Goal: Task Accomplishment & Management: Complete application form

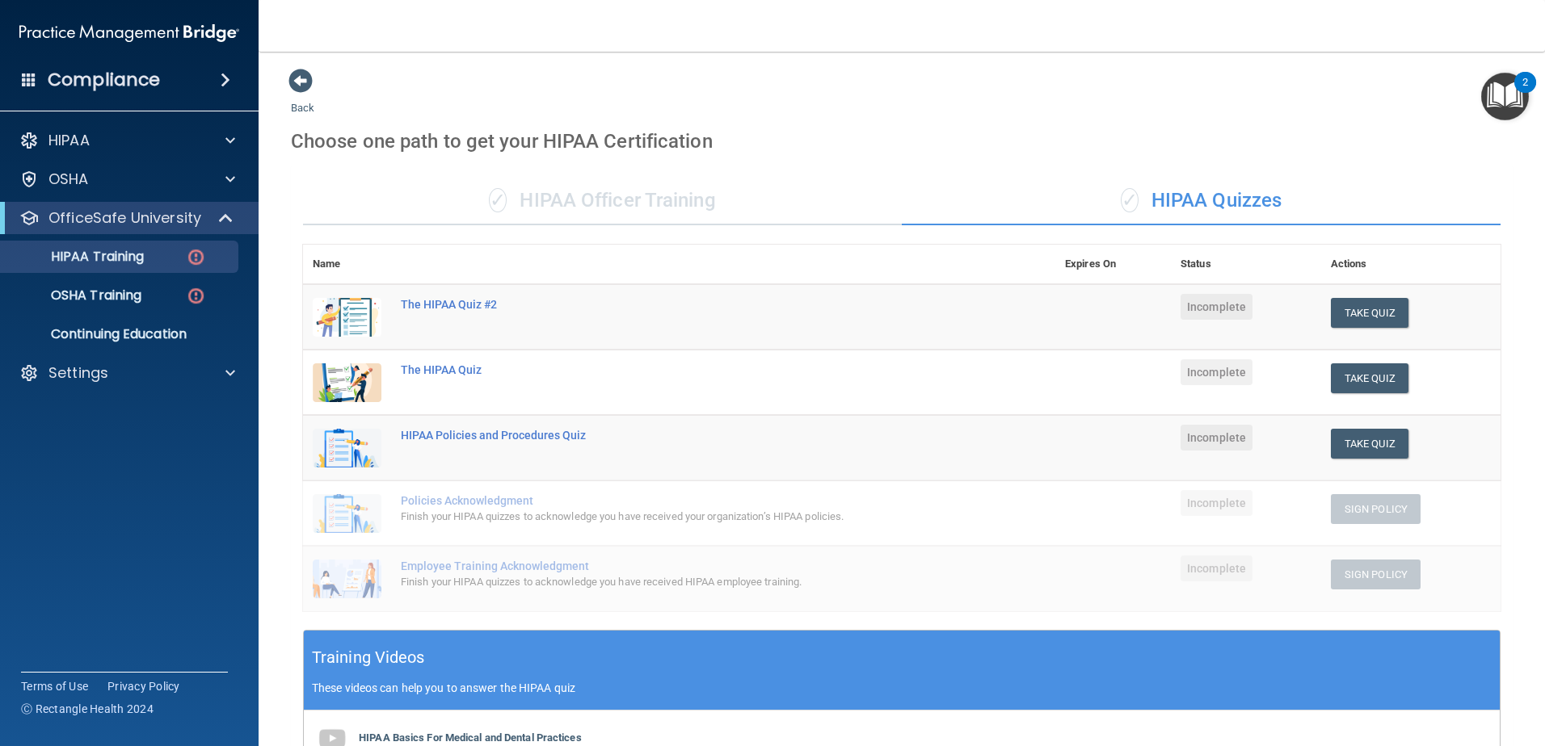
scroll to position [323, 0]
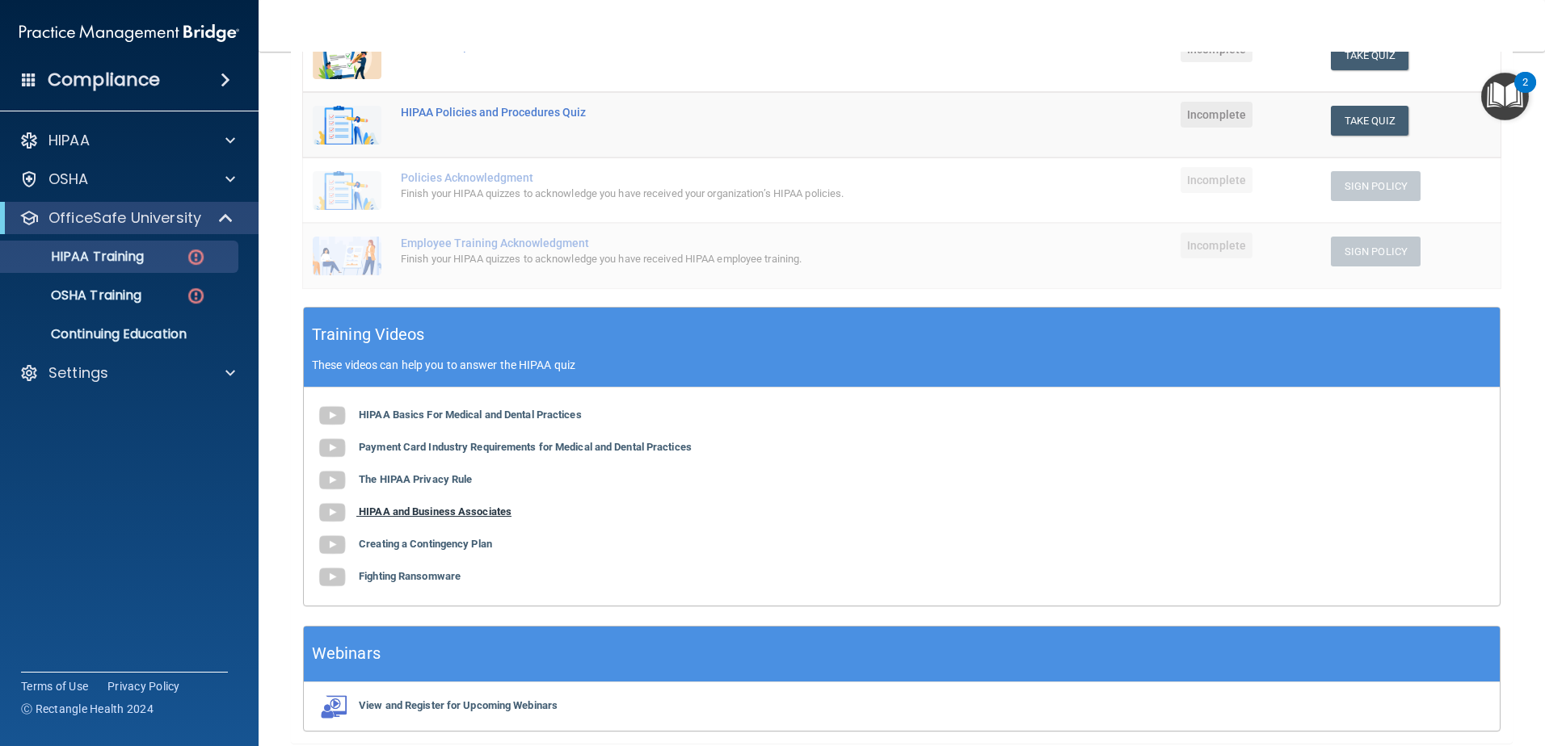
click at [453, 508] on b "HIPAA and Business Associates" at bounding box center [435, 512] width 153 height 12
click at [486, 545] on b "Creating a Contingency Plan" at bounding box center [425, 544] width 133 height 12
click at [440, 574] on b "Fighting Ransomware" at bounding box center [410, 576] width 102 height 12
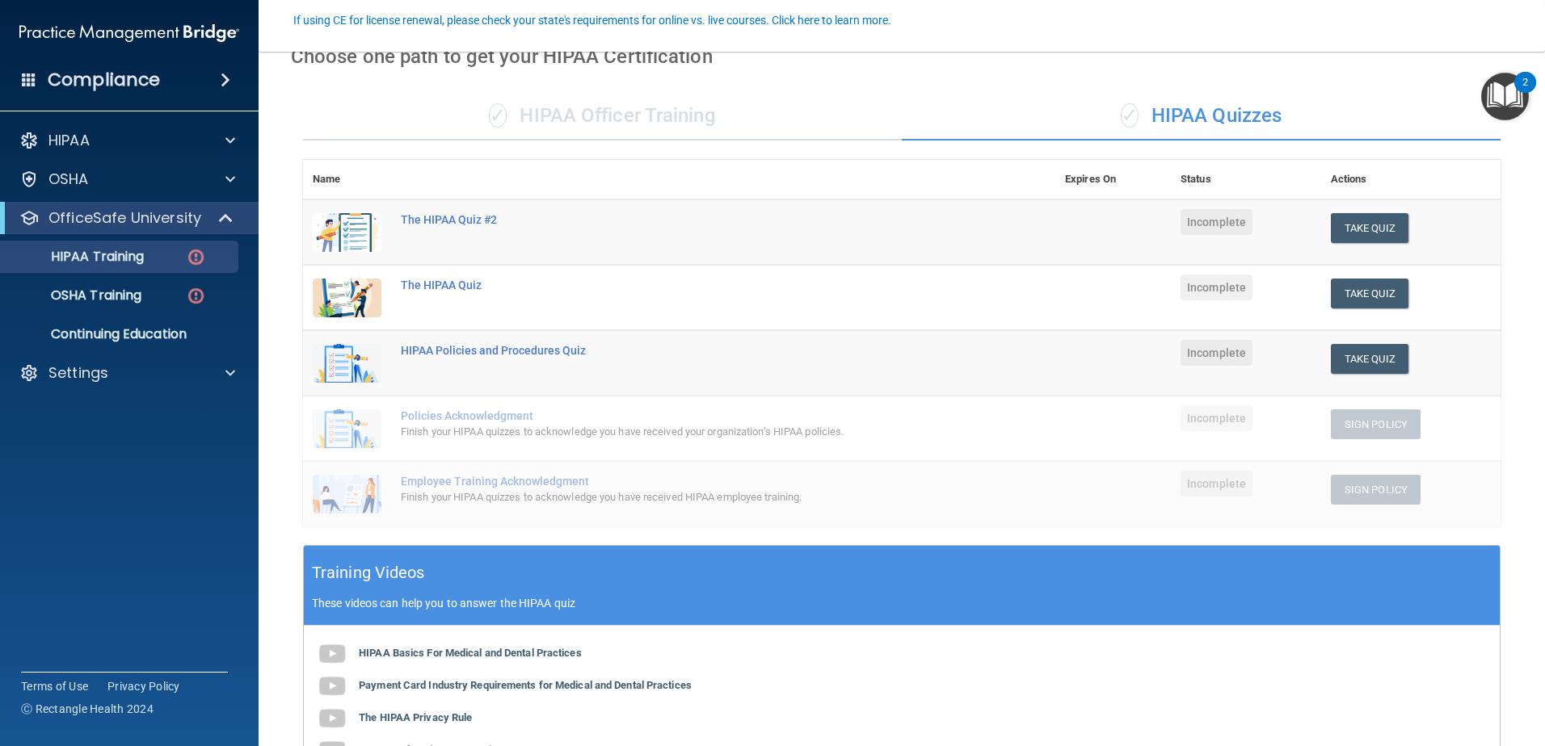
scroll to position [0, 0]
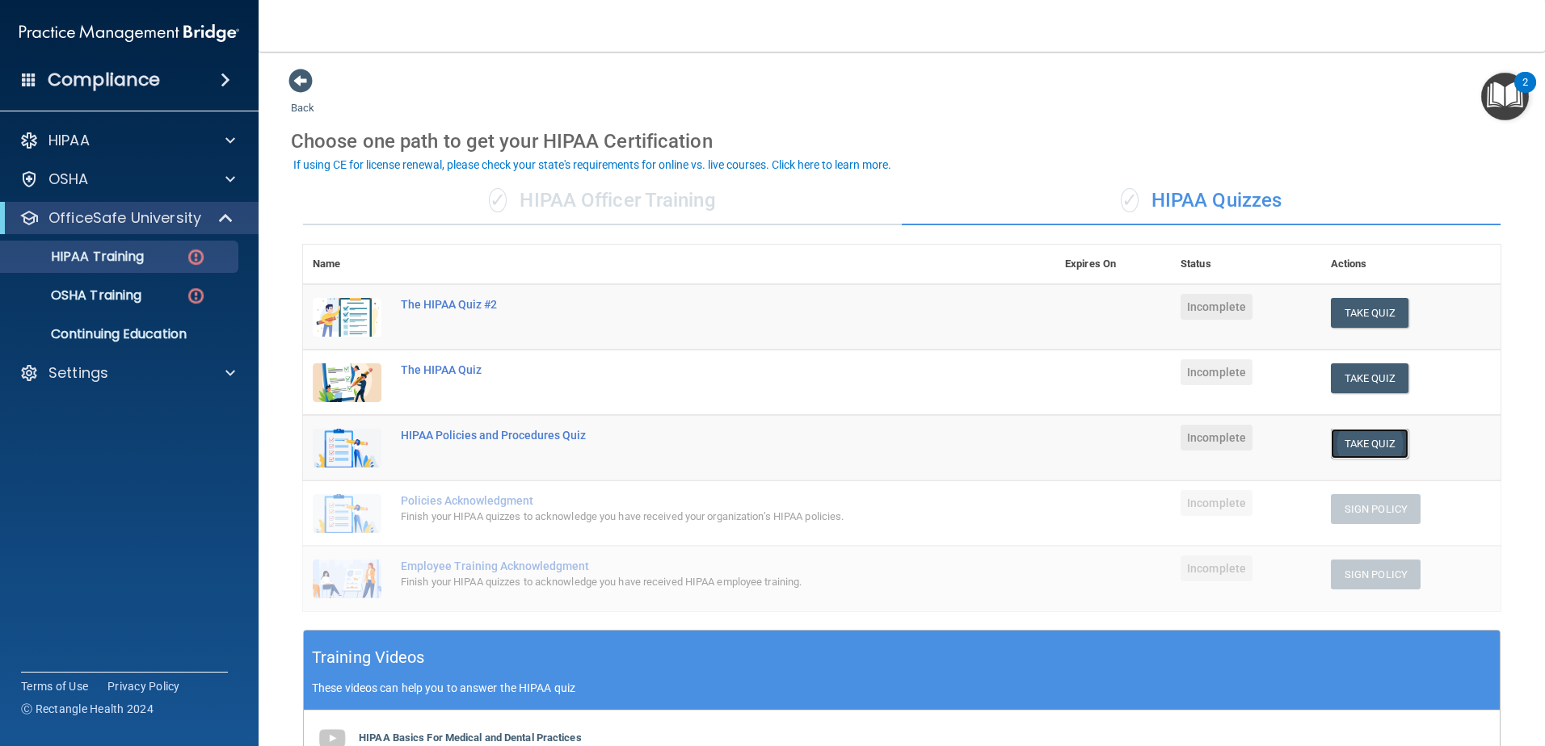
click at [1379, 440] on button "Take Quiz" at bounding box center [1370, 444] width 78 height 30
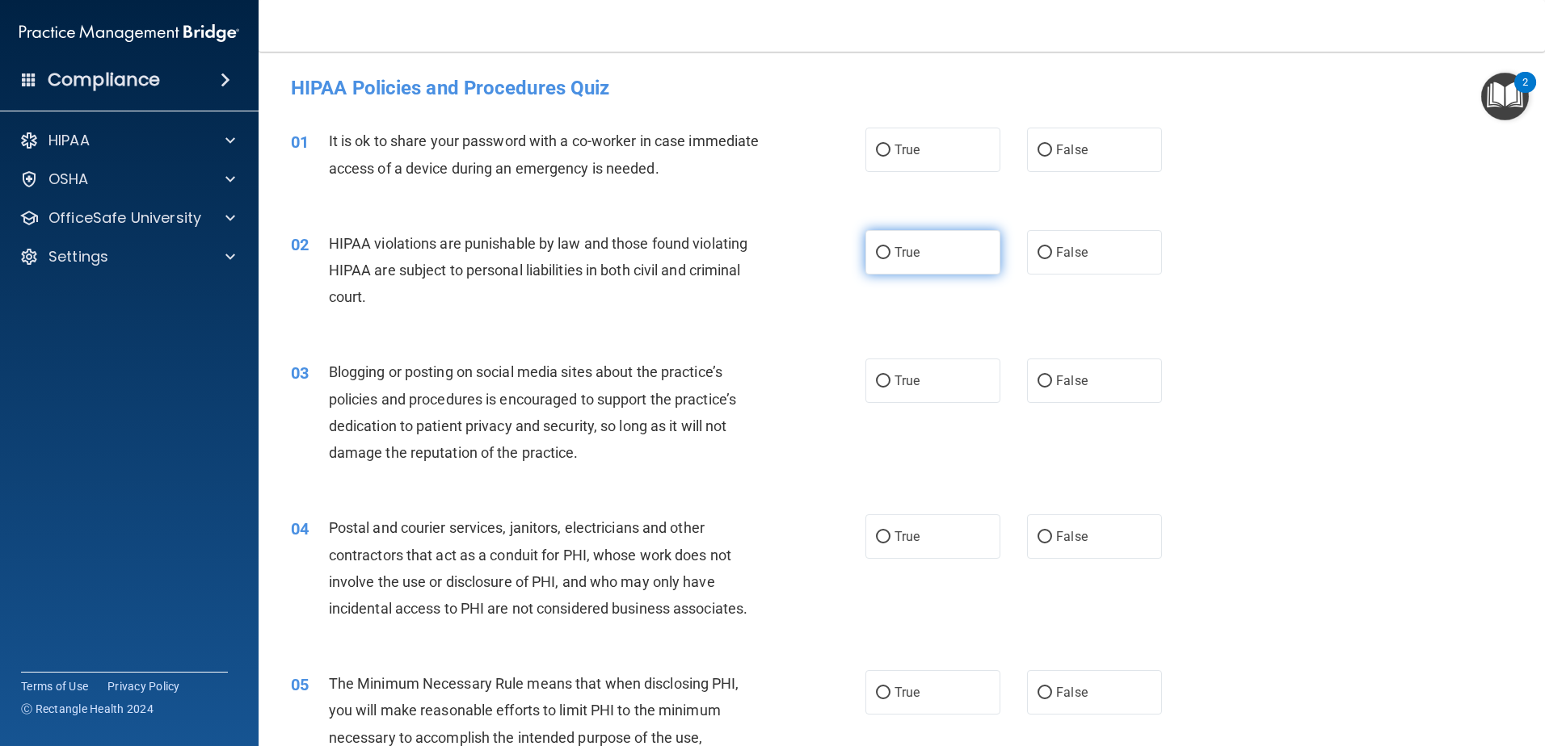
click at [914, 259] on span "True" at bounding box center [906, 252] width 25 height 15
click at [890, 259] on input "True" at bounding box center [883, 253] width 15 height 12
radio input "true"
click at [940, 257] on label "True" at bounding box center [932, 252] width 135 height 44
click at [890, 257] on input "True" at bounding box center [883, 253] width 15 height 12
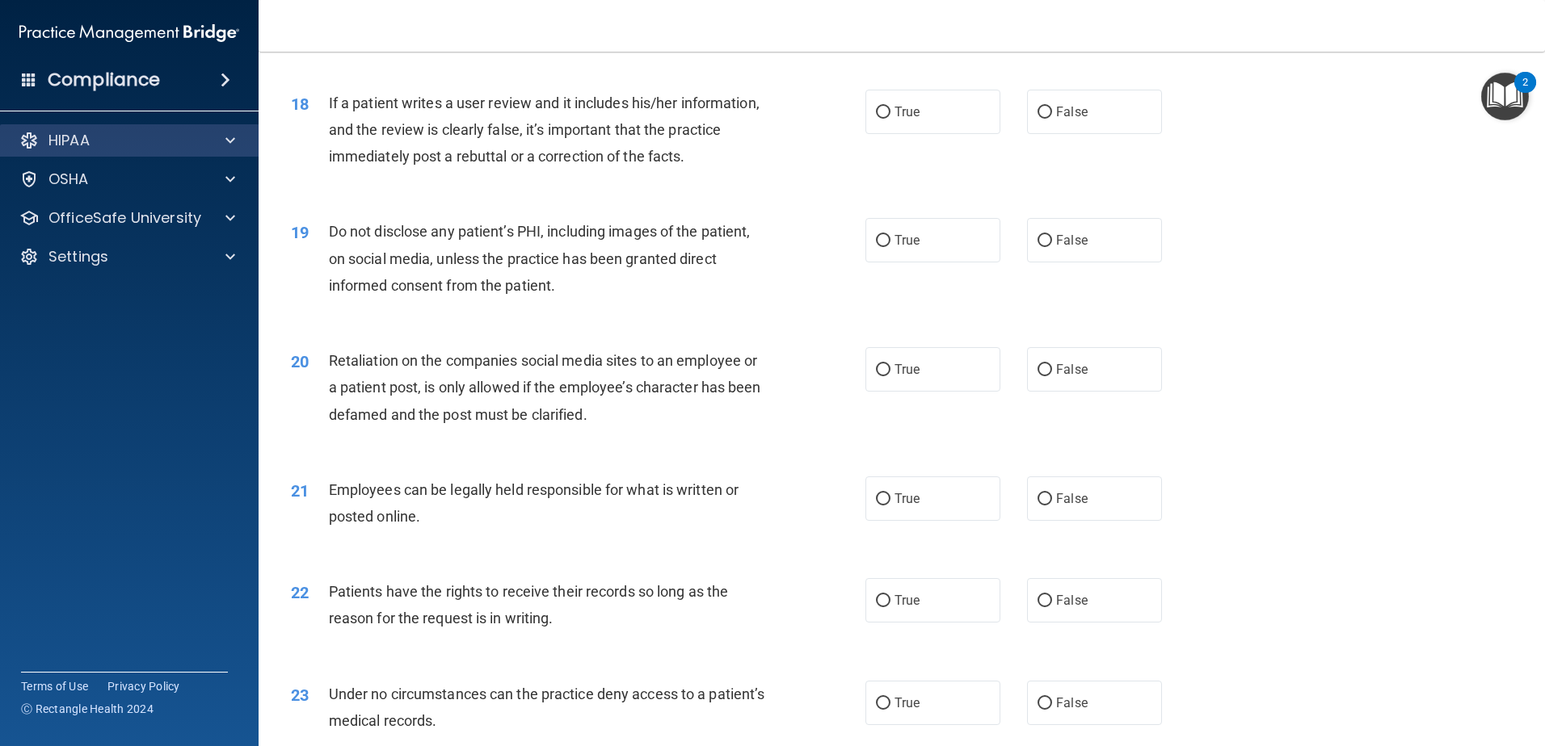
scroll to position [1936, 0]
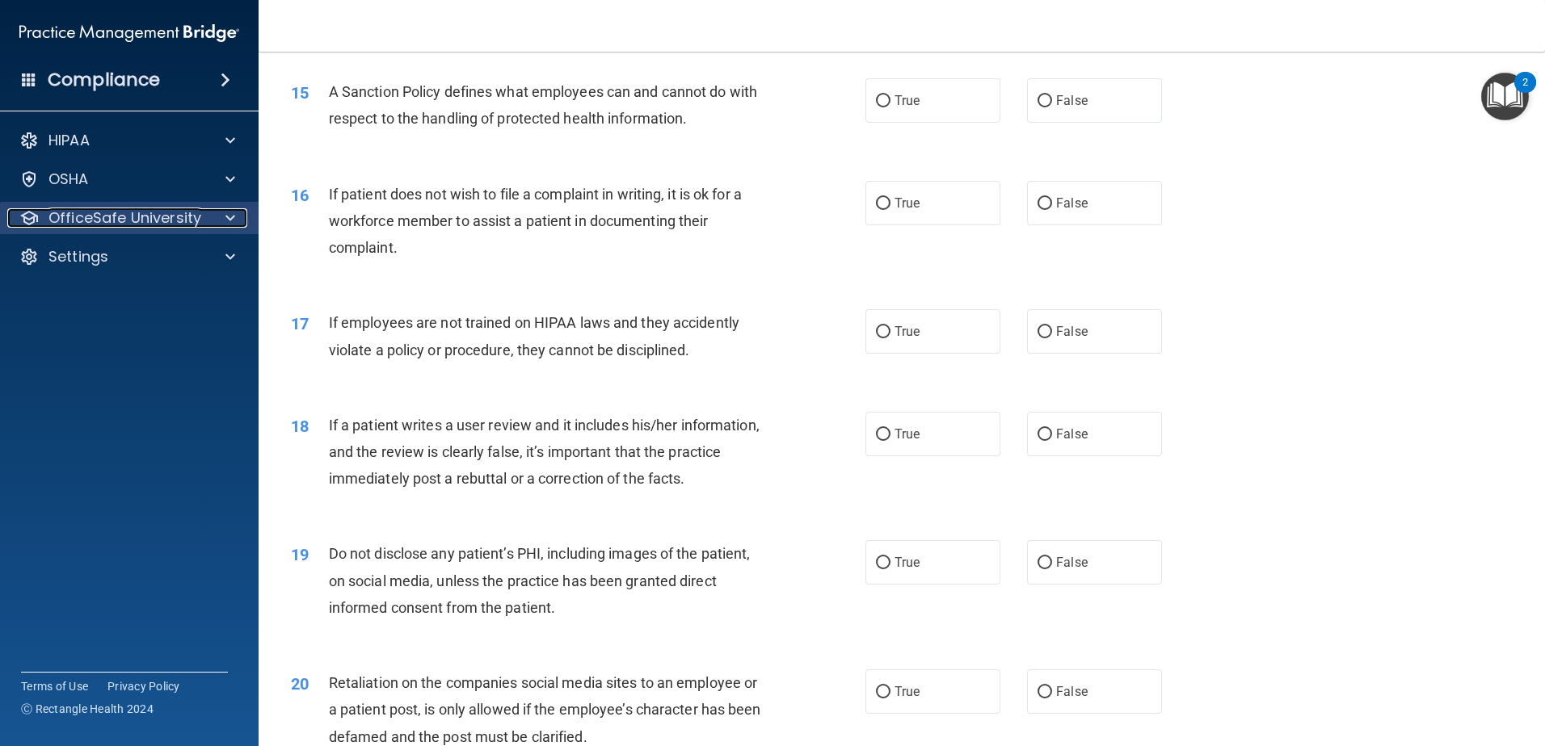
click at [195, 212] on p "OfficeSafe University" at bounding box center [124, 217] width 153 height 19
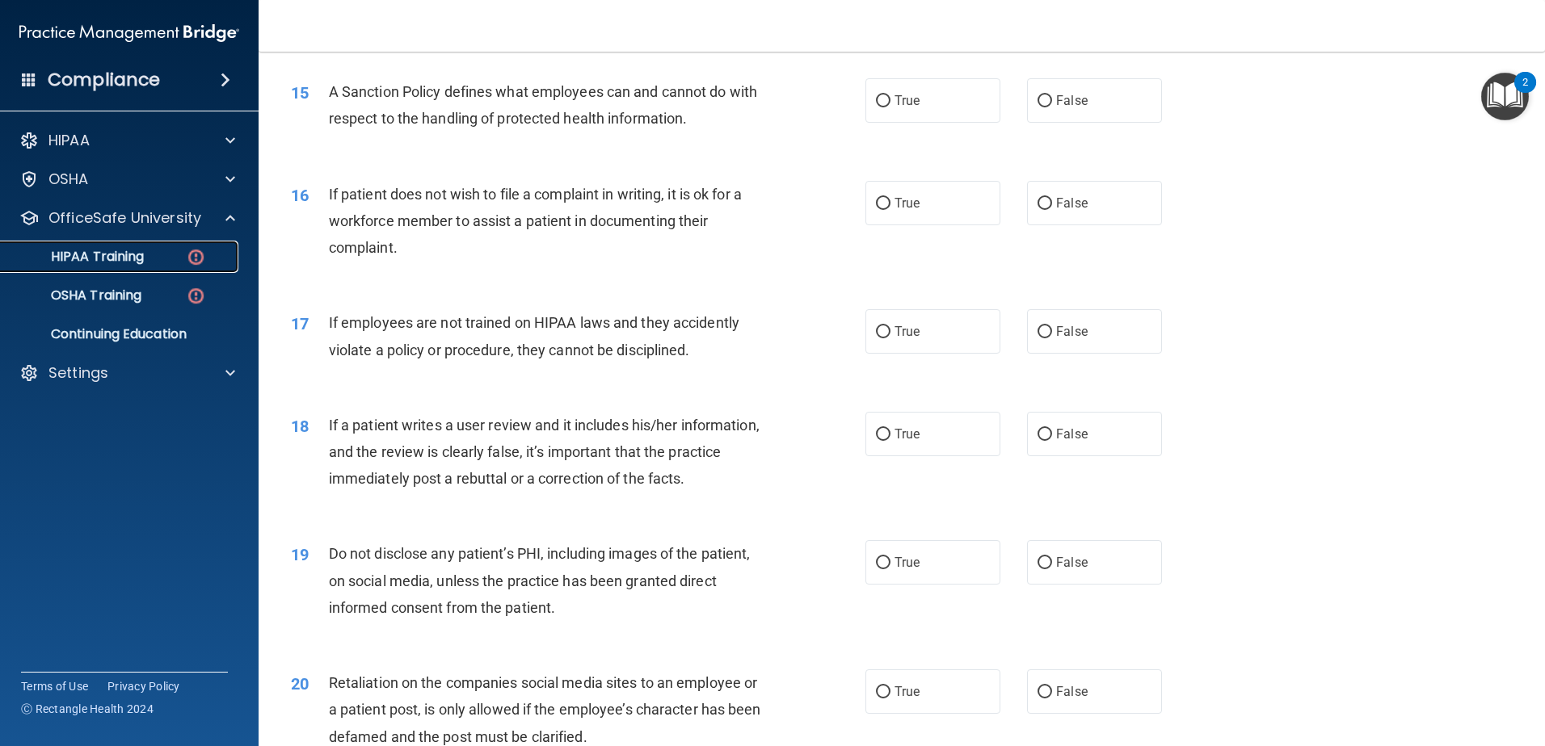
click at [163, 248] on link "HIPAA Training" at bounding box center [111, 257] width 254 height 32
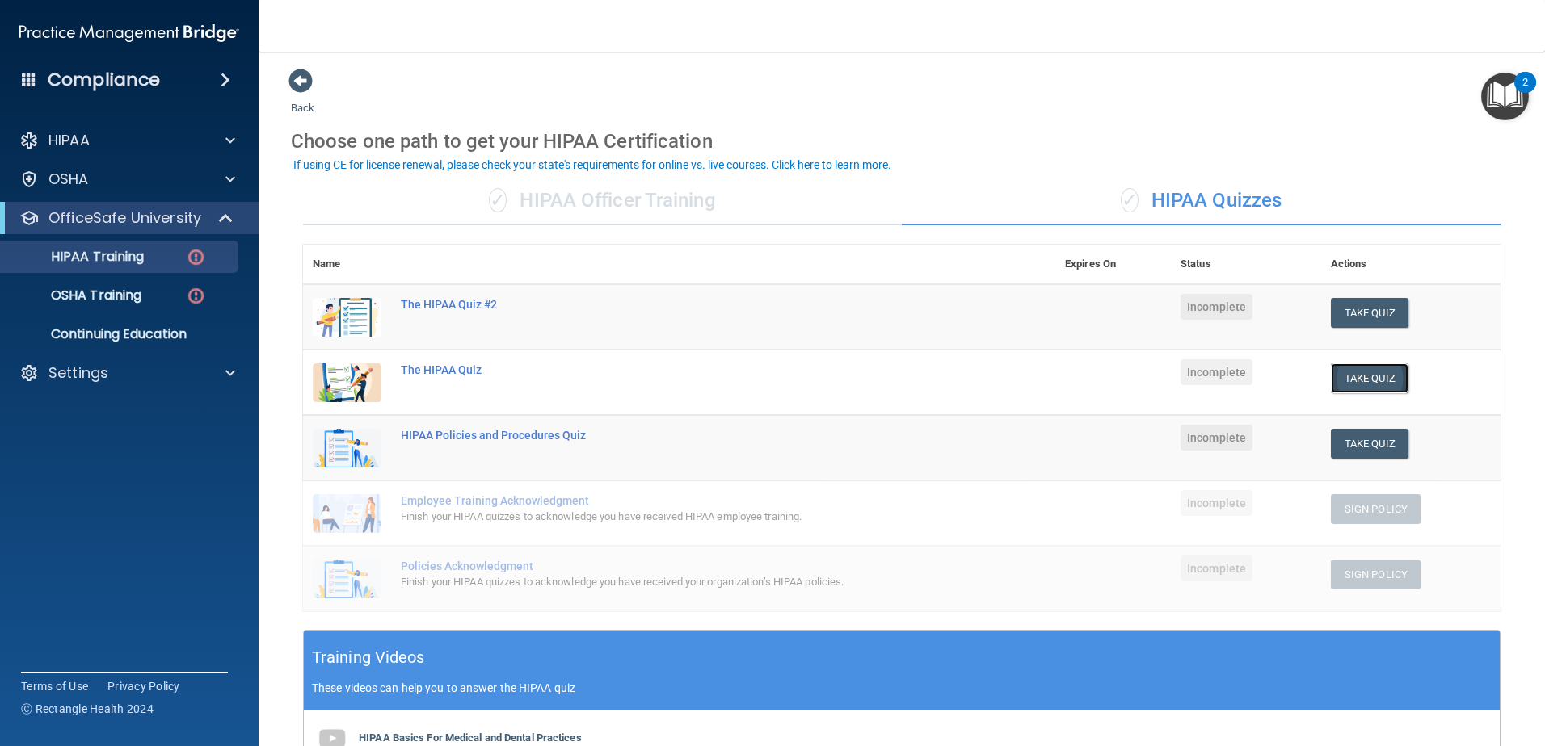
click at [1369, 367] on button "Take Quiz" at bounding box center [1370, 379] width 78 height 30
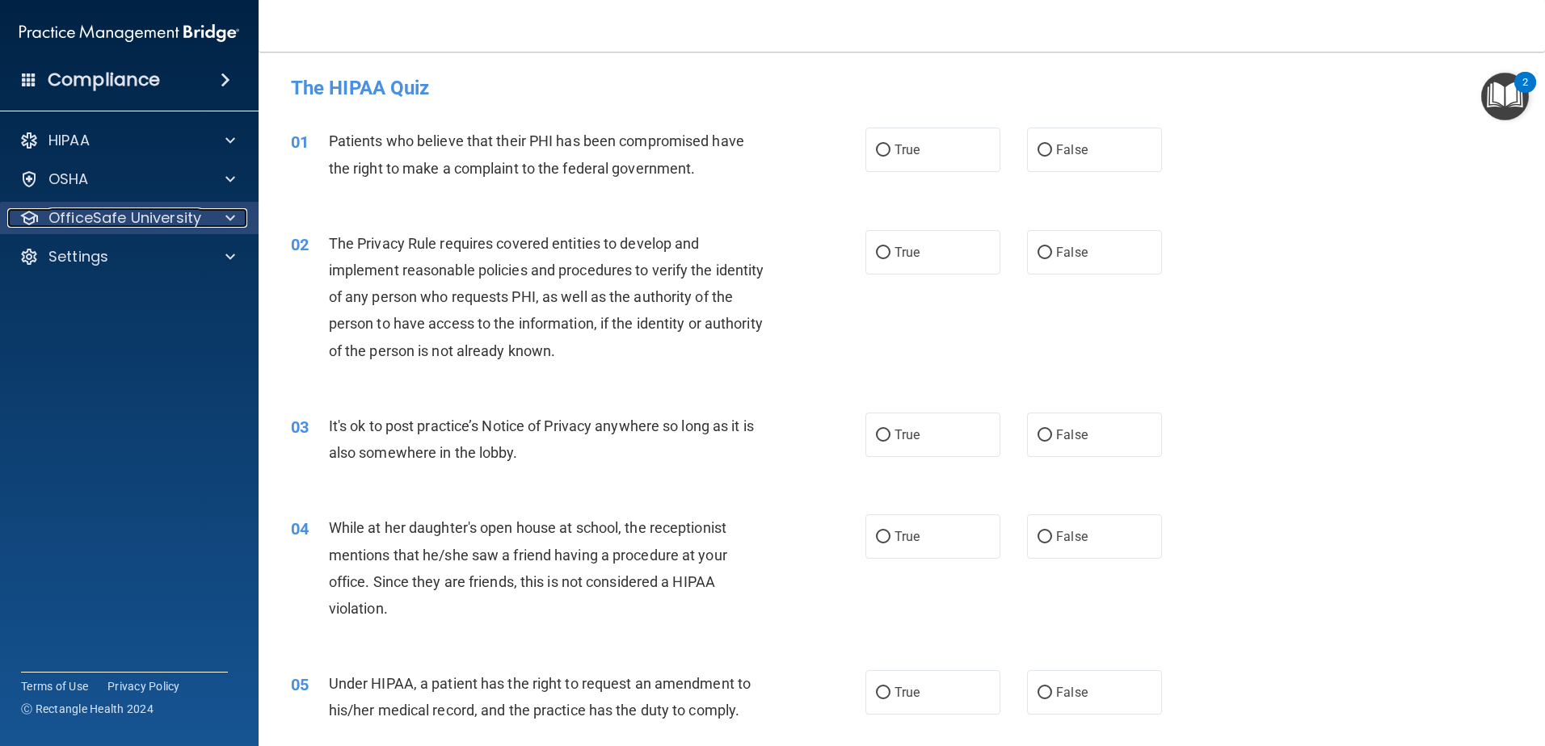
click at [142, 222] on p "OfficeSafe University" at bounding box center [124, 217] width 153 height 19
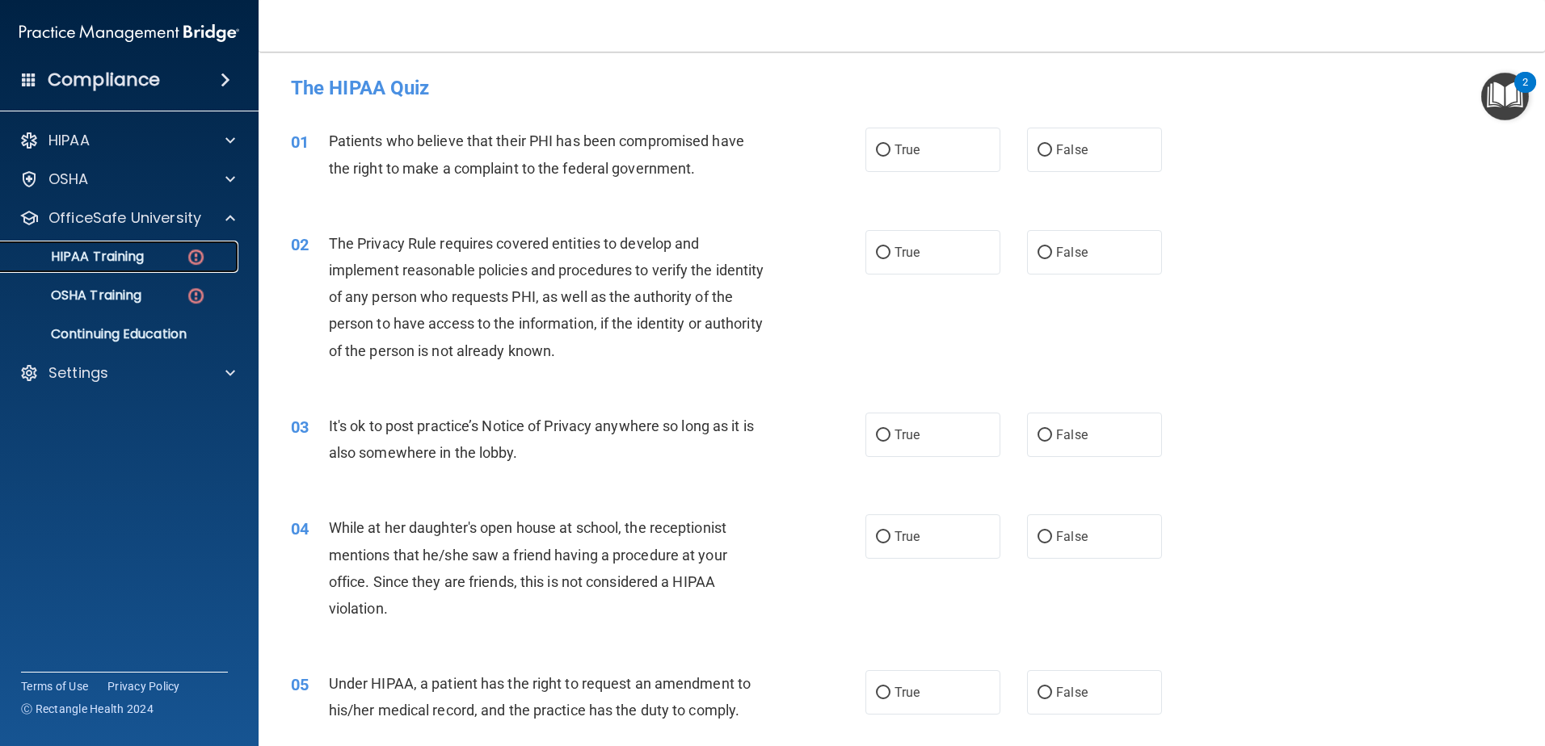
click at [143, 263] on p "HIPAA Training" at bounding box center [77, 257] width 133 height 16
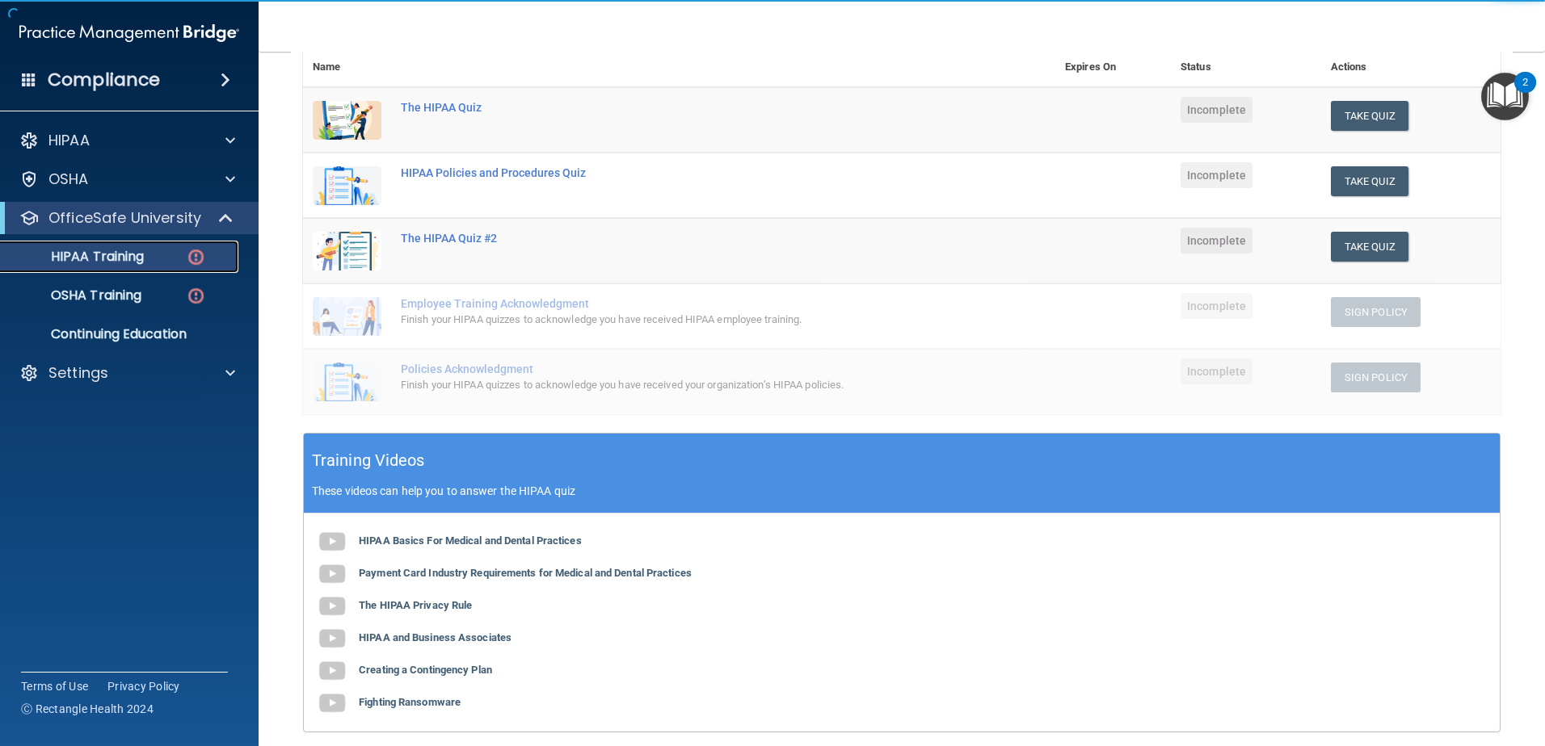
scroll to position [385, 0]
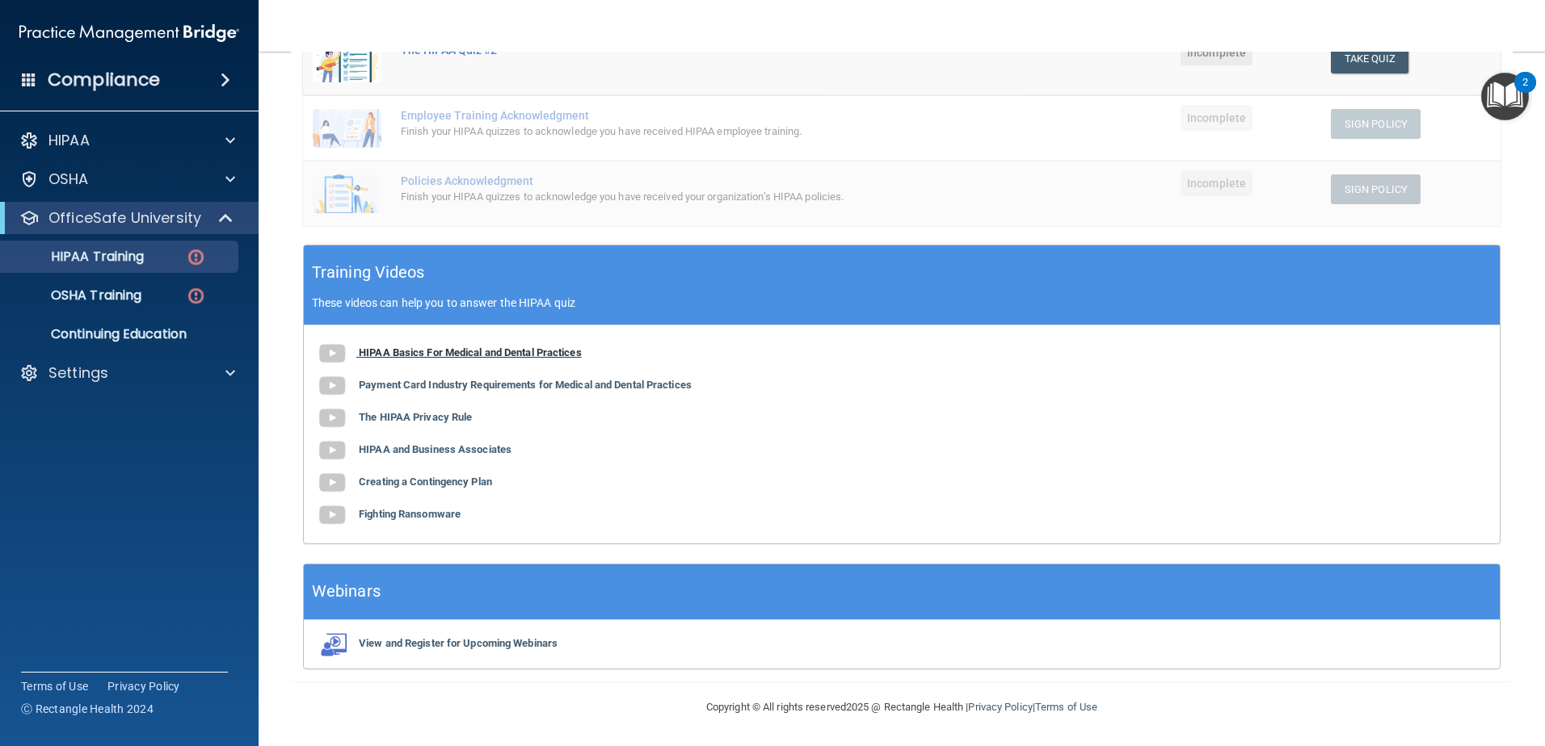
click at [430, 350] on b "HIPAA Basics For Medical and Dental Practices" at bounding box center [470, 353] width 223 height 12
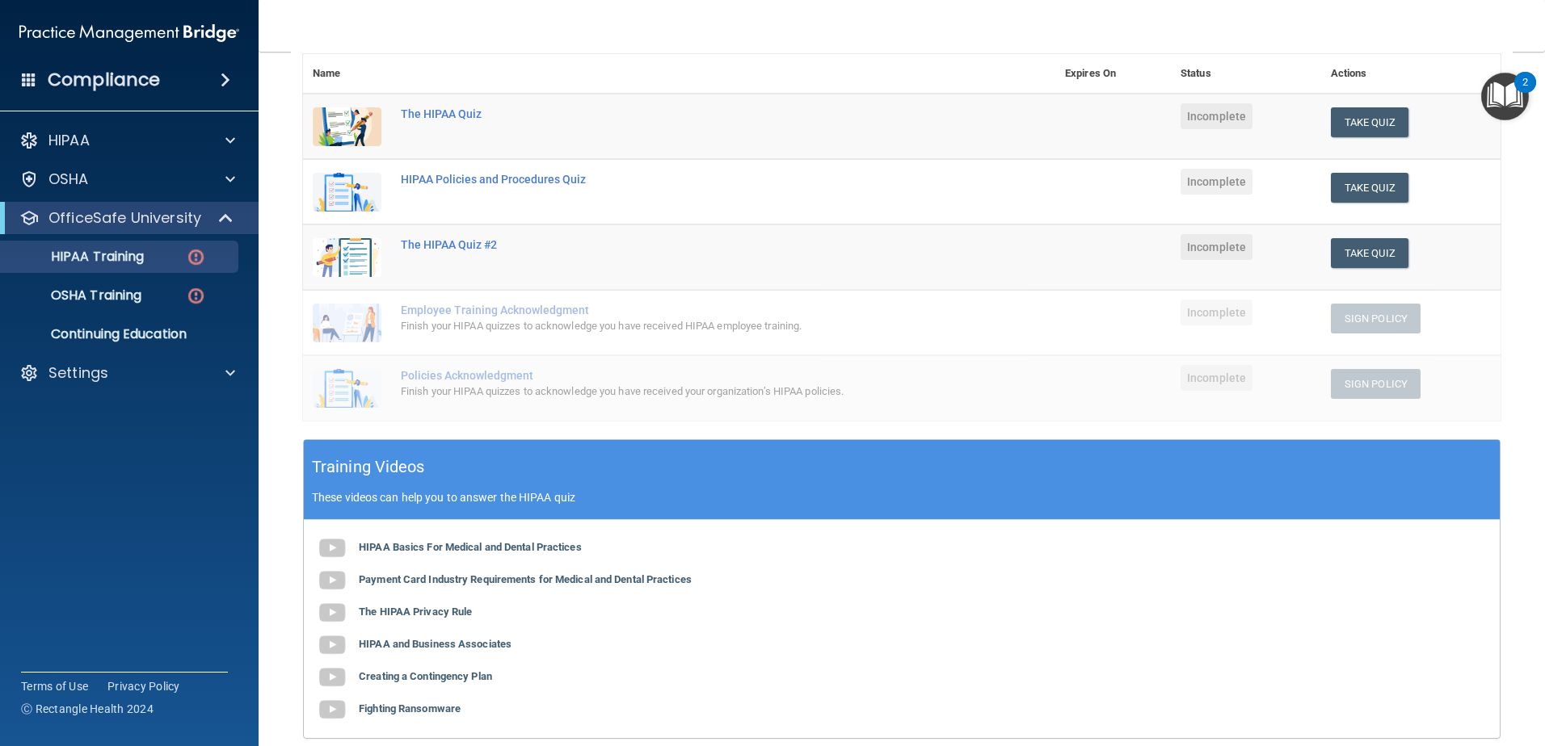
scroll to position [0, 0]
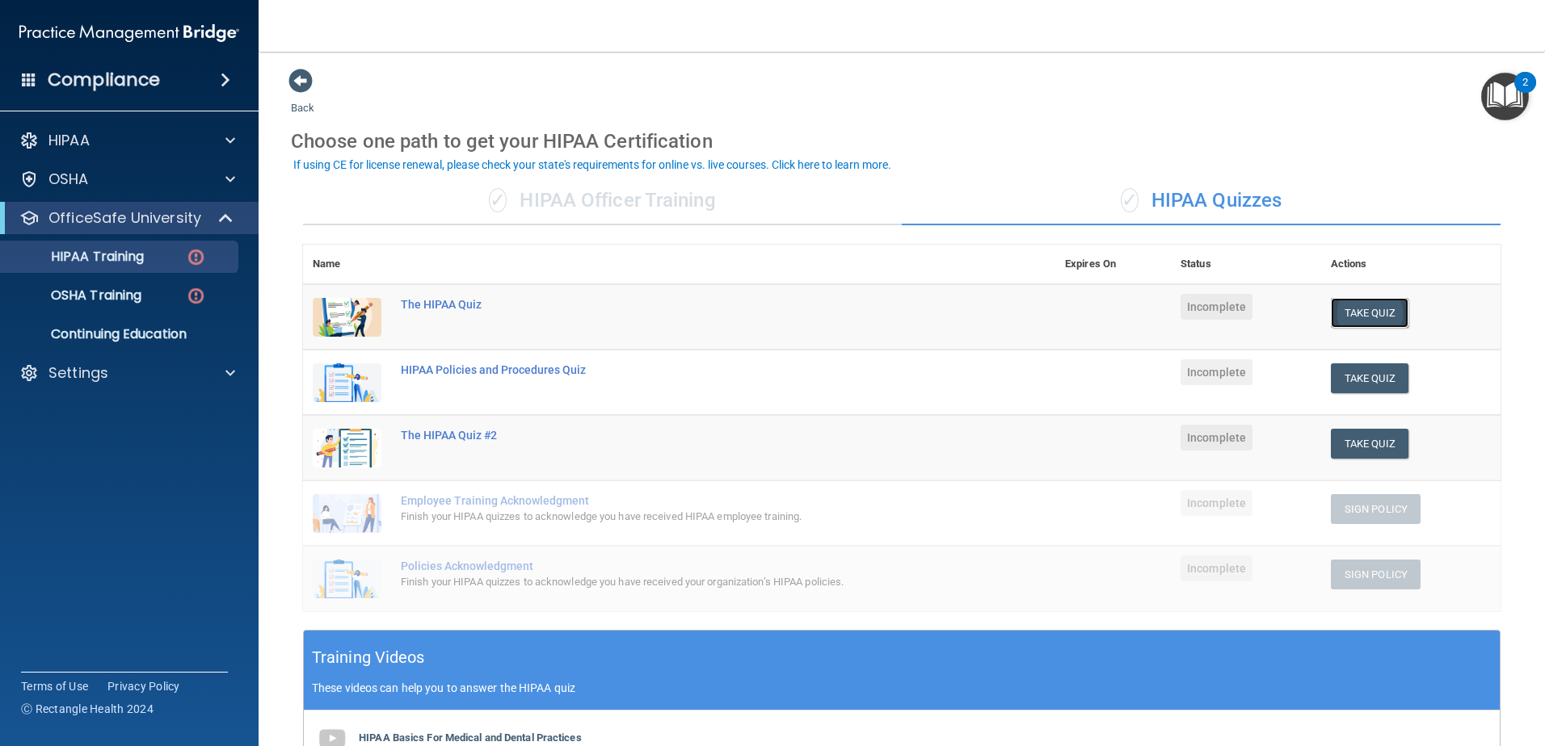
click at [1381, 314] on button "Take Quiz" at bounding box center [1370, 313] width 78 height 30
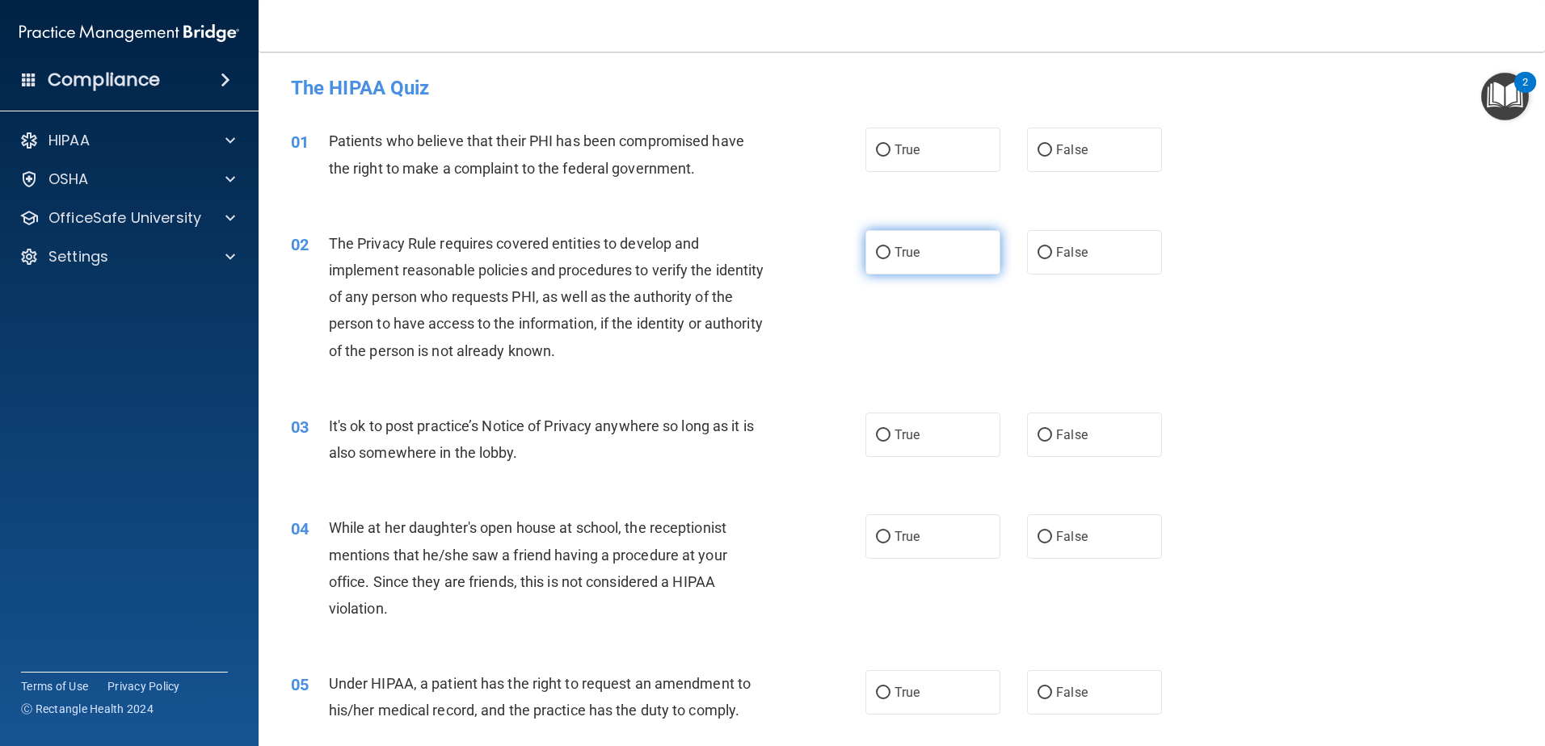
click at [914, 239] on label "True" at bounding box center [932, 252] width 135 height 44
click at [890, 247] on input "True" at bounding box center [883, 253] width 15 height 12
radio input "true"
click at [906, 237] on label "True" at bounding box center [932, 252] width 135 height 44
click at [890, 247] on input "True" at bounding box center [883, 253] width 15 height 12
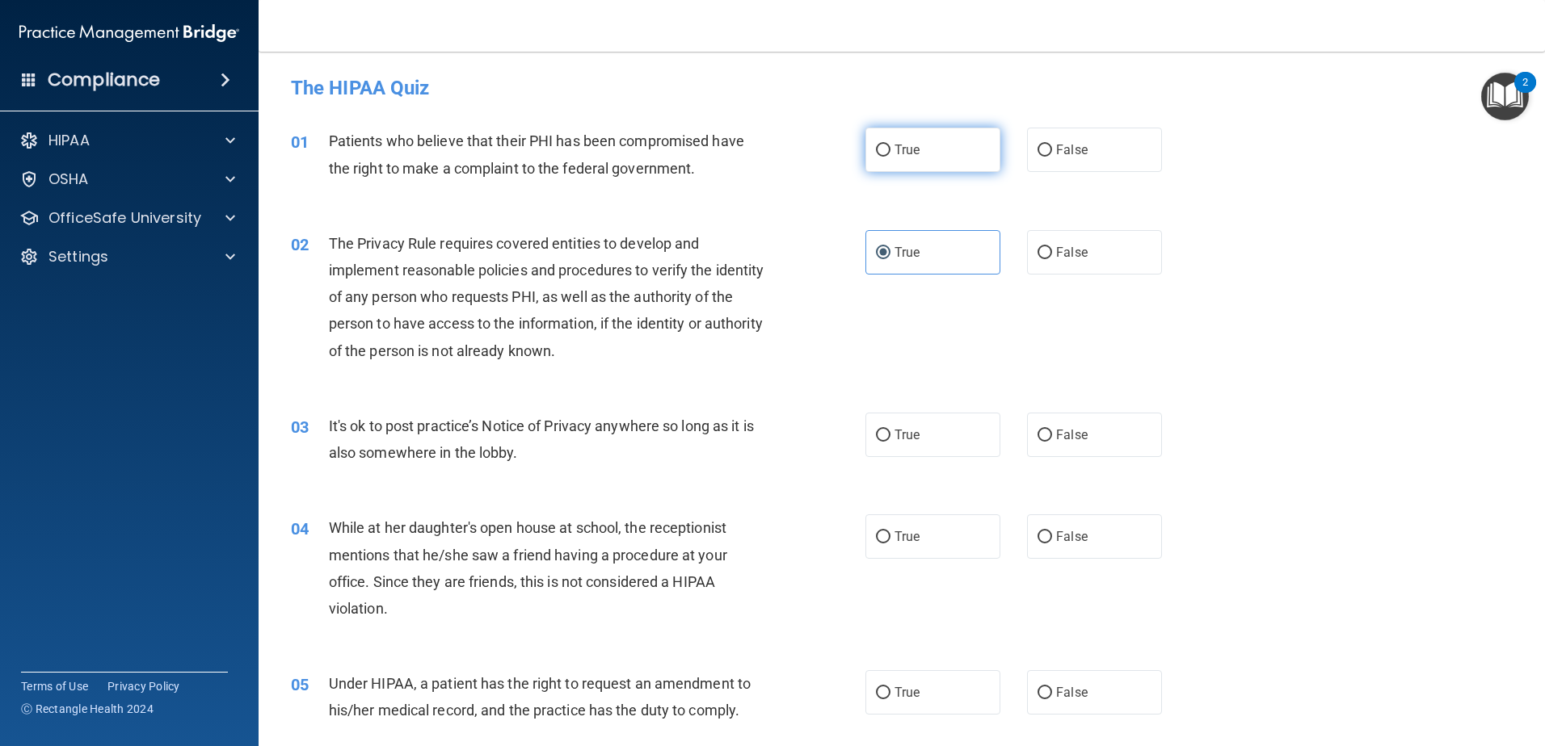
click at [888, 161] on label "True" at bounding box center [932, 150] width 135 height 44
click at [888, 157] on input "True" at bounding box center [883, 151] width 15 height 12
radio input "true"
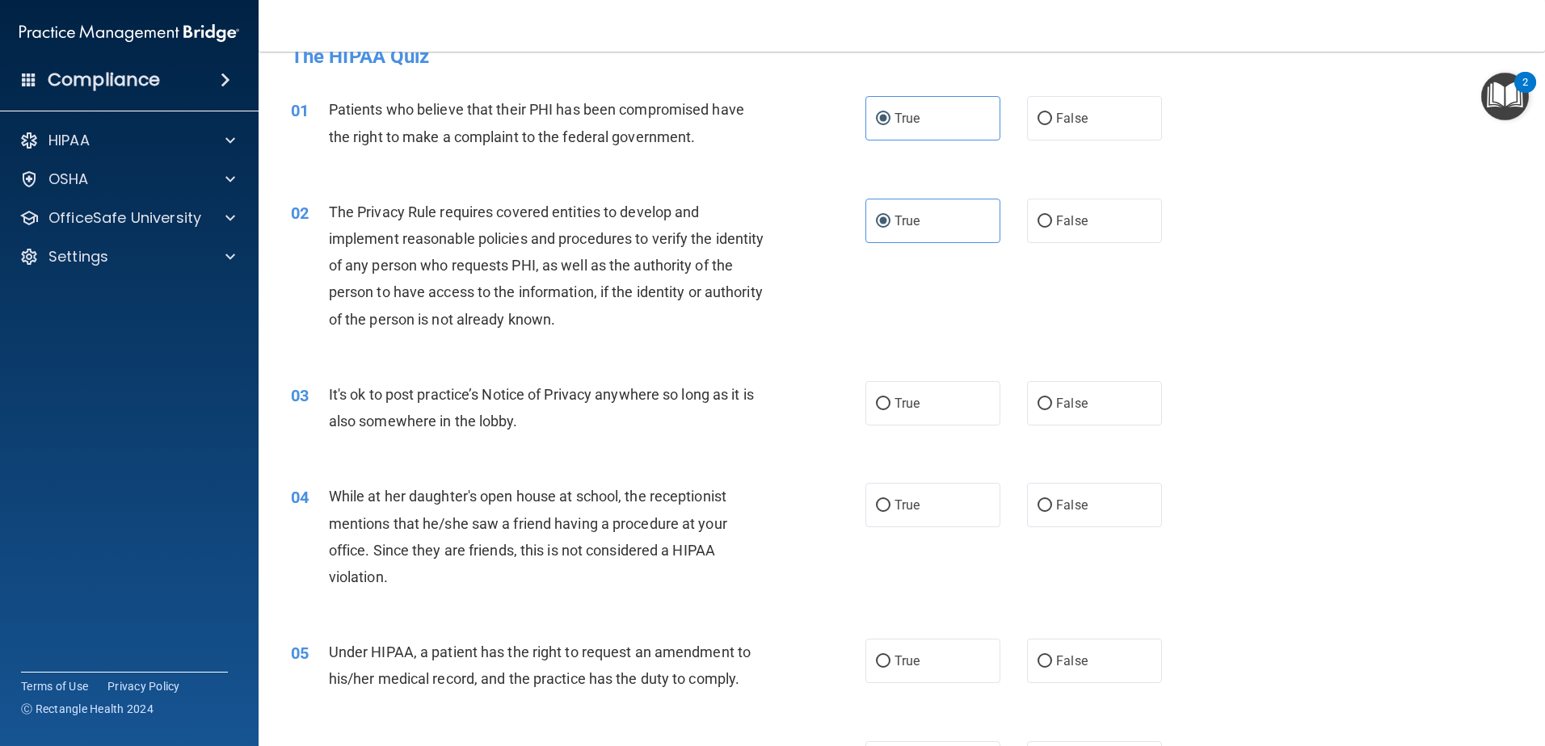
scroll to position [81, 0]
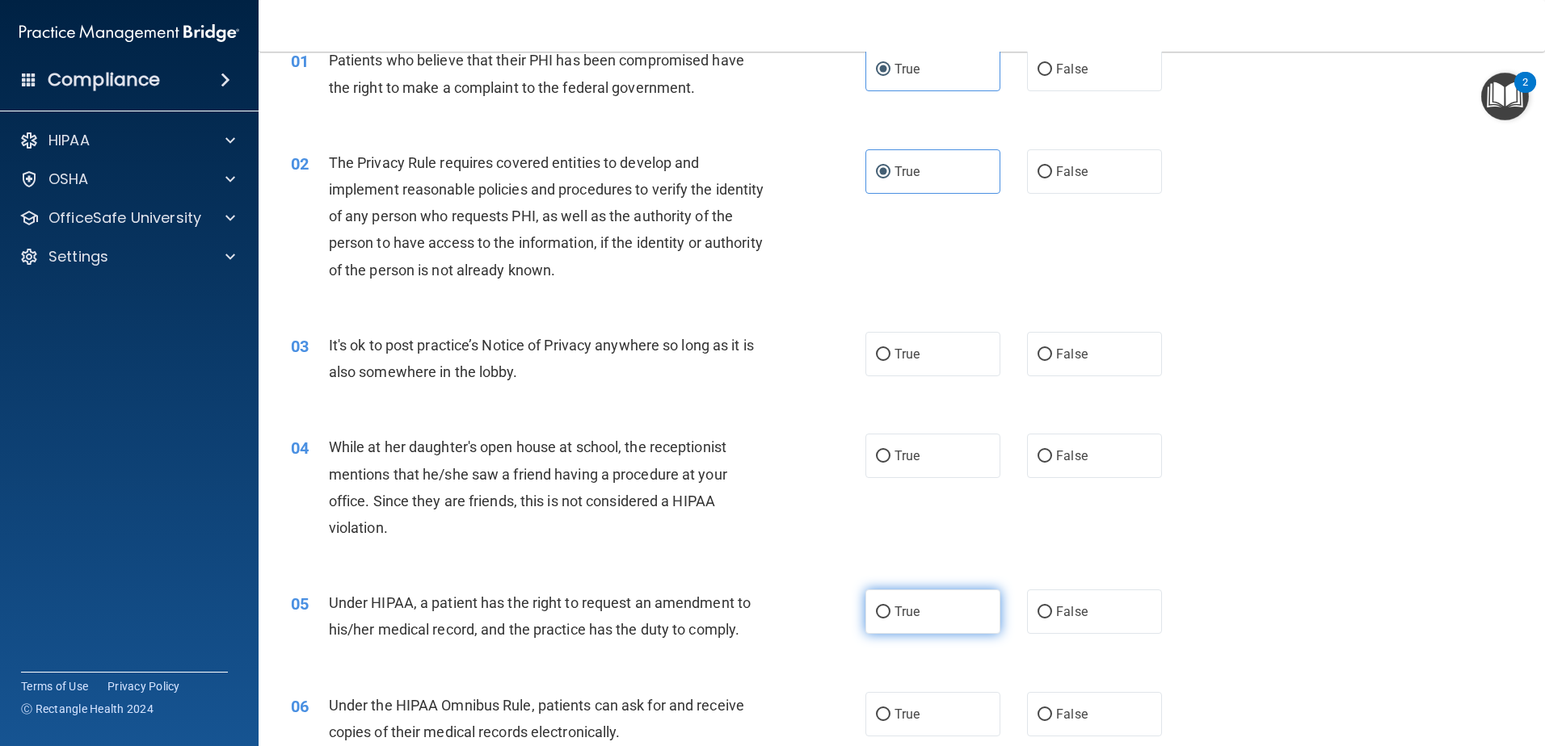
click at [906, 618] on span "True" at bounding box center [906, 611] width 25 height 15
click at [890, 618] on input "True" at bounding box center [883, 613] width 15 height 12
radio input "true"
click at [1058, 357] on span "False" at bounding box center [1072, 354] width 32 height 15
click at [1052, 357] on input "False" at bounding box center [1044, 355] width 15 height 12
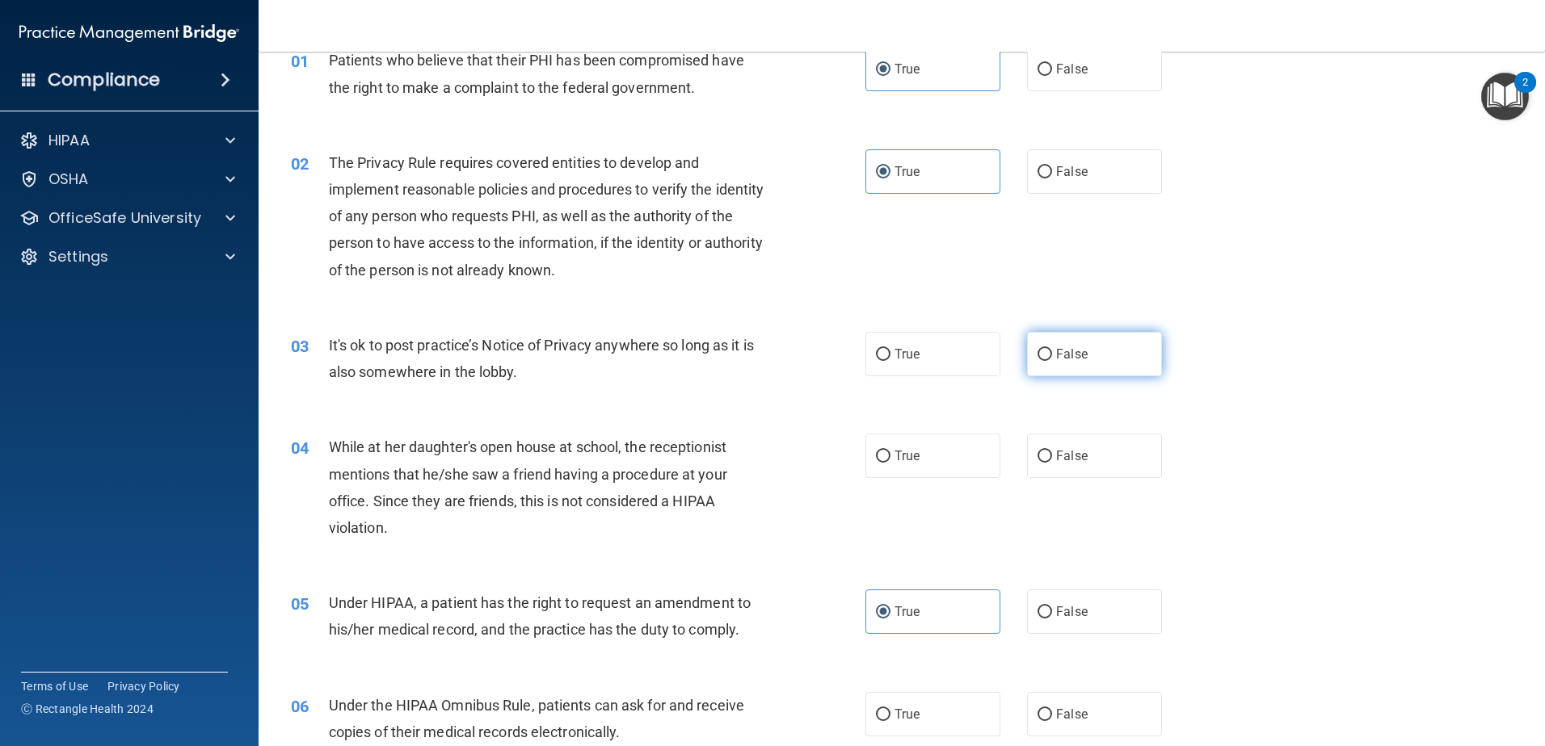
radio input "true"
click at [960, 449] on label "True" at bounding box center [932, 456] width 135 height 44
click at [890, 451] on input "True" at bounding box center [883, 457] width 15 height 12
radio input "true"
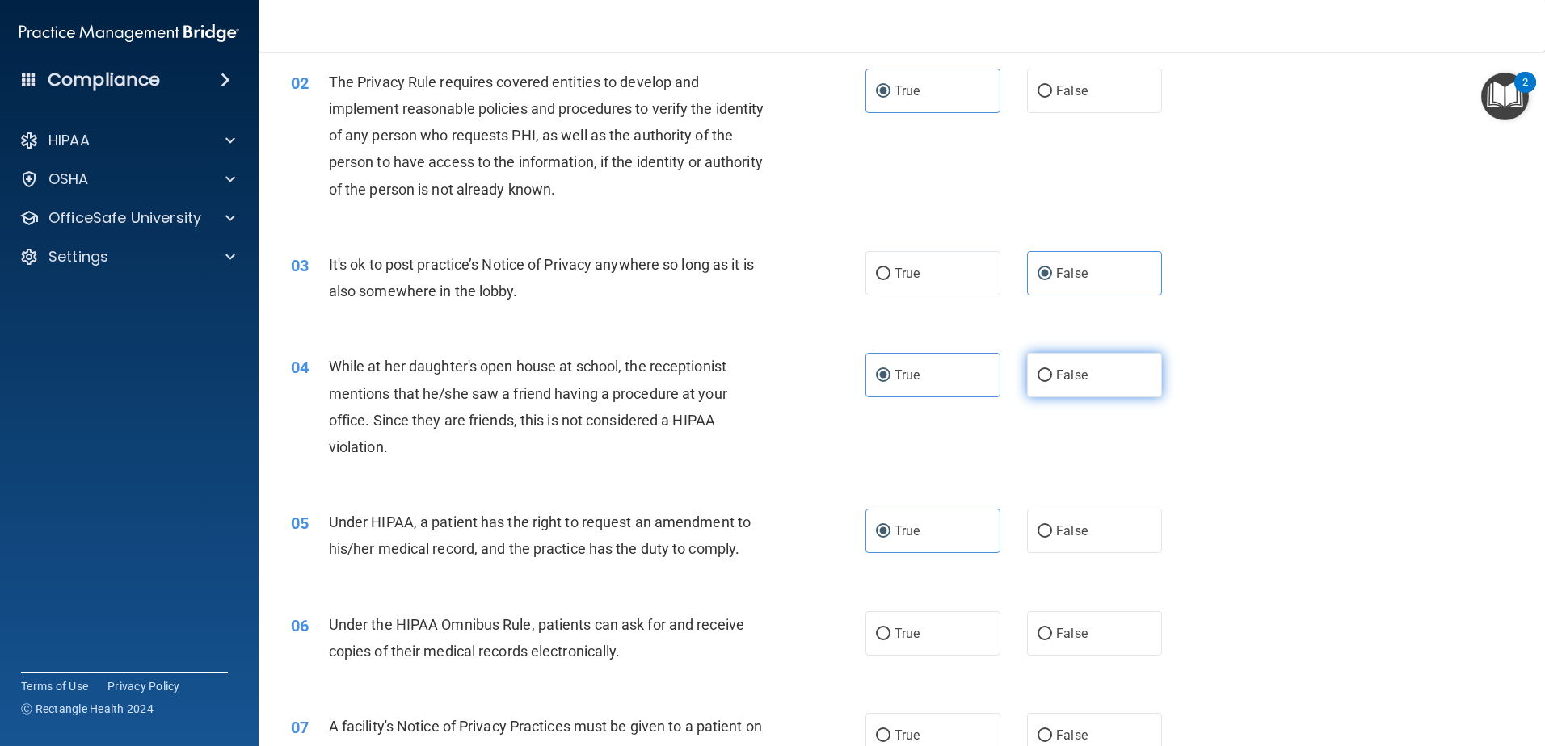
click at [1037, 388] on label "False" at bounding box center [1094, 375] width 135 height 44
click at [1037, 382] on input "False" at bounding box center [1044, 376] width 15 height 12
radio input "true"
radio input "false"
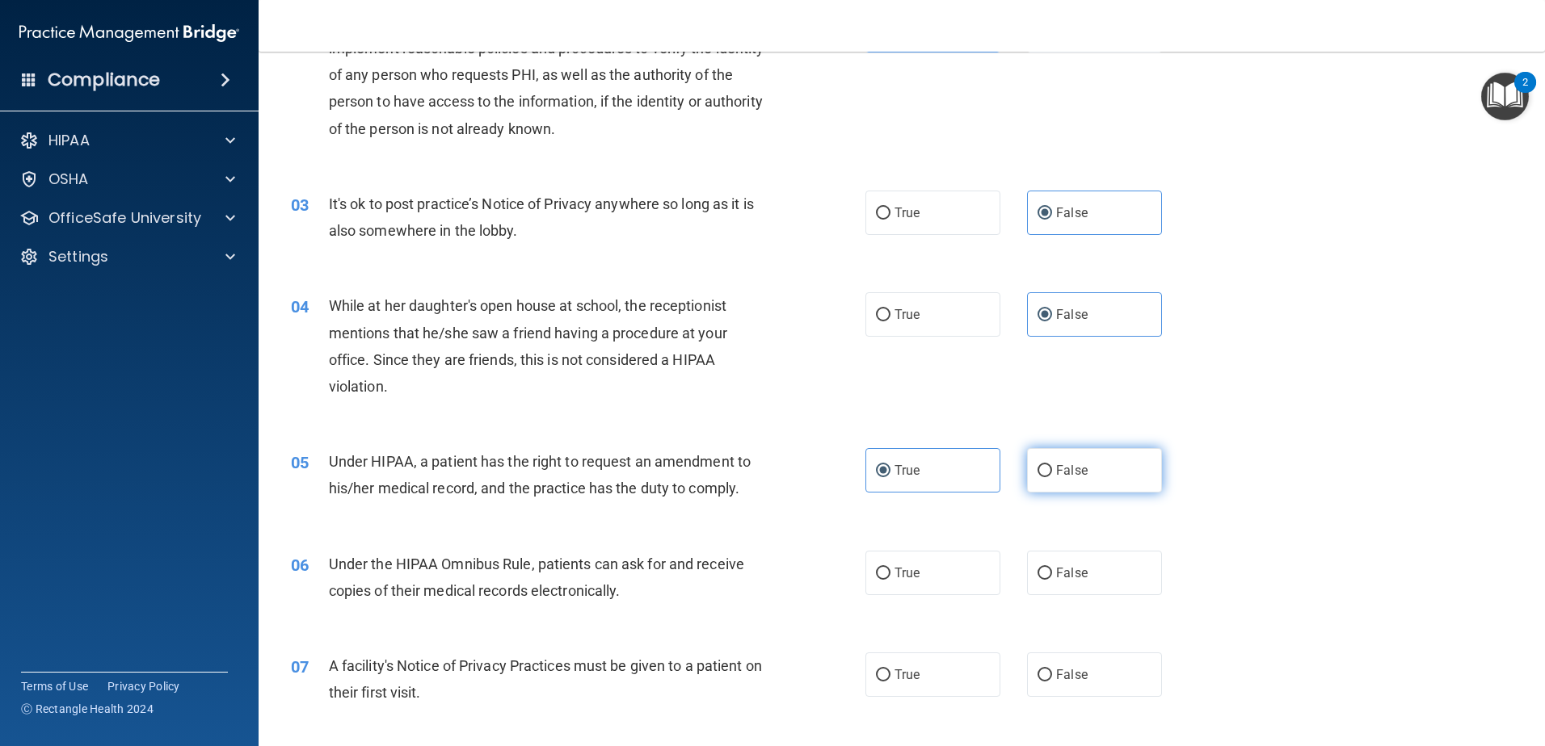
scroll to position [323, 0]
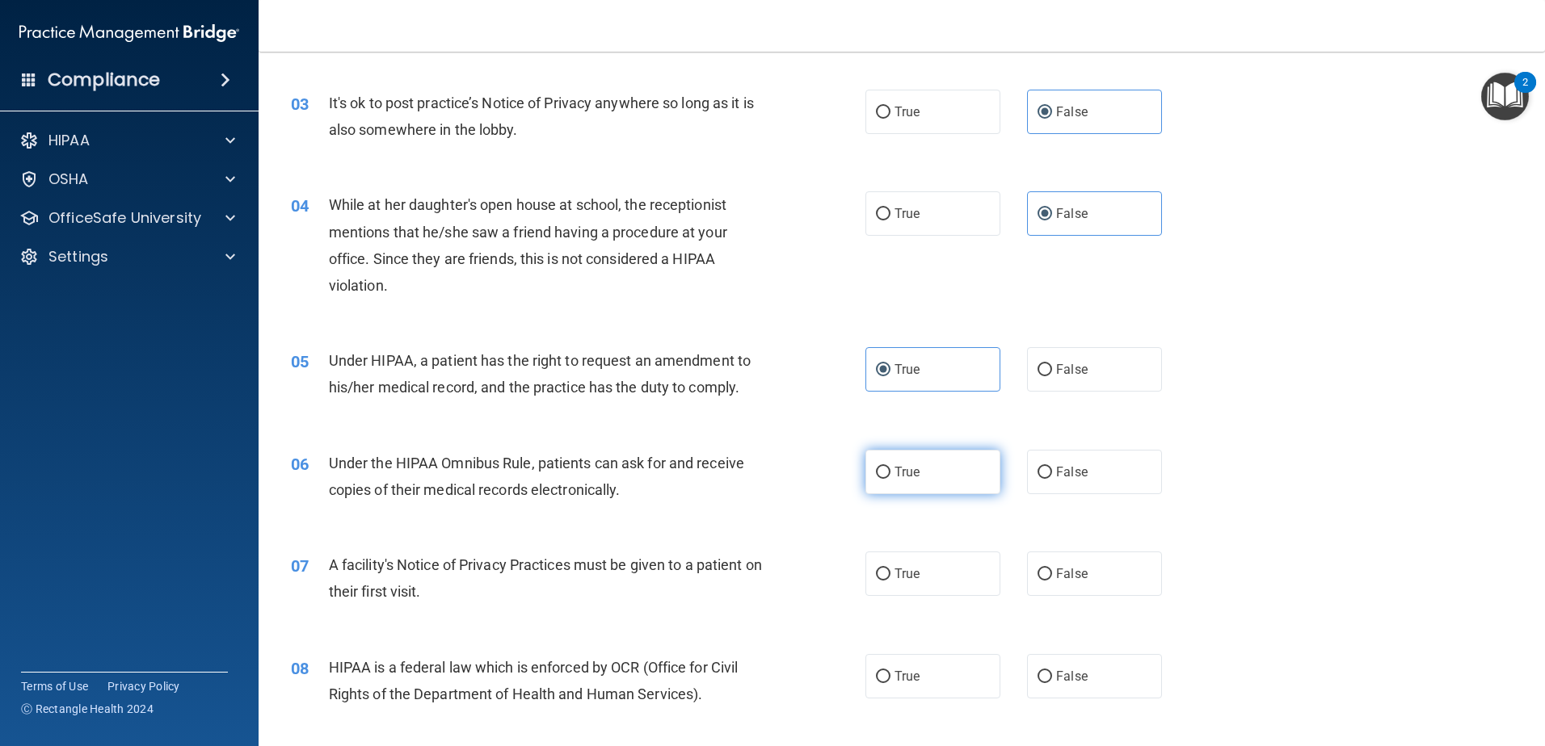
click at [918, 490] on label "True" at bounding box center [932, 472] width 135 height 44
click at [890, 479] on input "True" at bounding box center [883, 473] width 15 height 12
radio input "true"
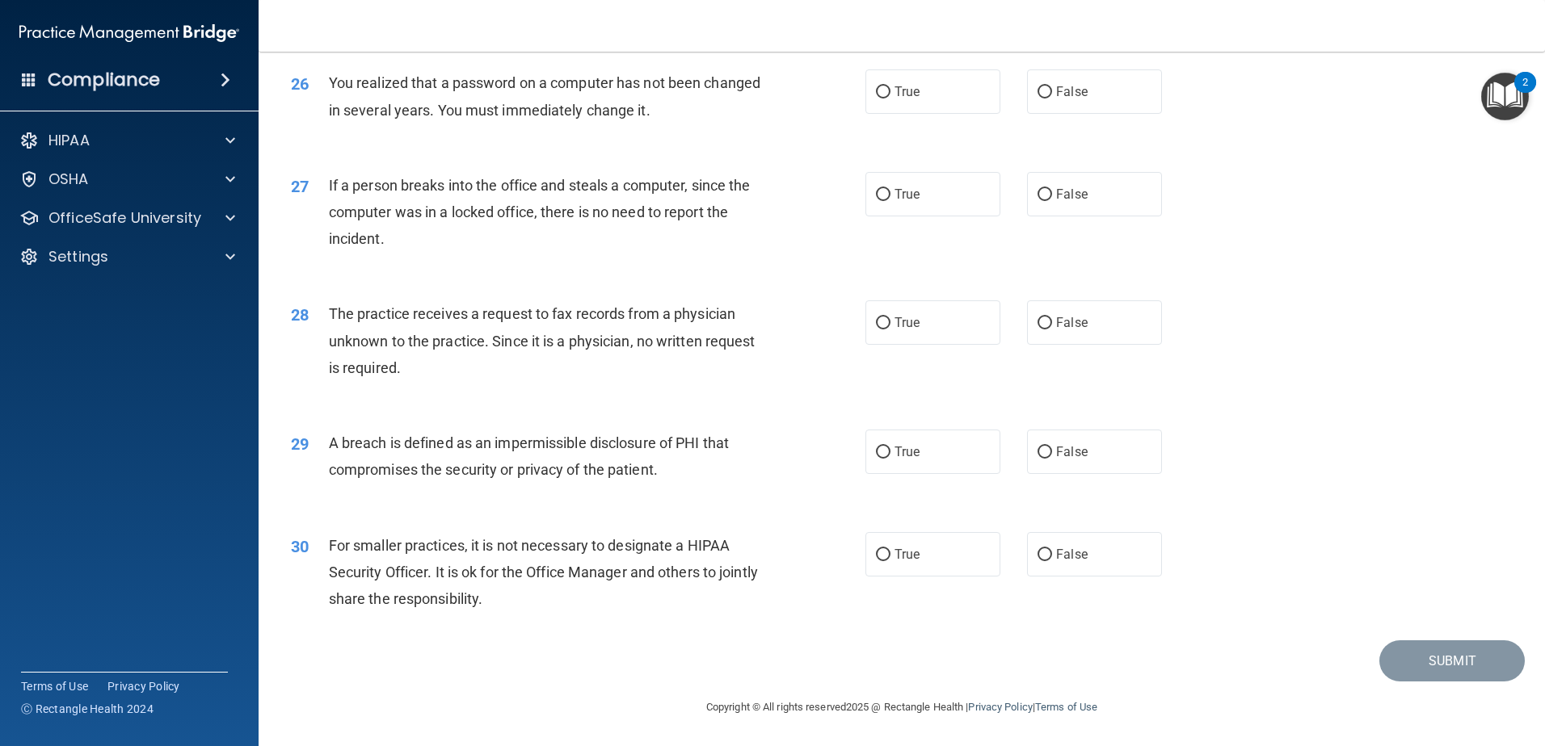
scroll to position [3104, 0]
click at [1046, 549] on label "False" at bounding box center [1094, 554] width 135 height 44
click at [1046, 549] on input "False" at bounding box center [1044, 555] width 15 height 12
radio input "true"
click at [959, 454] on label "True" at bounding box center [932, 452] width 135 height 44
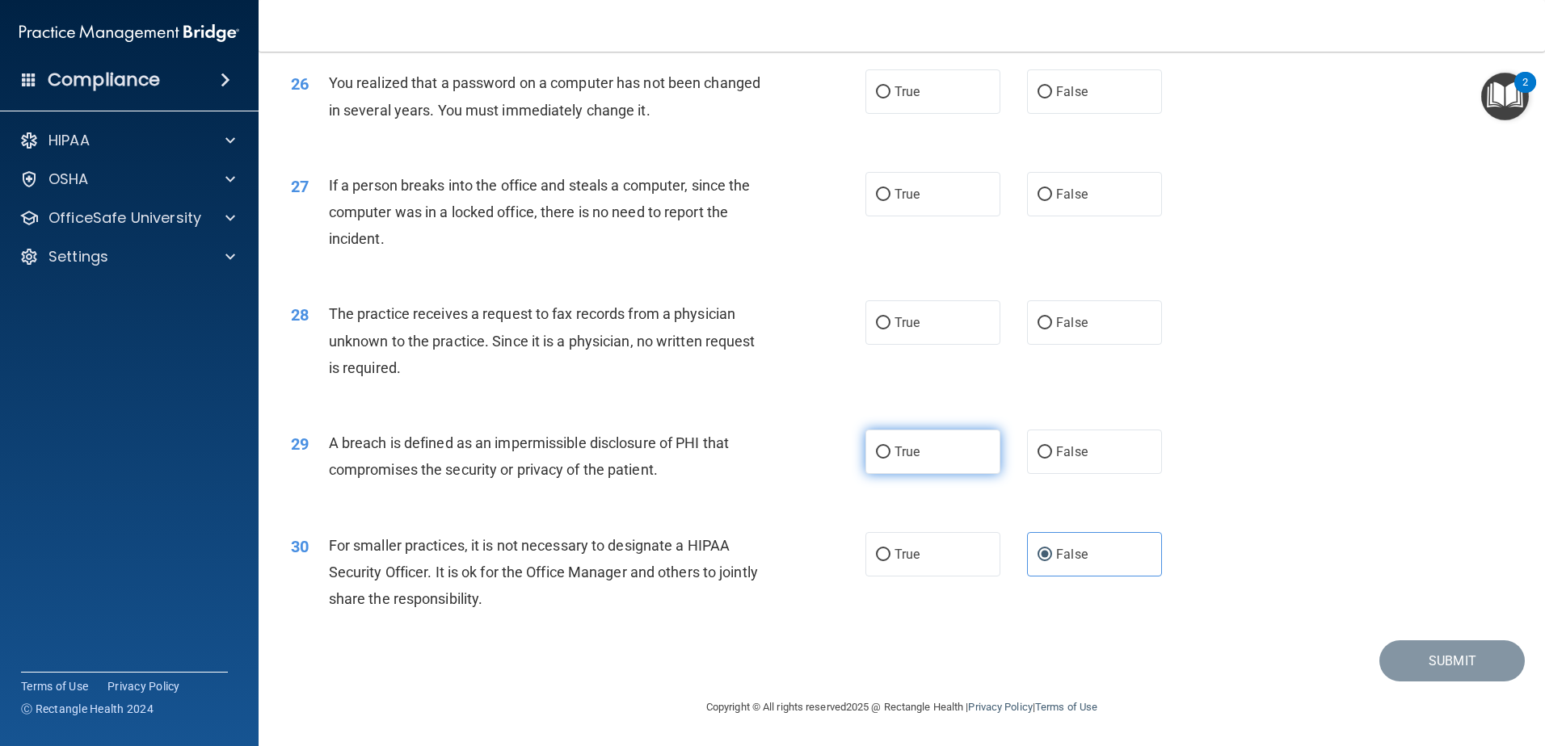
click at [890, 454] on input "True" at bounding box center [883, 453] width 15 height 12
radio input "true"
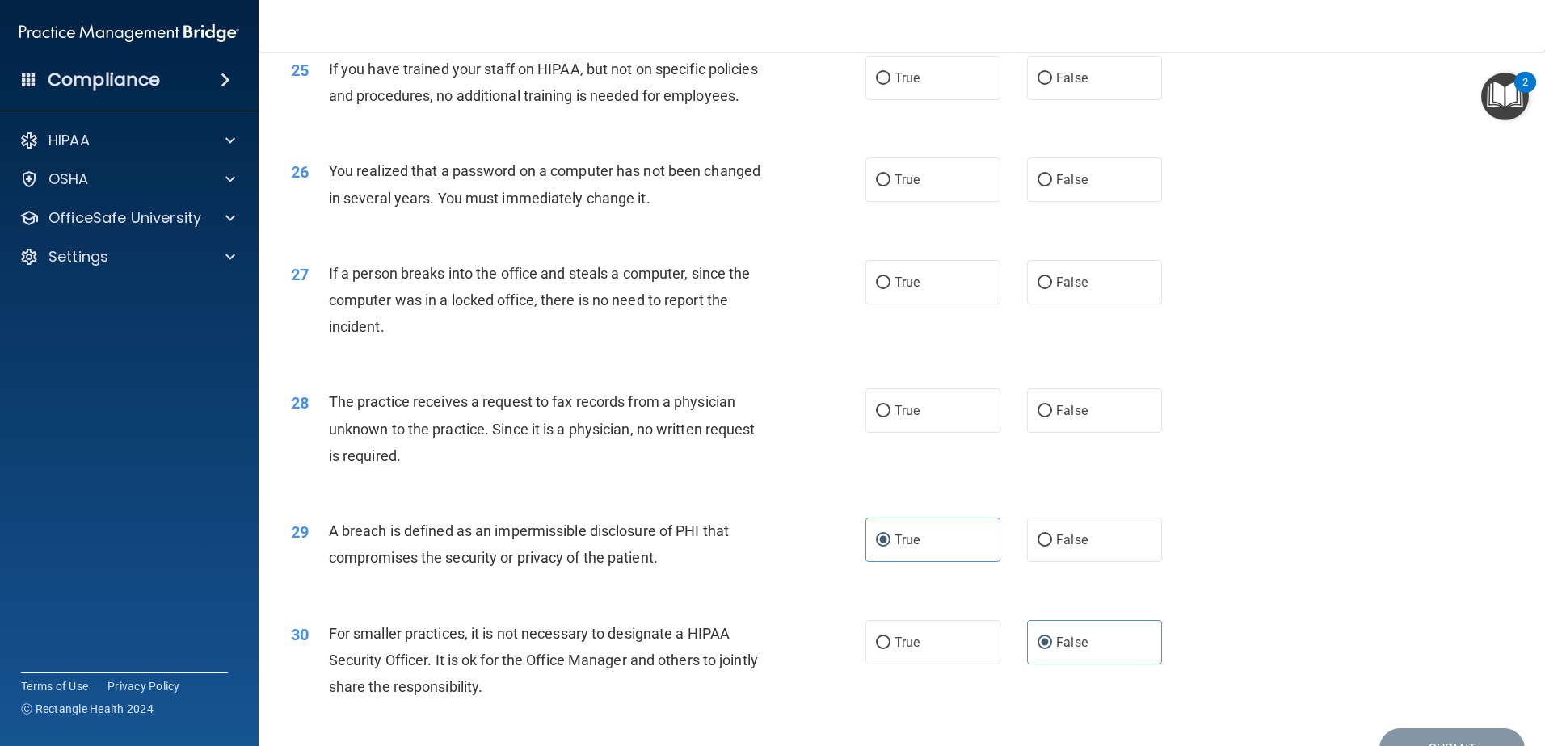
scroll to position [2861, 0]
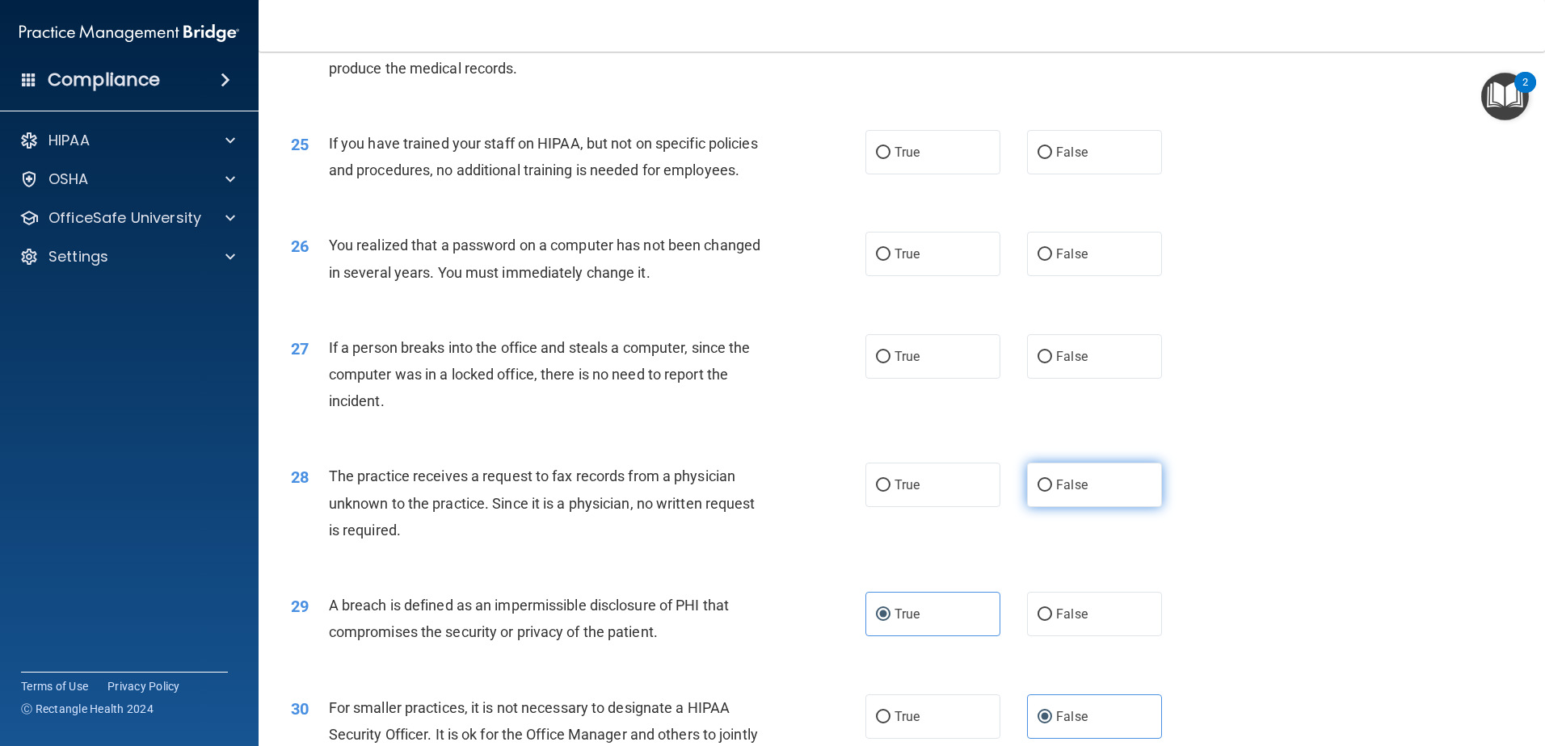
click at [1099, 507] on label "False" at bounding box center [1094, 485] width 135 height 44
click at [1052, 492] on input "False" at bounding box center [1044, 486] width 15 height 12
radio input "true"
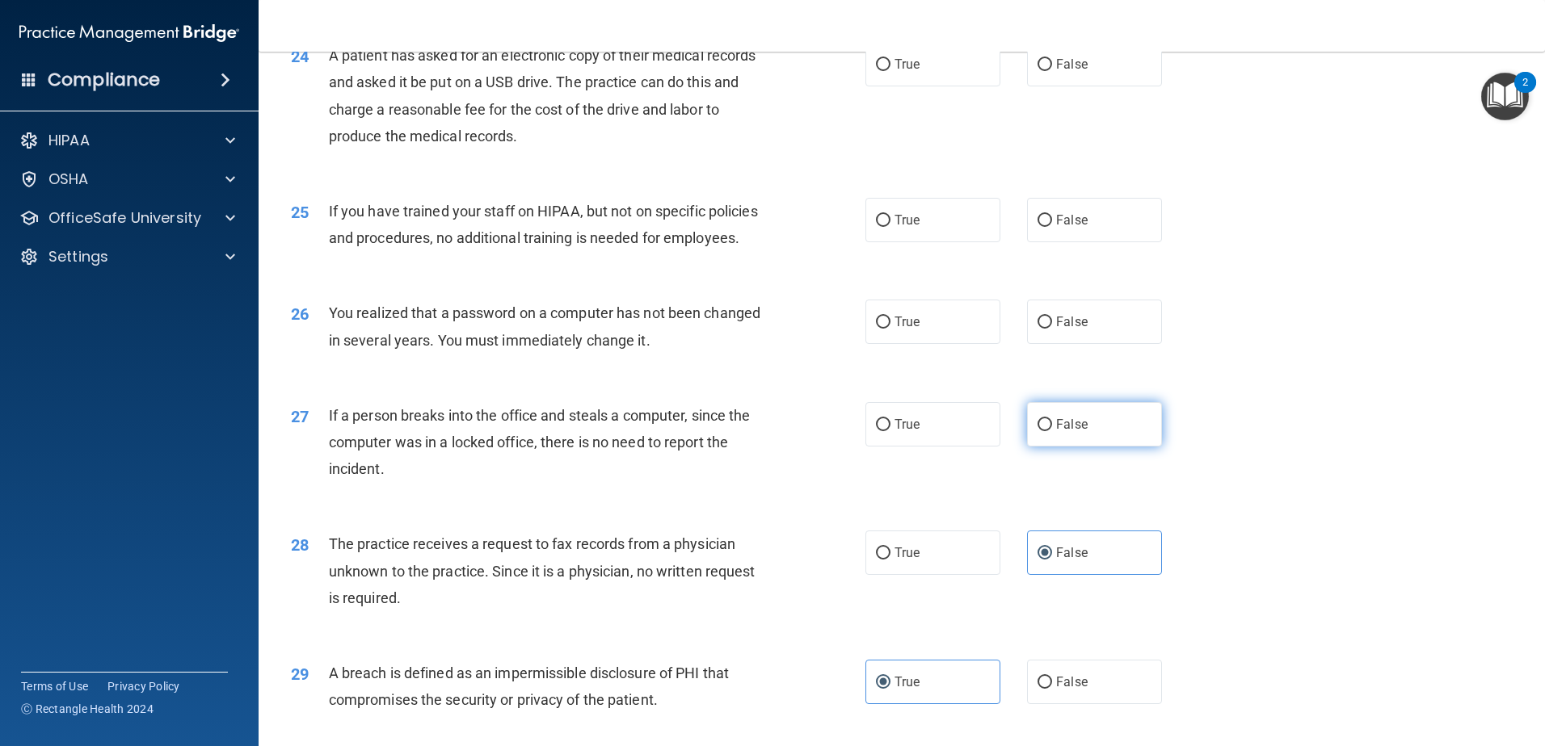
scroll to position [2700, 0]
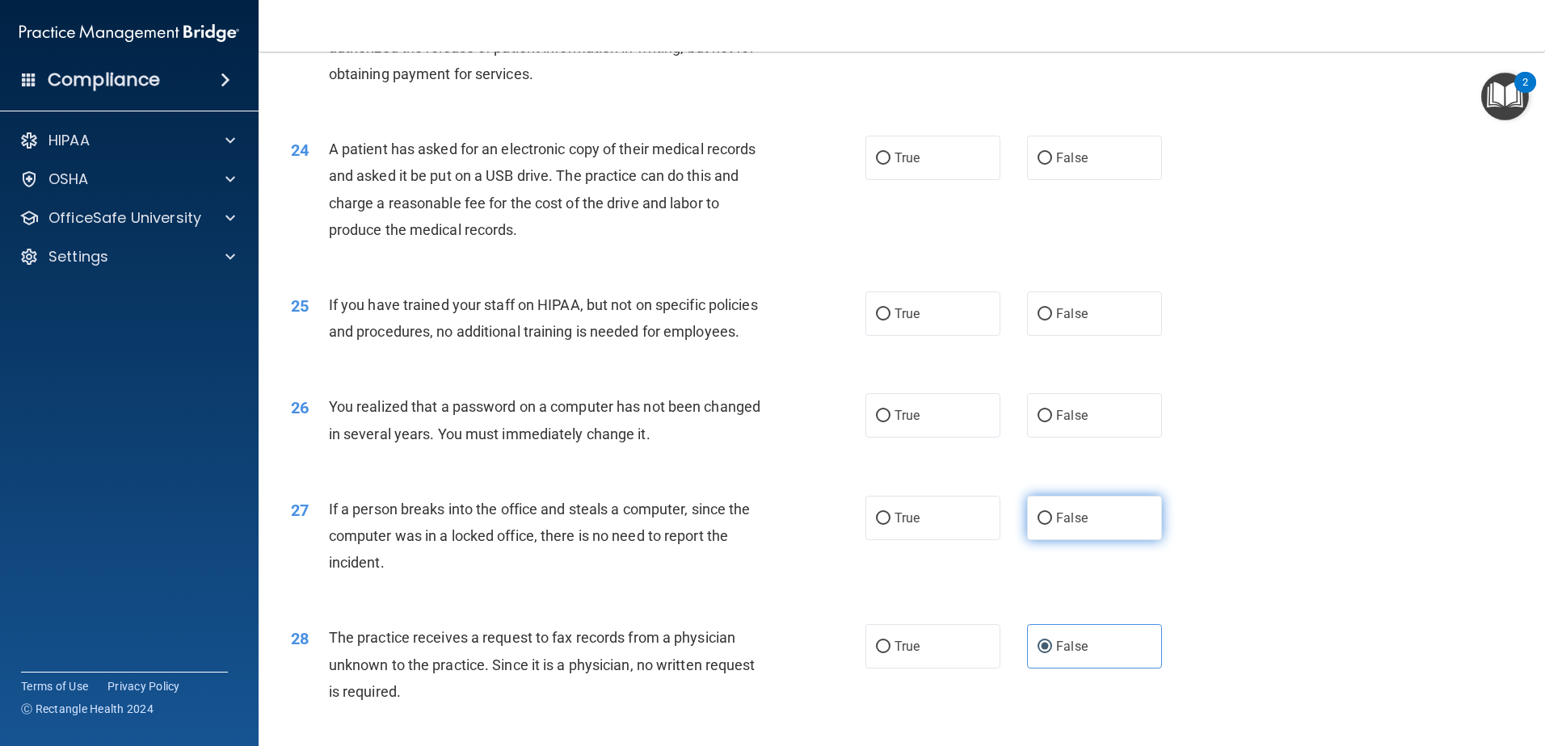
click at [1085, 540] on label "False" at bounding box center [1094, 518] width 135 height 44
click at [1052, 525] on input "False" at bounding box center [1044, 519] width 15 height 12
radio input "true"
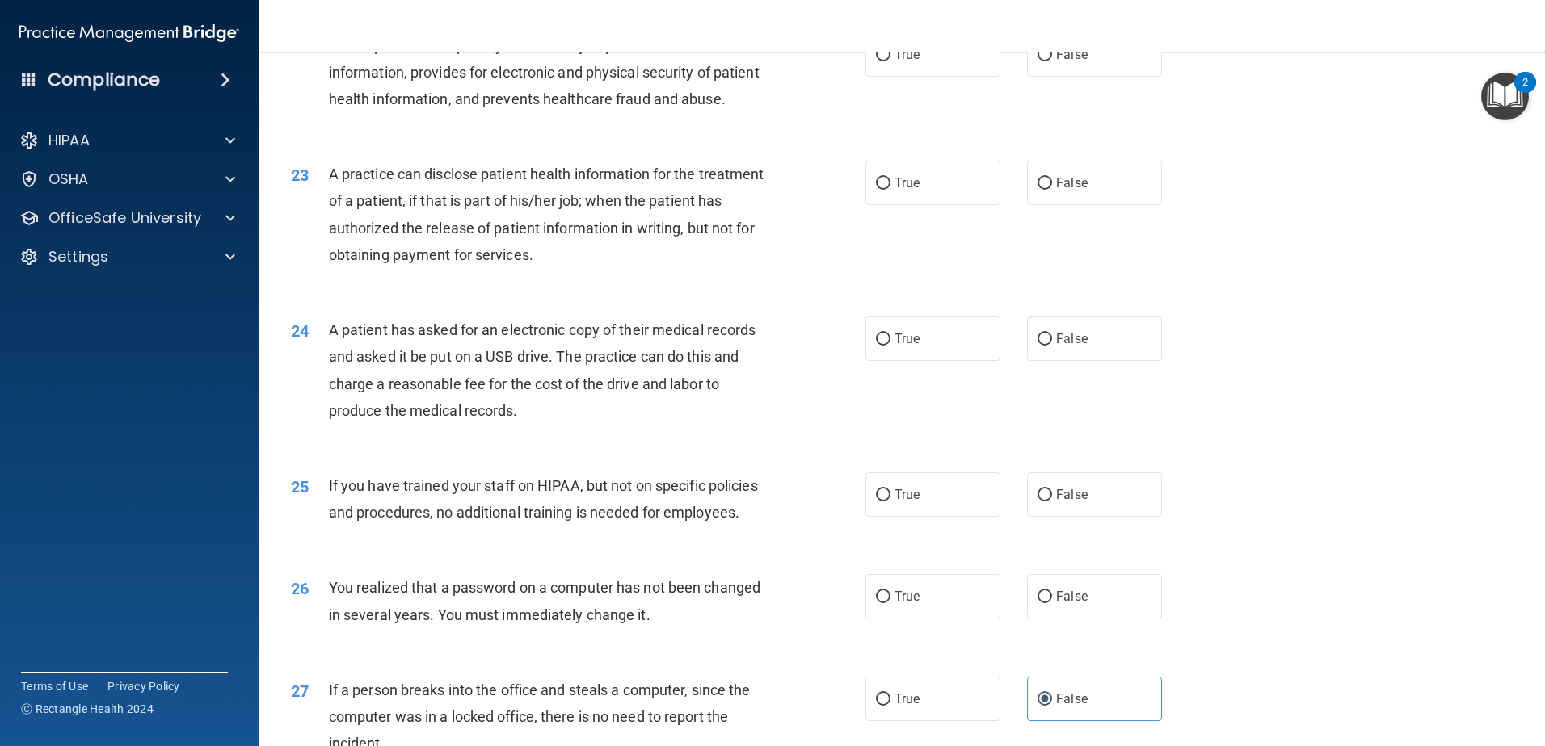
scroll to position [2619, 0]
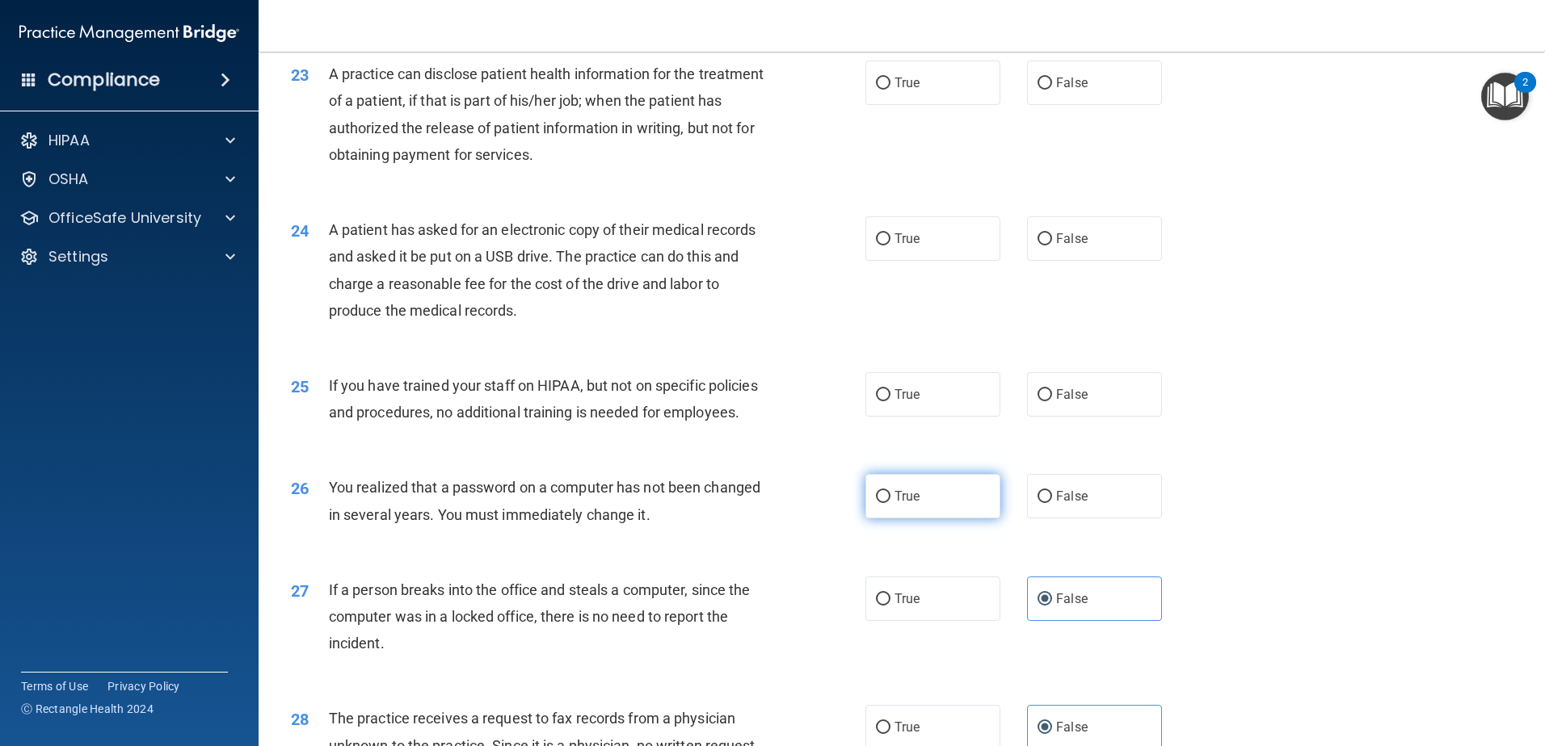
click at [988, 519] on label "True" at bounding box center [932, 496] width 135 height 44
click at [890, 503] on input "True" at bounding box center [883, 497] width 15 height 12
radio input "true"
drag, startPoint x: 1033, startPoint y: 439, endPoint x: 1020, endPoint y: 467, distance: 30.7
click at [1033, 417] on label "False" at bounding box center [1094, 394] width 135 height 44
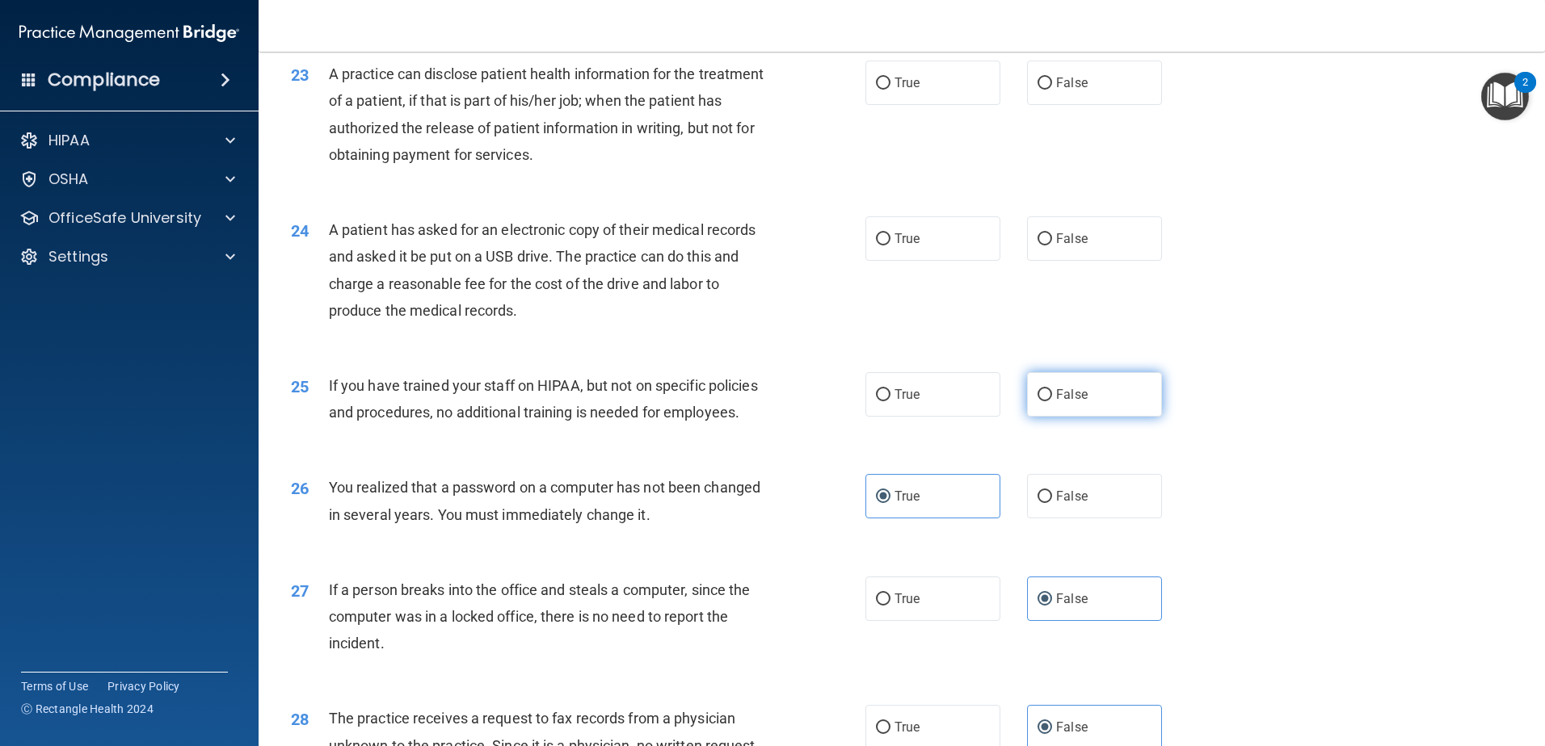
click at [1037, 402] on input "False" at bounding box center [1044, 395] width 15 height 12
radio input "true"
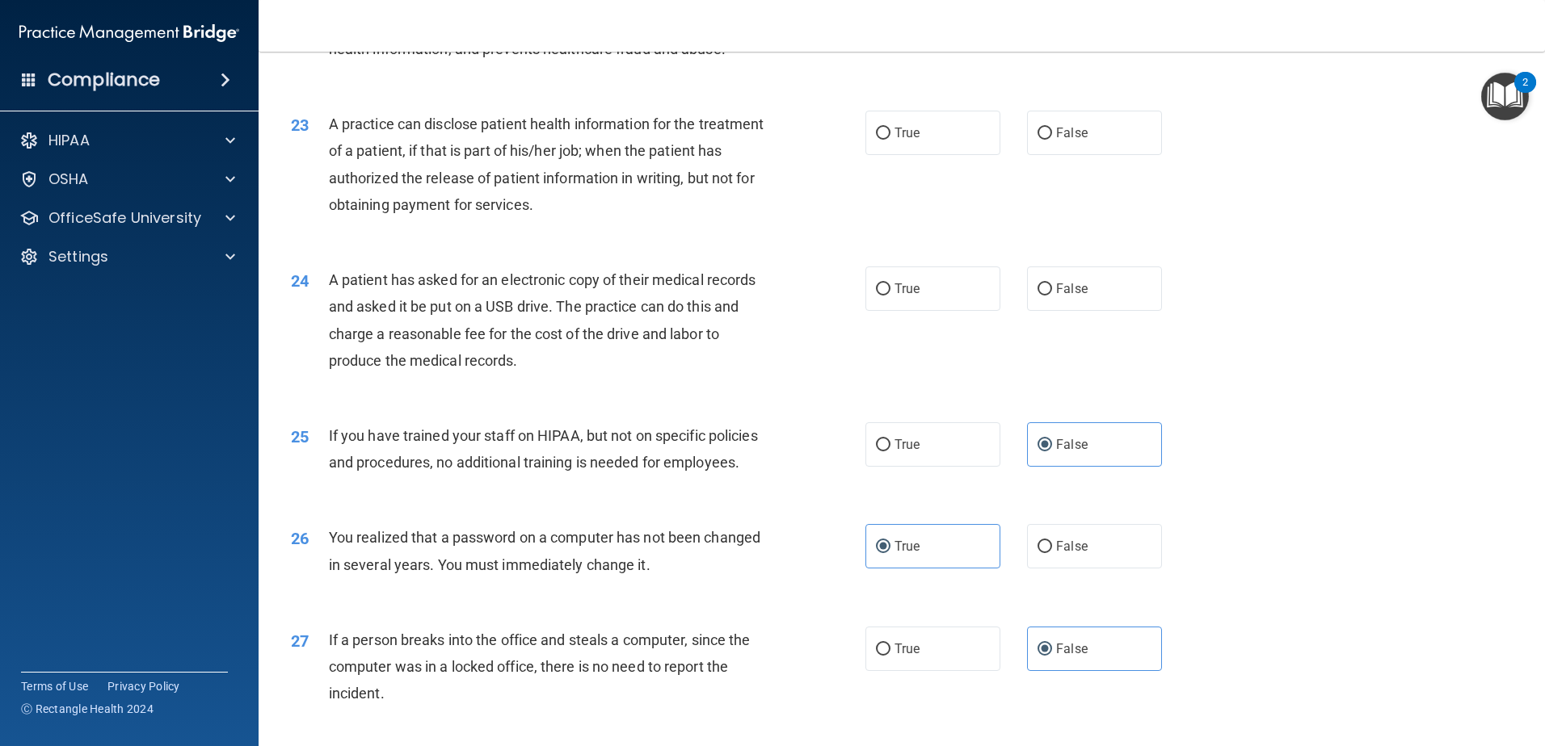
scroll to position [2458, 0]
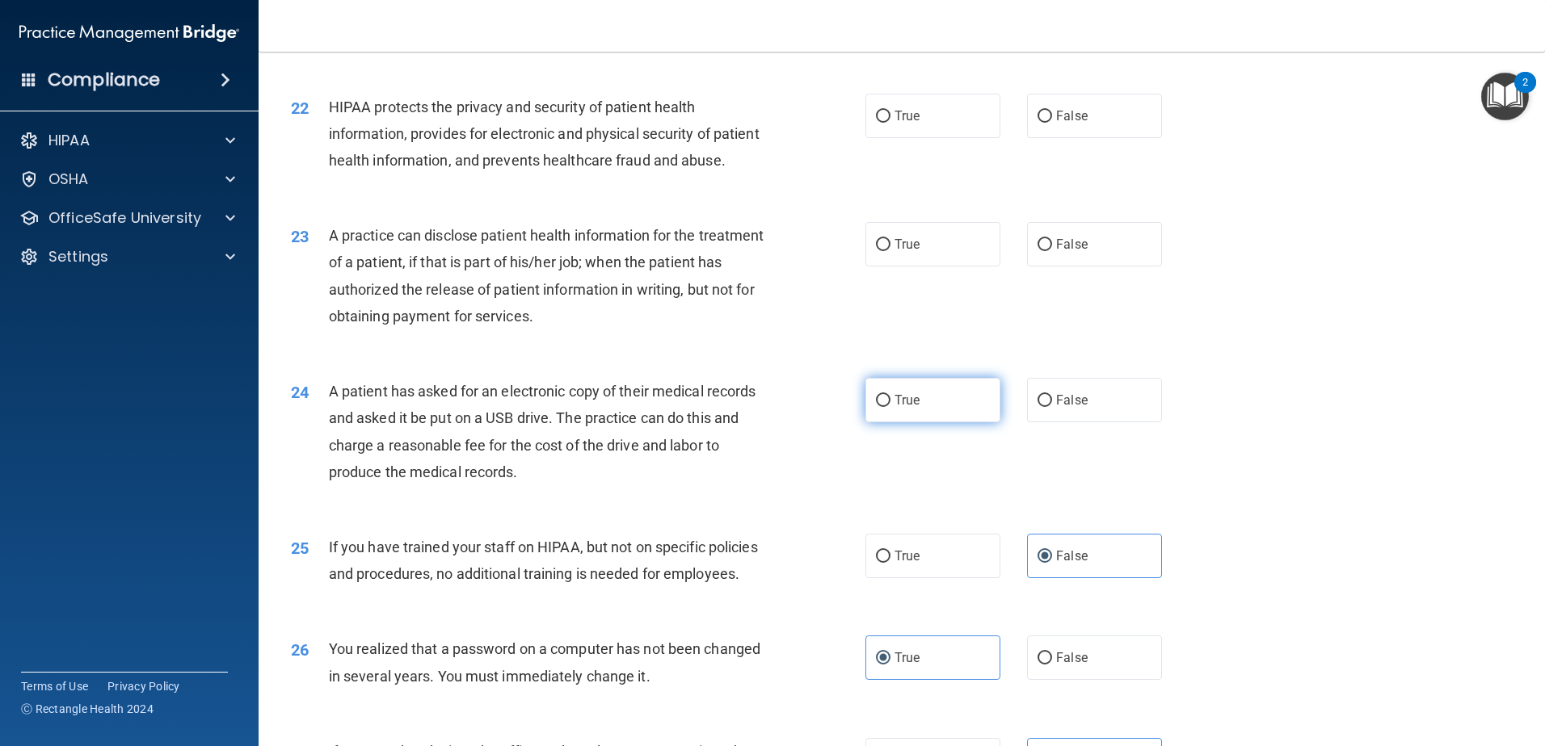
click at [894, 408] on span "True" at bounding box center [906, 400] width 25 height 15
click at [890, 407] on input "True" at bounding box center [883, 401] width 15 height 12
radio input "true"
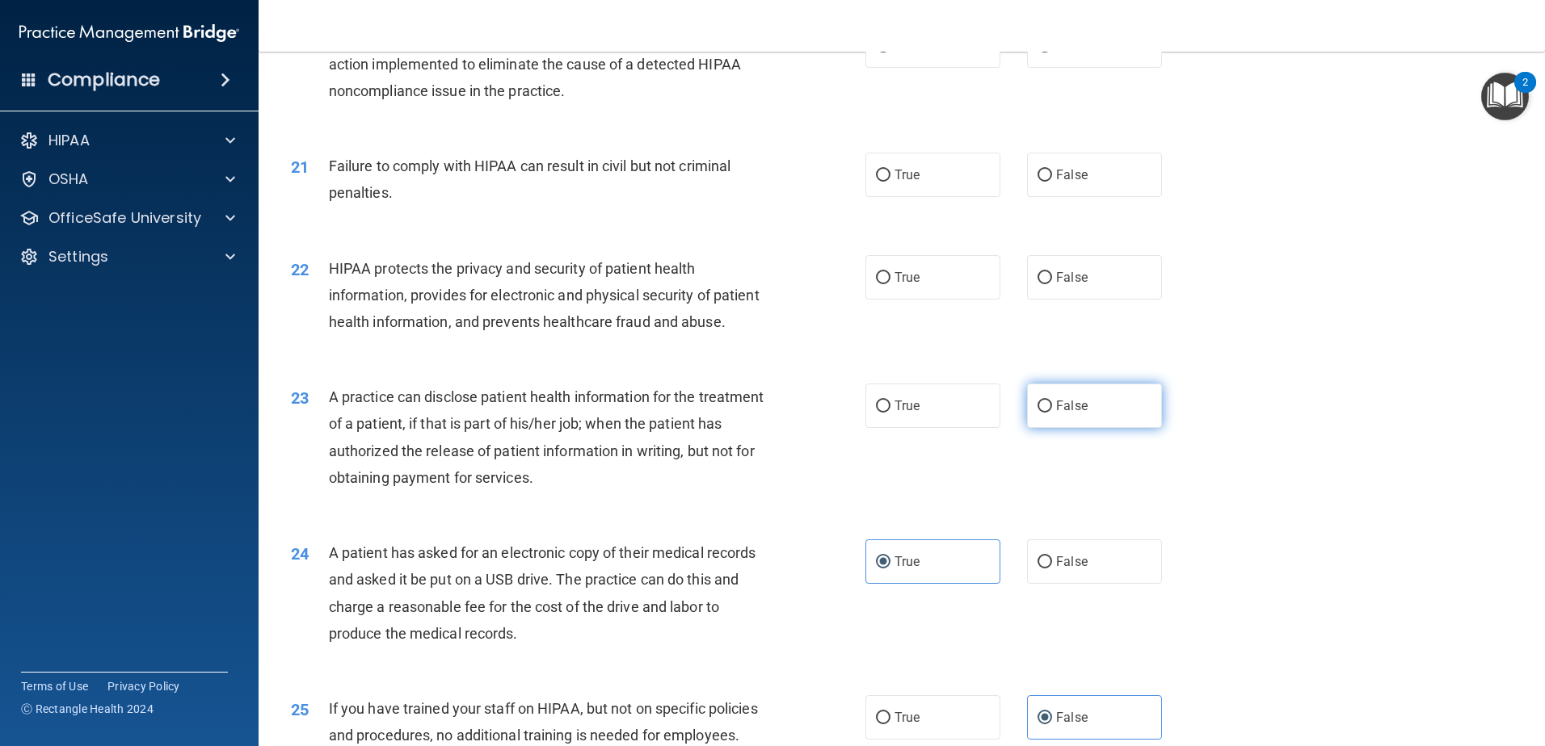
click at [1057, 428] on label "False" at bounding box center [1094, 406] width 135 height 44
click at [1052, 413] on input "False" at bounding box center [1044, 407] width 15 height 12
radio input "true"
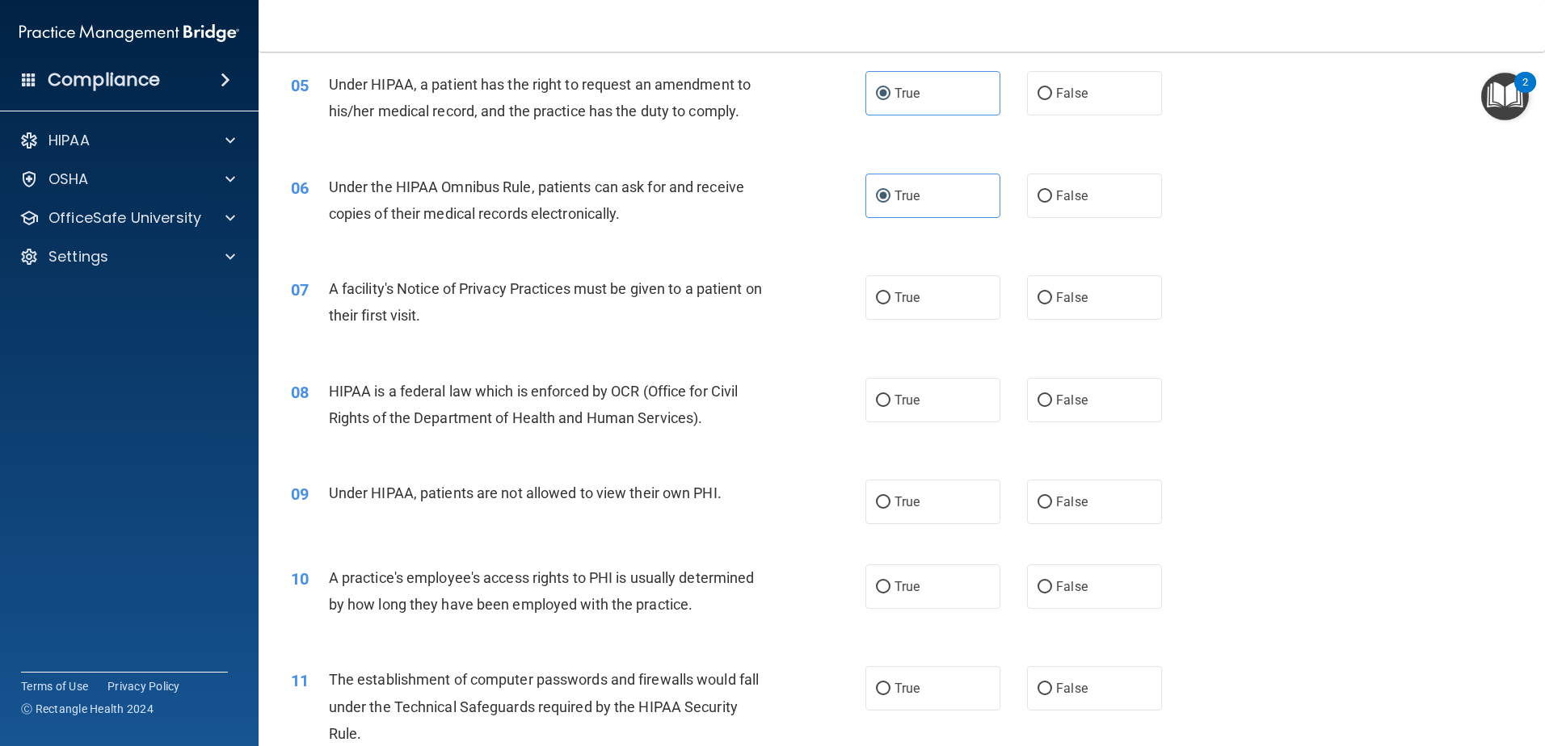
scroll to position [519, 0]
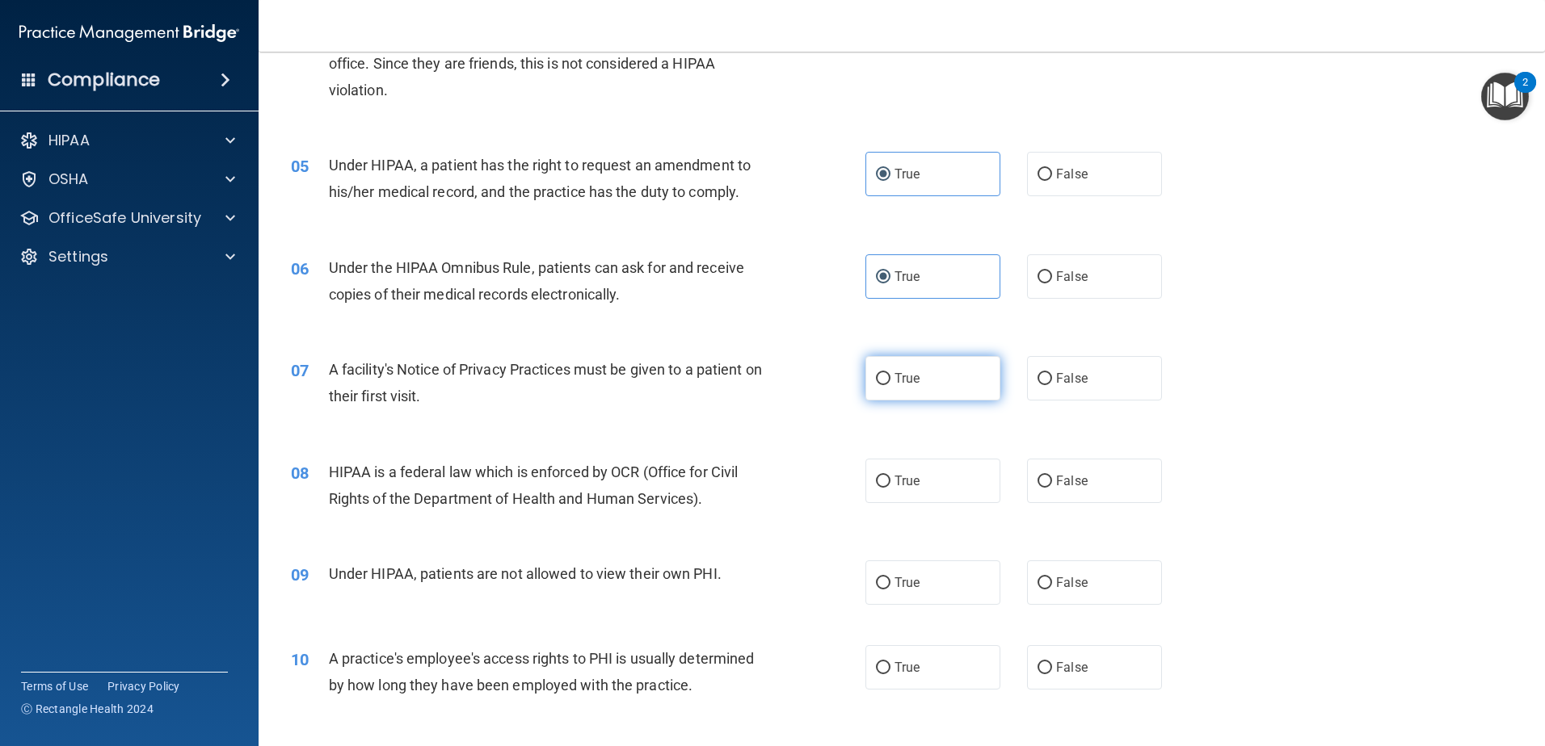
click at [925, 375] on label "True" at bounding box center [932, 378] width 135 height 44
click at [890, 375] on input "True" at bounding box center [883, 379] width 15 height 12
radio input "true"
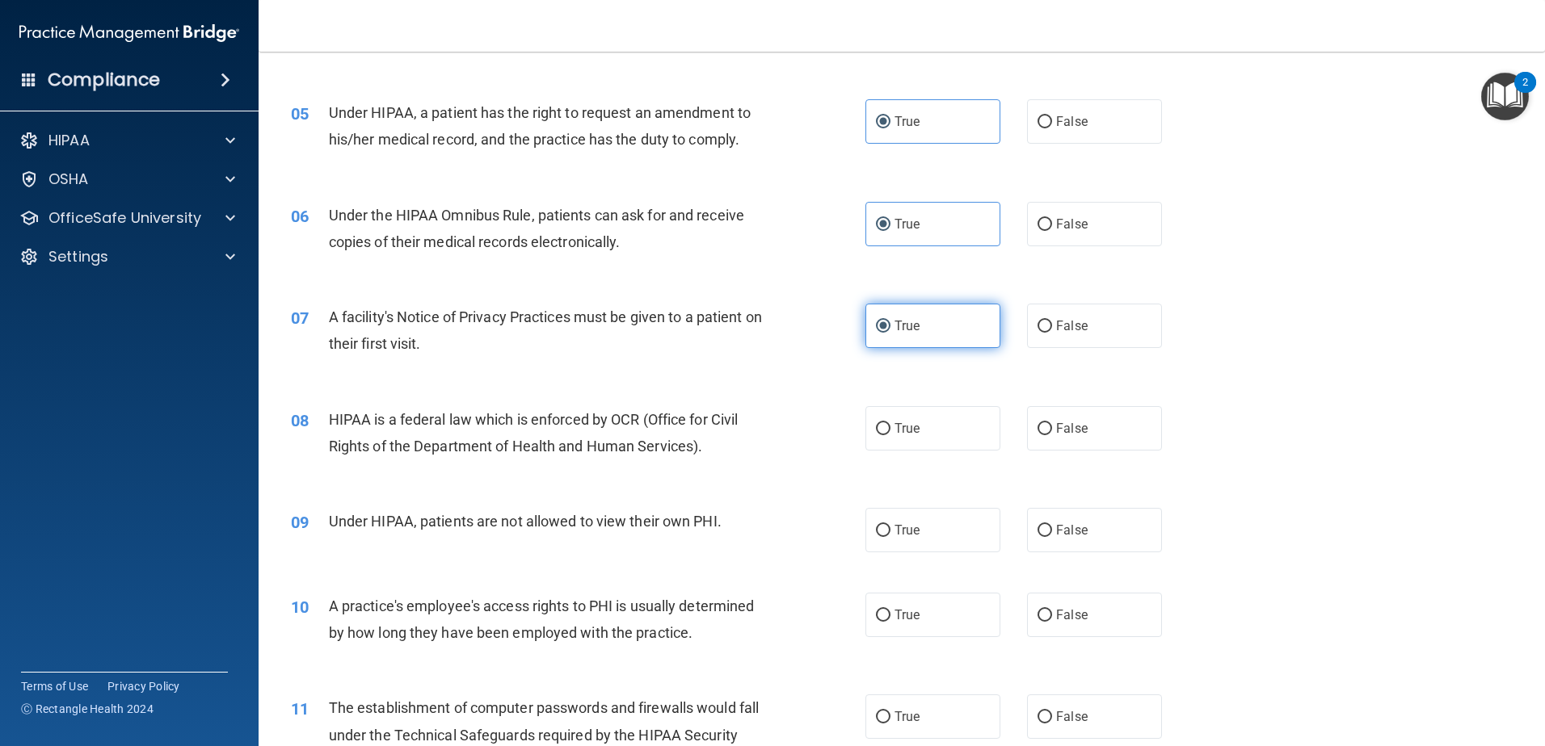
scroll to position [680, 0]
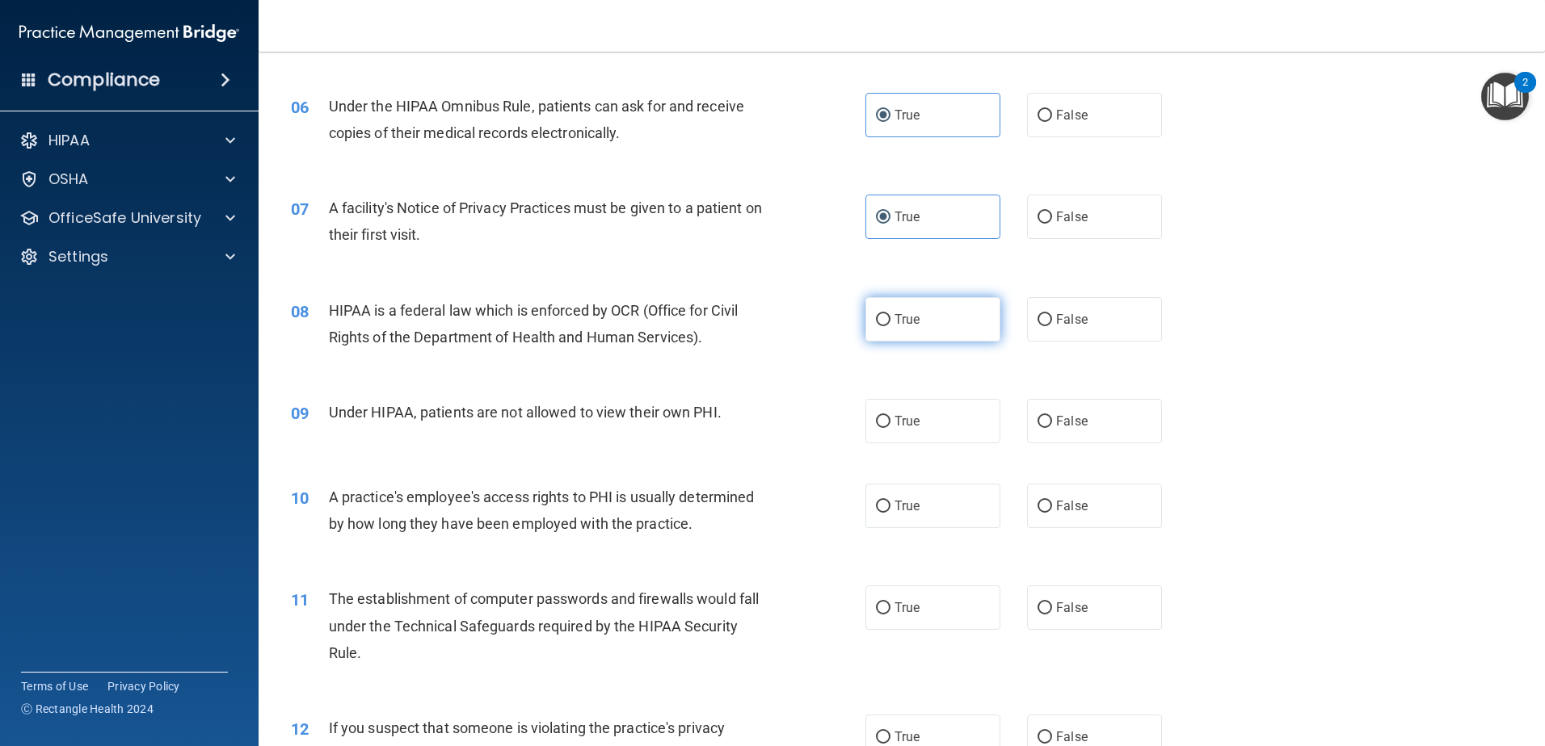
click at [878, 315] on input "True" at bounding box center [883, 320] width 15 height 12
radio input "true"
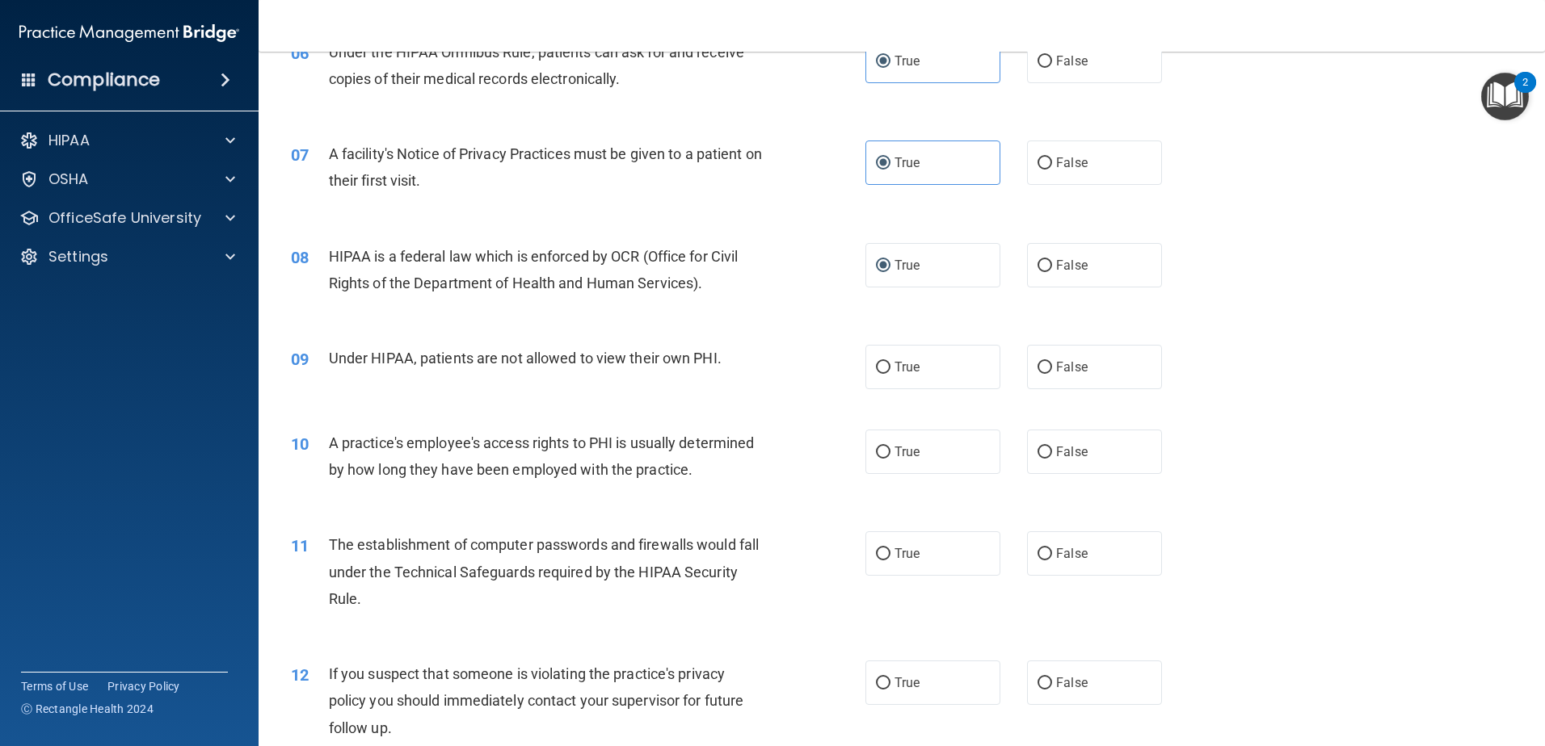
scroll to position [842, 0]
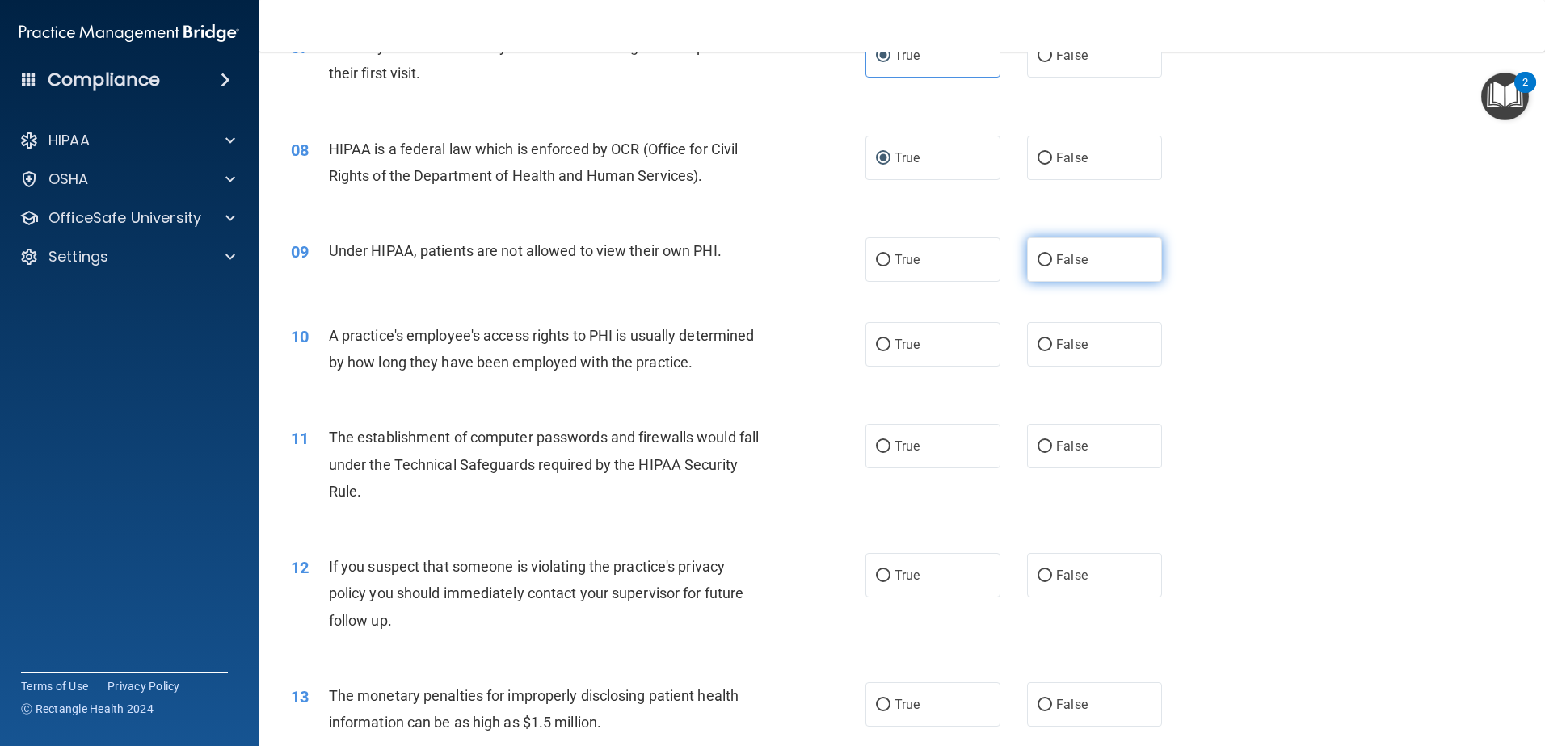
click at [1046, 260] on label "False" at bounding box center [1094, 260] width 135 height 44
click at [1046, 260] on input "False" at bounding box center [1044, 260] width 15 height 12
radio input "true"
click at [1041, 354] on label "False" at bounding box center [1094, 344] width 135 height 44
click at [1041, 351] on input "False" at bounding box center [1044, 345] width 15 height 12
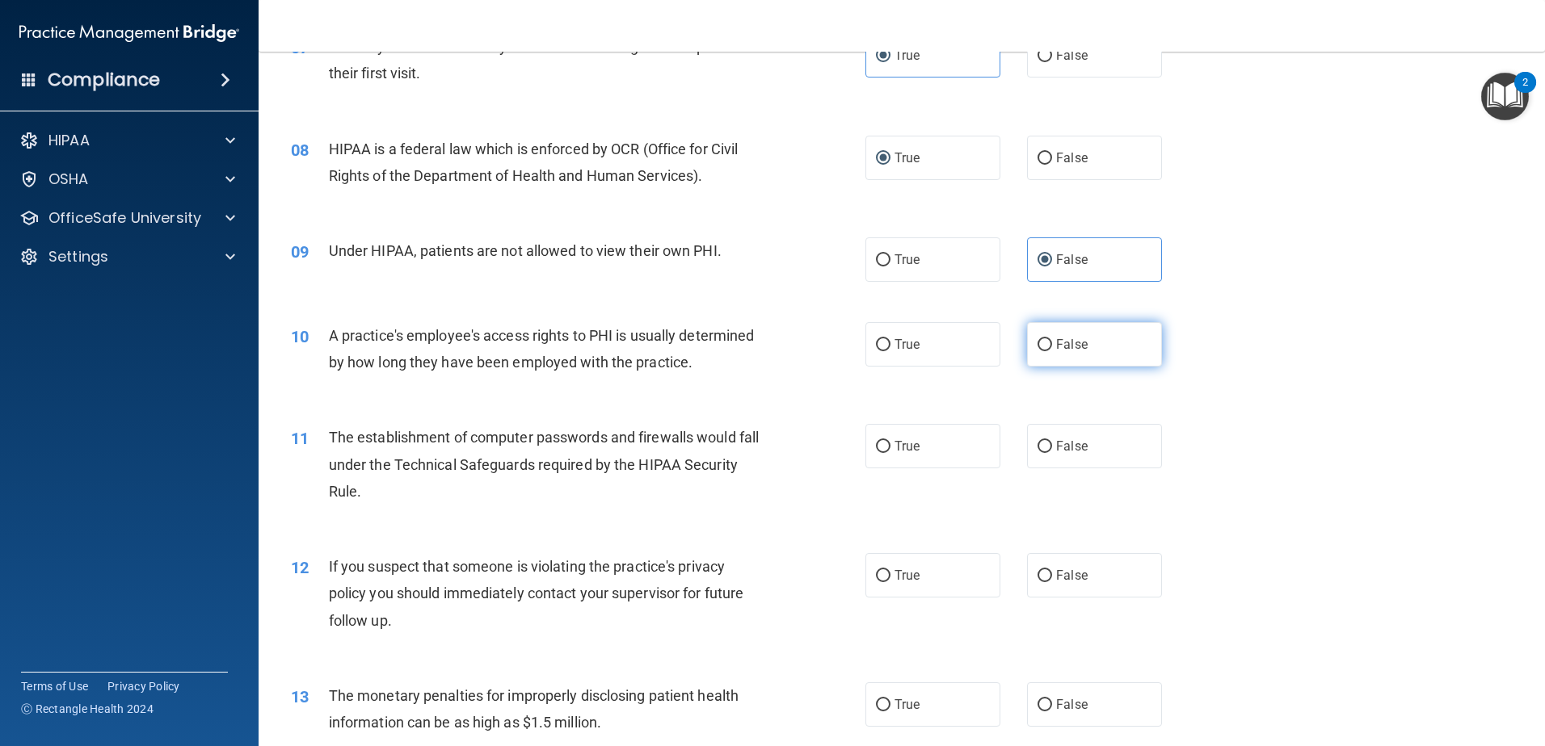
radio input "true"
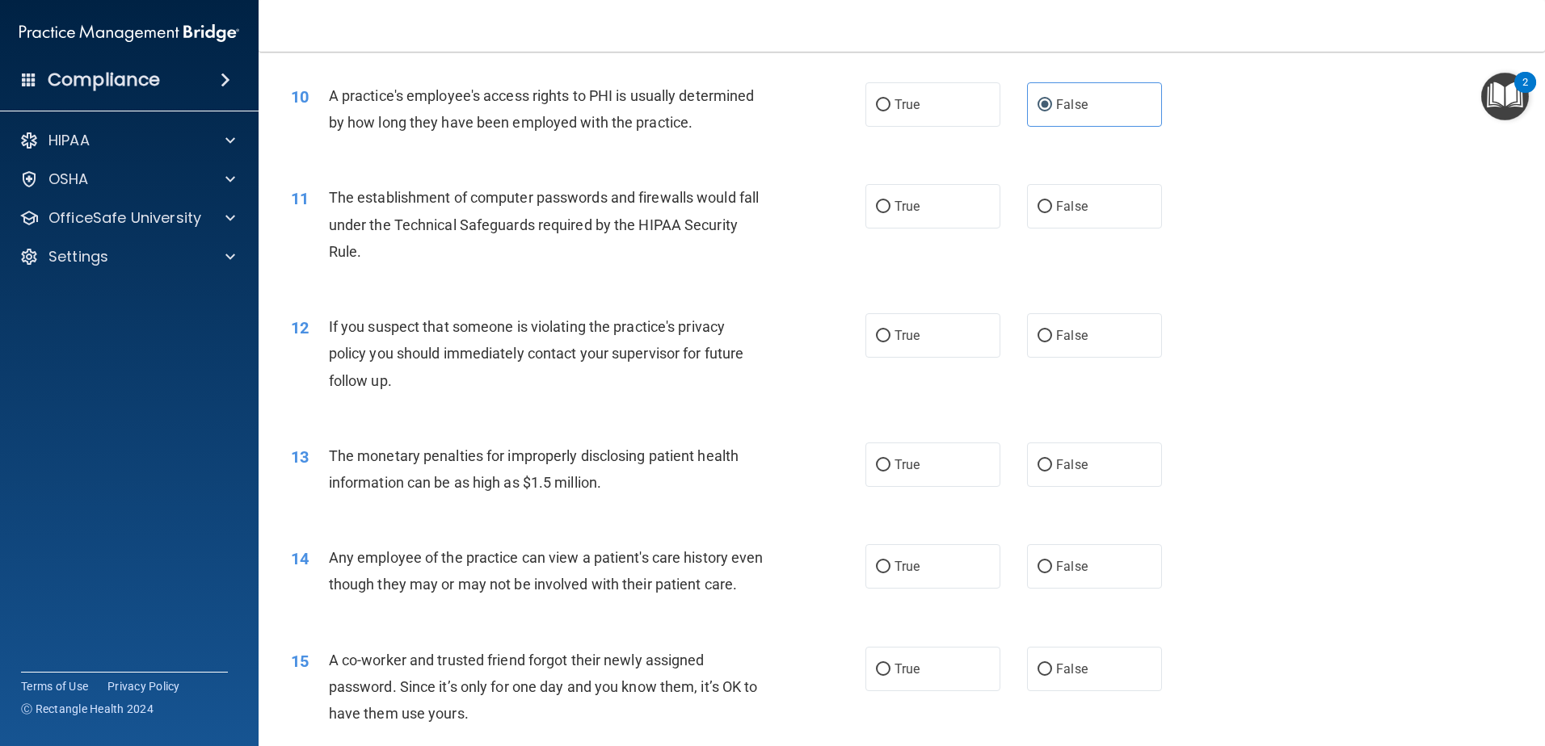
scroll to position [1084, 0]
click at [959, 208] on label "True" at bounding box center [932, 204] width 135 height 44
click at [890, 208] on input "True" at bounding box center [883, 205] width 15 height 12
radio input "true"
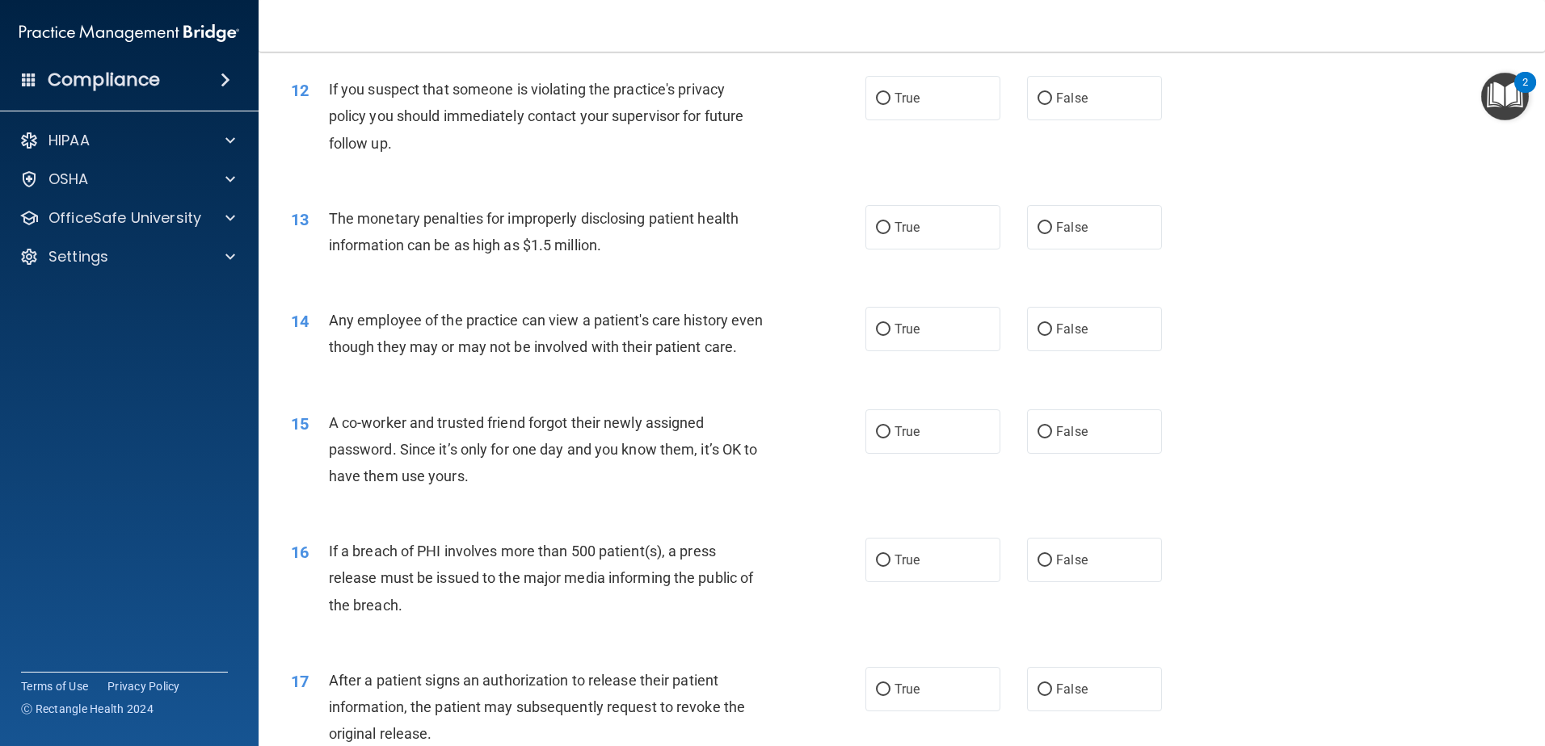
scroll to position [1327, 0]
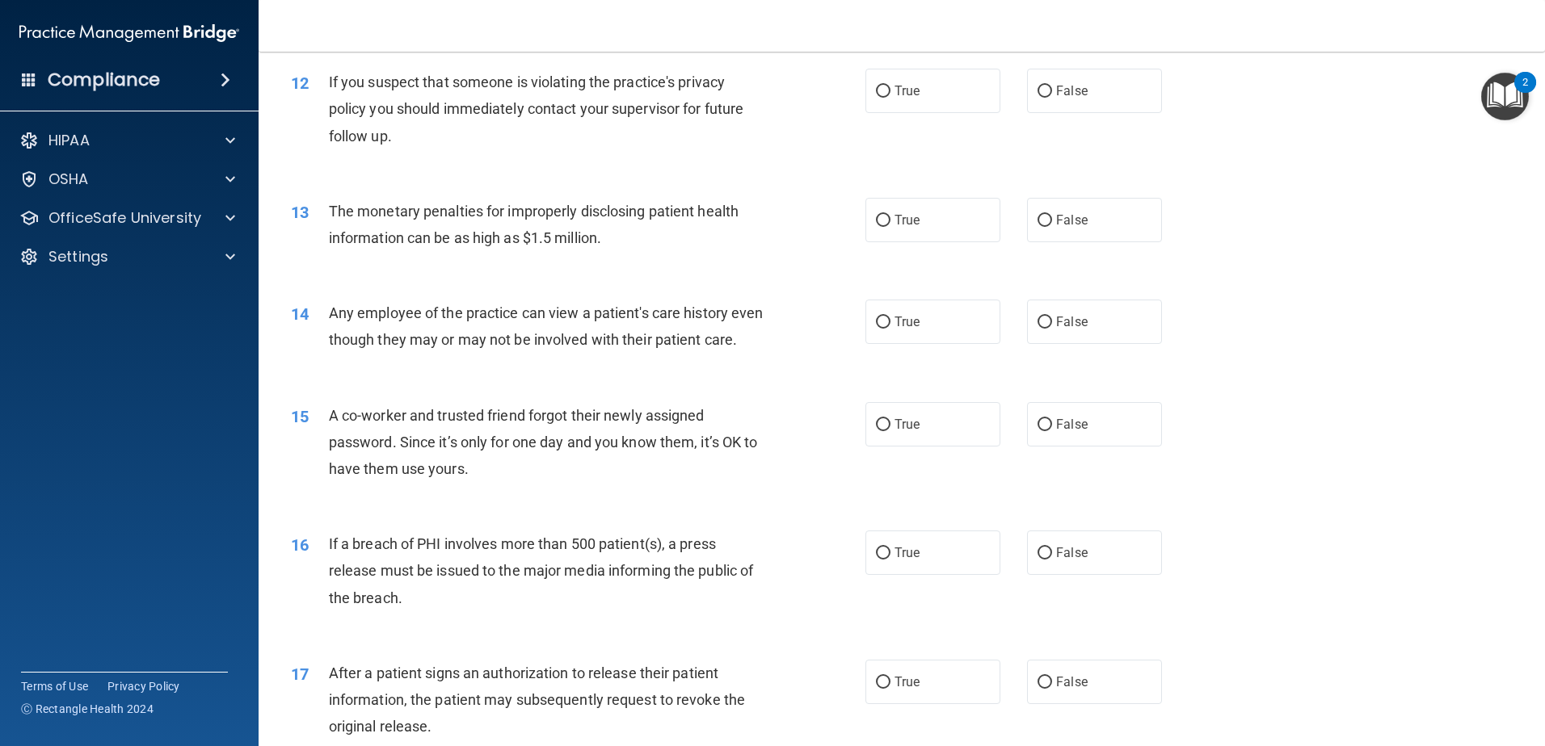
drag, startPoint x: 902, startPoint y: 80, endPoint x: 901, endPoint y: 54, distance: 25.9
click at [901, 54] on div "12 If you suspect that someone is violating the practice's privacy policy you s…" at bounding box center [902, 112] width 1246 height 129
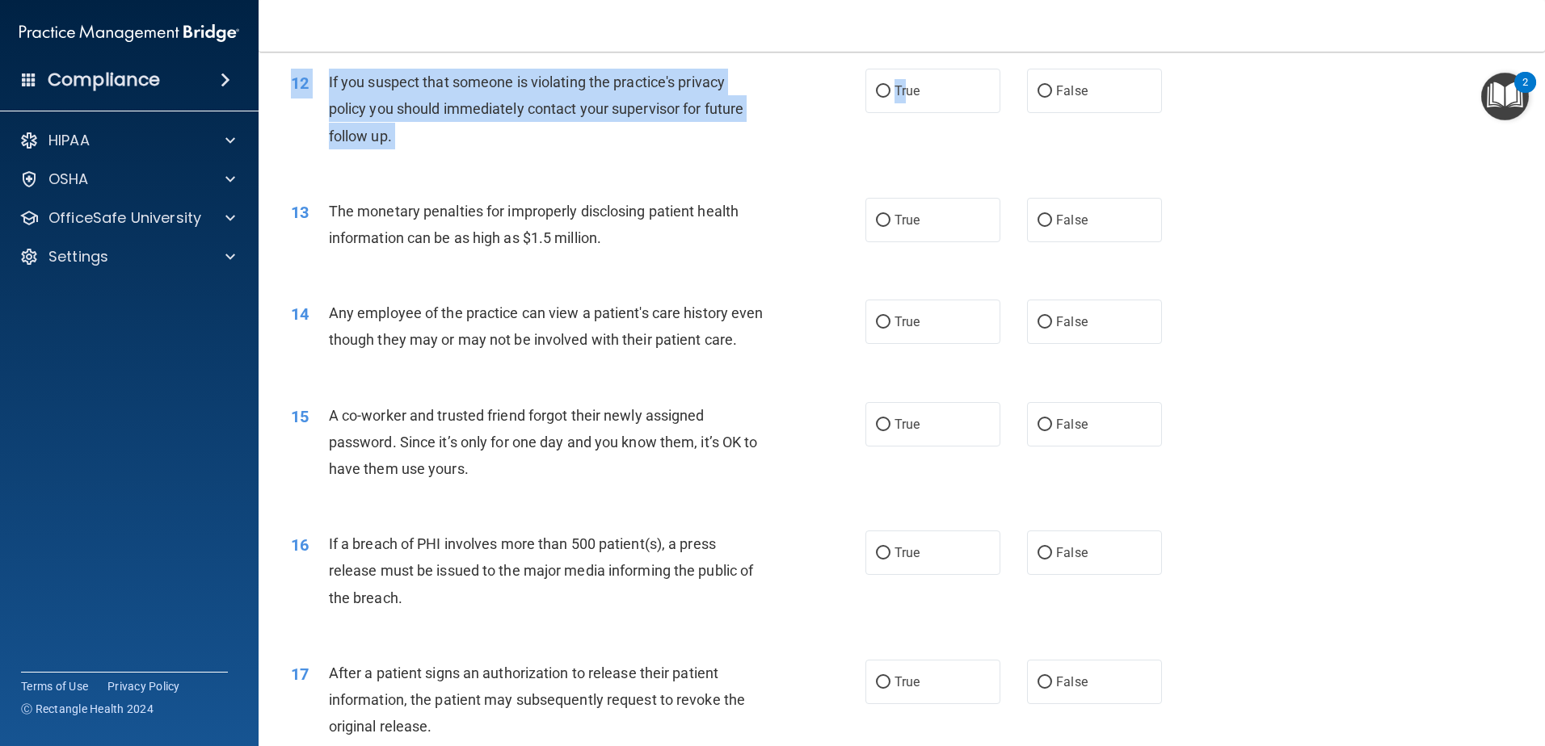
scroll to position [1323, 0]
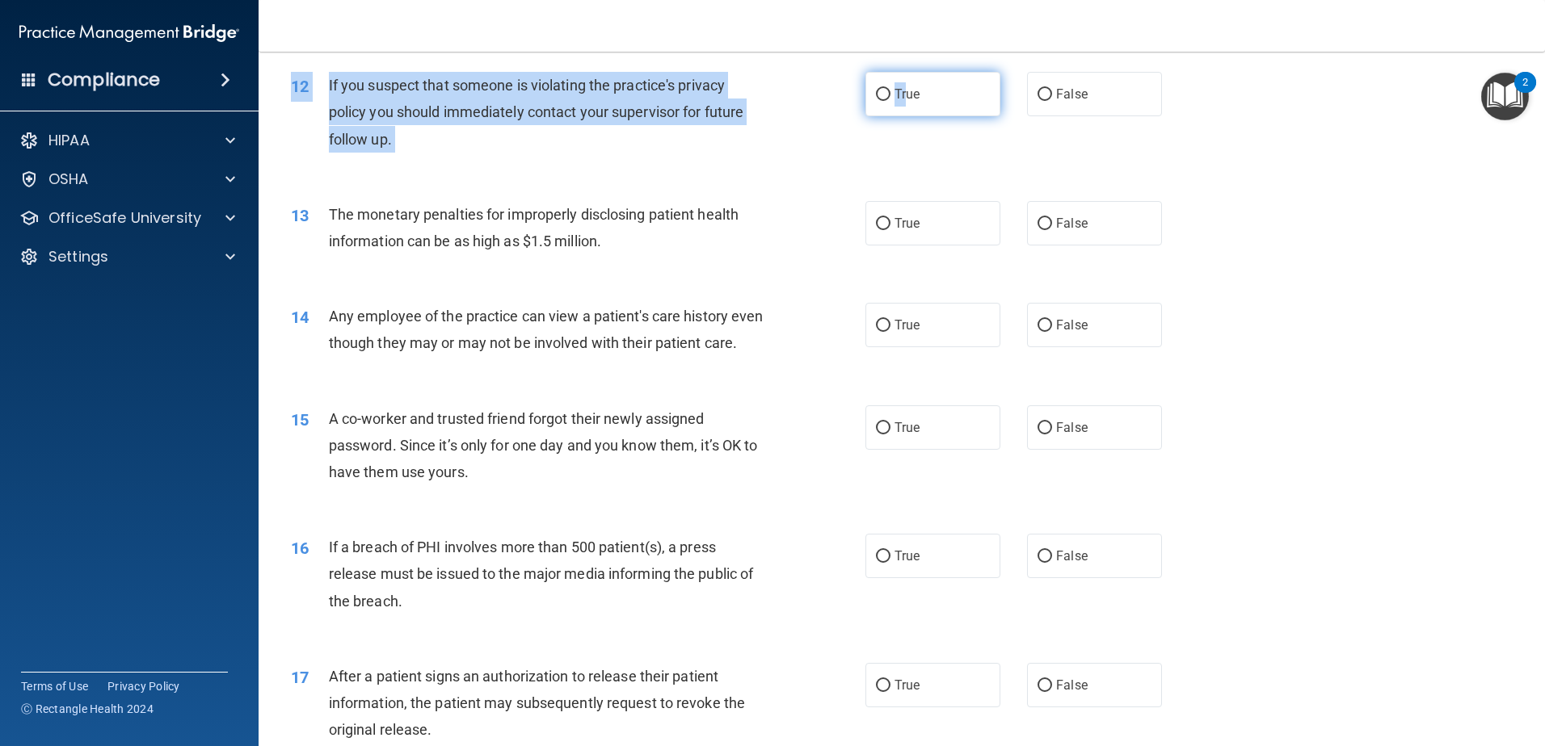
drag, startPoint x: 901, startPoint y: 54, endPoint x: 889, endPoint y: 97, distance: 44.3
click at [894, 97] on span "True" at bounding box center [906, 93] width 25 height 15
click at [889, 97] on input "True" at bounding box center [883, 95] width 15 height 12
radio input "true"
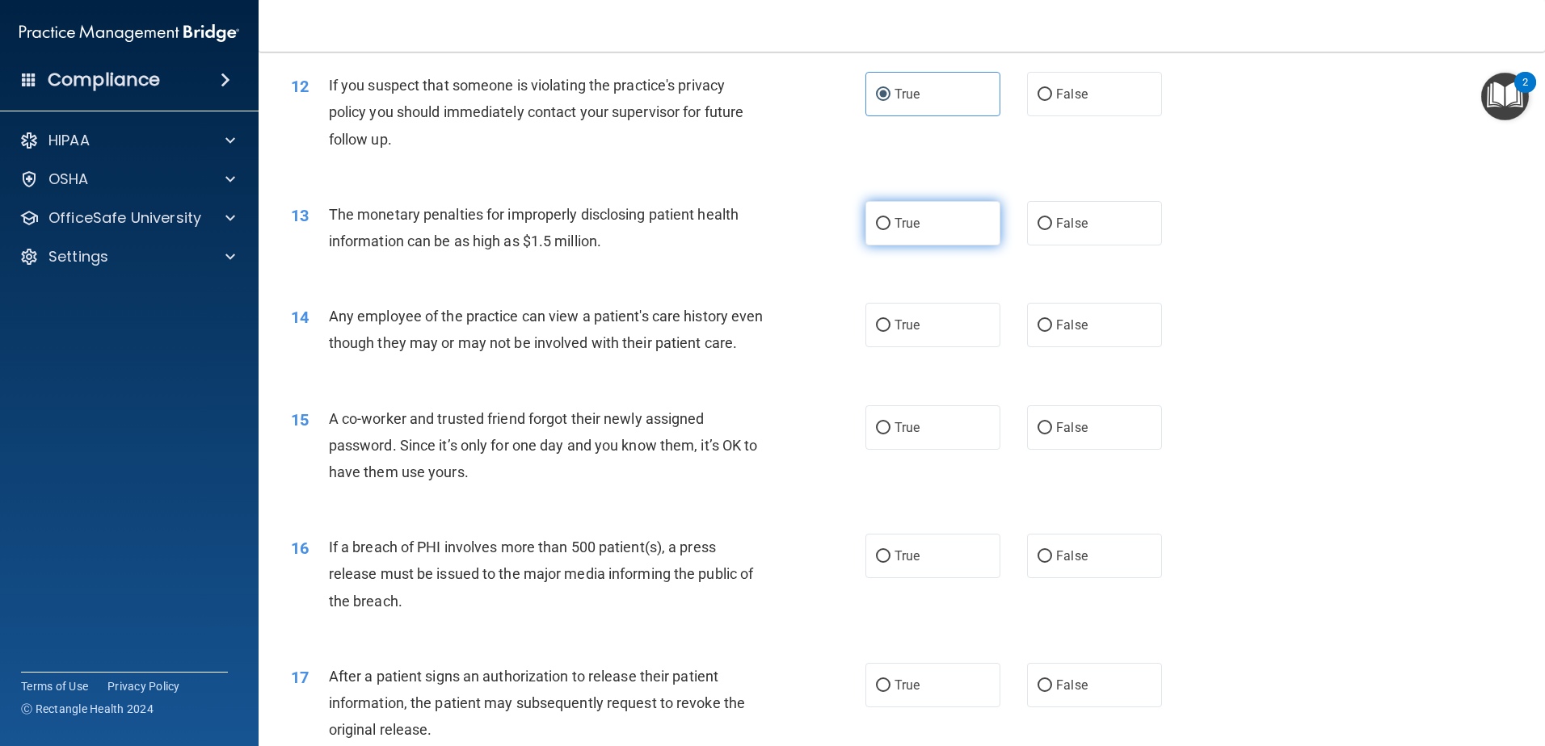
click at [879, 234] on label "True" at bounding box center [932, 223] width 135 height 44
click at [879, 230] on input "True" at bounding box center [883, 224] width 15 height 12
radio input "true"
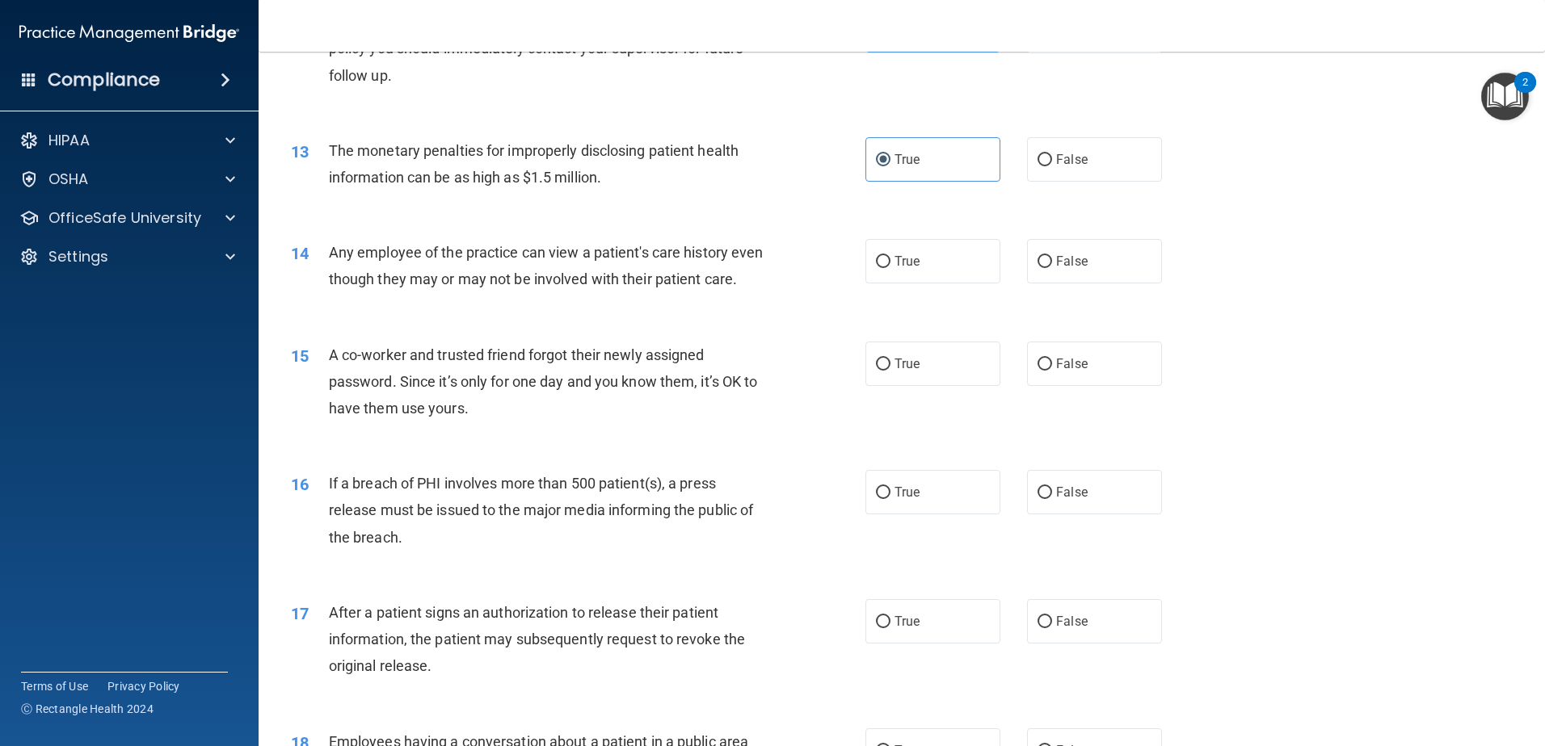
scroll to position [1485, 0]
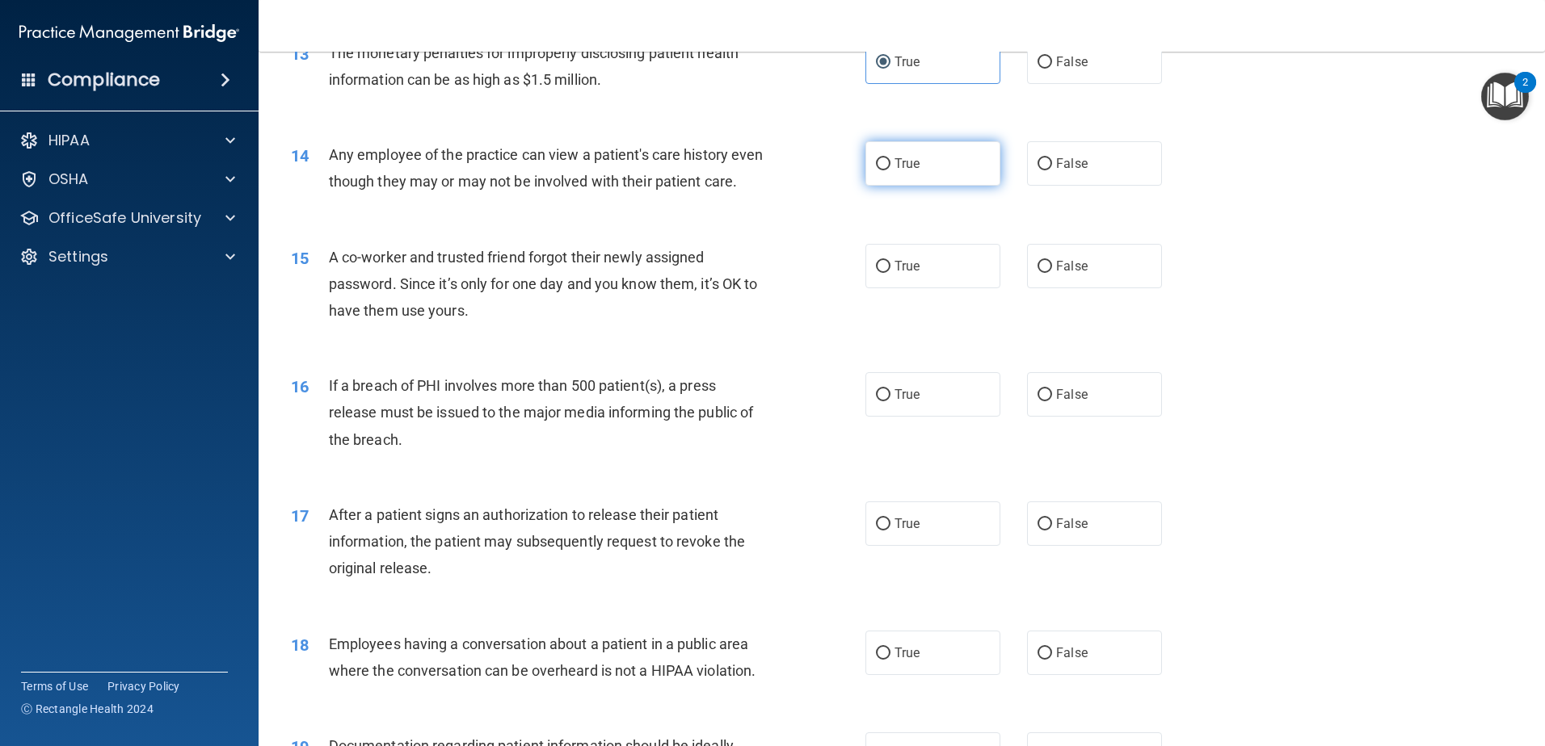
click at [918, 165] on label "True" at bounding box center [932, 163] width 135 height 44
click at [890, 165] on input "True" at bounding box center [883, 164] width 15 height 12
radio input "true"
click at [1044, 288] on label "False" at bounding box center [1094, 266] width 135 height 44
drag, startPoint x: 1044, startPoint y: 291, endPoint x: 1031, endPoint y: 298, distance: 14.8
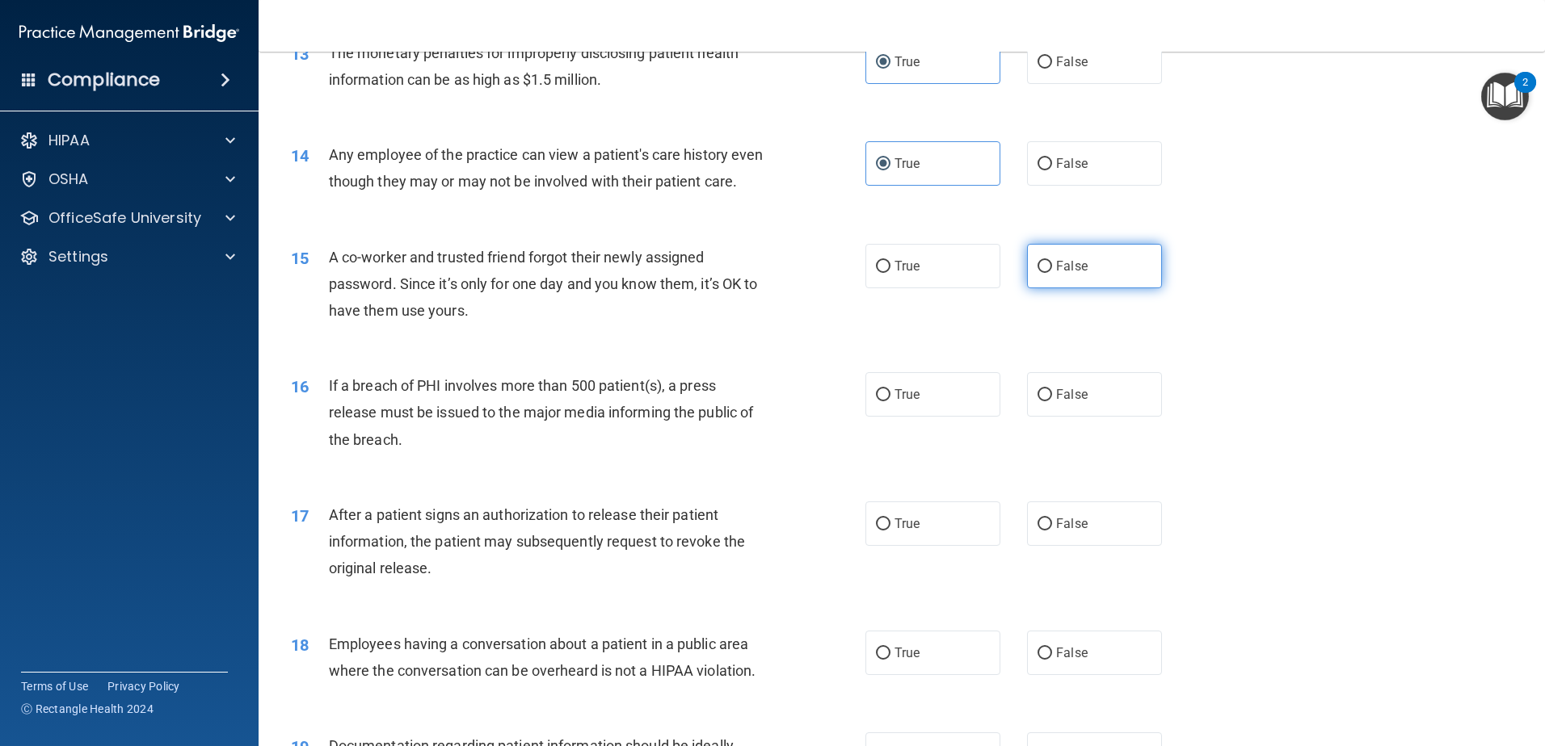
click at [1037, 273] on input "False" at bounding box center [1044, 267] width 15 height 12
radio input "true"
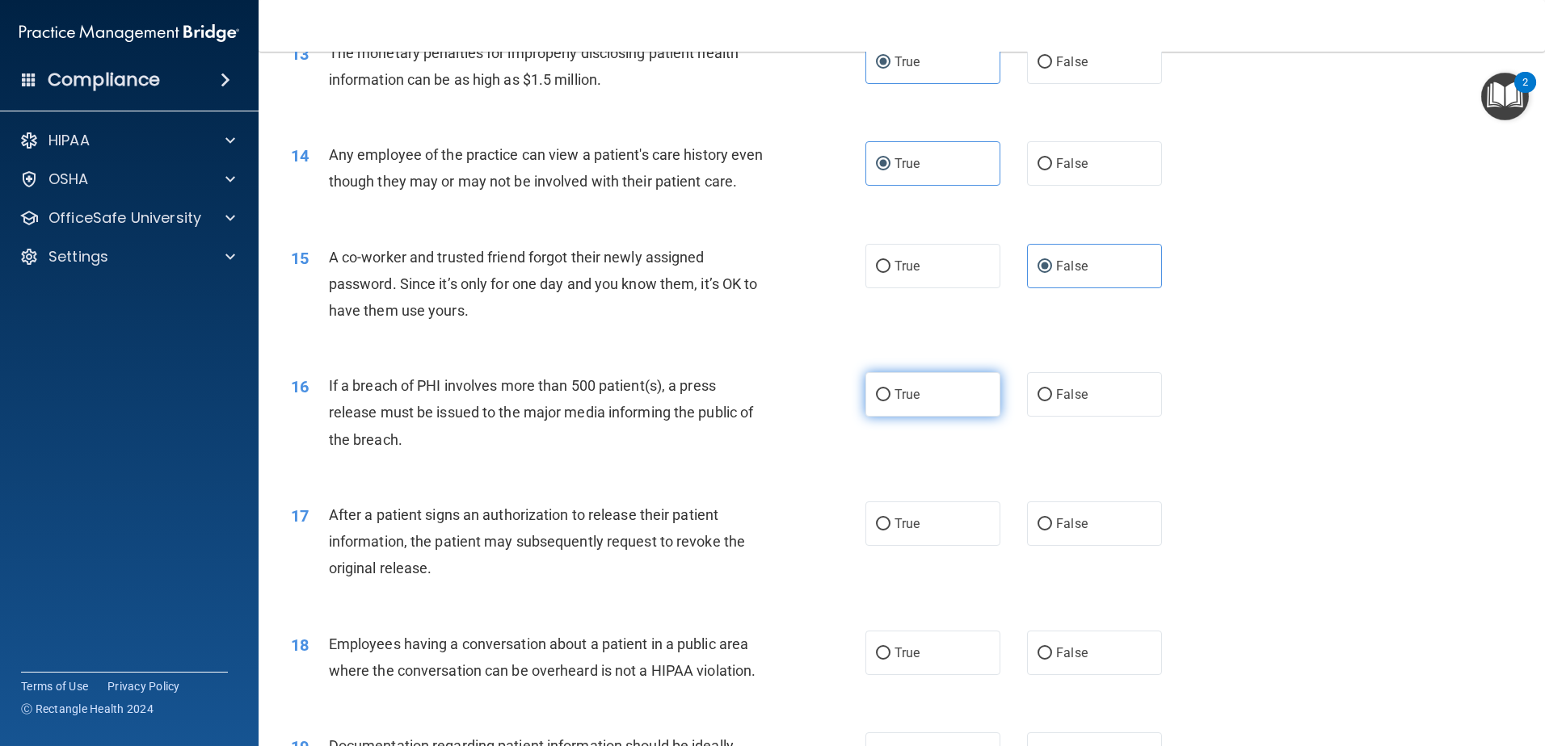
click at [911, 417] on label "True" at bounding box center [932, 394] width 135 height 44
click at [890, 402] on input "True" at bounding box center [883, 395] width 15 height 12
radio input "true"
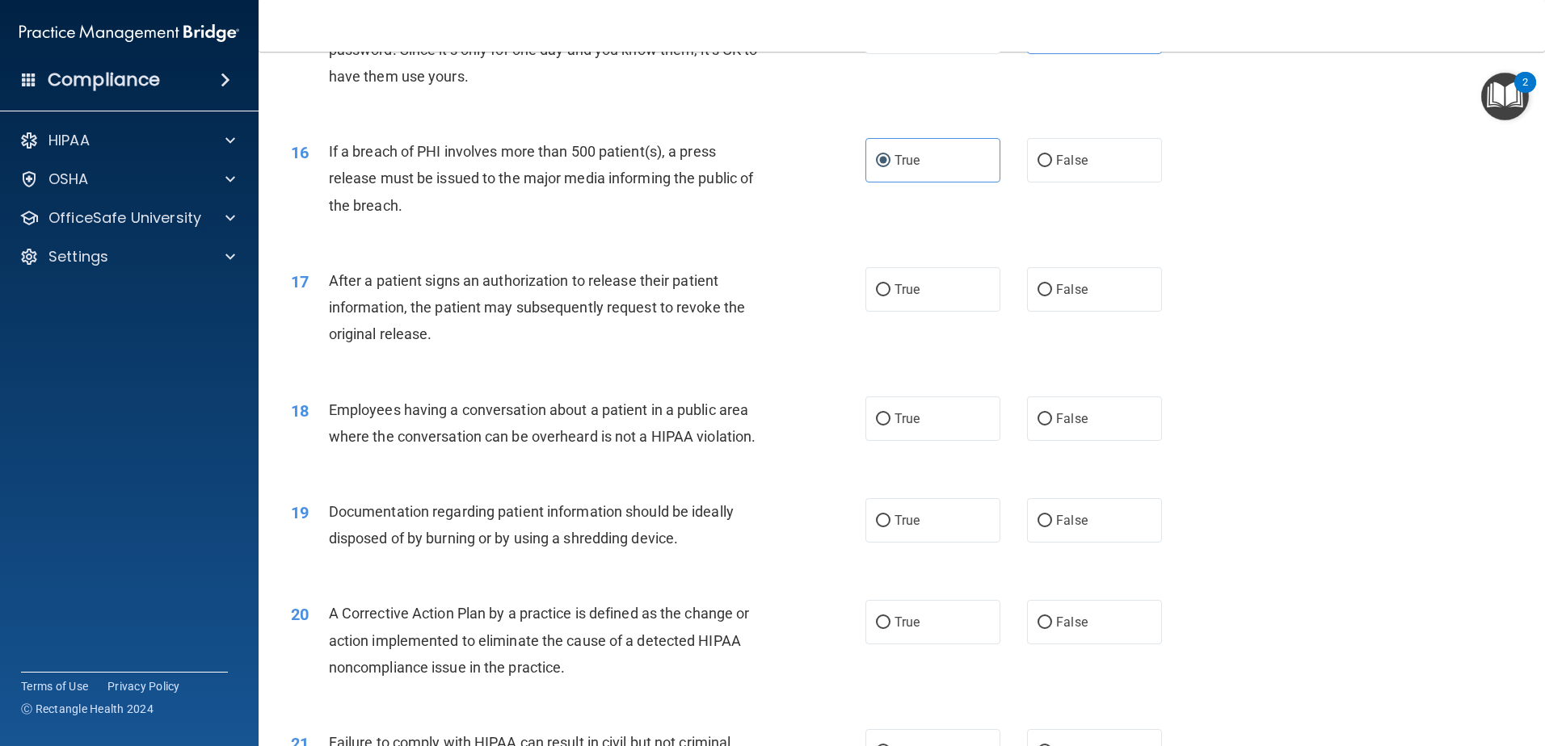
scroll to position [1727, 0]
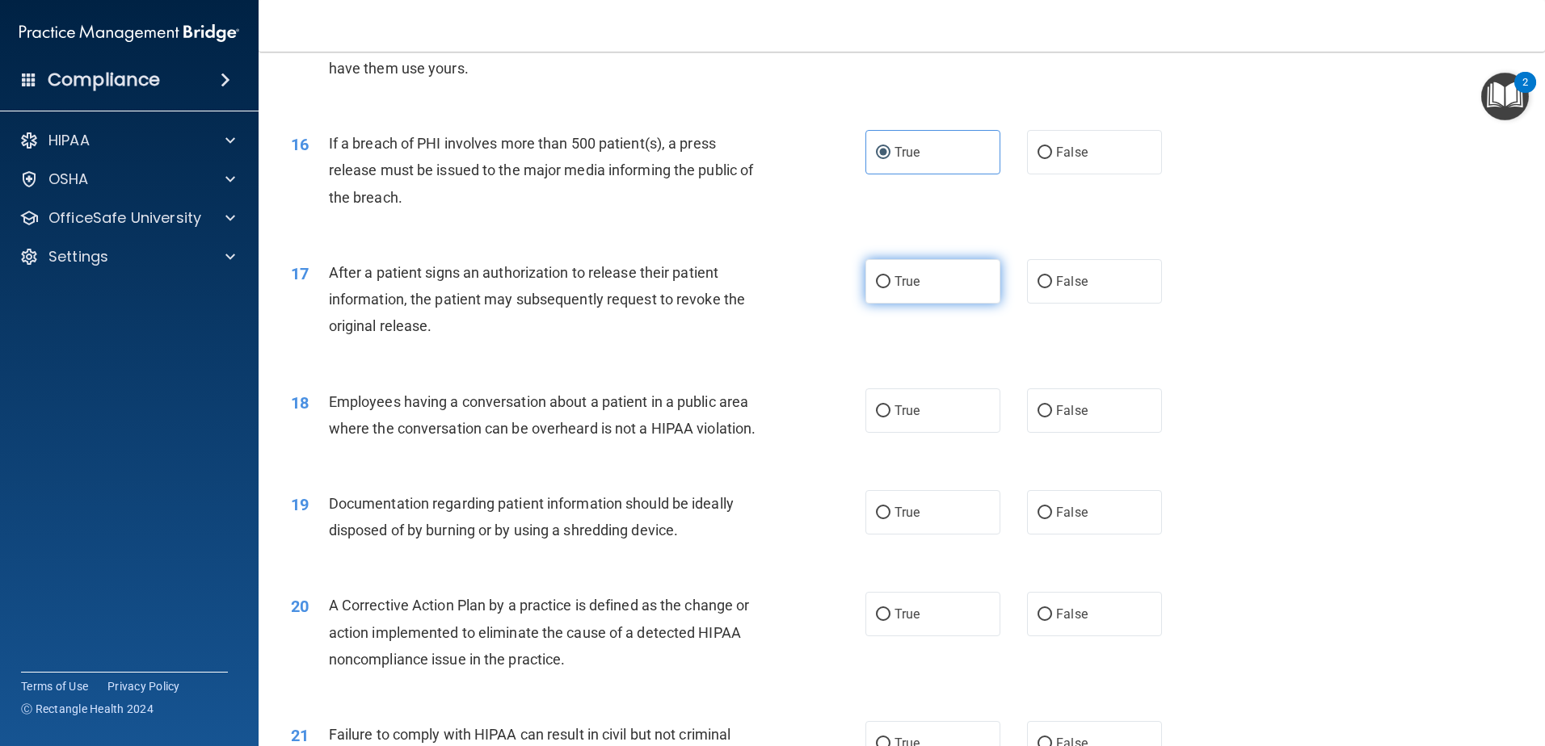
click at [933, 304] on label "True" at bounding box center [932, 281] width 135 height 44
click at [890, 288] on input "True" at bounding box center [883, 282] width 15 height 12
radio input "true"
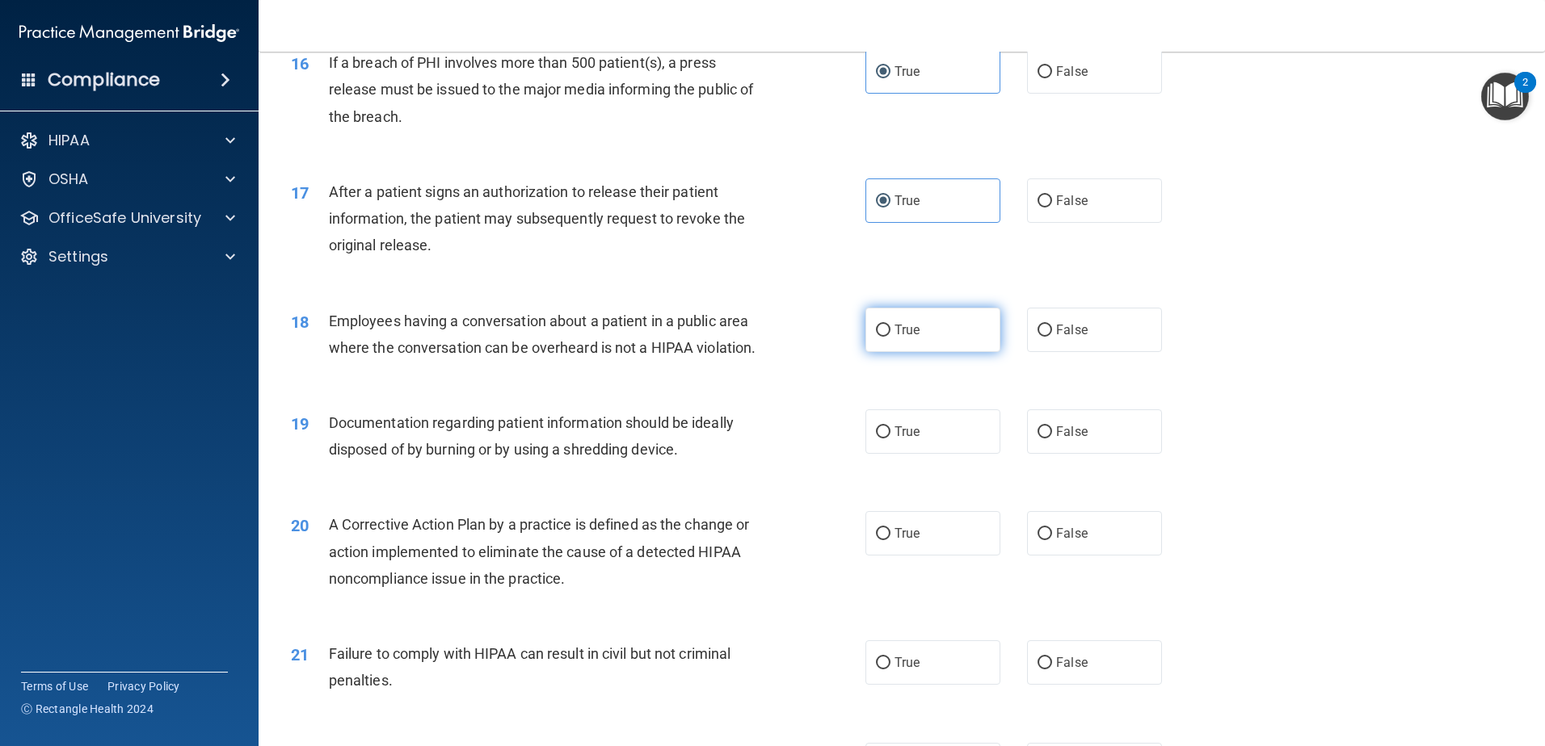
scroll to position [1970, 0]
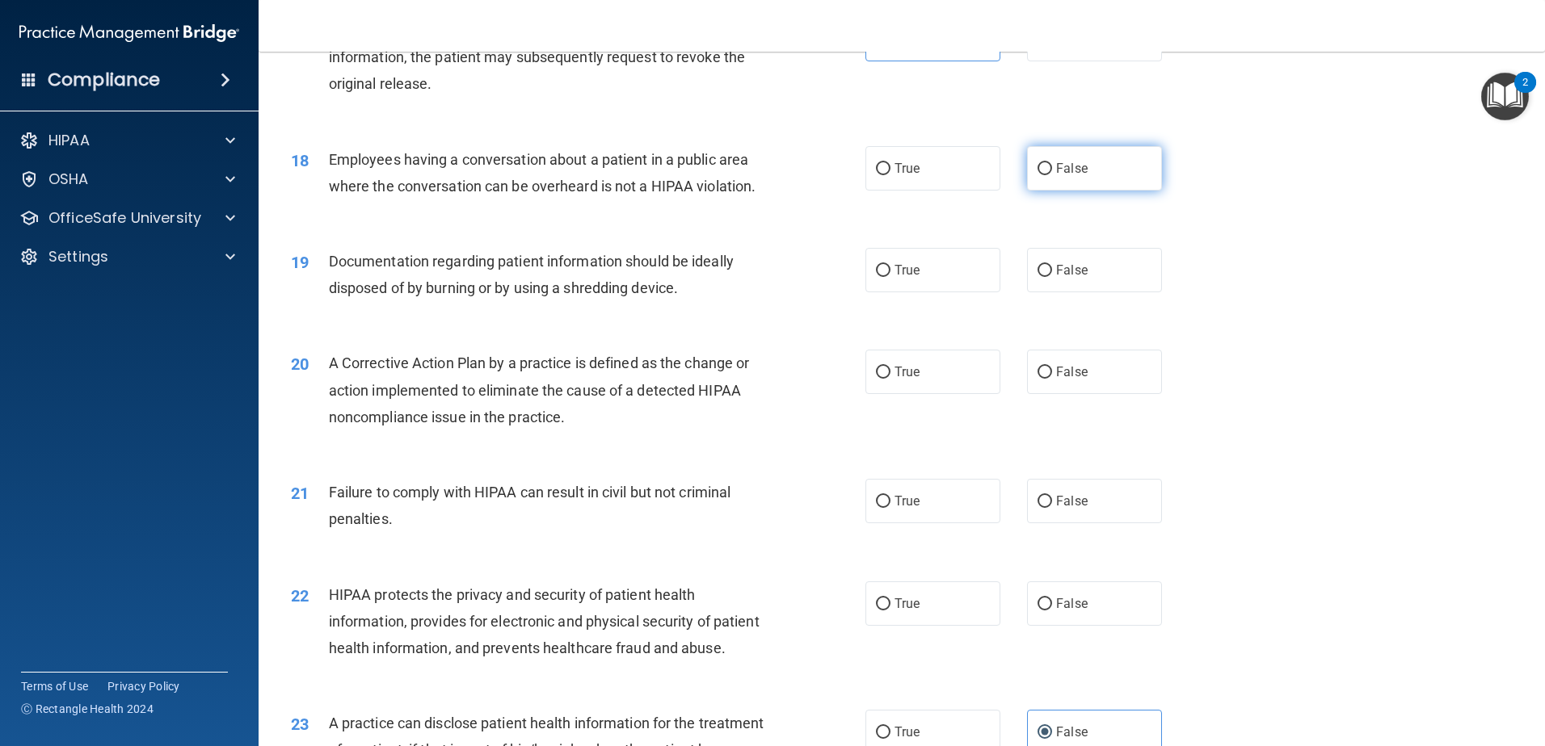
click at [1077, 183] on label "False" at bounding box center [1094, 168] width 135 height 44
click at [1052, 175] on input "False" at bounding box center [1044, 169] width 15 height 12
radio input "true"
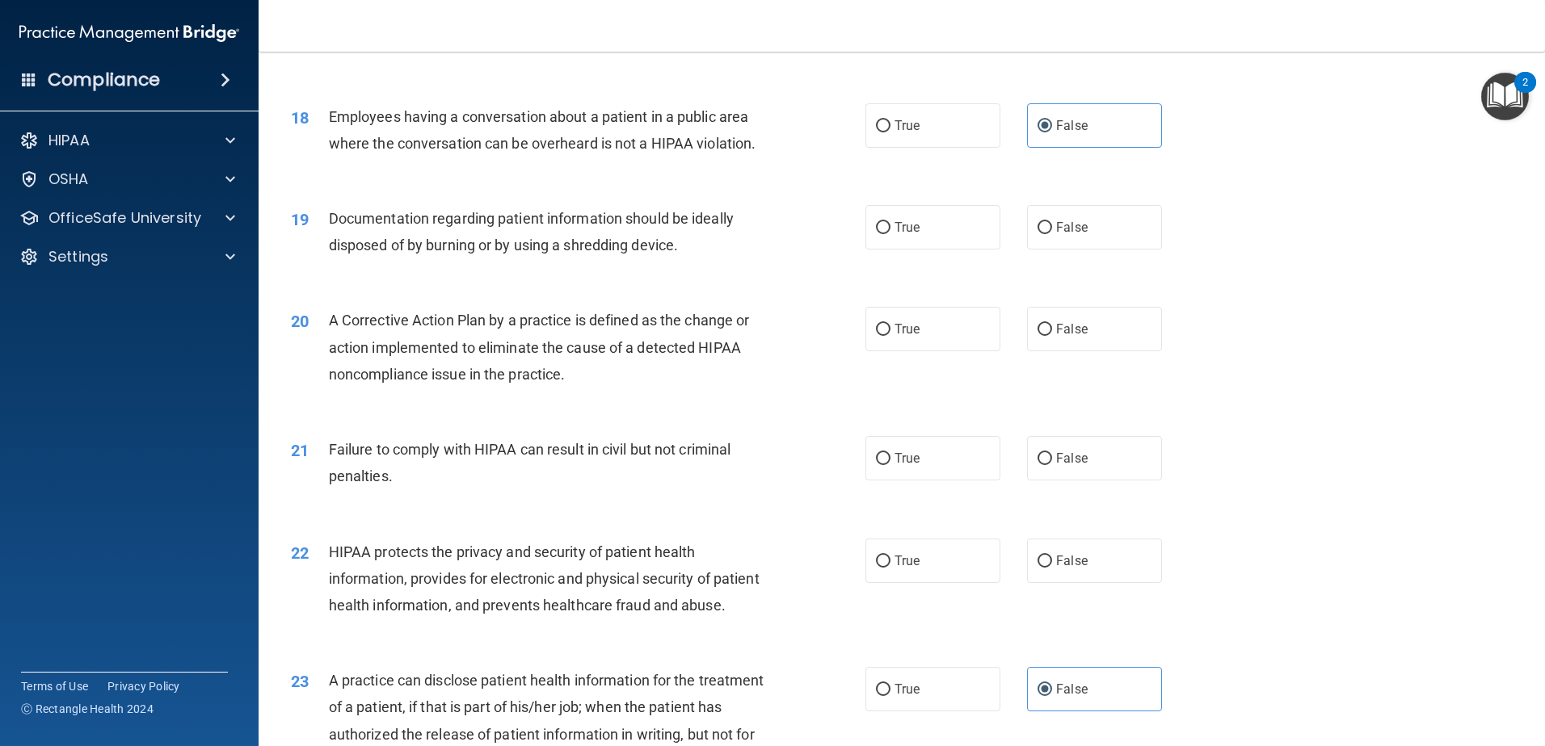
scroll to position [2050, 0]
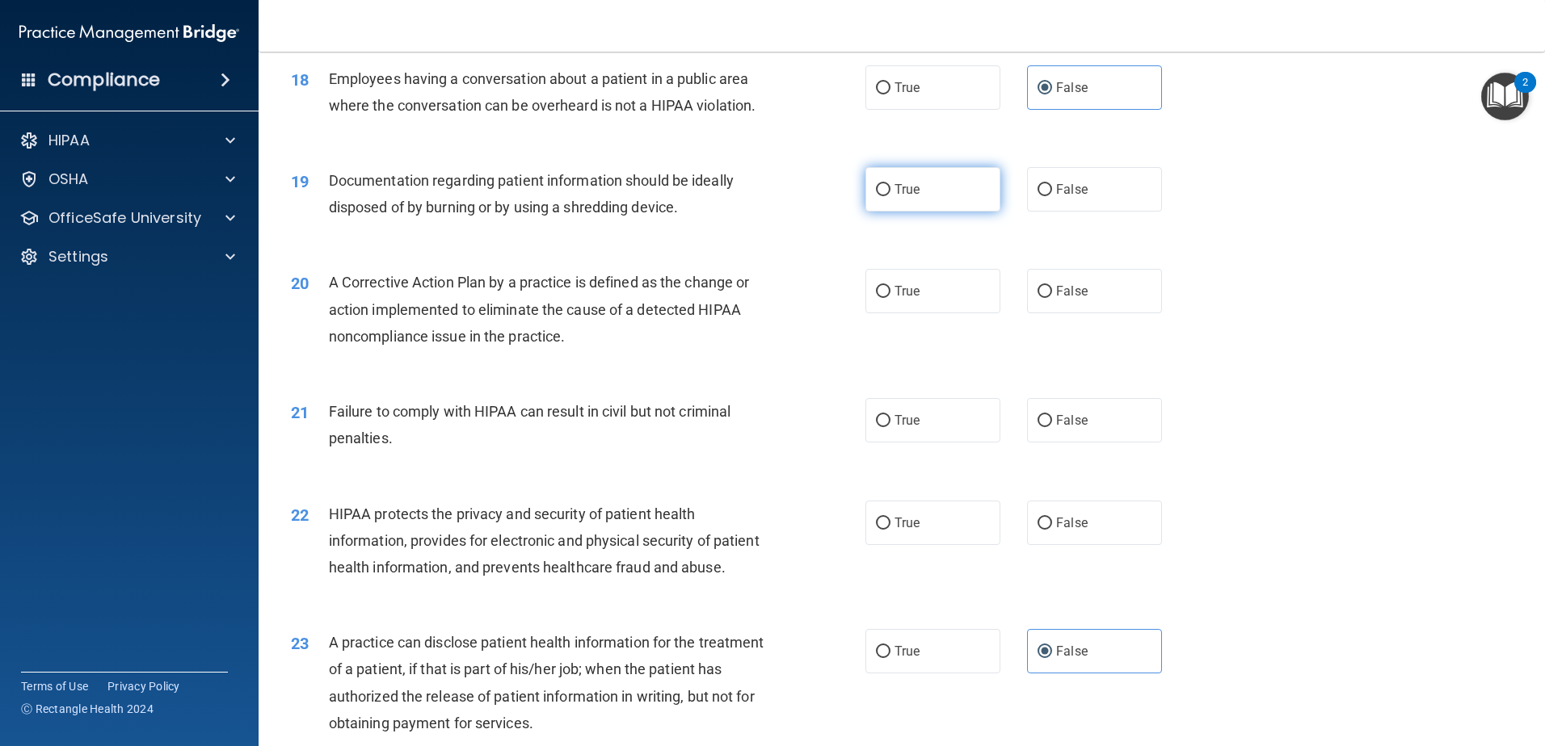
click at [877, 196] on input "True" at bounding box center [883, 190] width 15 height 12
radio input "true"
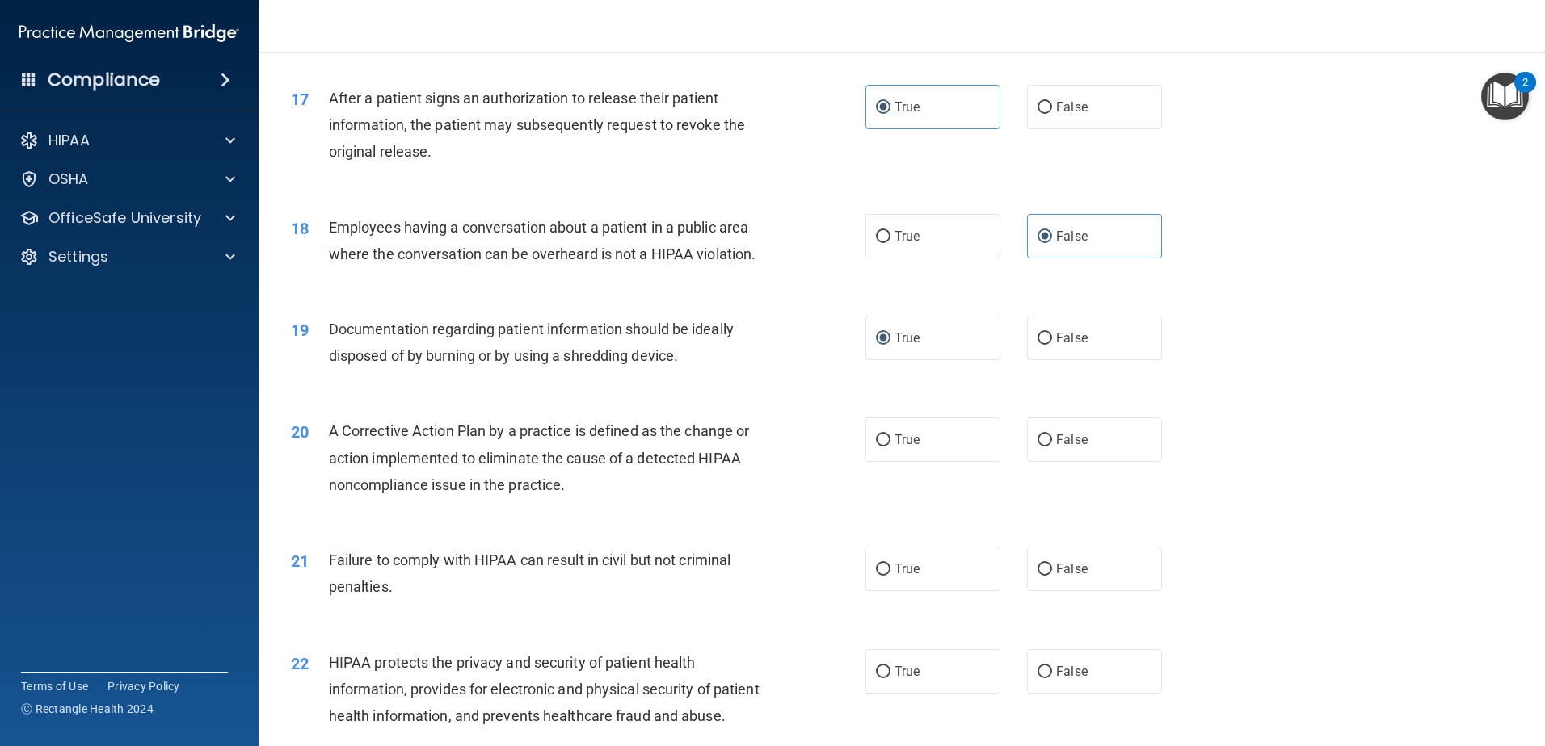
scroll to position [1939, 0]
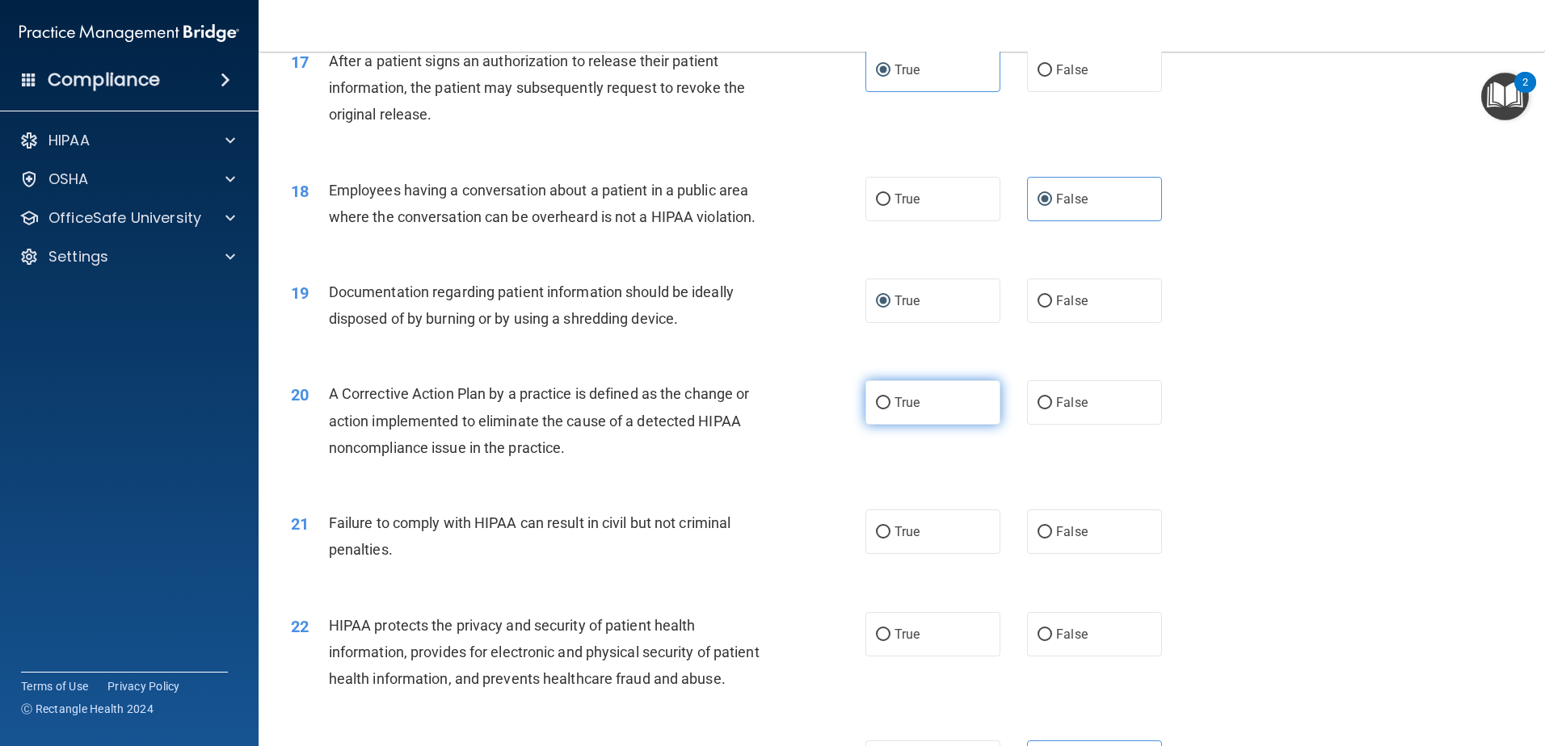
click at [931, 414] on label "True" at bounding box center [932, 403] width 135 height 44
click at [890, 410] on input "True" at bounding box center [883, 403] width 15 height 12
radio input "true"
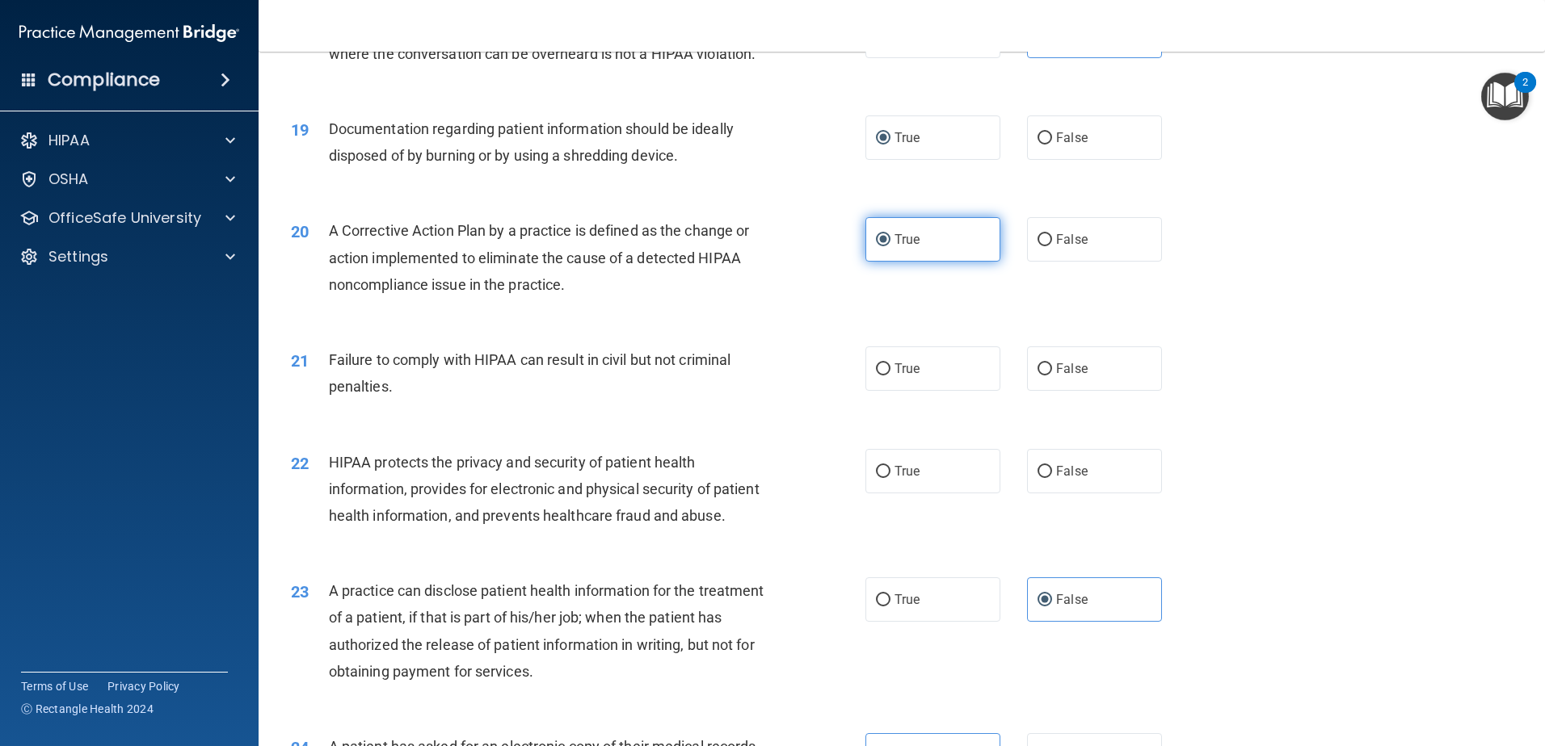
scroll to position [2181, 0]
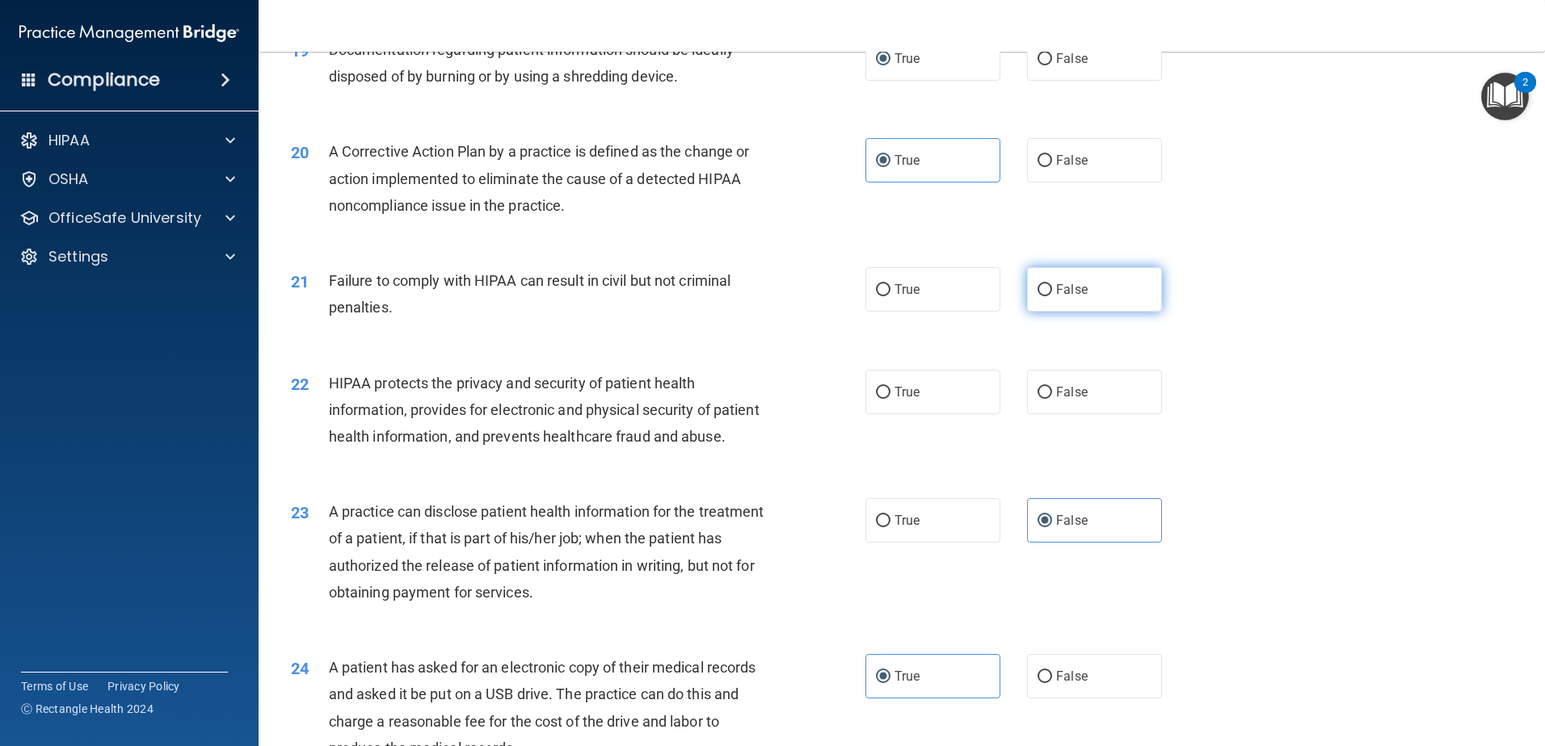
click at [1058, 312] on label "False" at bounding box center [1094, 289] width 135 height 44
click at [1052, 296] on input "False" at bounding box center [1044, 290] width 15 height 12
radio input "true"
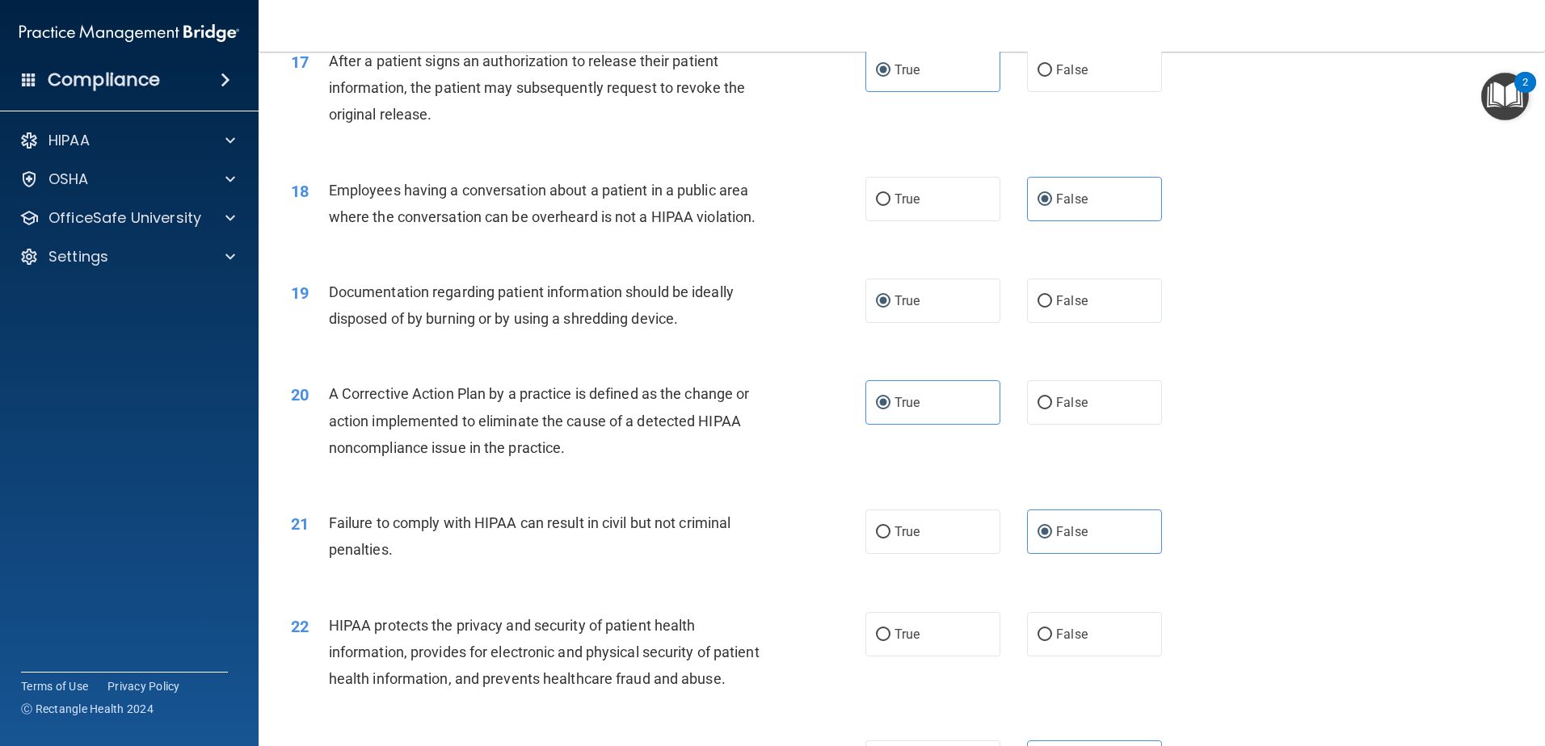
scroll to position [2100, 0]
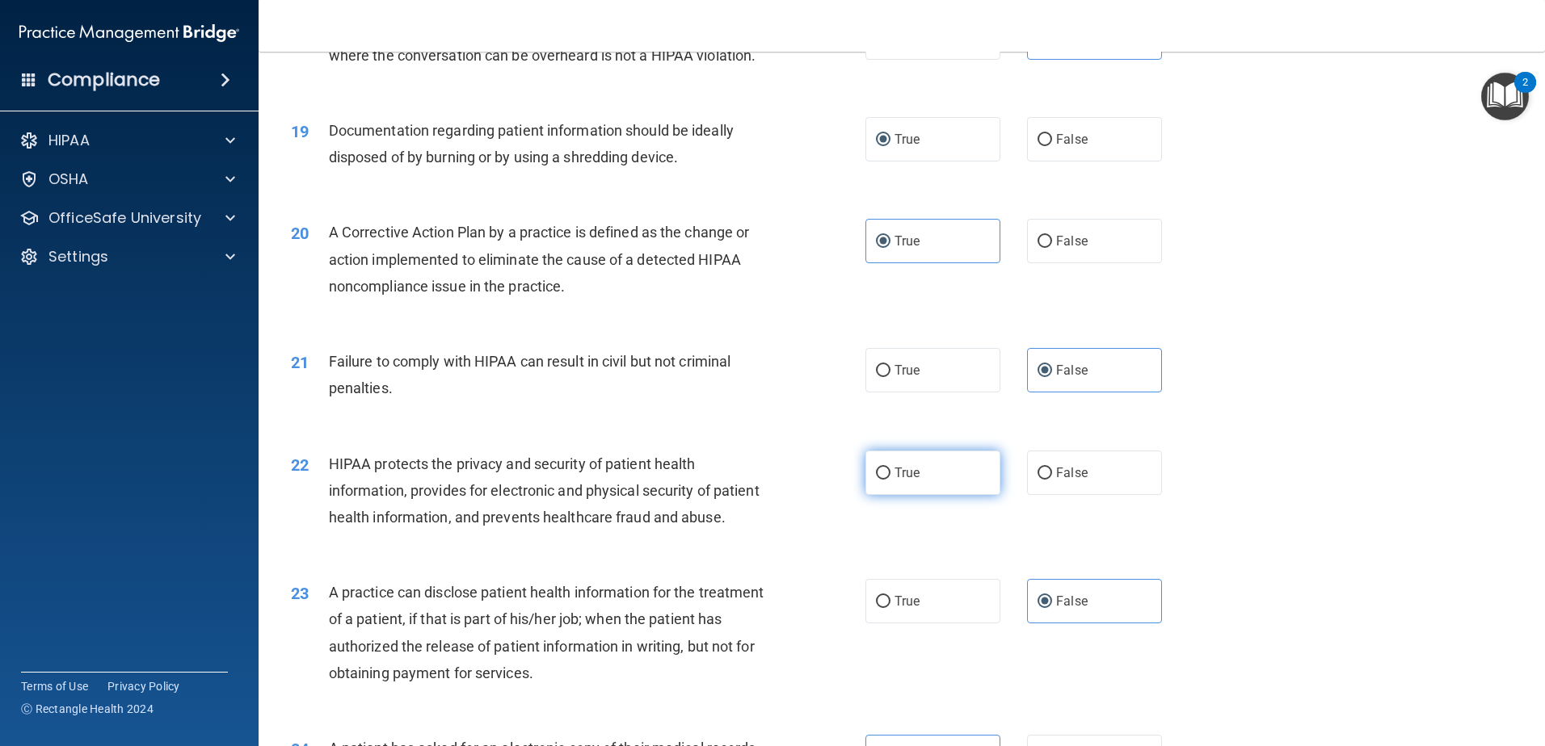
click at [870, 495] on label "True" at bounding box center [932, 473] width 135 height 44
click at [876, 480] on input "True" at bounding box center [883, 474] width 15 height 12
radio input "true"
click at [906, 393] on label "True" at bounding box center [932, 370] width 135 height 44
click at [890, 377] on input "True" at bounding box center [883, 371] width 15 height 12
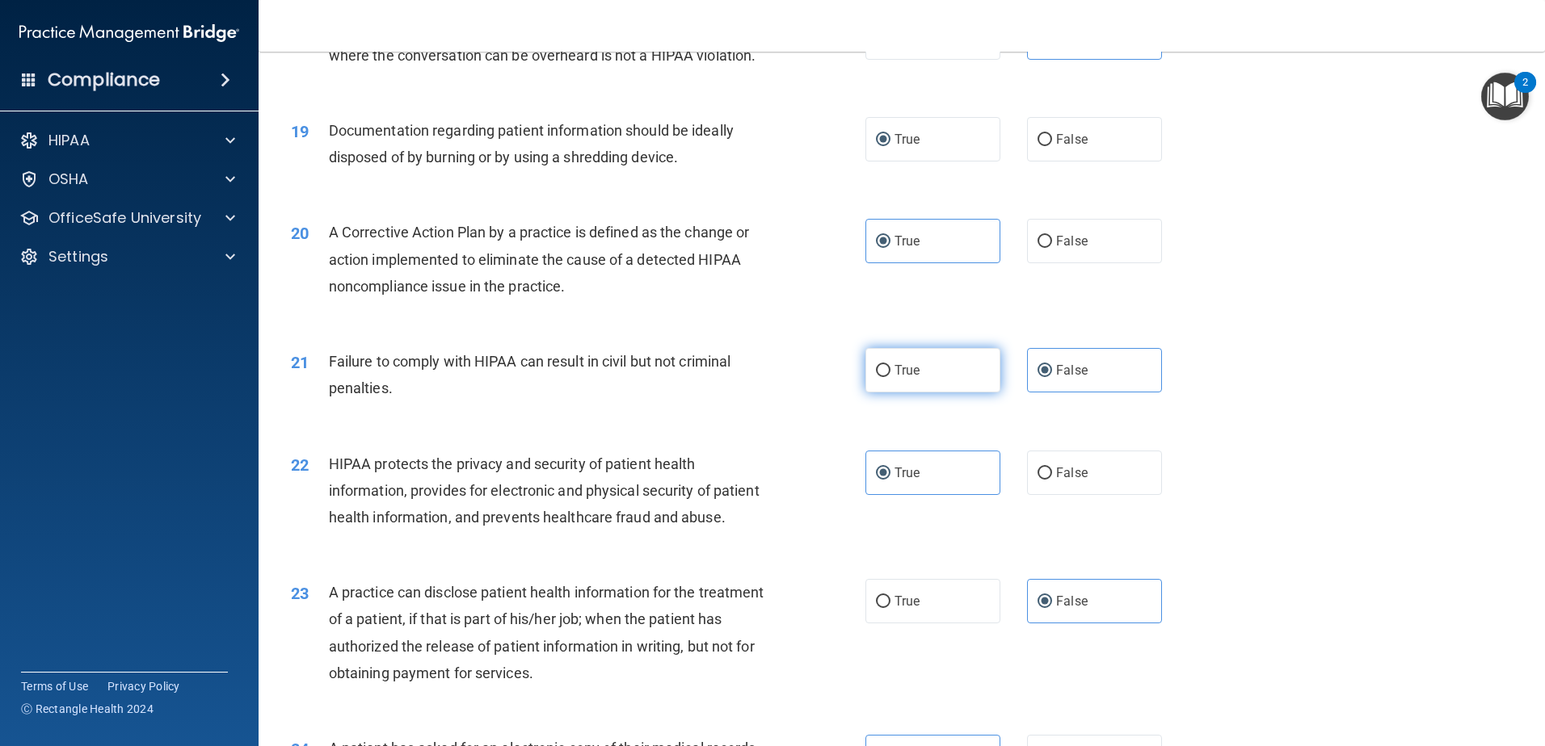
radio input "true"
radio input "false"
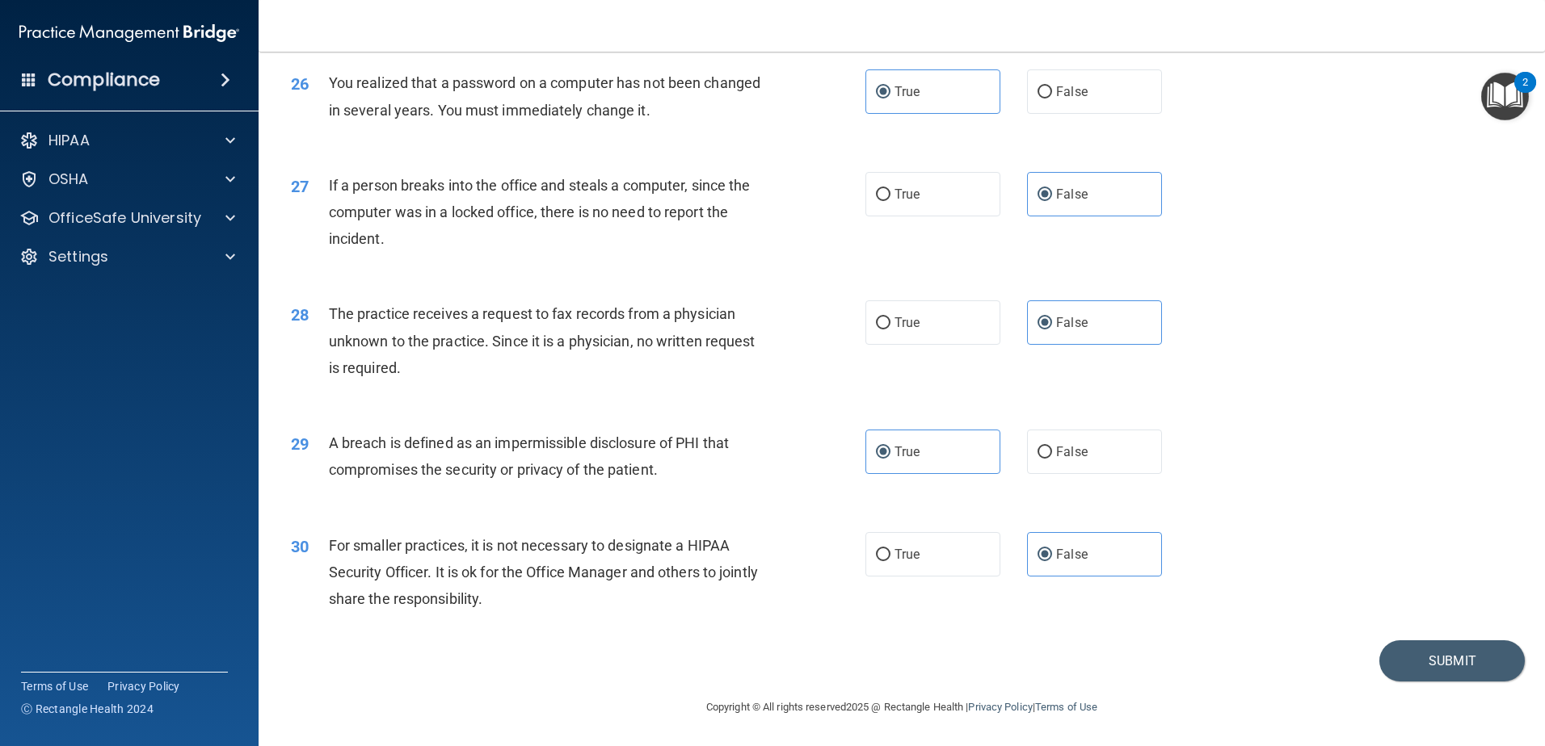
scroll to position [3104, 0]
drag, startPoint x: 1419, startPoint y: 669, endPoint x: 1393, endPoint y: 667, distance: 25.9
click at [1401, 667] on button "Submit" at bounding box center [1451, 661] width 145 height 41
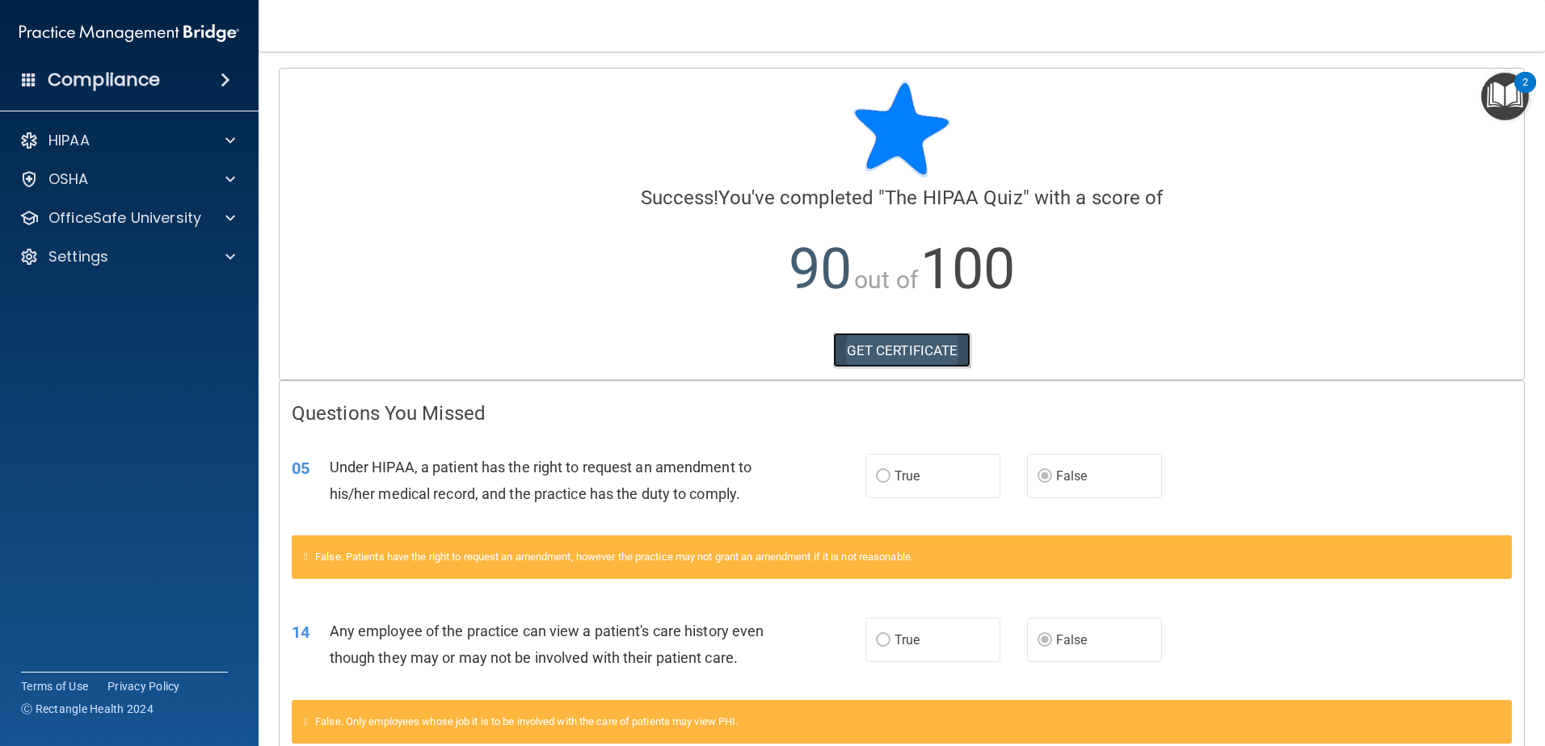
click at [874, 351] on link "GET CERTIFICATE" at bounding box center [902, 351] width 138 height 36
click at [129, 220] on p "OfficeSafe University" at bounding box center [124, 217] width 153 height 19
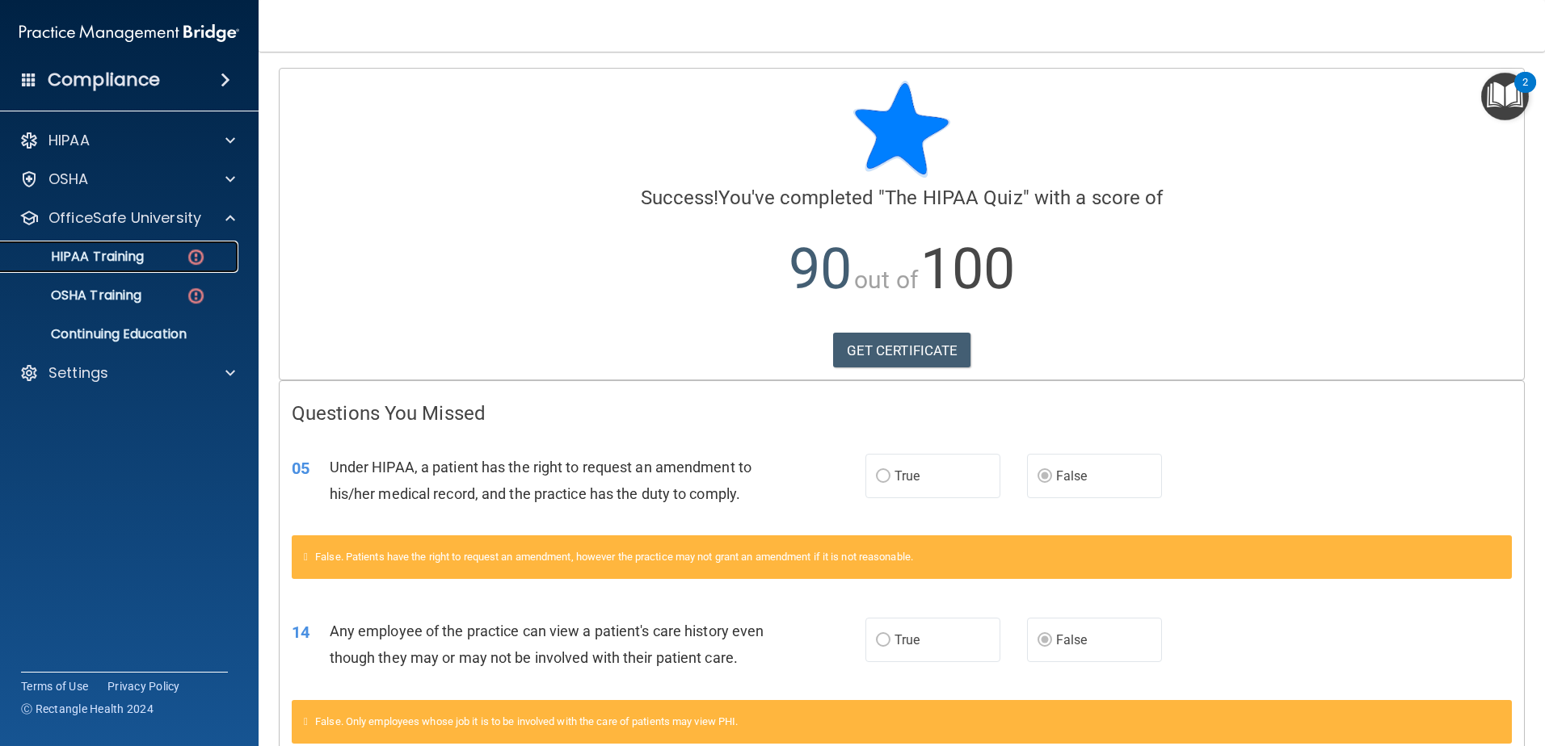
click at [170, 243] on link "HIPAA Training" at bounding box center [111, 257] width 254 height 32
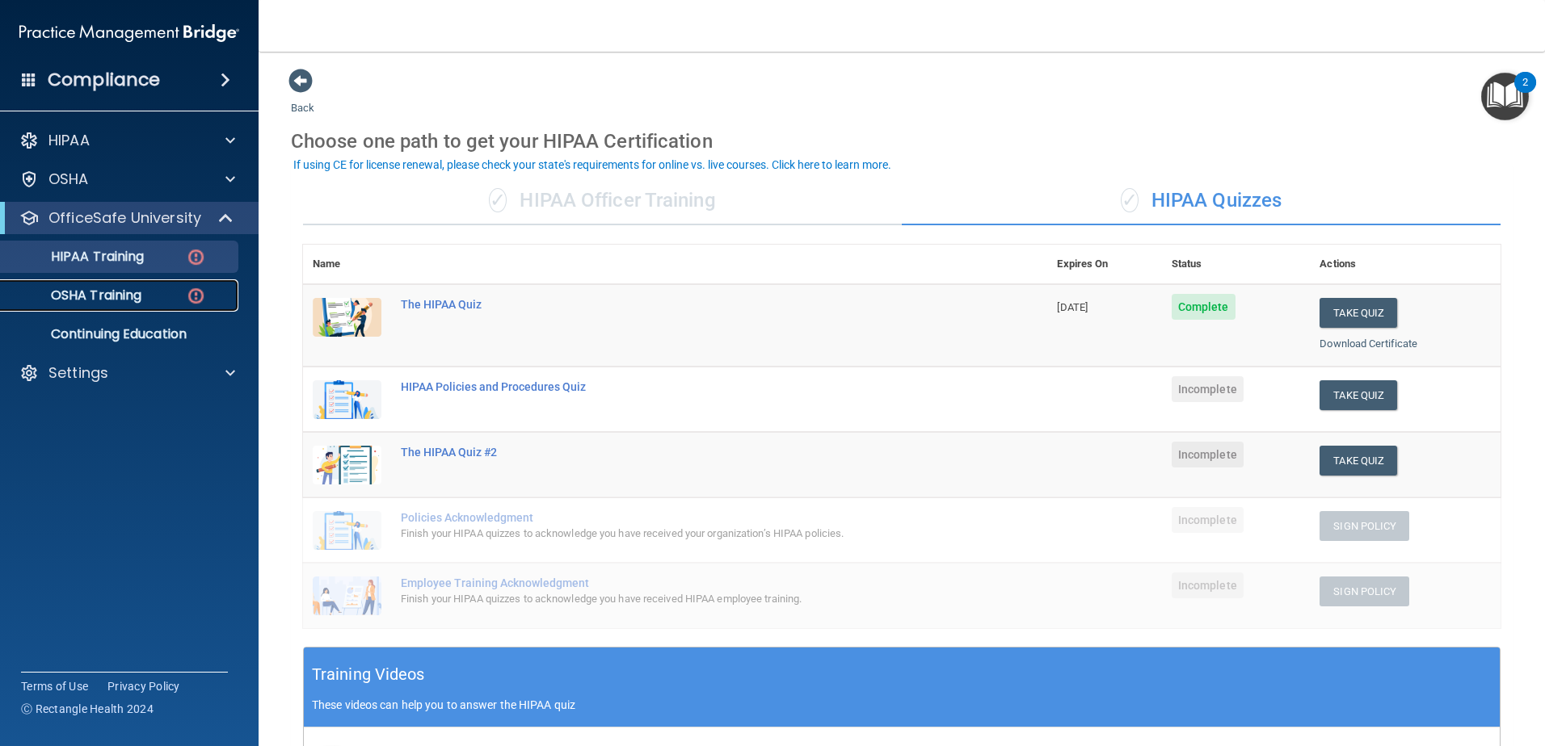
click at [120, 301] on p "OSHA Training" at bounding box center [76, 296] width 131 height 16
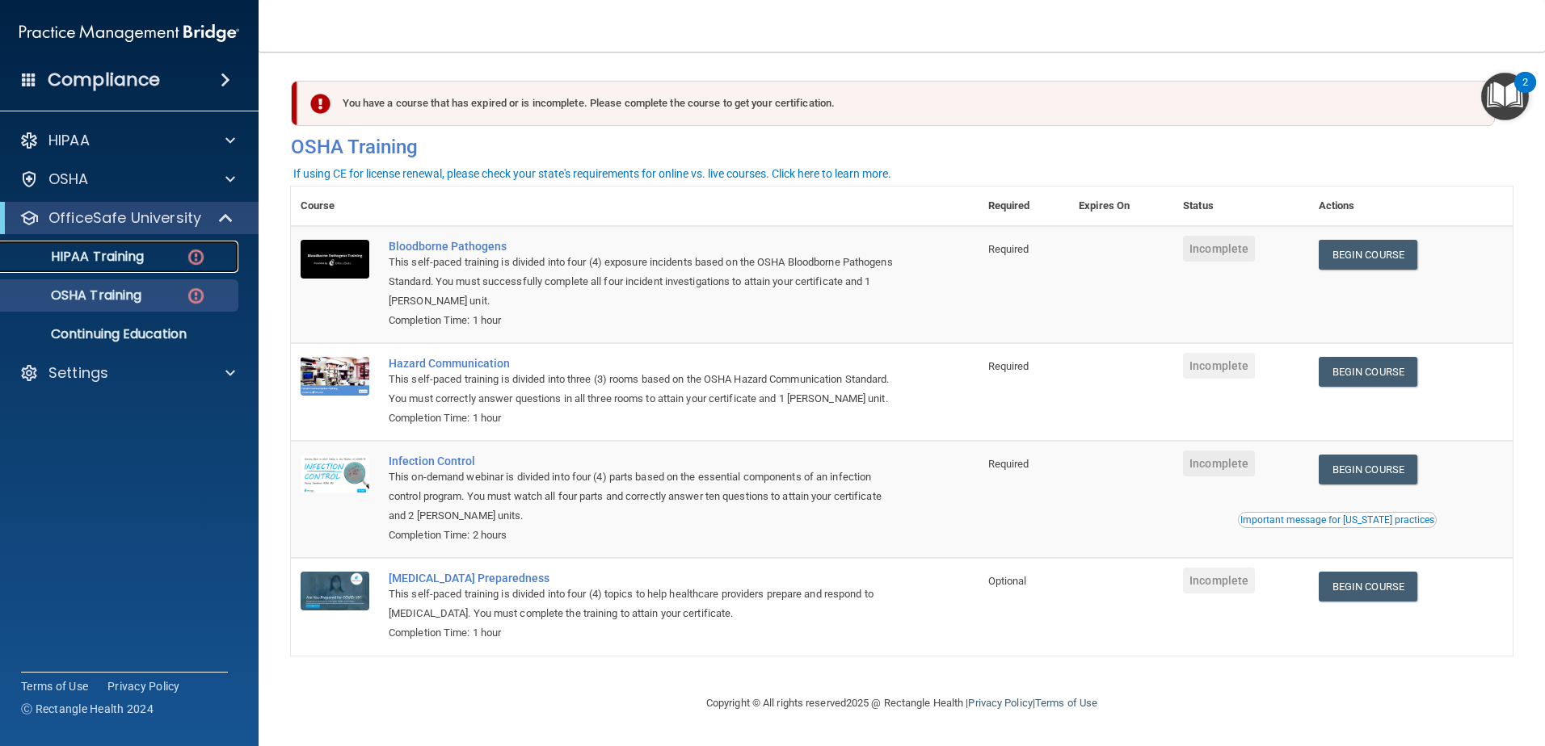
click at [157, 254] on div "HIPAA Training" at bounding box center [121, 257] width 221 height 16
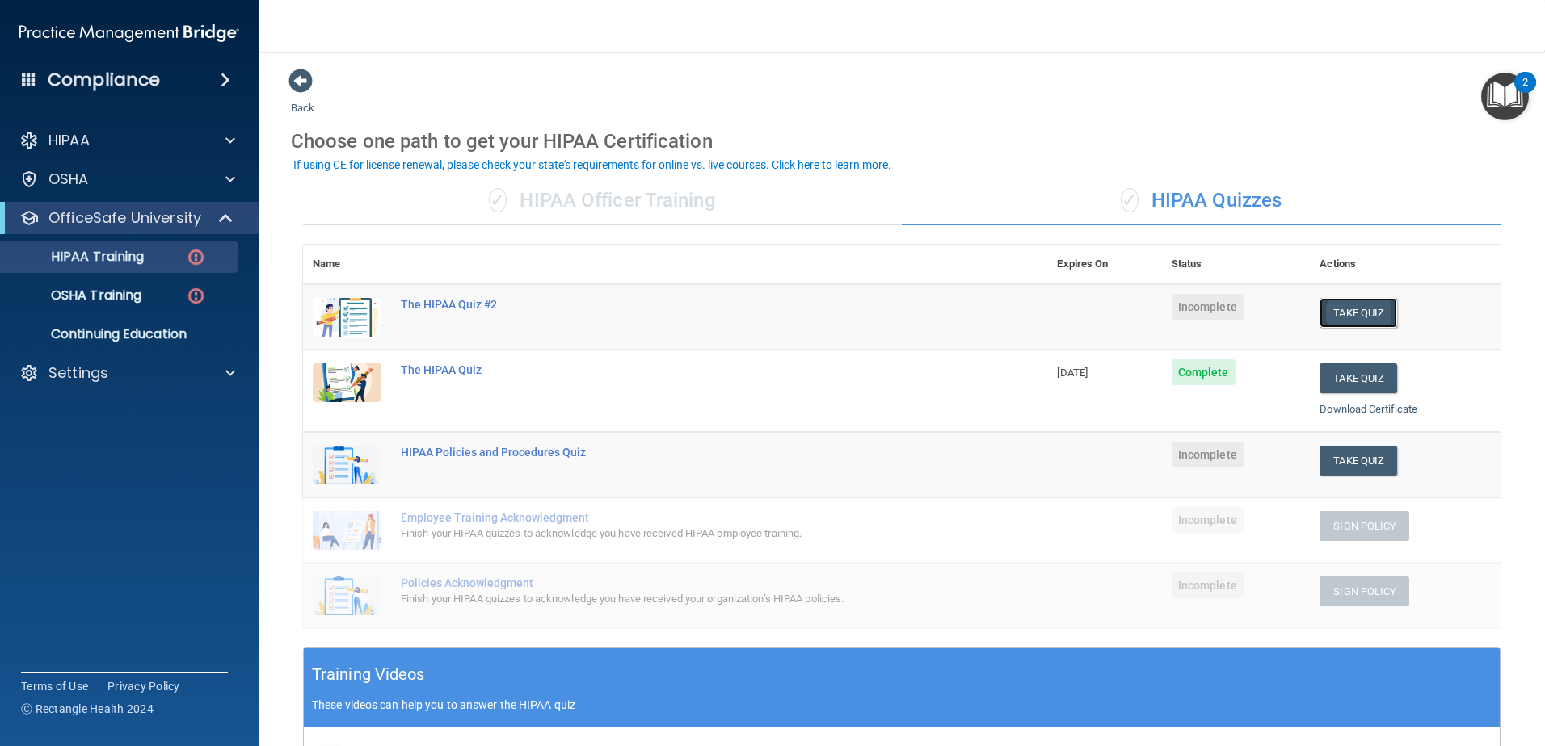
click at [1338, 311] on button "Take Quiz" at bounding box center [1358, 313] width 78 height 30
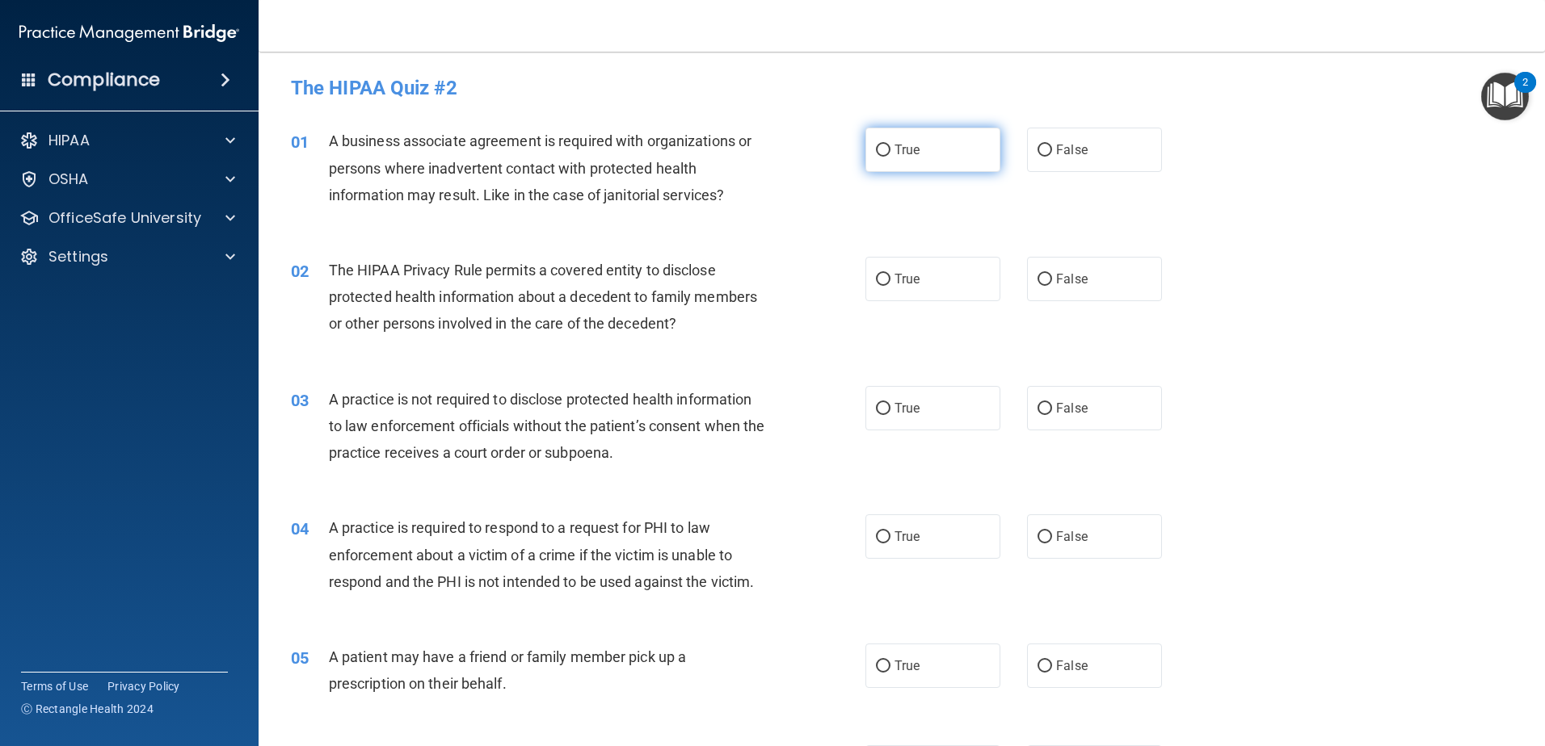
click at [936, 153] on label "True" at bounding box center [932, 150] width 135 height 44
click at [890, 153] on input "True" at bounding box center [883, 151] width 15 height 12
radio input "true"
click at [952, 272] on label "True" at bounding box center [932, 279] width 135 height 44
click at [890, 274] on input "True" at bounding box center [883, 280] width 15 height 12
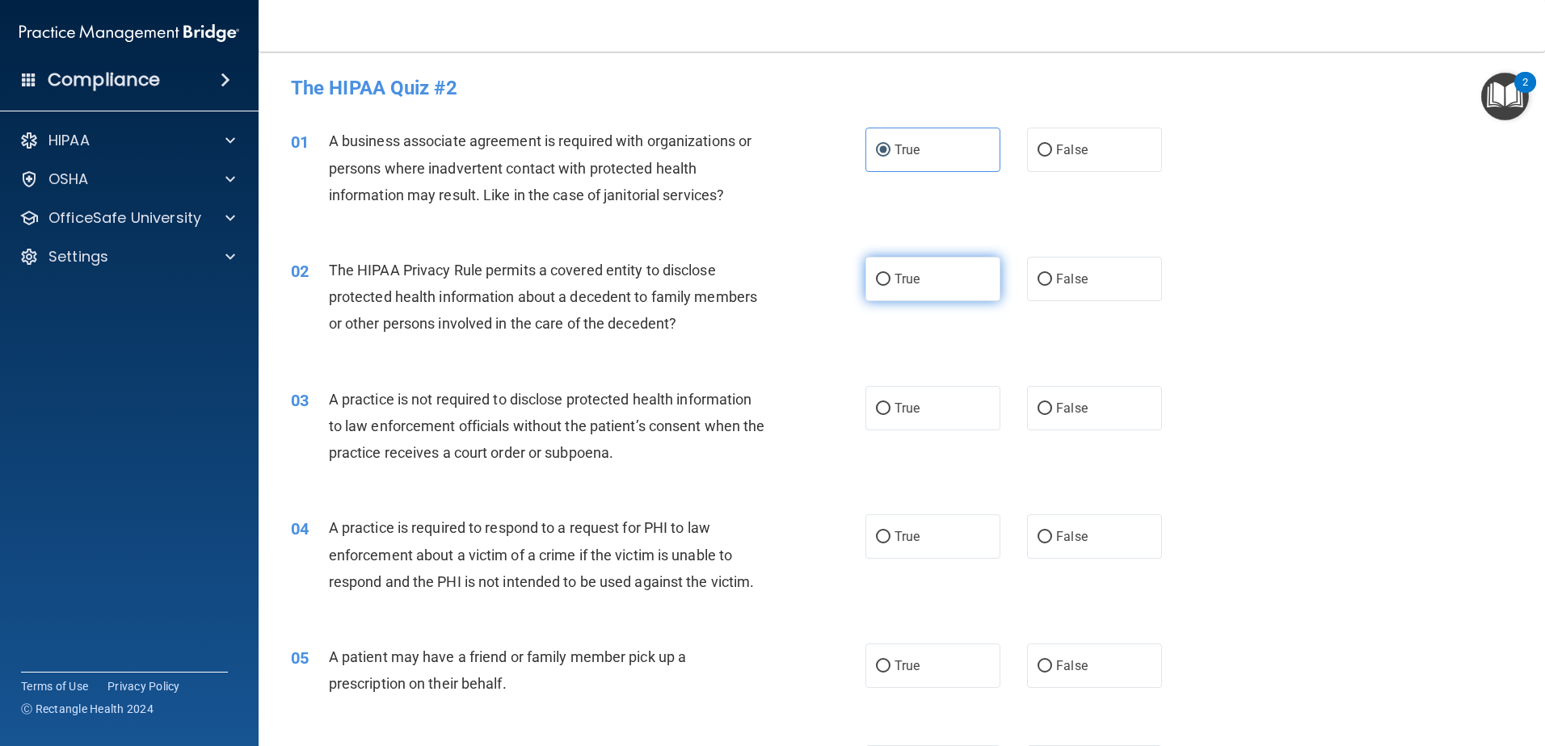
radio input "true"
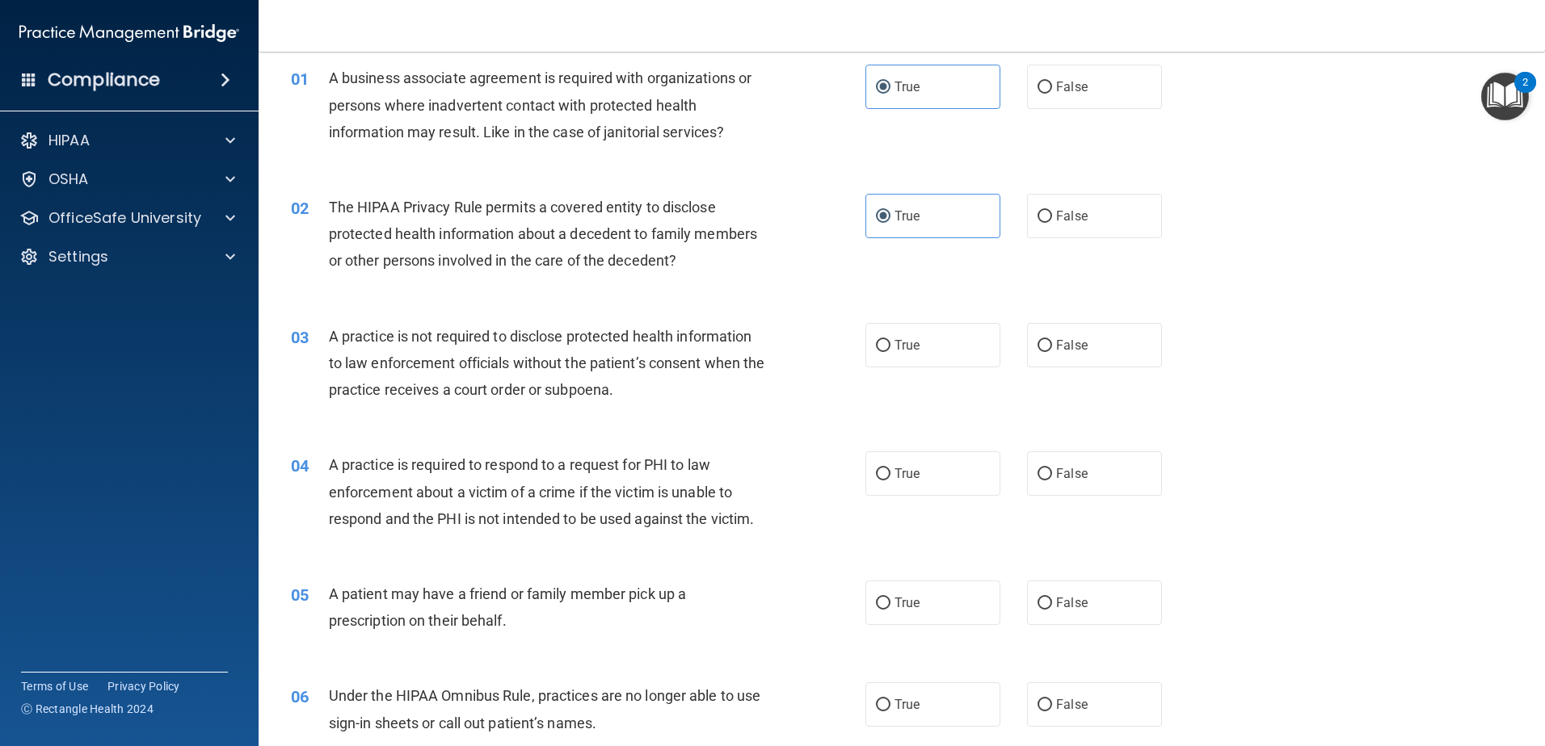
scroll to position [162, 0]
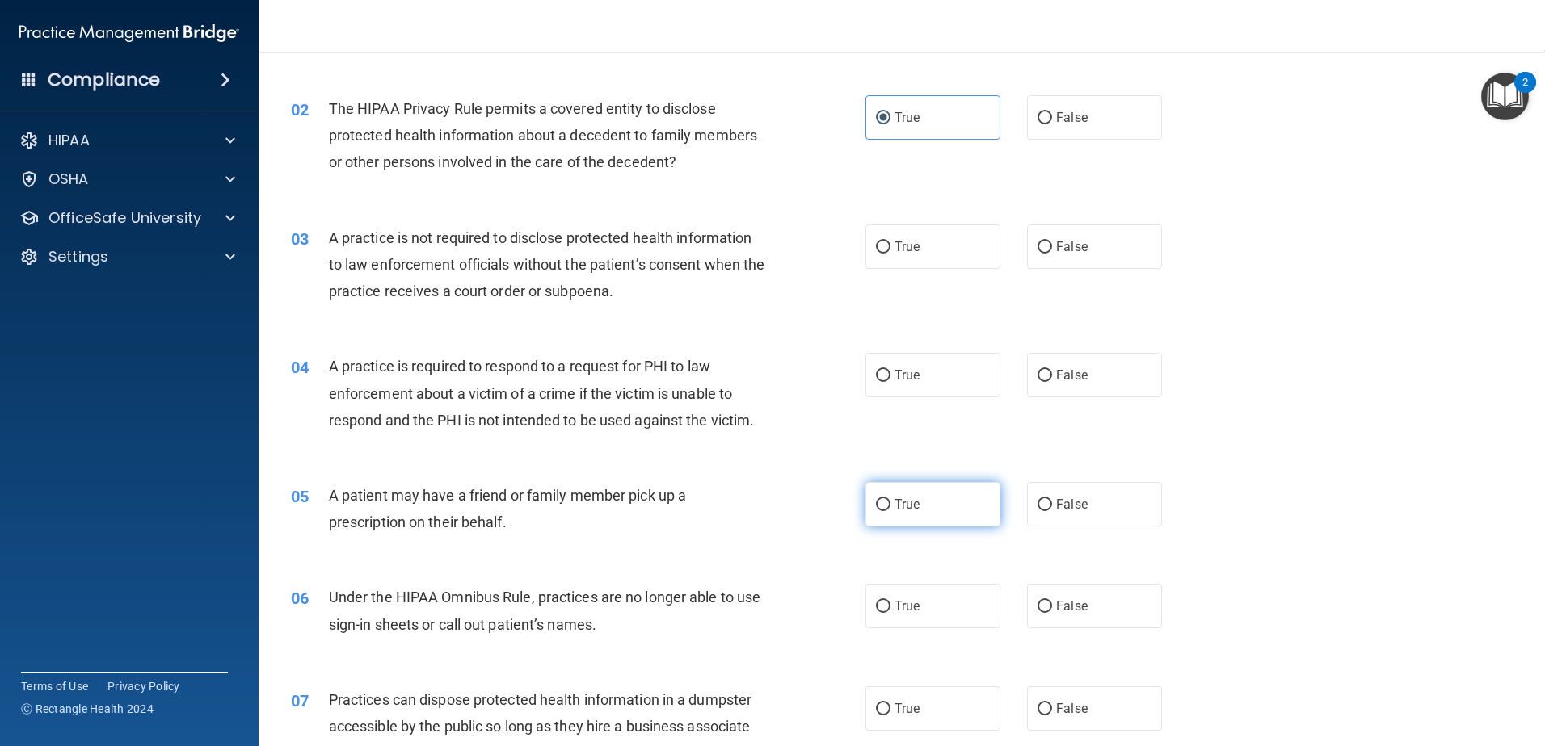
click at [875, 498] on label "True" at bounding box center [932, 504] width 135 height 44
drag, startPoint x: 875, startPoint y: 498, endPoint x: 915, endPoint y: 506, distance: 41.0
click at [915, 506] on label "True" at bounding box center [932, 504] width 135 height 44
click at [890, 506] on input "True" at bounding box center [883, 505] width 15 height 12
radio input "true"
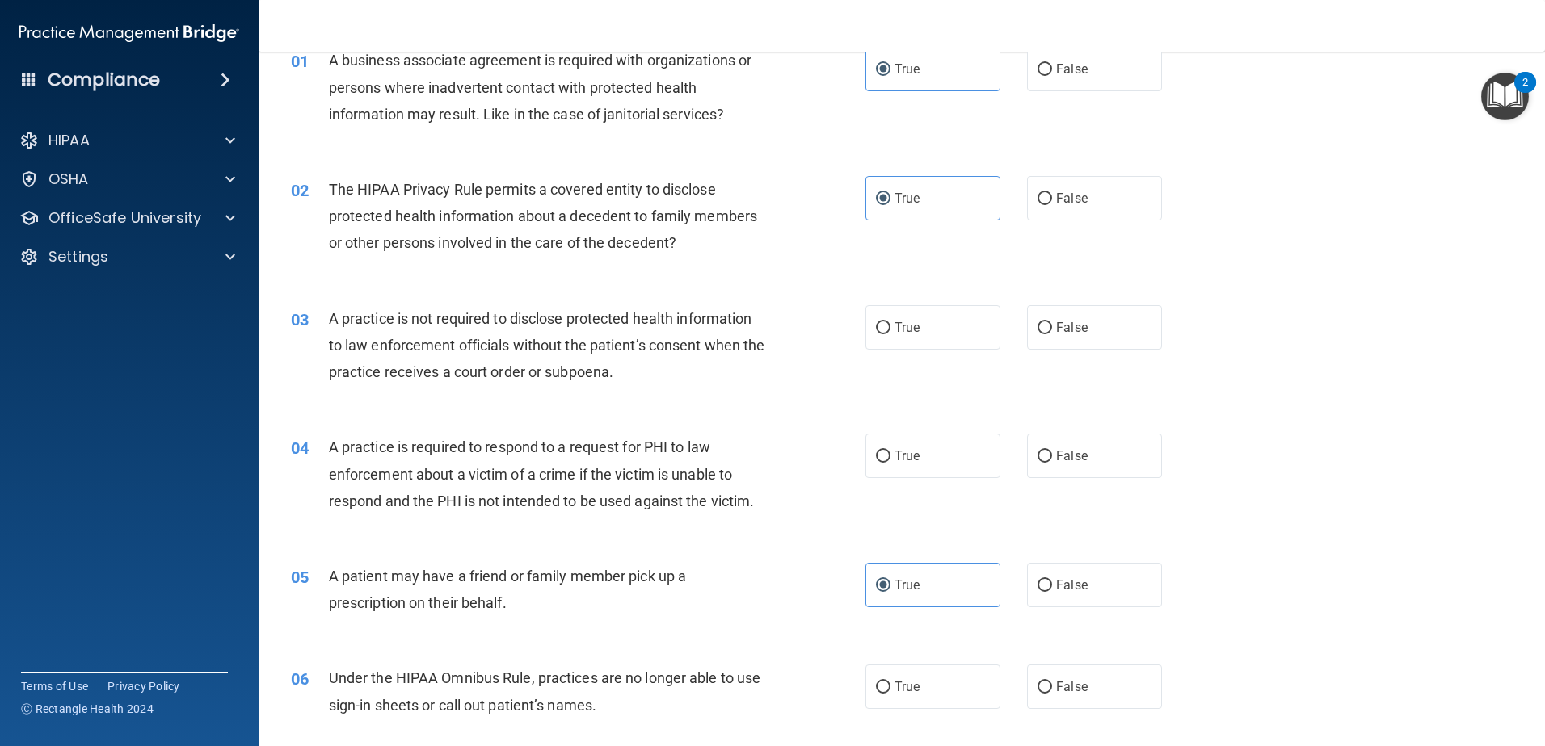
scroll to position [0, 0]
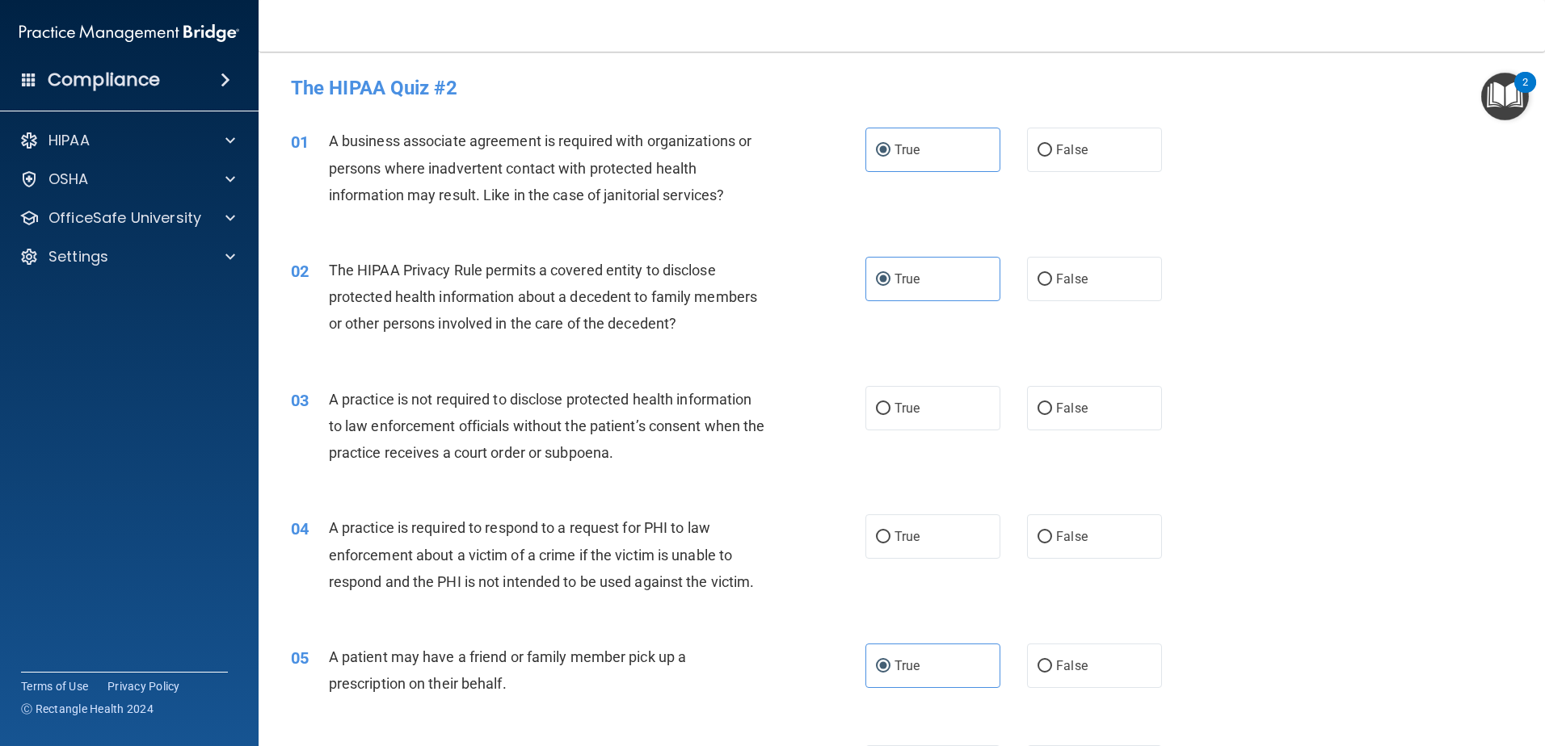
click at [1518, 99] on img "Open Resource Center, 2 new notifications" at bounding box center [1505, 97] width 48 height 48
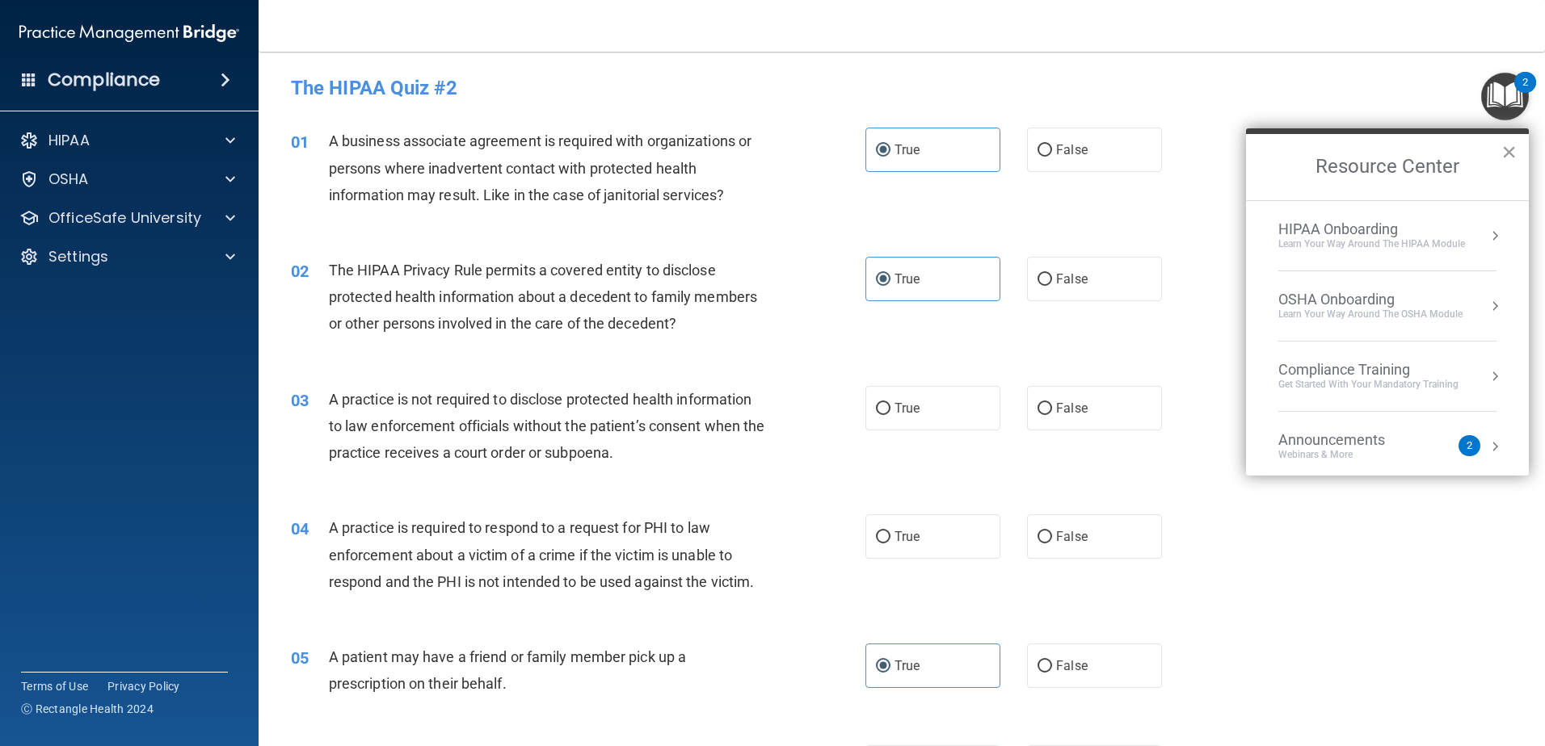
click at [1509, 156] on button "×" at bounding box center [1508, 152] width 15 height 26
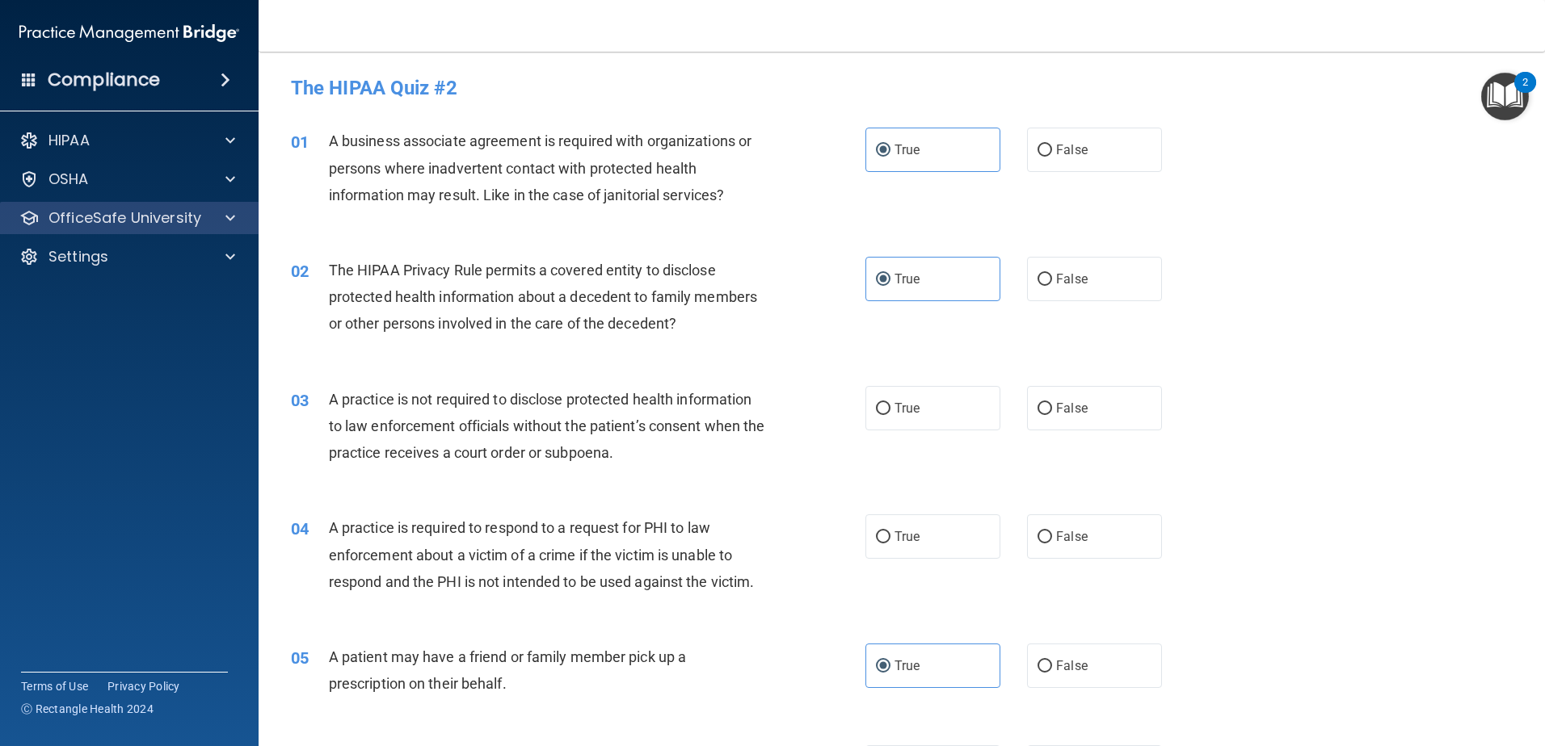
click at [147, 229] on div "OfficeSafe University" at bounding box center [129, 218] width 259 height 32
click at [227, 217] on span at bounding box center [230, 217] width 10 height 19
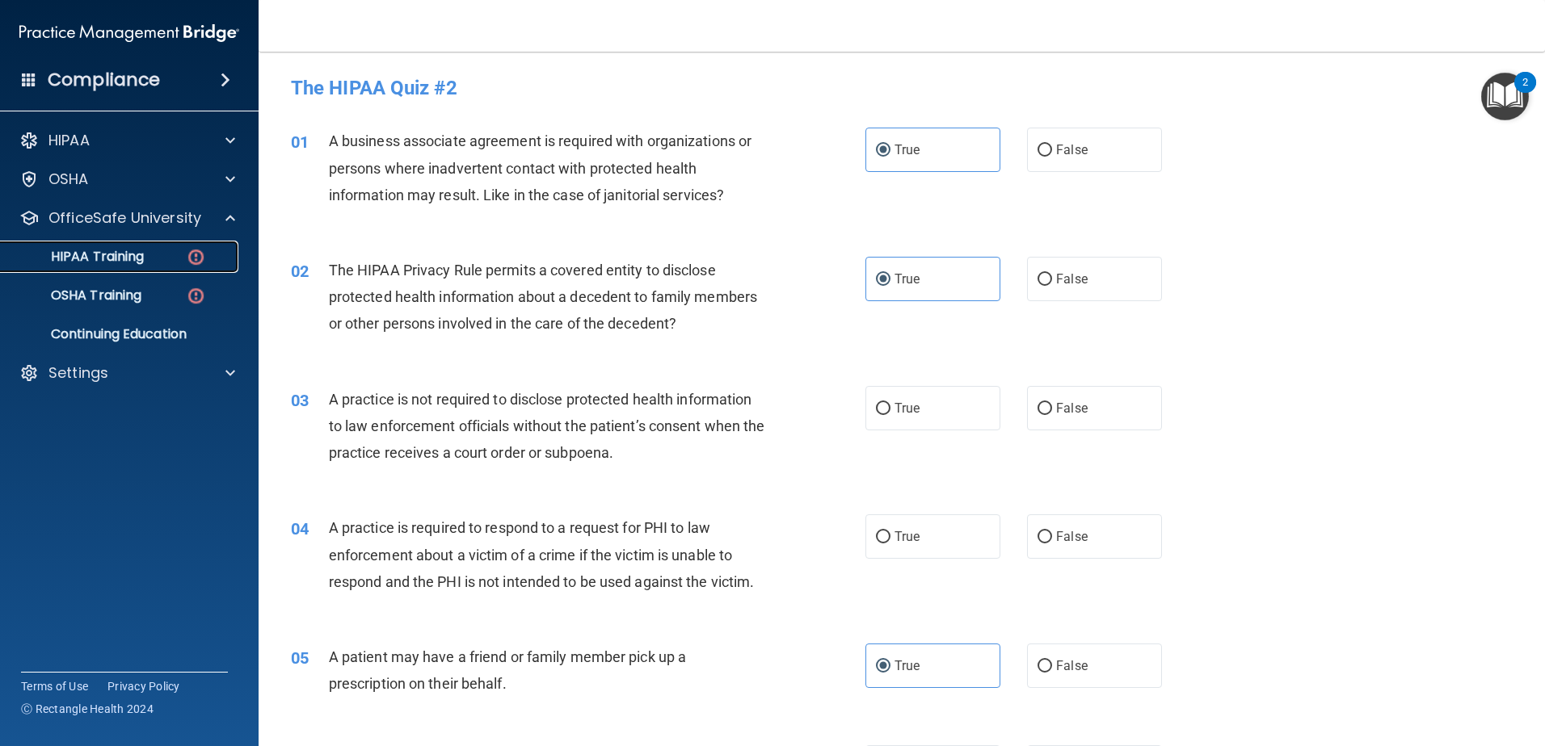
click at [170, 250] on div "HIPAA Training" at bounding box center [121, 257] width 221 height 16
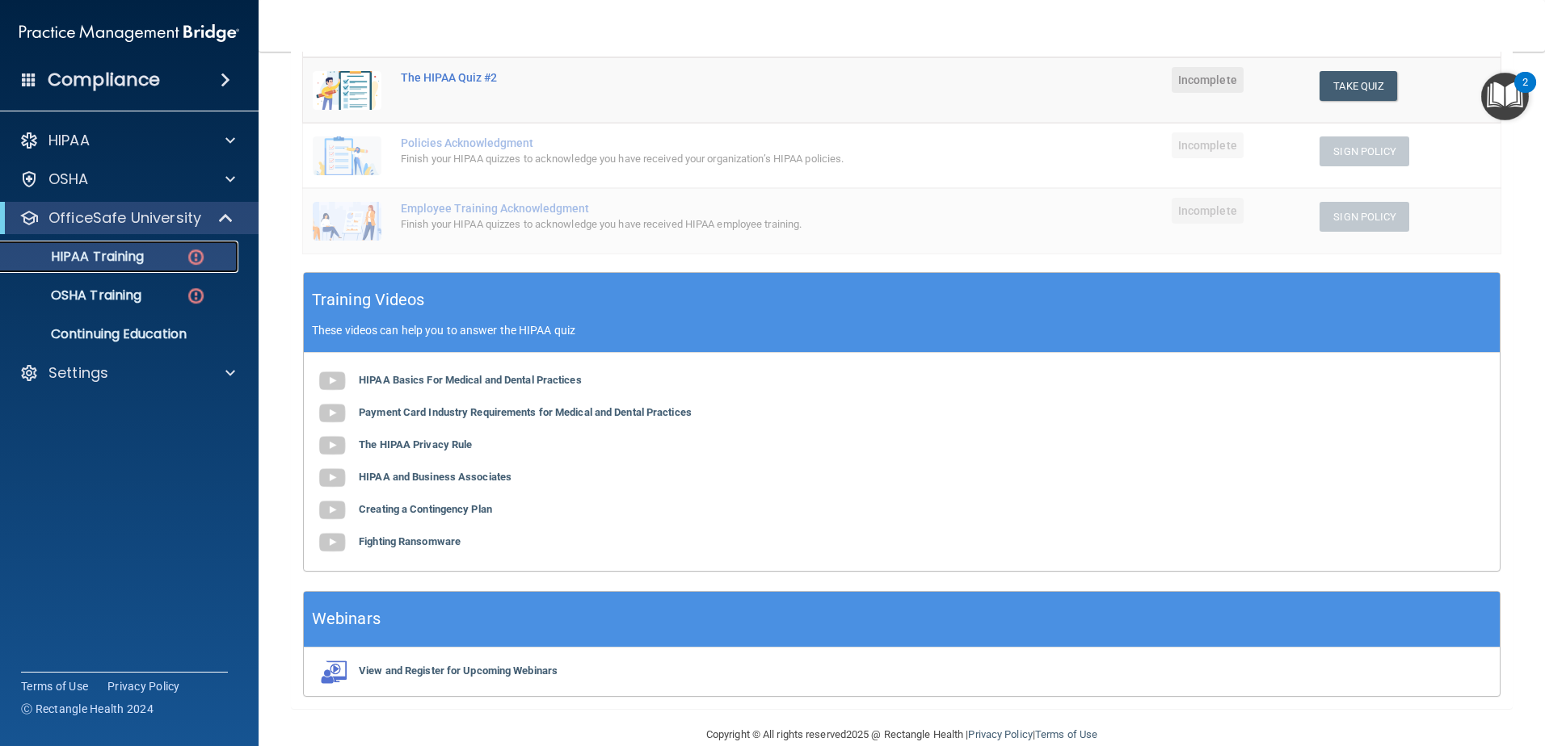
scroll to position [402, 0]
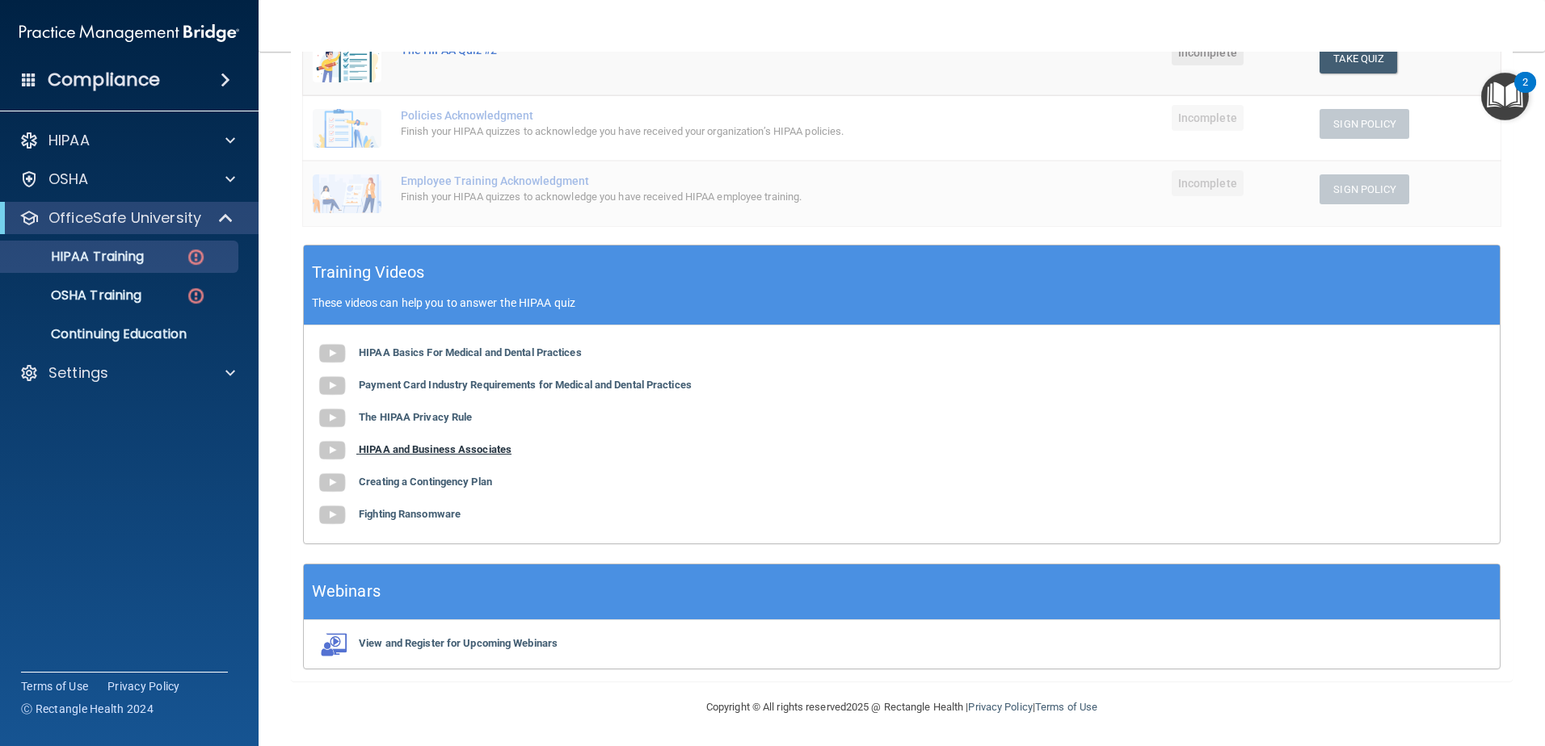
click at [469, 447] on b "HIPAA and Business Associates" at bounding box center [435, 450] width 153 height 12
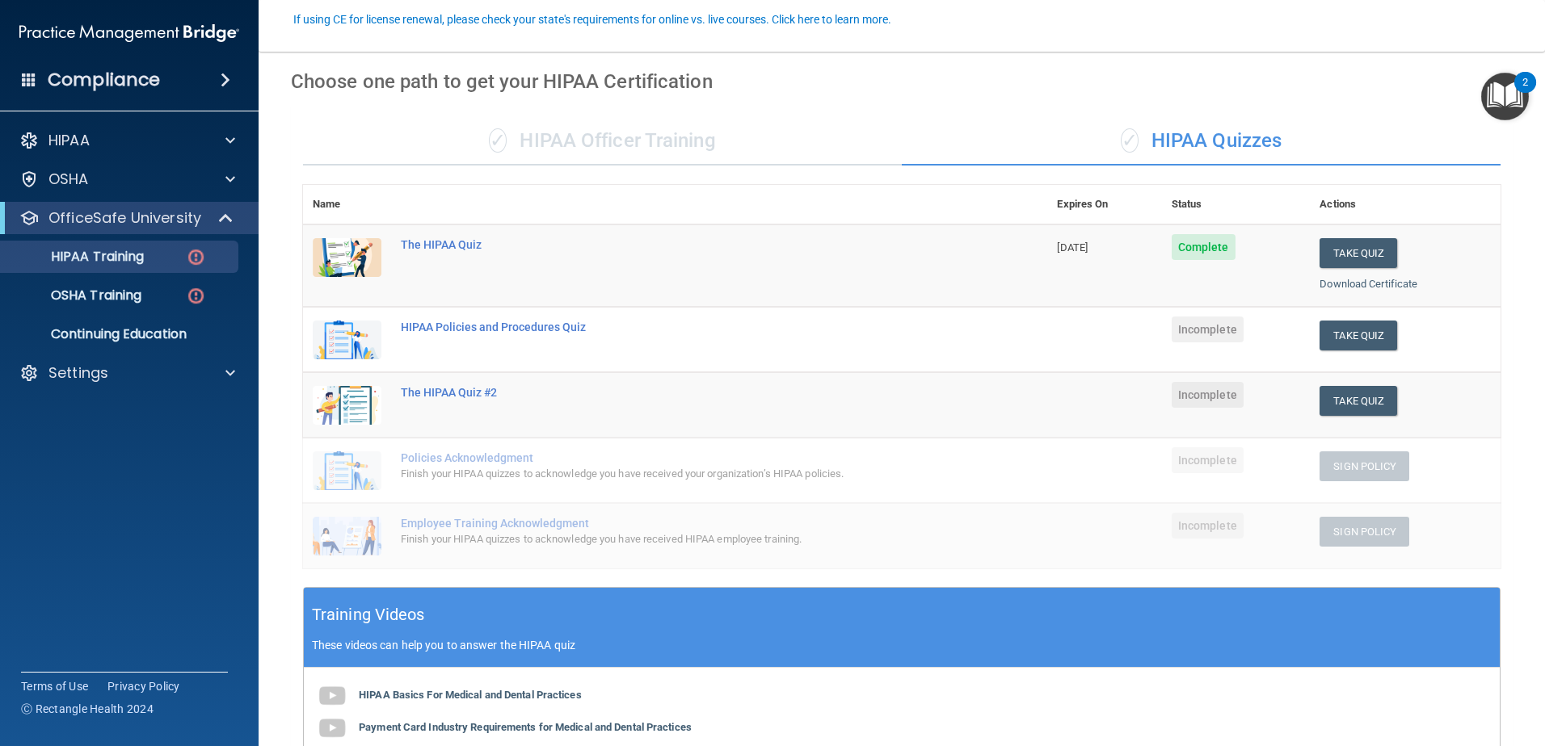
scroll to position [162, 0]
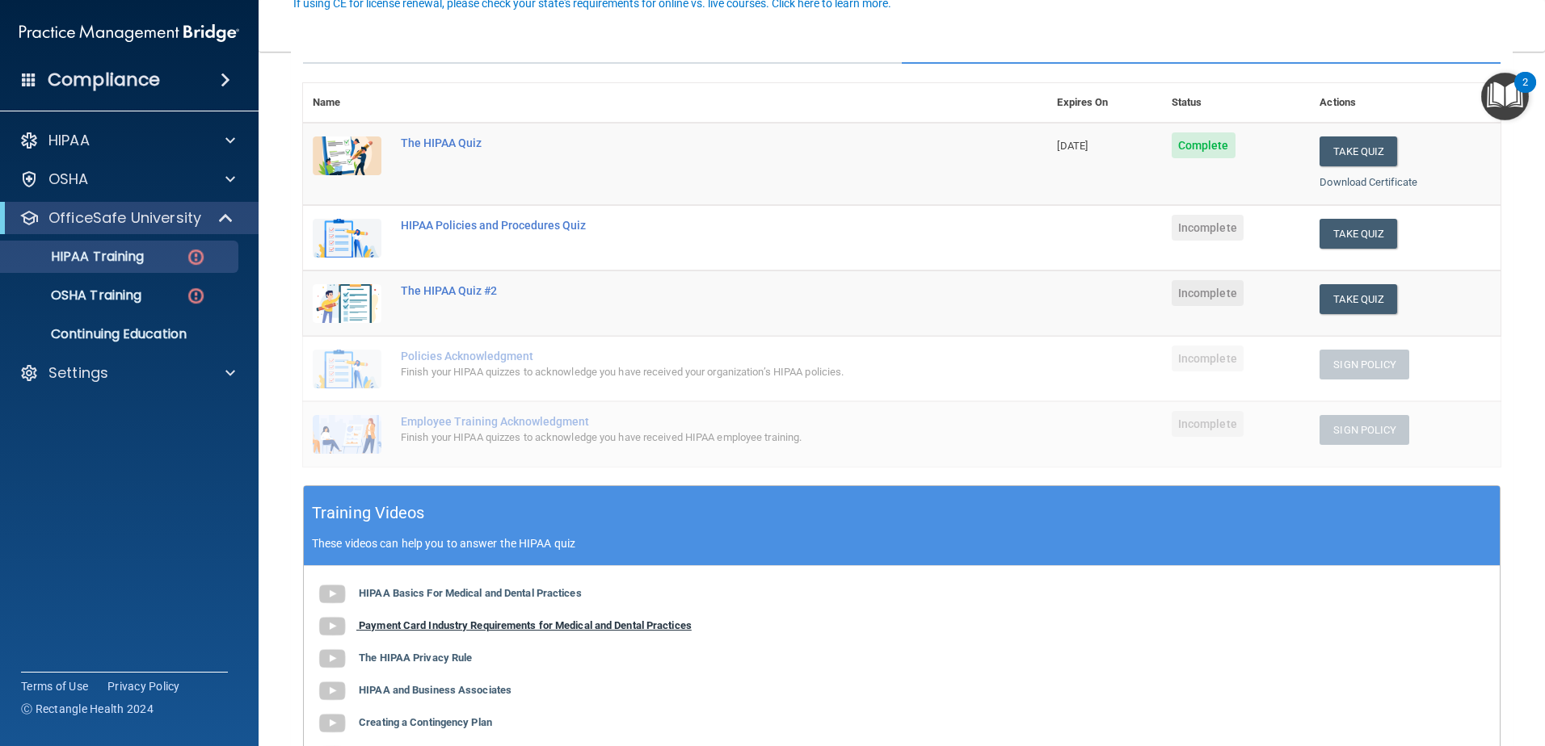
drag, startPoint x: 489, startPoint y: 612, endPoint x: 494, endPoint y: 626, distance: 14.6
click at [490, 613] on div "HIPAA Basics For Medical and Dental Practices Payment Card Industry Requirement…" at bounding box center [902, 675] width 1196 height 218
click at [494, 633] on div "HIPAA Basics For Medical and Dental Practices Payment Card Industry Requirement…" at bounding box center [902, 675] width 1196 height 218
click at [501, 626] on b "Payment Card Industry Requirements for Medical and Dental Practices" at bounding box center [525, 626] width 333 height 12
click at [563, 222] on div "HIPAA Policies and Procedures Quiz" at bounding box center [684, 225] width 566 height 13
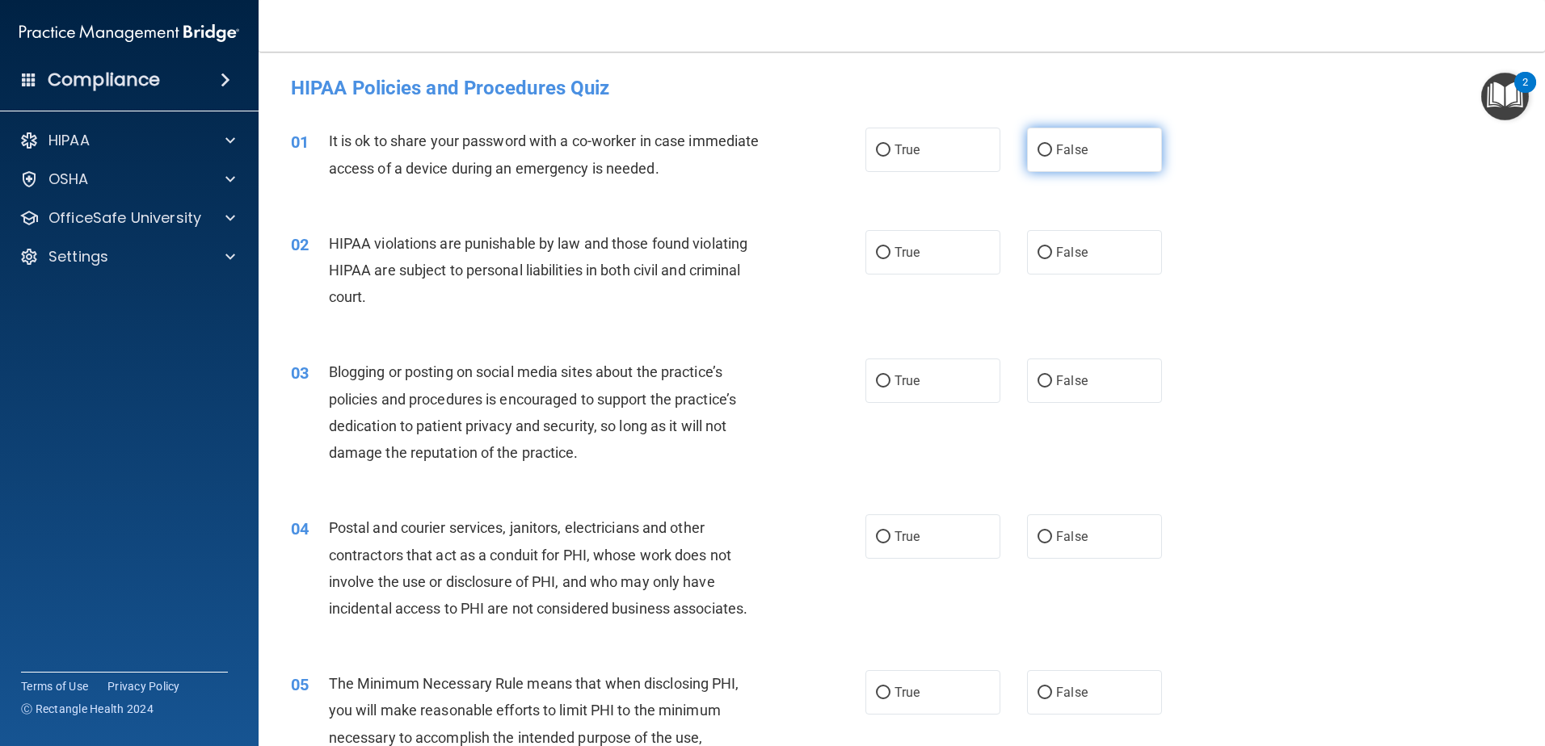
click at [1072, 152] on span "False" at bounding box center [1072, 149] width 32 height 15
click at [1052, 152] on input "False" at bounding box center [1044, 151] width 15 height 12
radio input "true"
click at [1016, 247] on div "True False" at bounding box center [1027, 252] width 324 height 44
drag, startPoint x: 1090, startPoint y: 259, endPoint x: 1082, endPoint y: 258, distance: 8.2
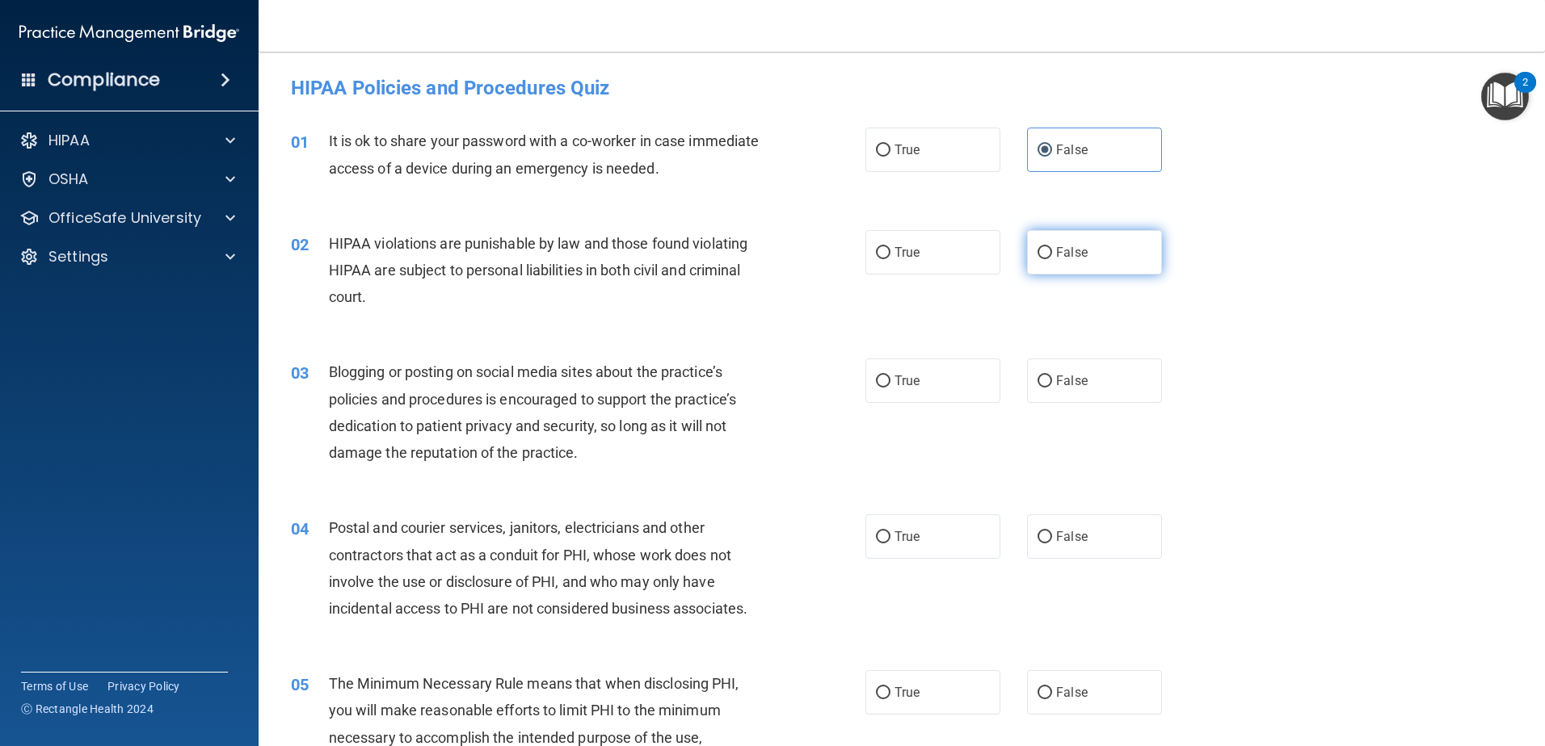
click at [1082, 258] on label "False" at bounding box center [1094, 252] width 135 height 44
click at [1052, 258] on input "False" at bounding box center [1044, 253] width 15 height 12
radio input "true"
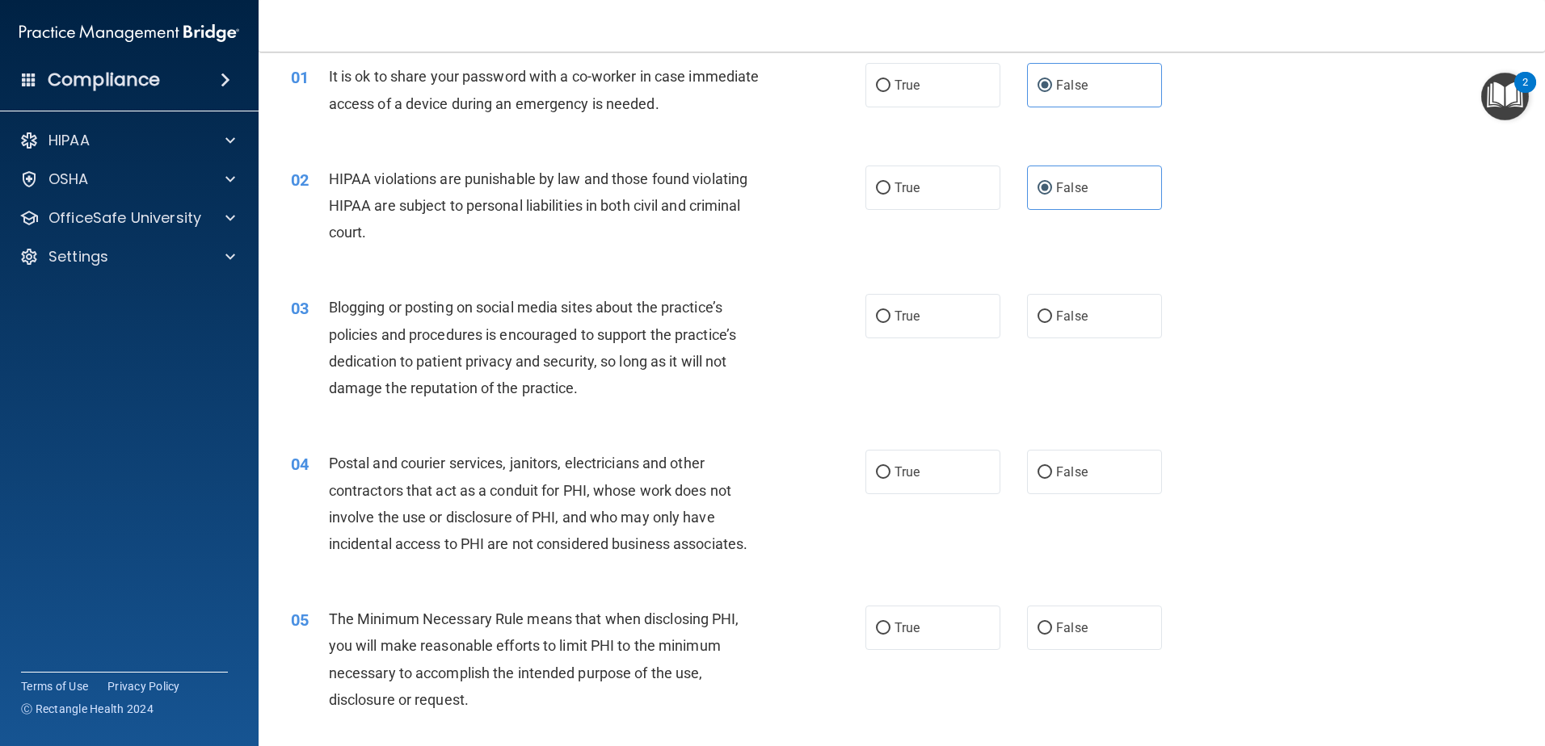
scroll to position [162, 0]
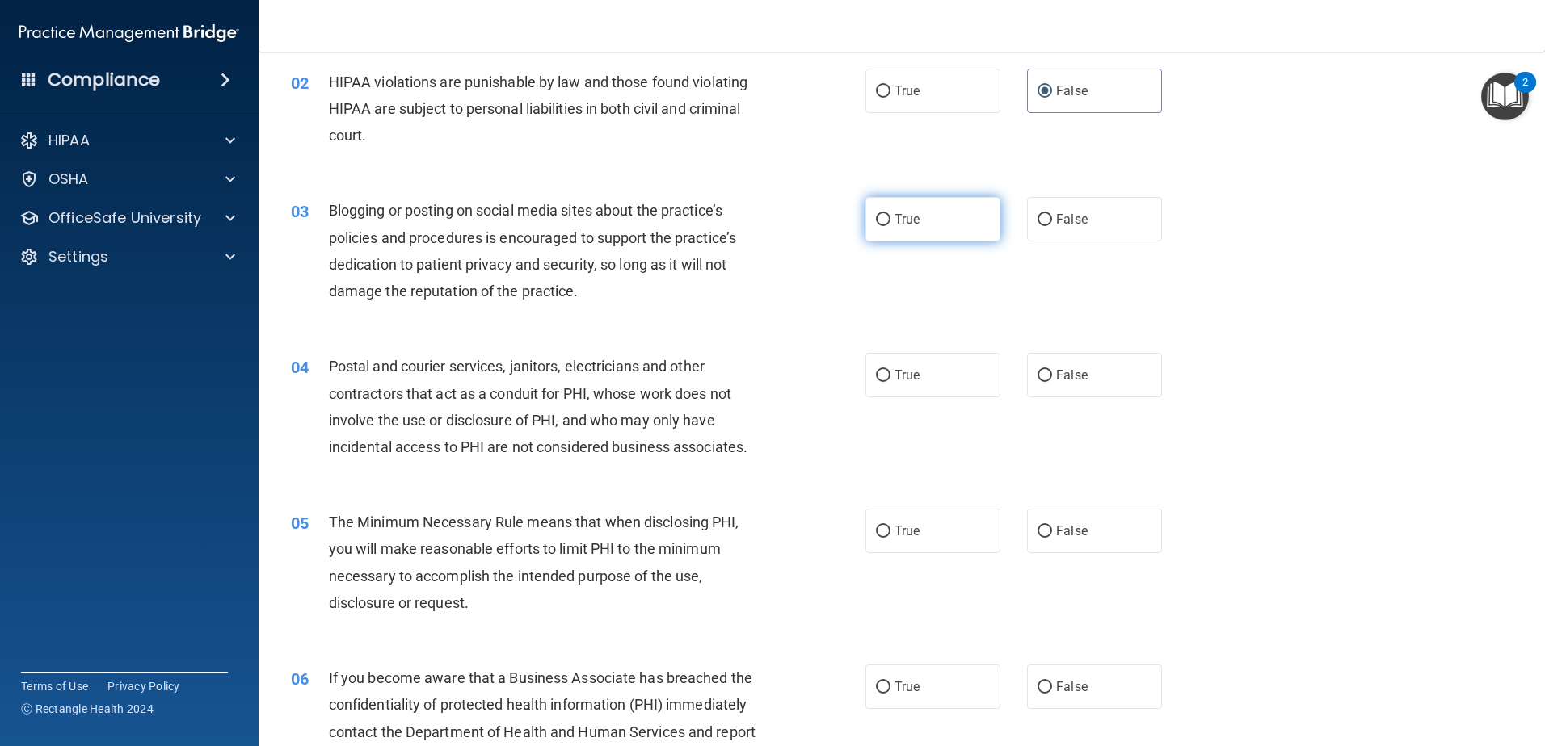
click at [972, 214] on label "True" at bounding box center [932, 219] width 135 height 44
click at [890, 214] on input "True" at bounding box center [883, 220] width 15 height 12
radio input "true"
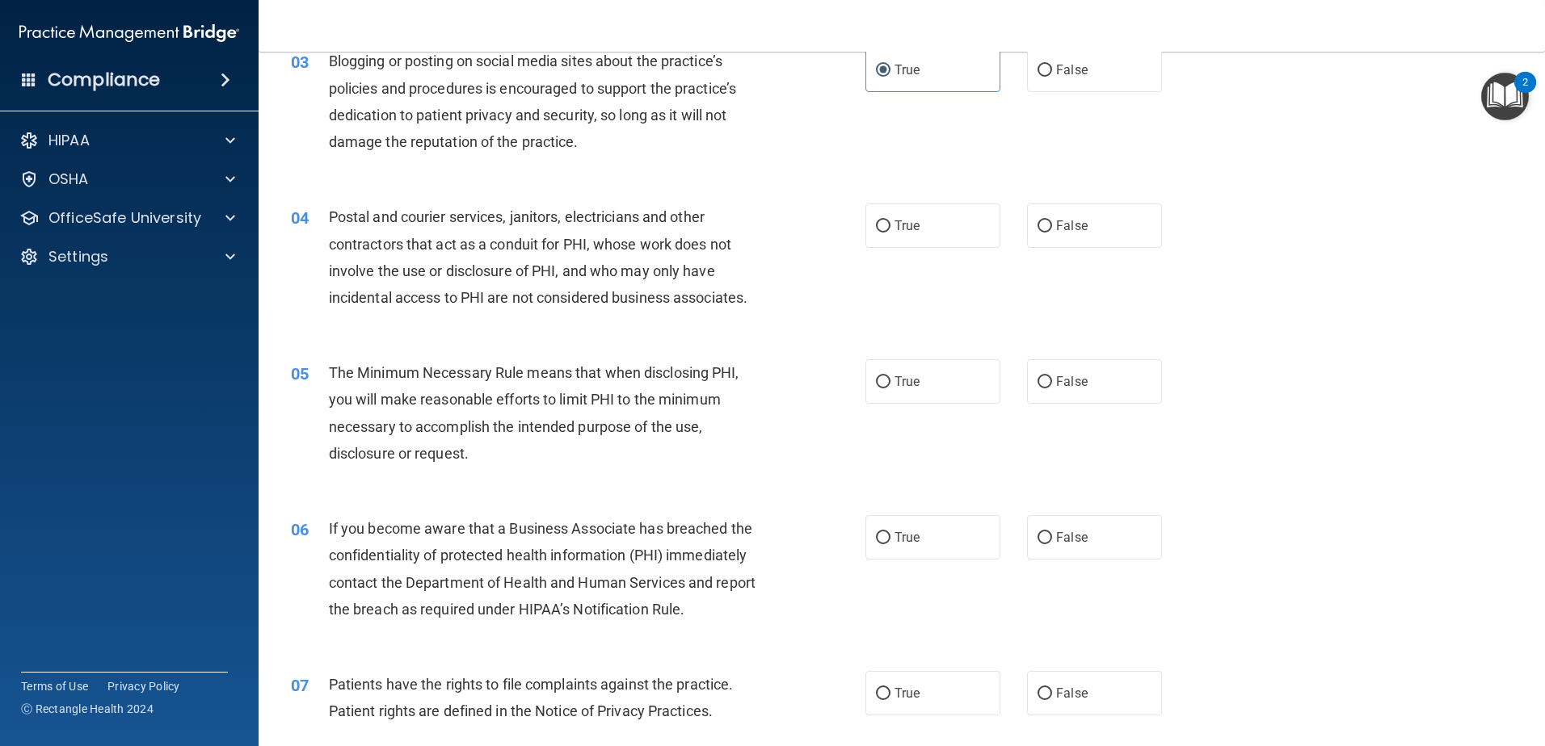
scroll to position [323, 0]
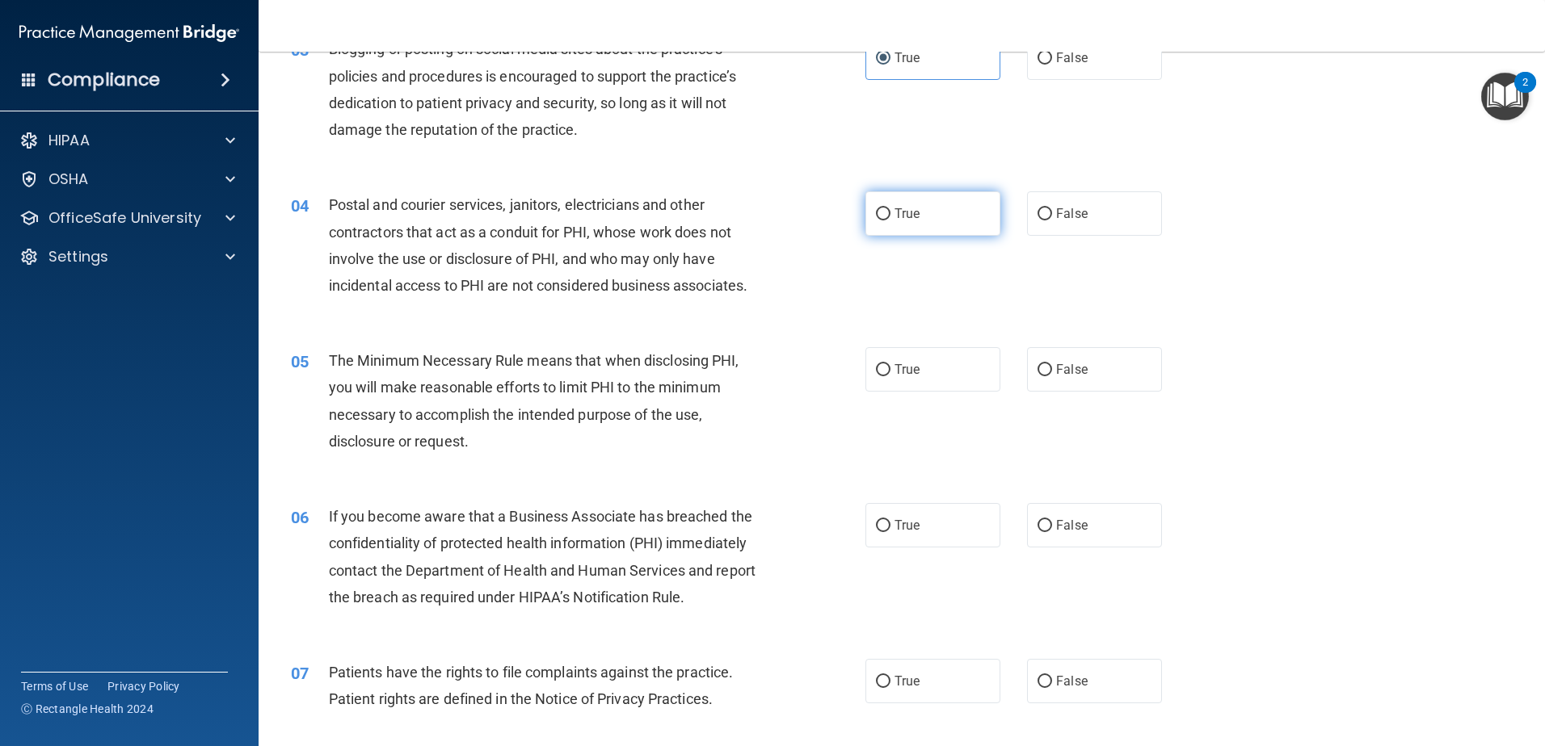
click at [912, 203] on label "True" at bounding box center [932, 213] width 135 height 44
click at [890, 208] on input "True" at bounding box center [883, 214] width 15 height 12
radio input "true"
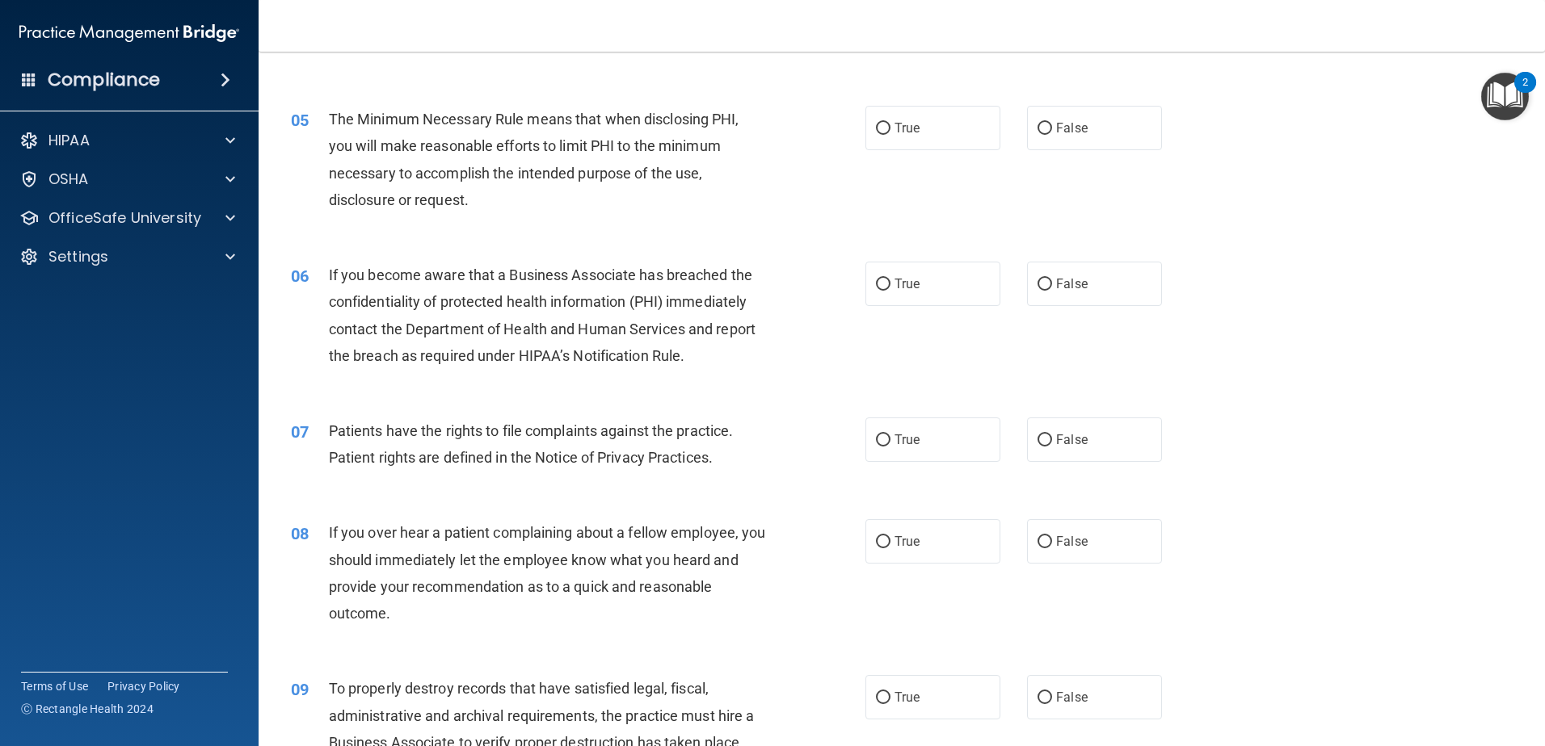
scroll to position [566, 0]
click at [909, 127] on span "True" at bounding box center [906, 127] width 25 height 15
click at [890, 127] on input "True" at bounding box center [883, 128] width 15 height 12
radio input "true"
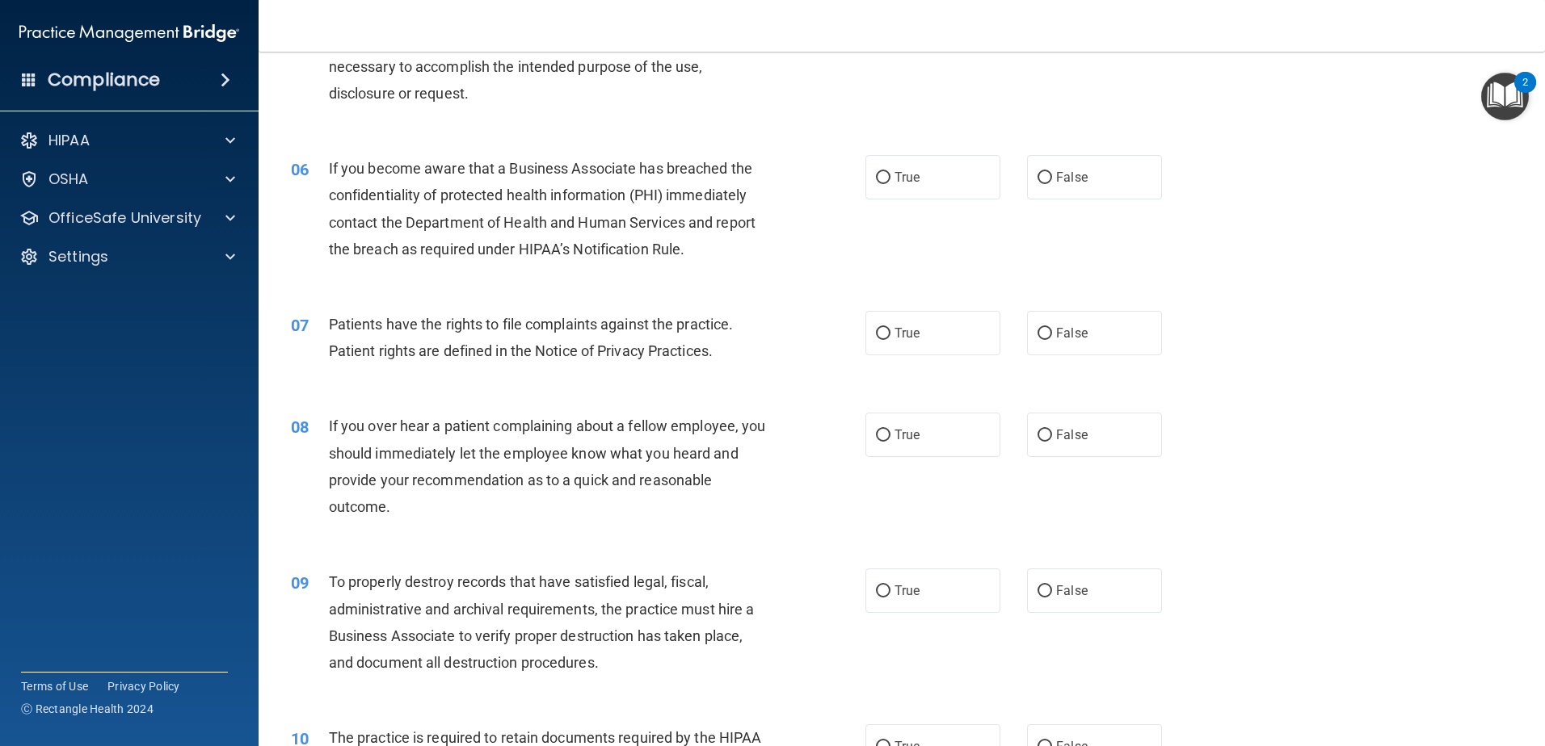
scroll to position [727, 0]
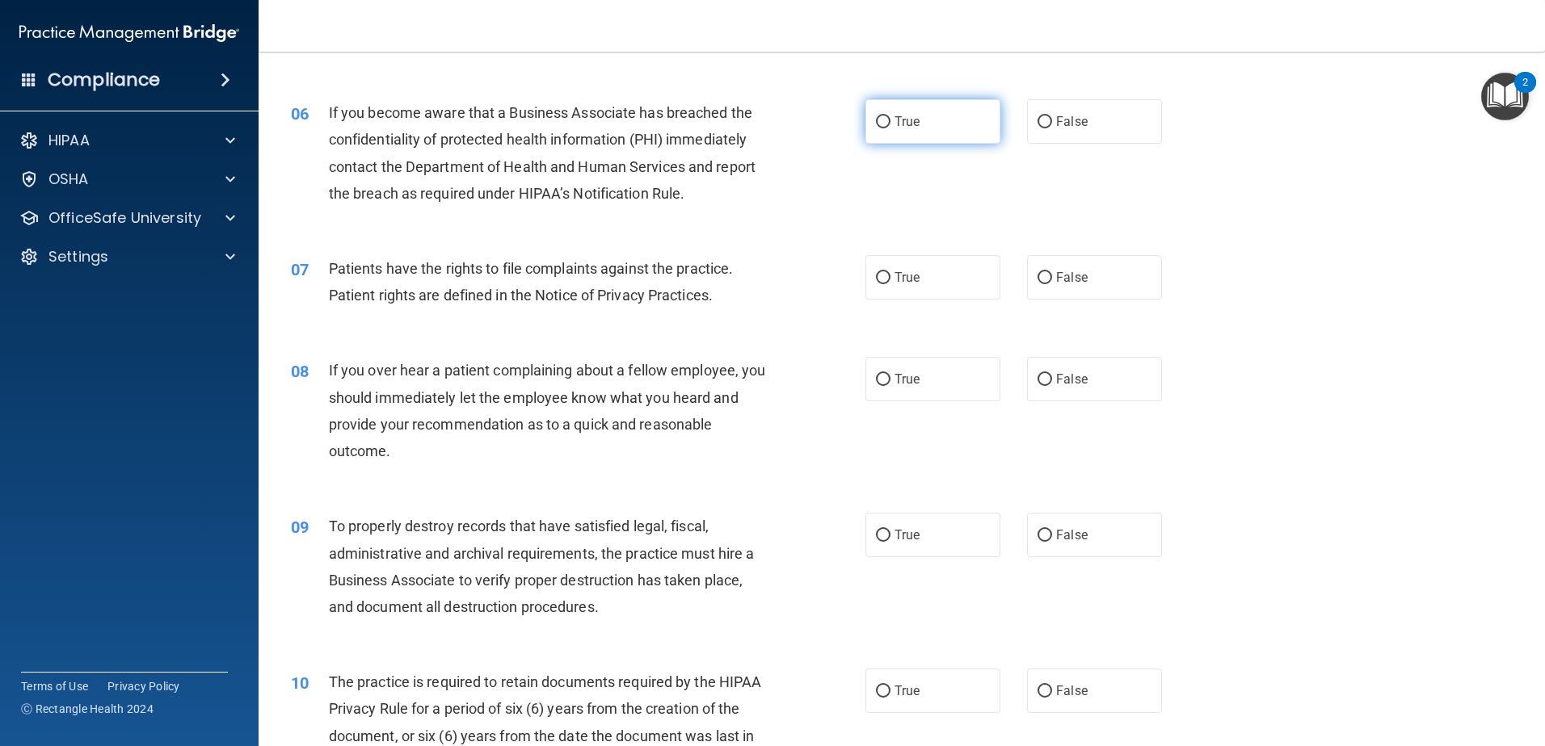
click at [931, 128] on label "True" at bounding box center [932, 121] width 135 height 44
click at [890, 128] on input "True" at bounding box center [883, 122] width 15 height 12
radio input "true"
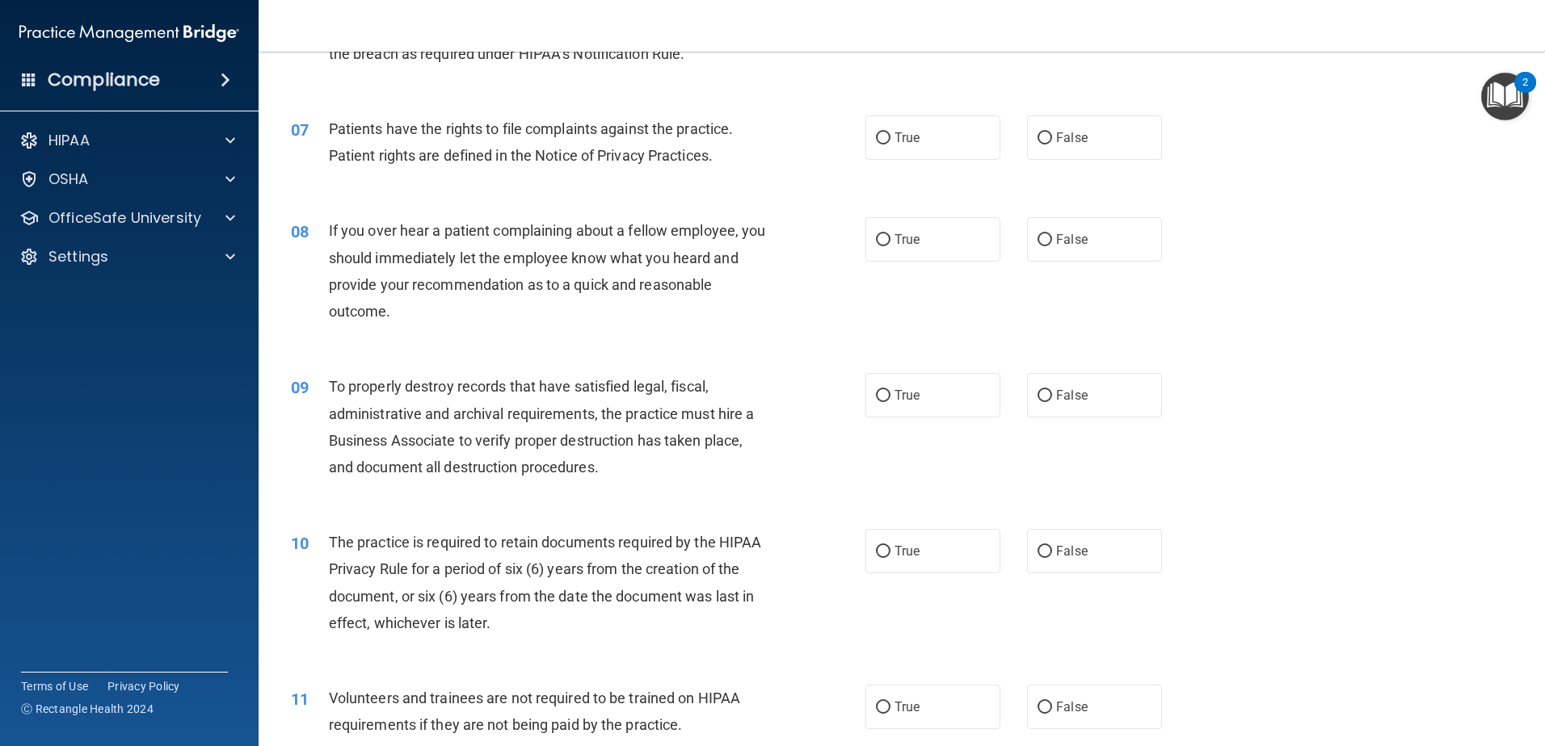
scroll to position [889, 0]
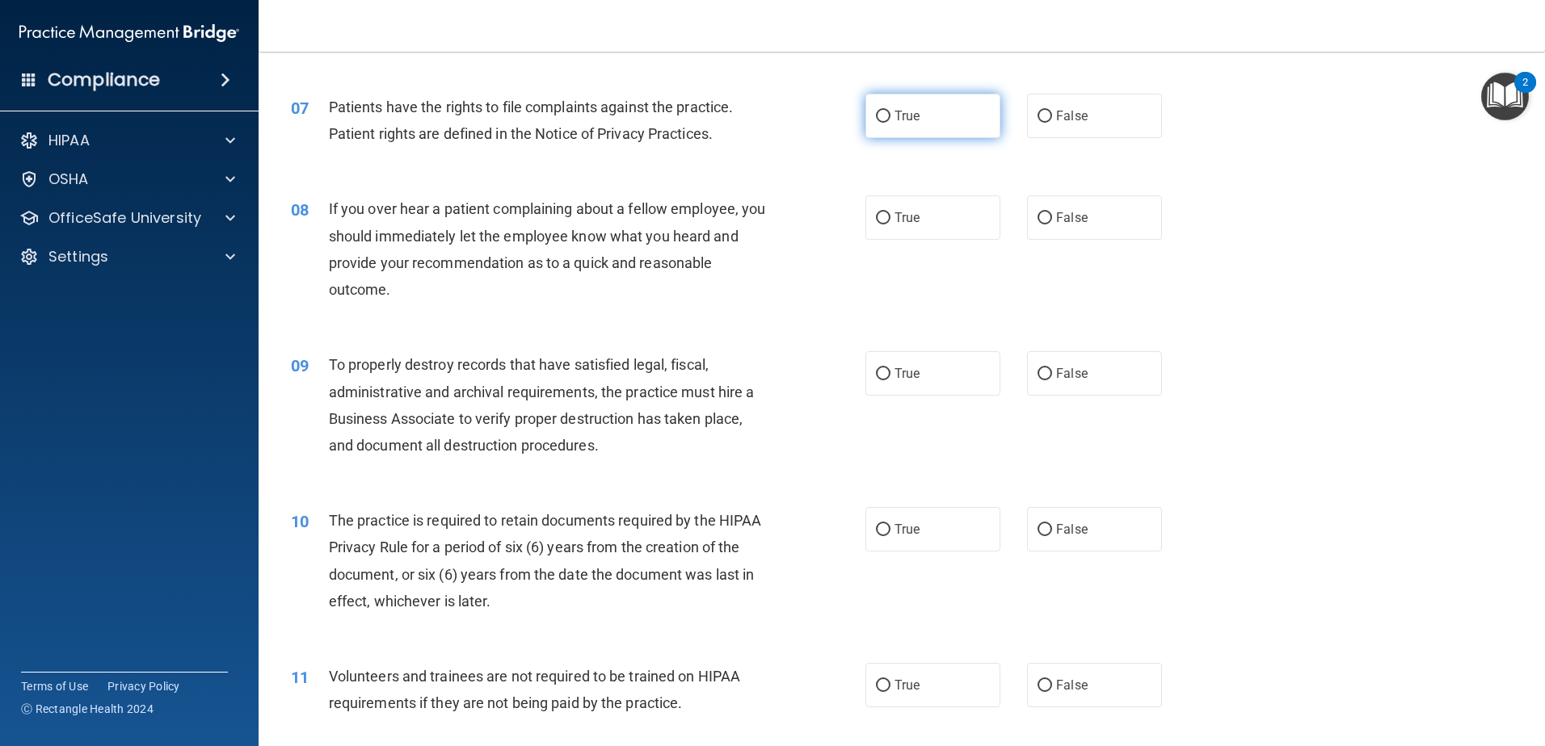
click at [910, 133] on label "True" at bounding box center [932, 116] width 135 height 44
click at [890, 123] on input "True" at bounding box center [883, 117] width 15 height 12
radio input "true"
click at [1087, 212] on label "False" at bounding box center [1094, 218] width 135 height 44
click at [1052, 212] on input "False" at bounding box center [1044, 218] width 15 height 12
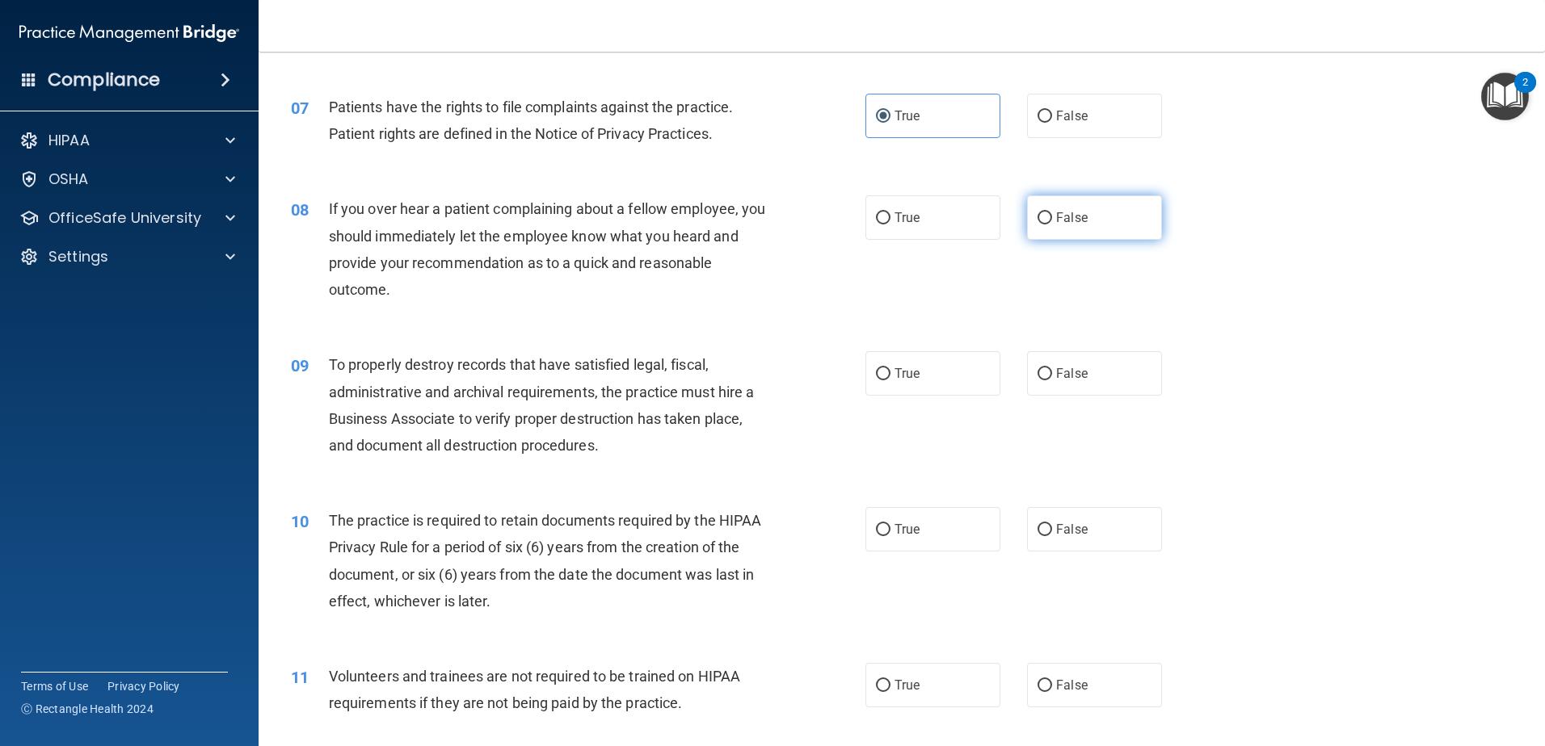
radio input "true"
click at [956, 220] on label "True" at bounding box center [932, 218] width 135 height 44
click at [890, 220] on input "True" at bounding box center [883, 218] width 15 height 12
radio input "true"
radio input "false"
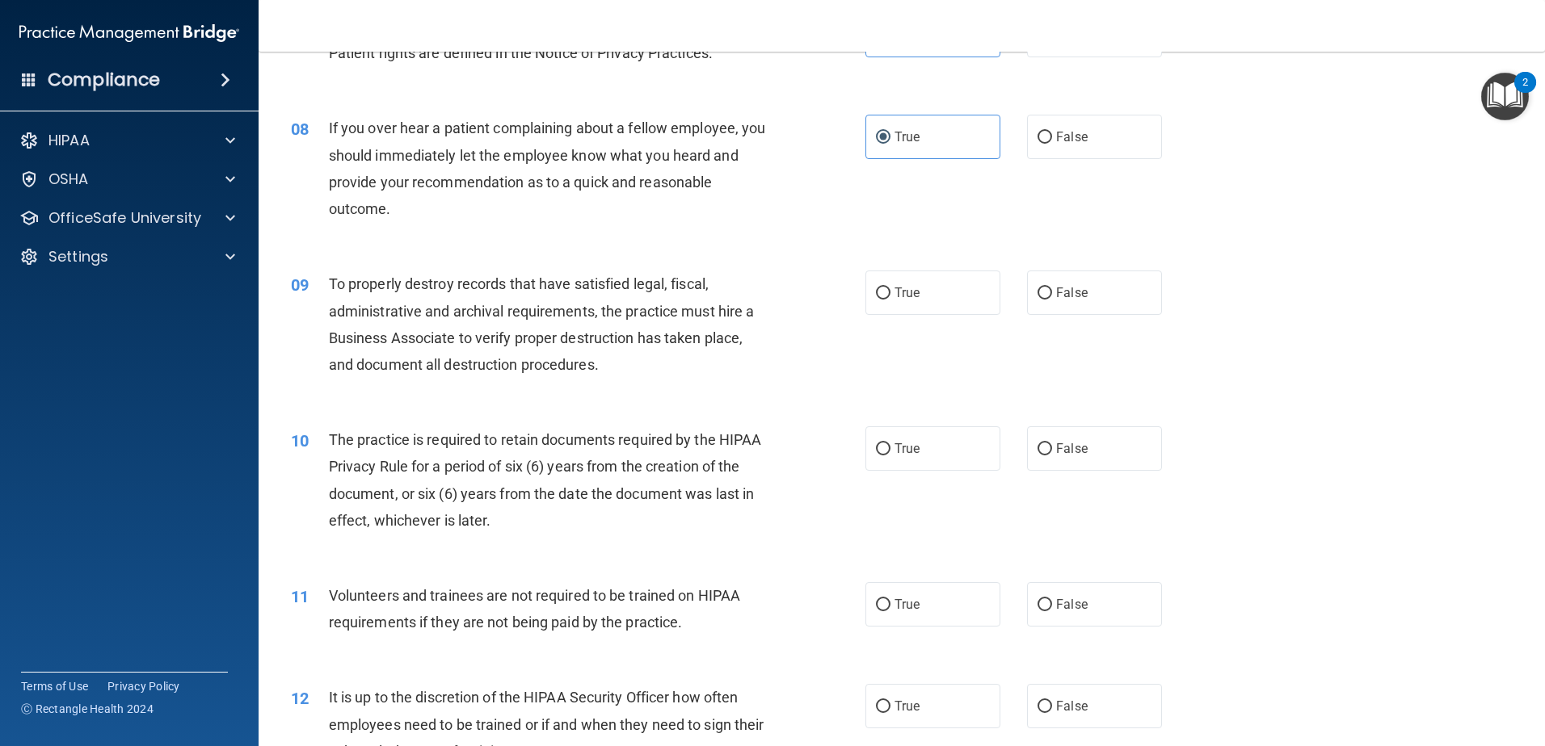
scroll to position [1050, 0]
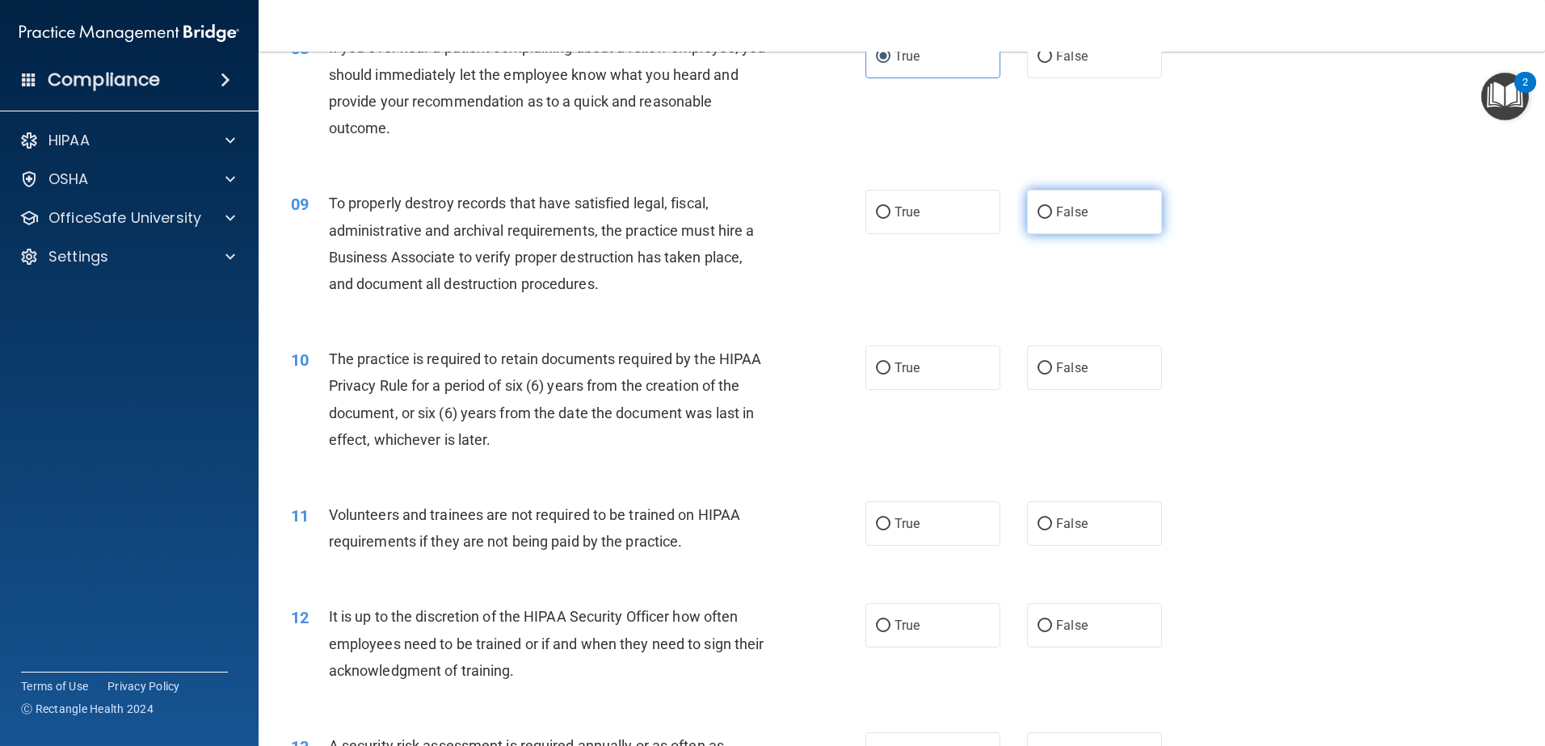
click at [1037, 194] on label "False" at bounding box center [1094, 212] width 135 height 44
click at [1037, 207] on input "False" at bounding box center [1044, 213] width 15 height 12
radio input "true"
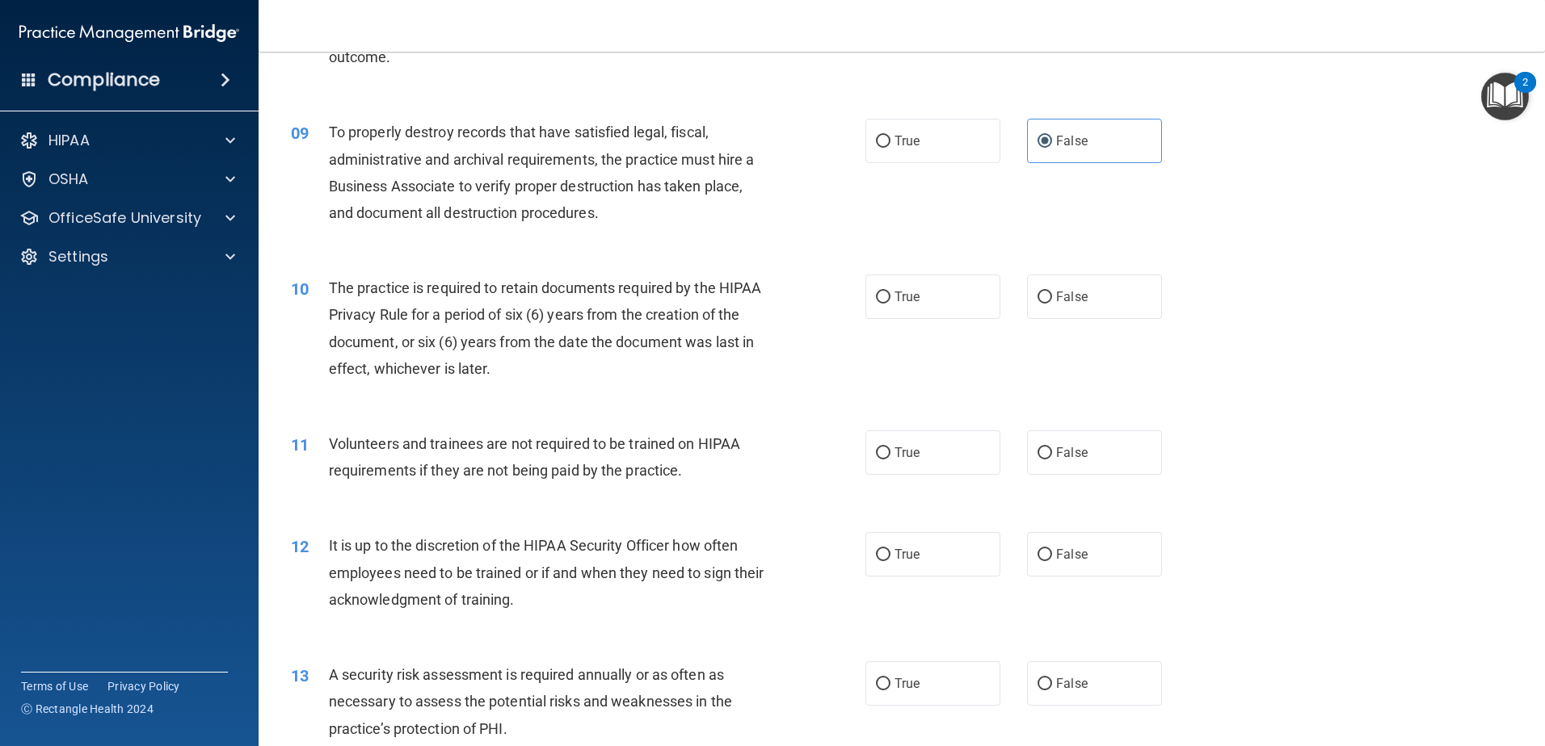
scroll to position [1212, 0]
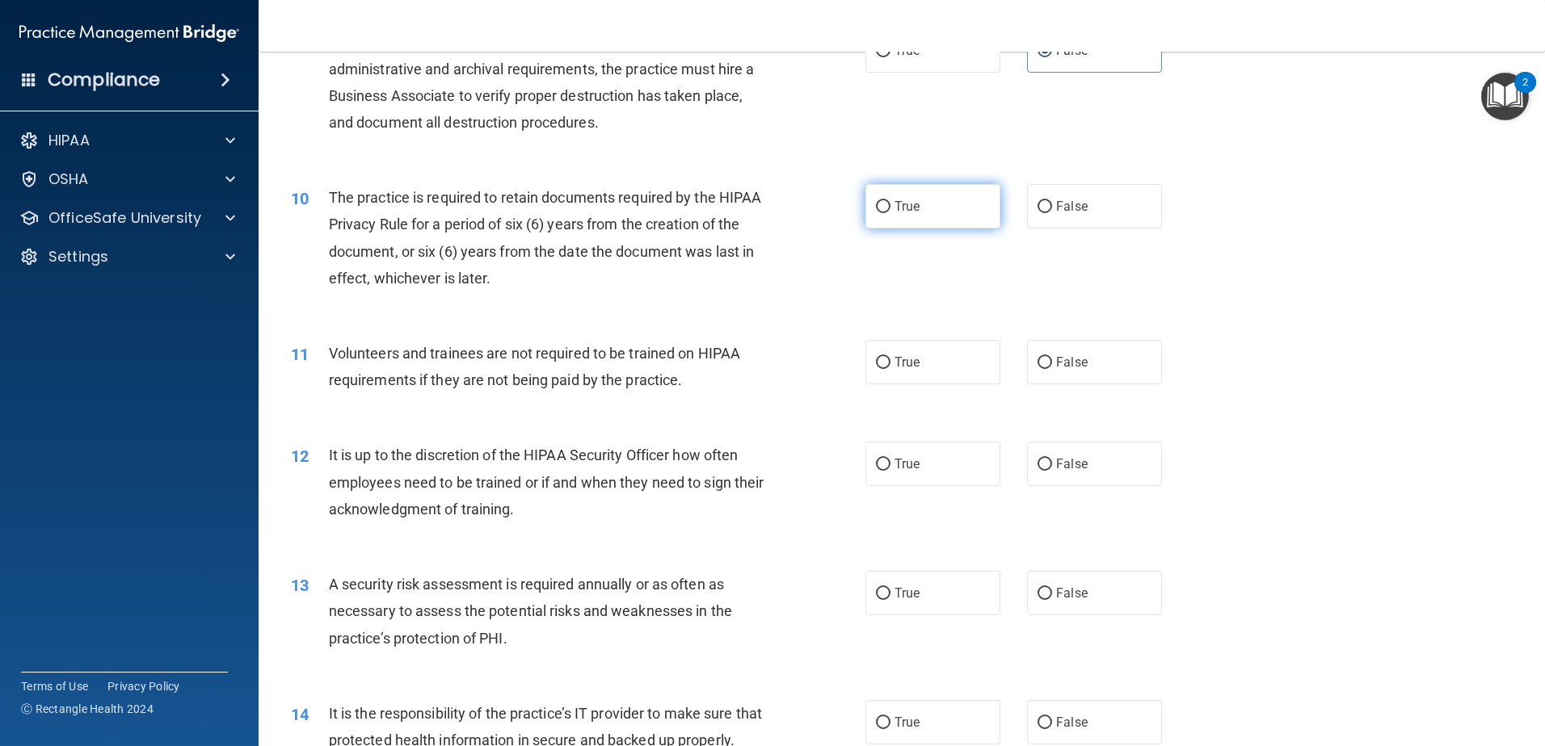
click at [885, 198] on label "True" at bounding box center [932, 206] width 135 height 44
click at [885, 201] on input "True" at bounding box center [883, 207] width 15 height 12
radio input "true"
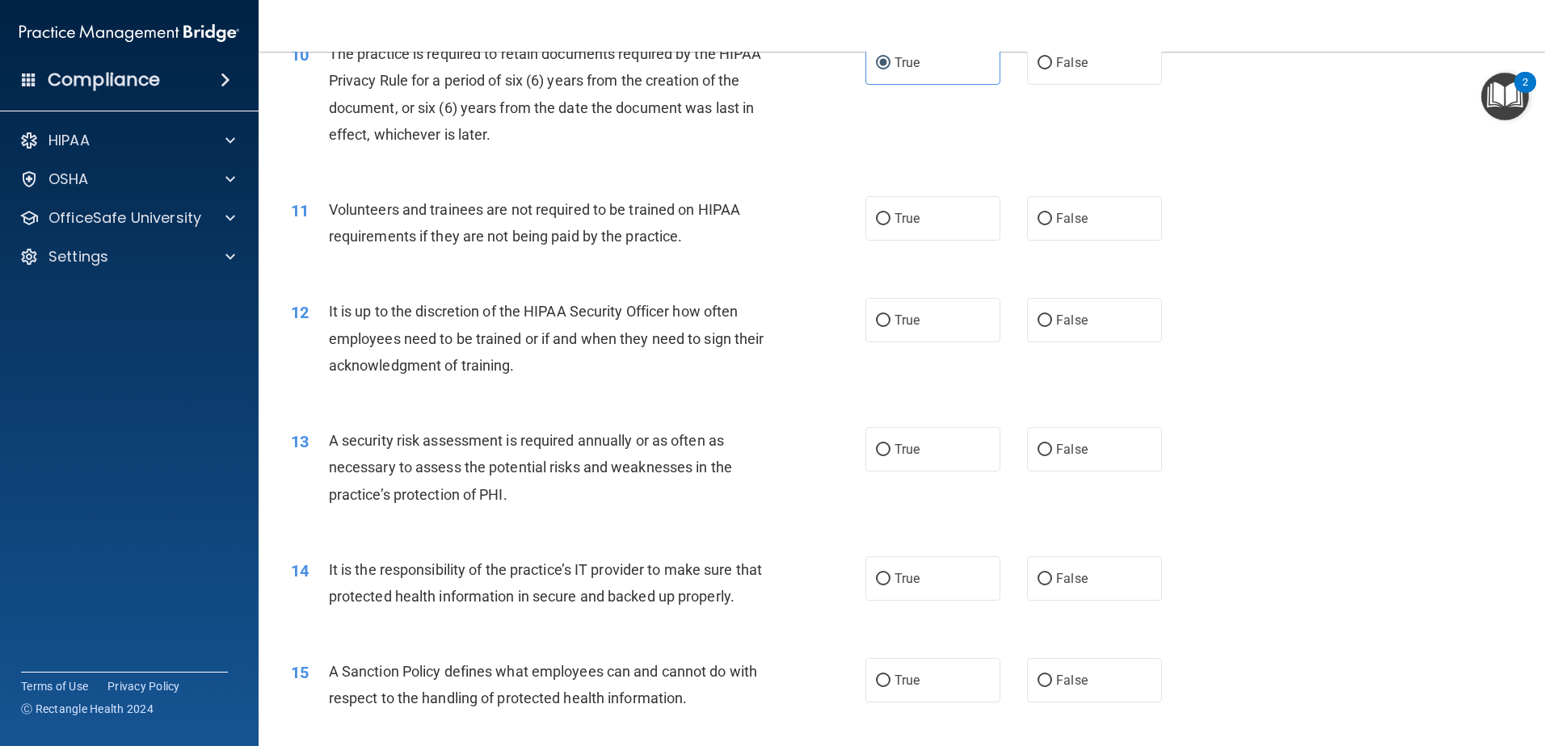
scroll to position [1373, 0]
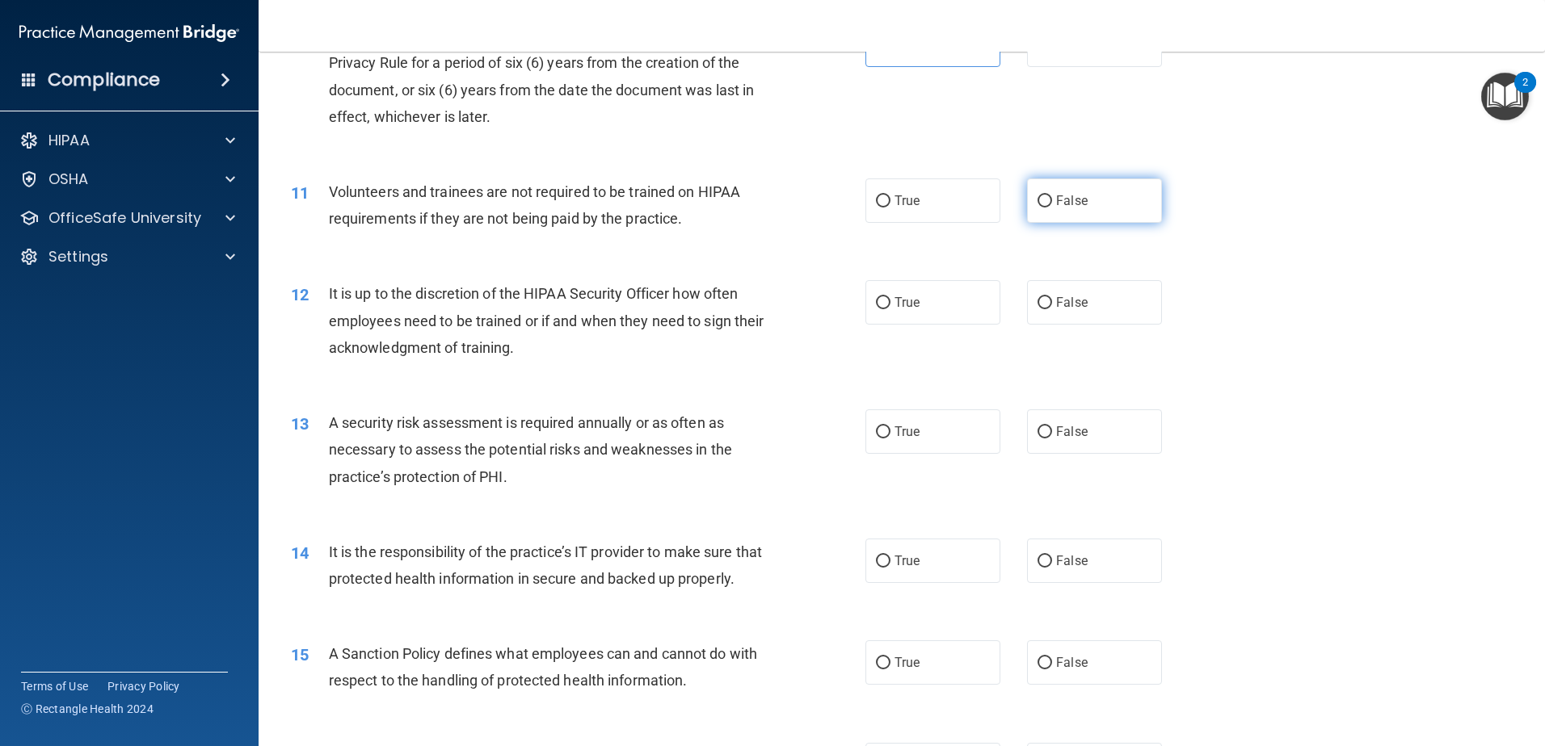
click at [1037, 196] on input "False" at bounding box center [1044, 202] width 15 height 12
radio input "true"
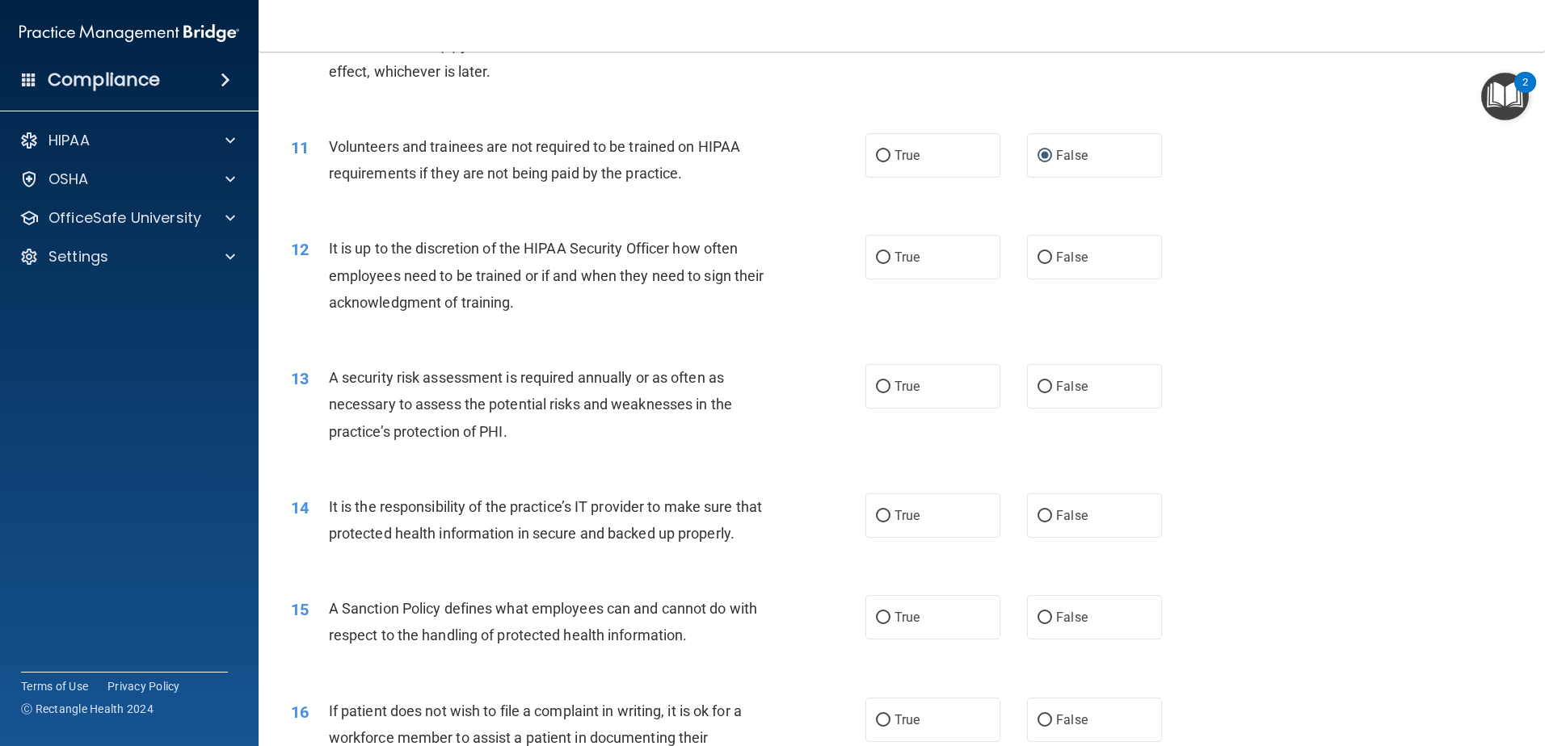
scroll to position [1454, 0]
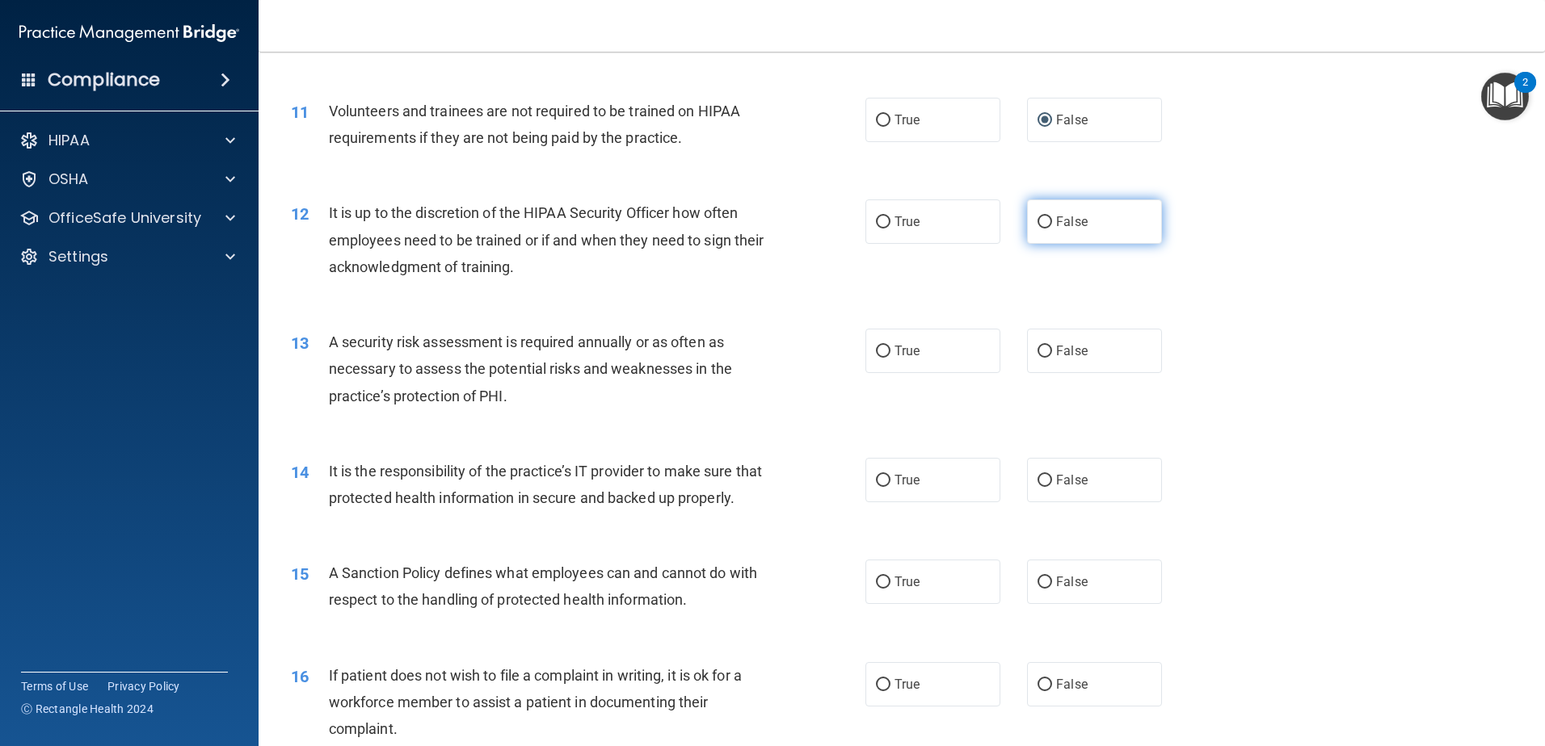
click at [1037, 225] on input "False" at bounding box center [1044, 223] width 15 height 12
radio input "true"
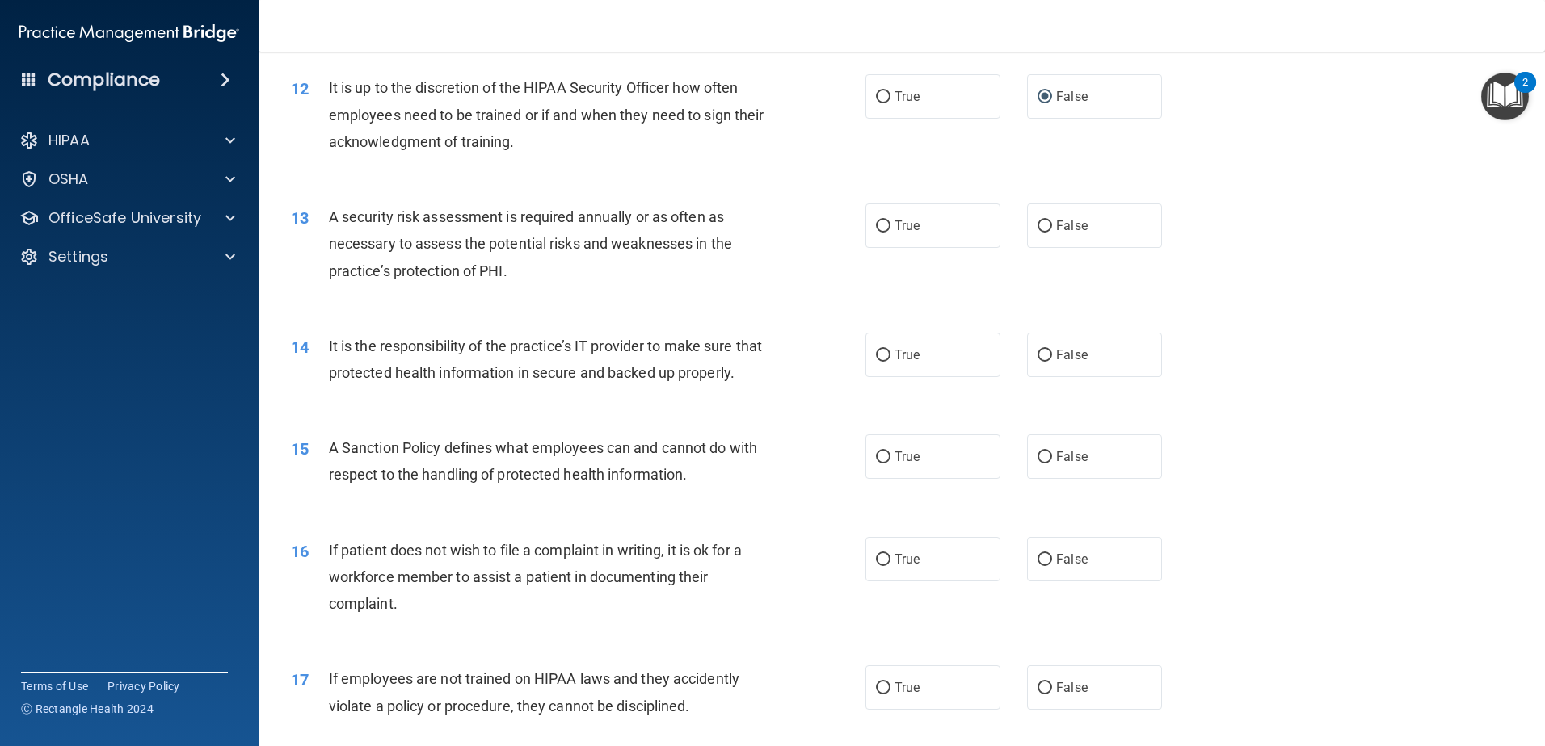
scroll to position [1616, 0]
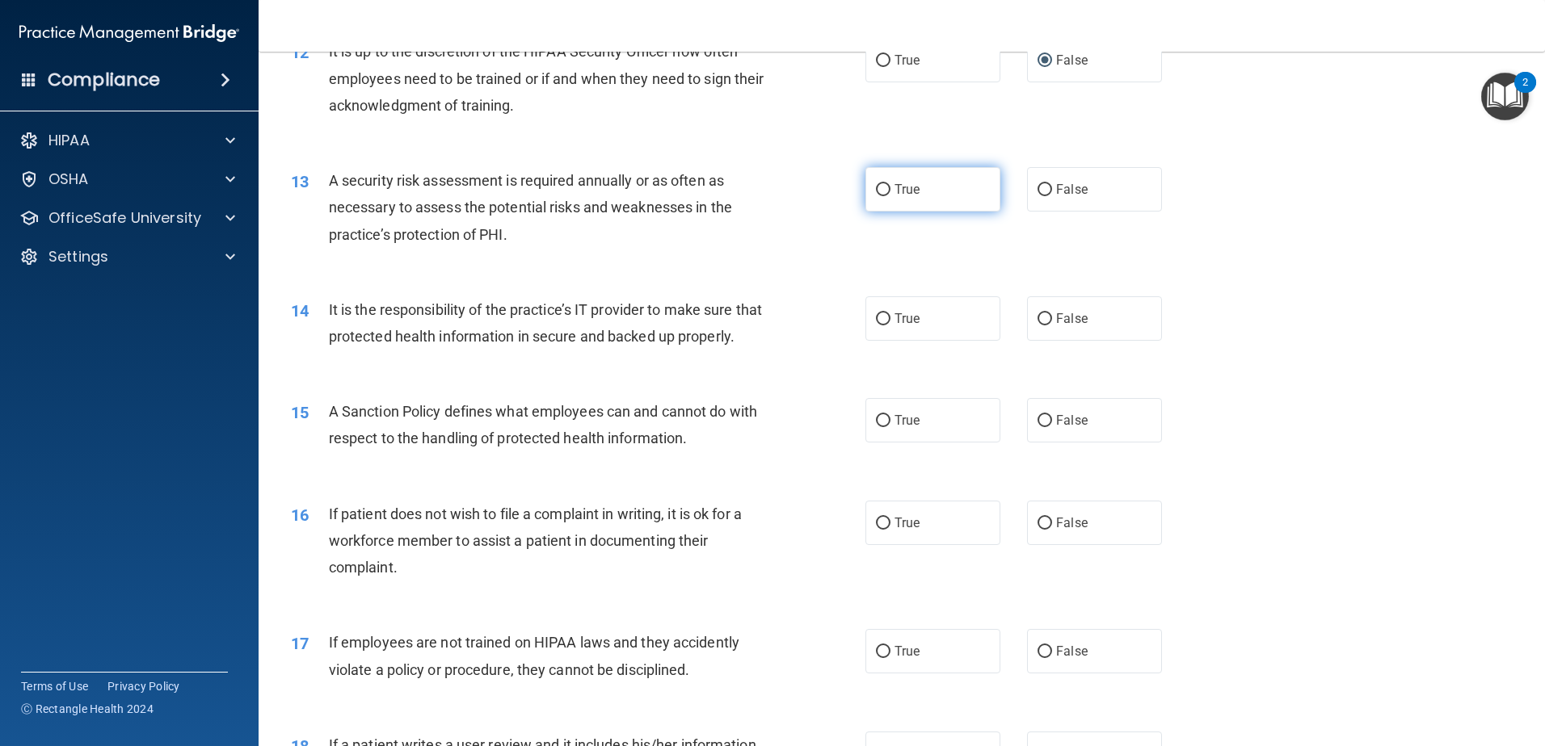
click at [904, 183] on span "True" at bounding box center [906, 189] width 25 height 15
click at [890, 184] on input "True" at bounding box center [883, 190] width 15 height 12
radio input "true"
click at [919, 340] on label "True" at bounding box center [932, 318] width 135 height 44
click at [890, 326] on input "True" at bounding box center [883, 319] width 15 height 12
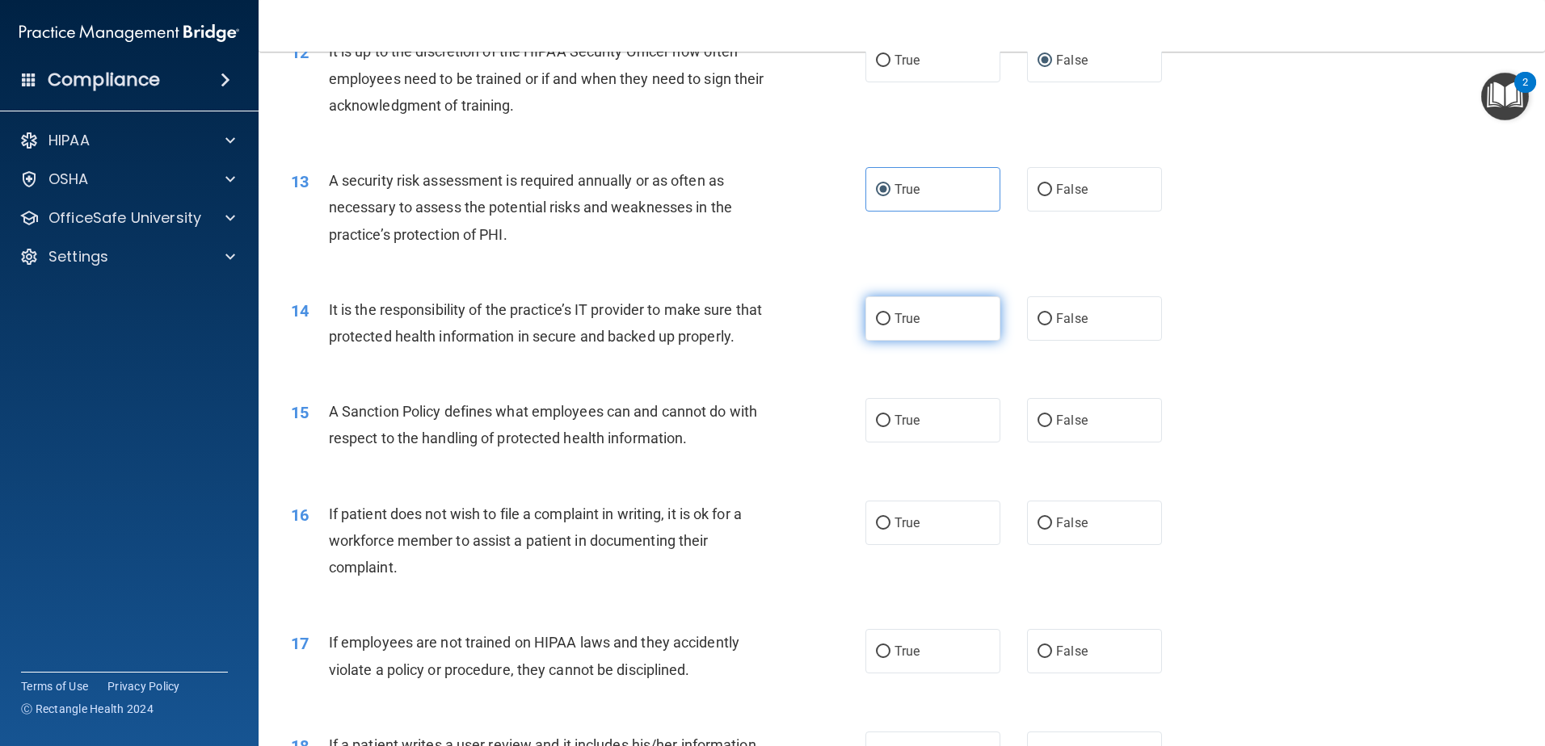
radio input "true"
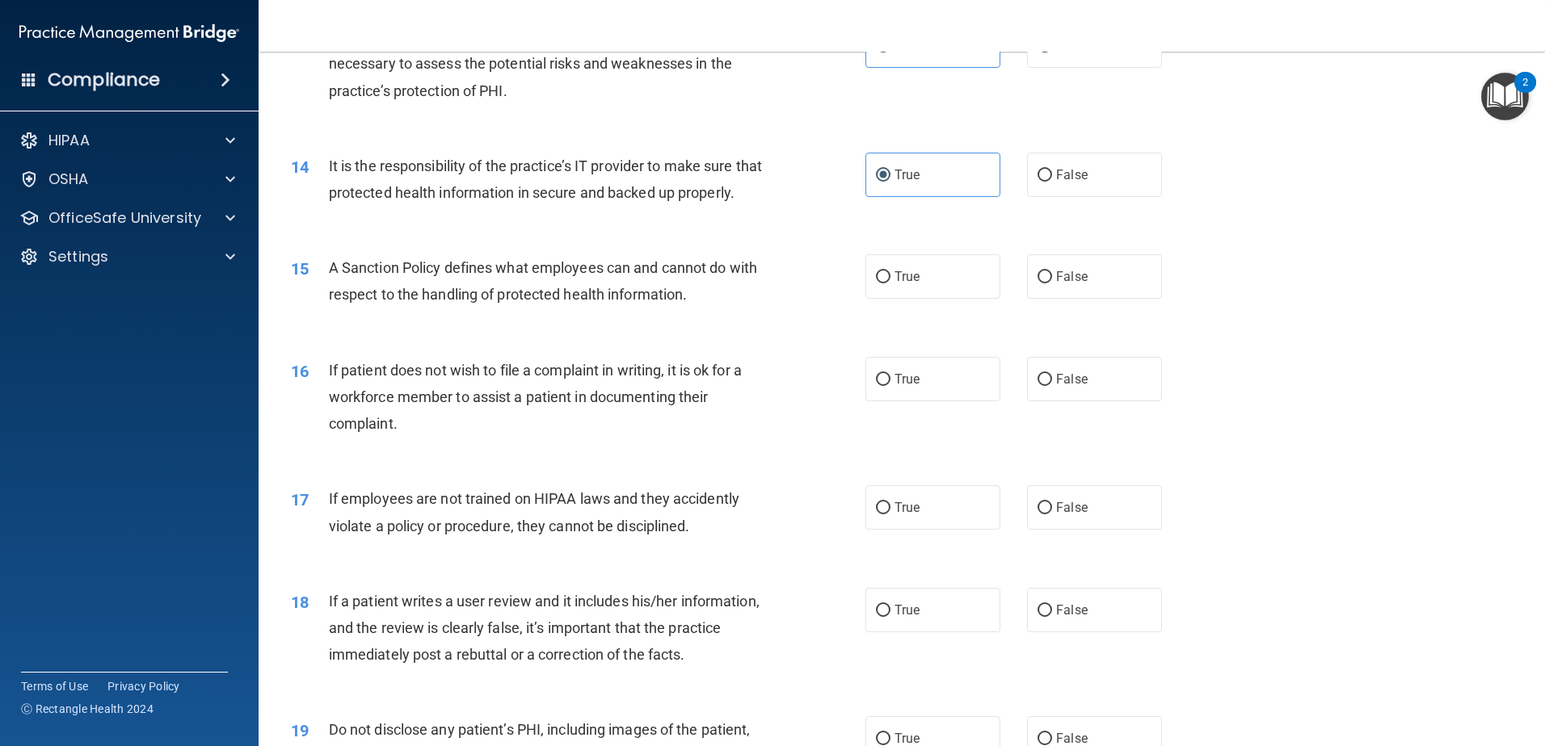
scroll to position [1777, 0]
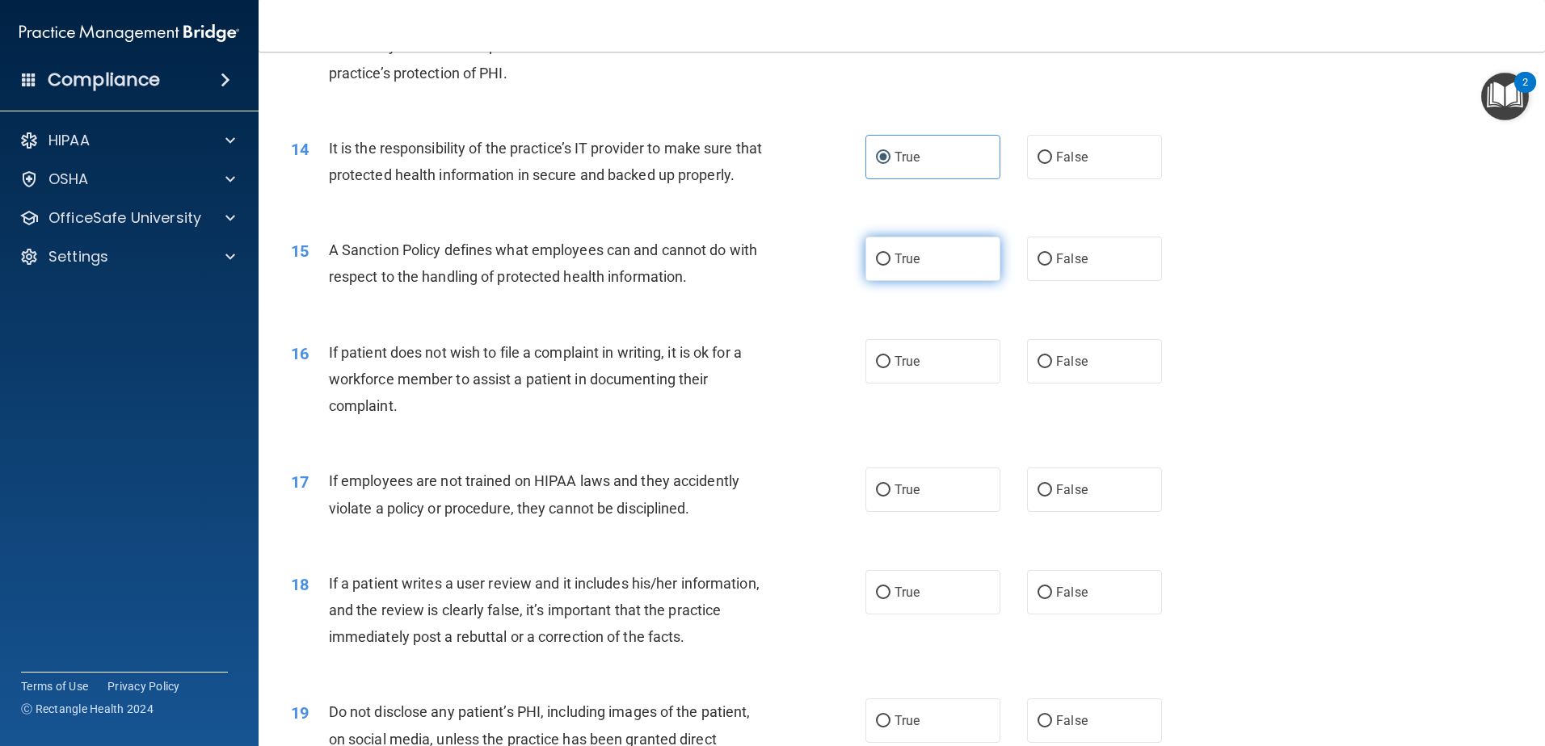
click at [876, 281] on label "True" at bounding box center [932, 259] width 135 height 44
click at [876, 266] on input "True" at bounding box center [883, 260] width 15 height 12
radio input "true"
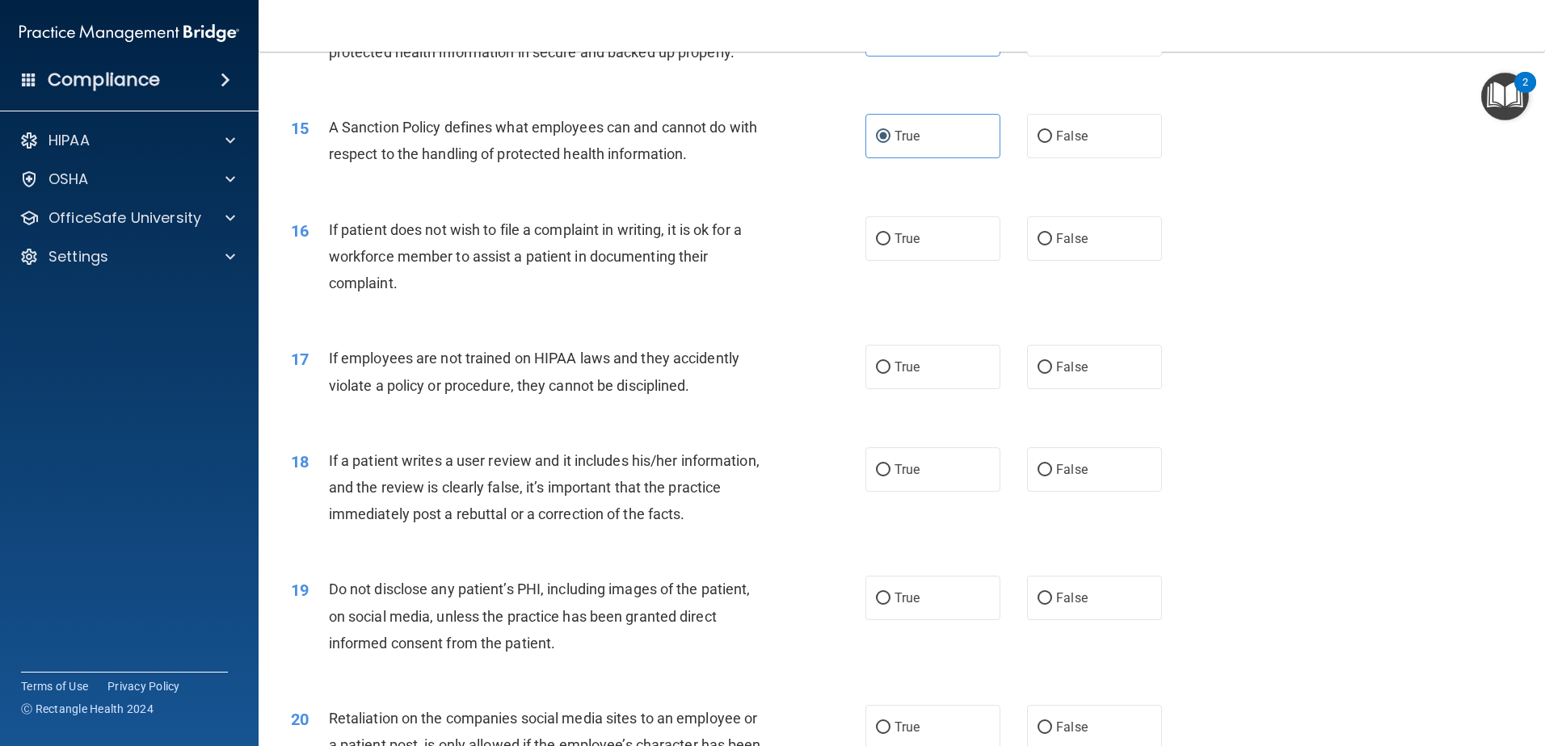
scroll to position [1939, 0]
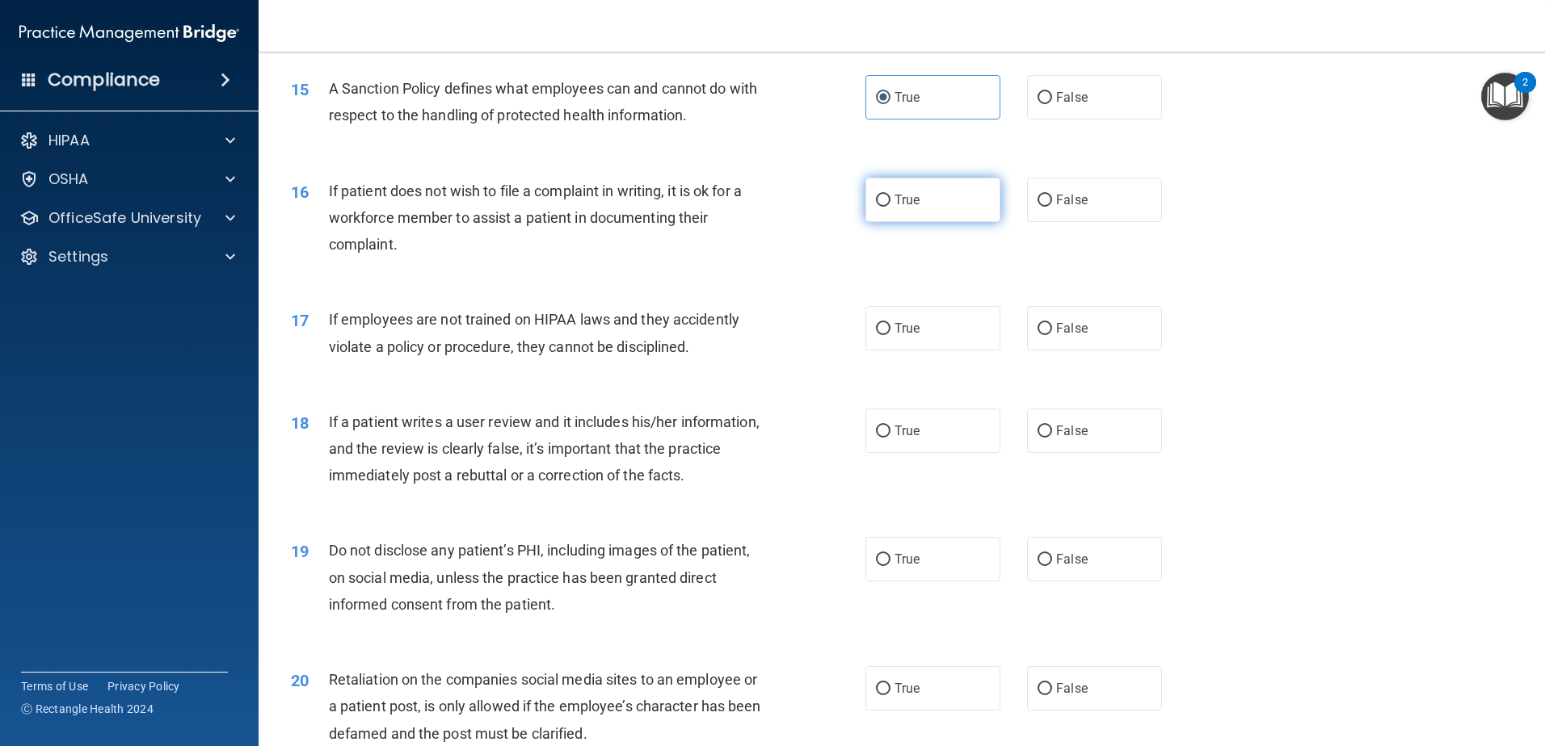
click at [925, 219] on label "True" at bounding box center [932, 200] width 135 height 44
click at [890, 207] on input "True" at bounding box center [883, 201] width 15 height 12
radio input "true"
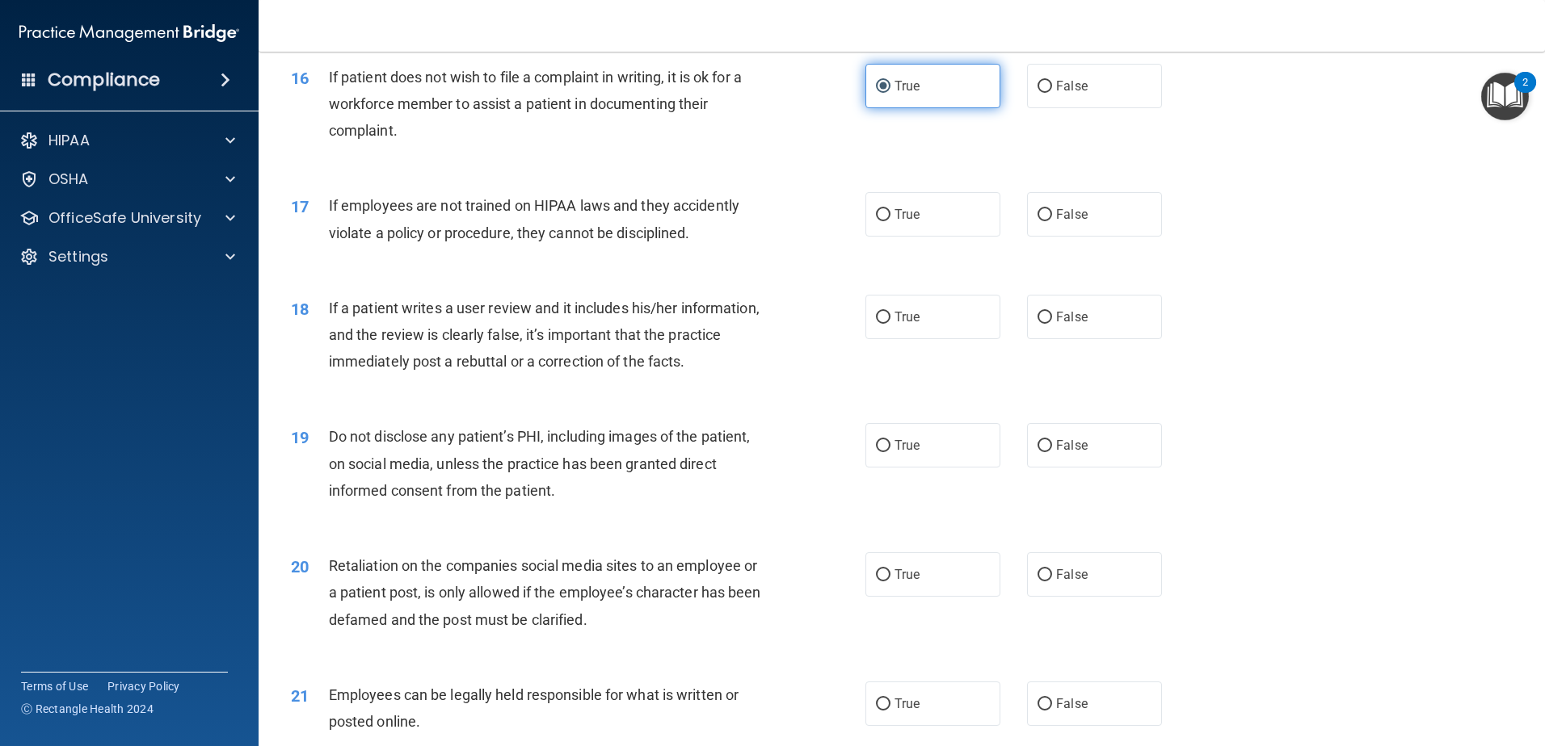
scroll to position [2100, 0]
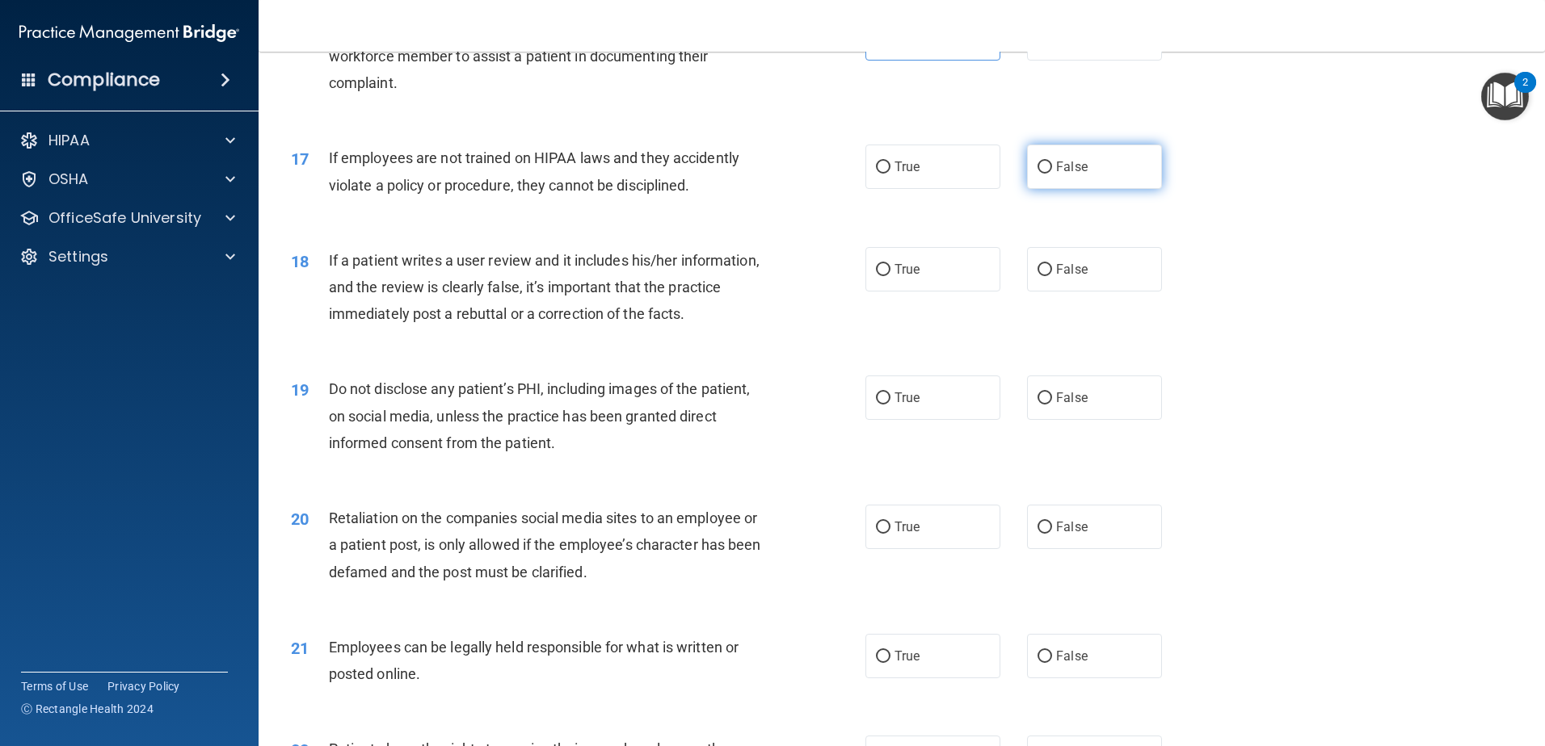
click at [1027, 189] on label "False" at bounding box center [1094, 167] width 135 height 44
click at [1037, 174] on input "False" at bounding box center [1044, 168] width 15 height 12
radio input "true"
click at [977, 292] on label "True" at bounding box center [932, 269] width 135 height 44
click at [890, 276] on input "True" at bounding box center [883, 270] width 15 height 12
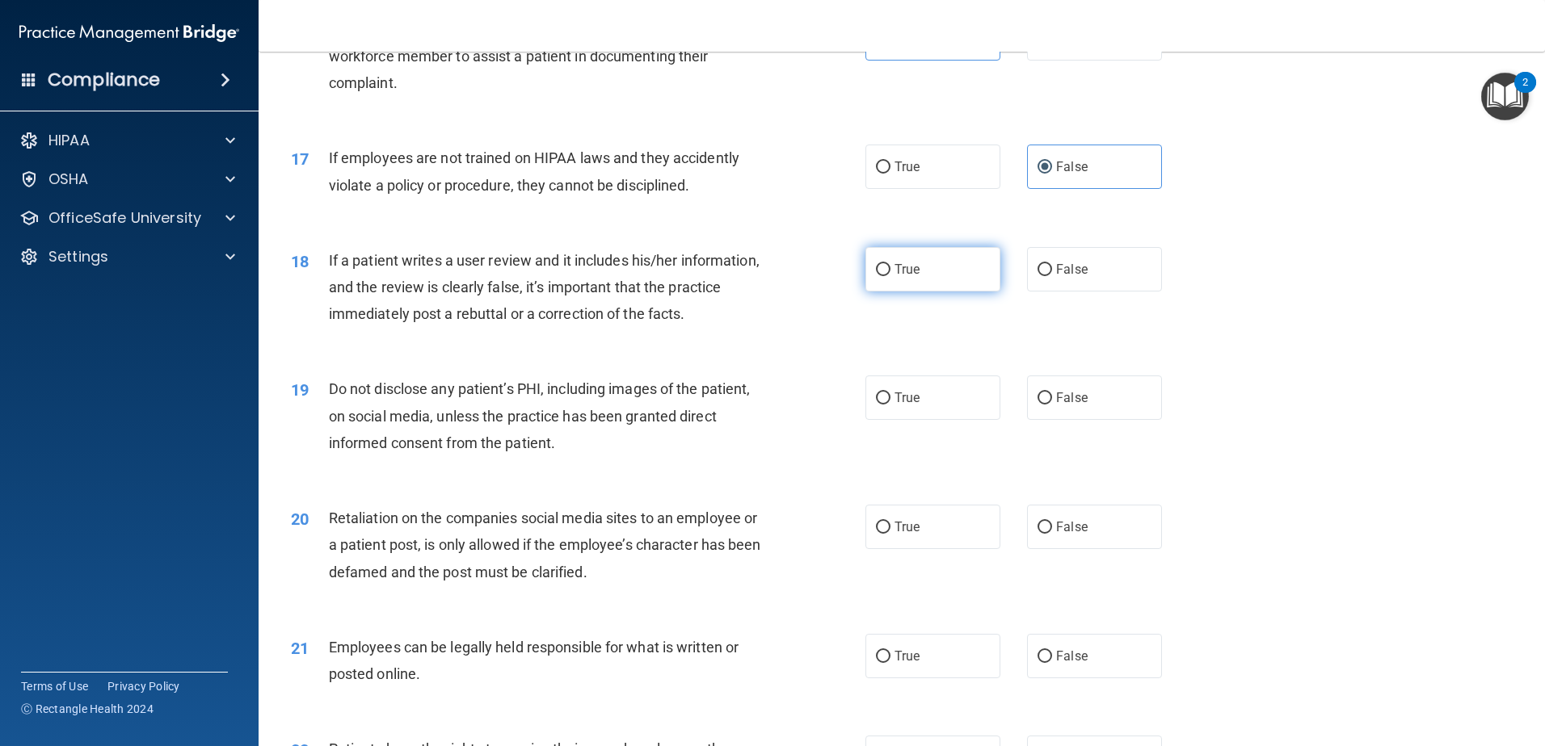
radio input "true"
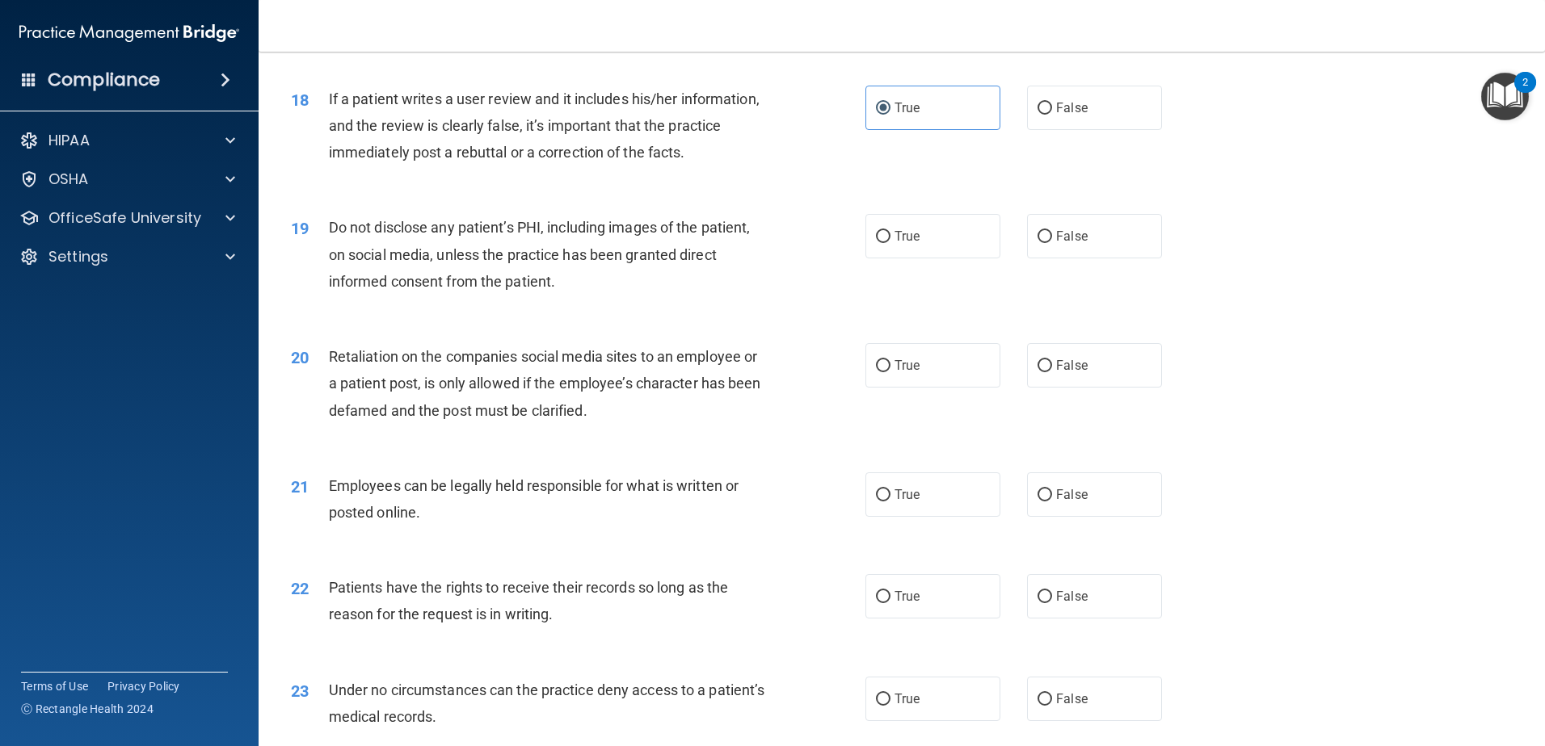
scroll to position [2343, 0]
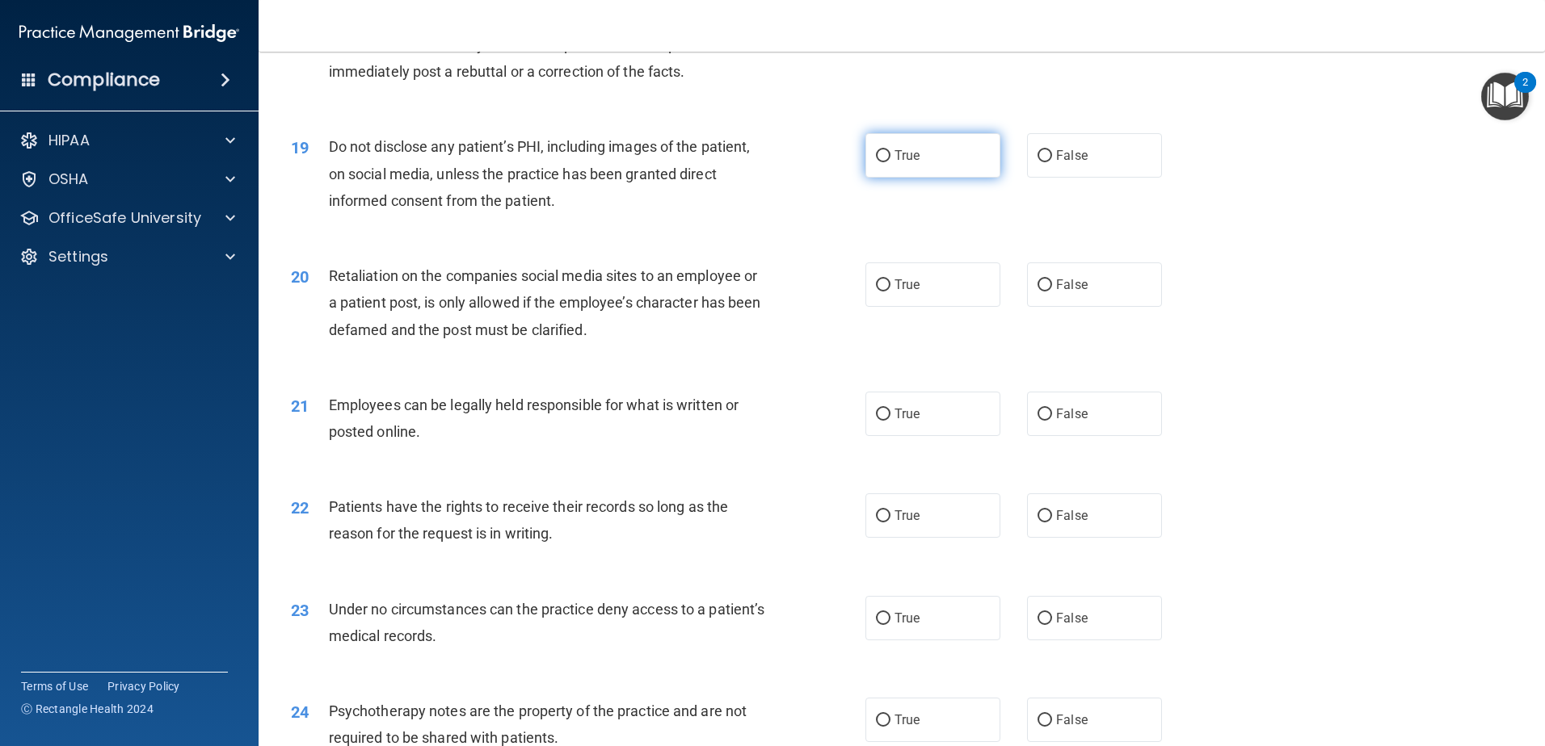
click at [869, 178] on label "True" at bounding box center [932, 155] width 135 height 44
click at [876, 162] on input "True" at bounding box center [883, 156] width 15 height 12
radio input "true"
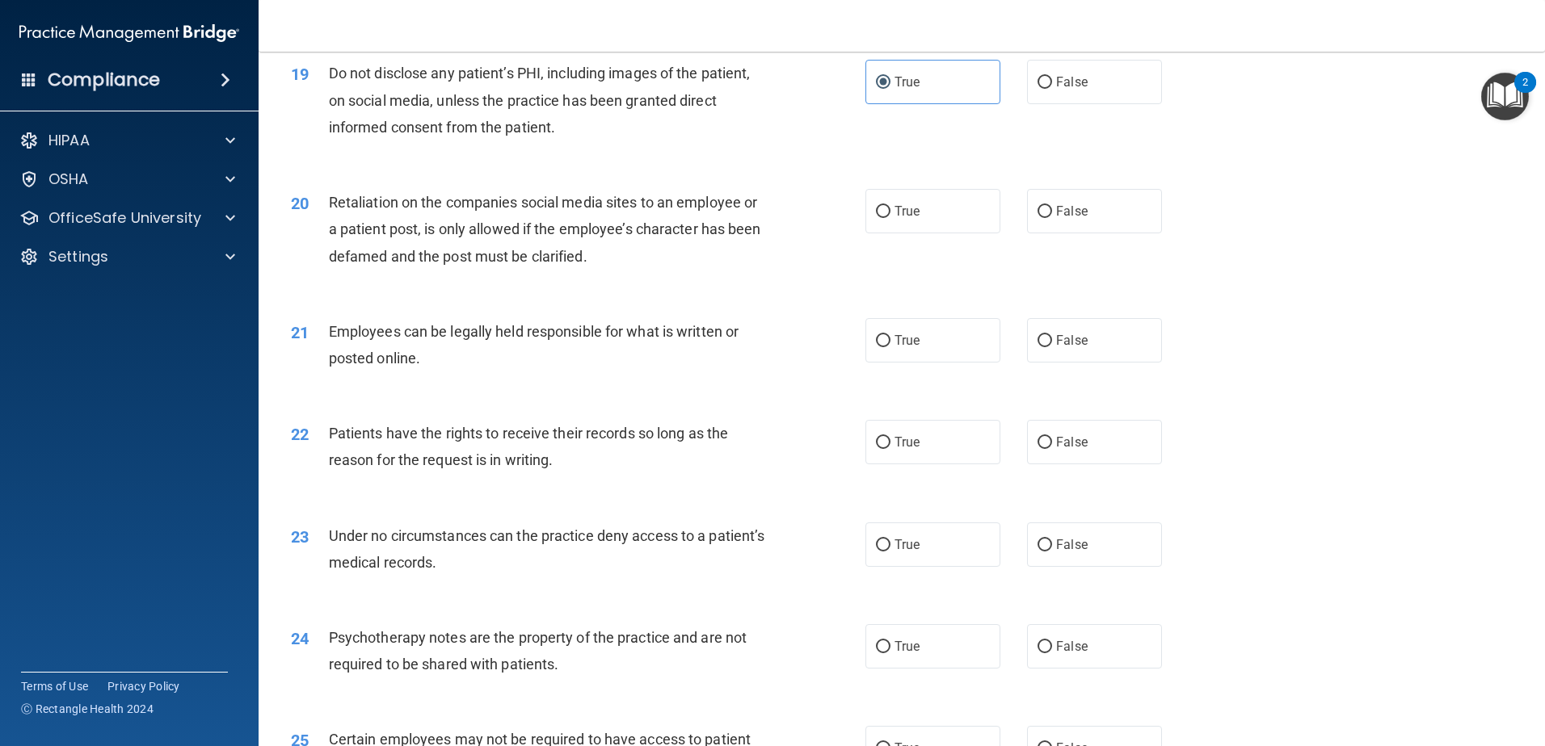
scroll to position [2504, 0]
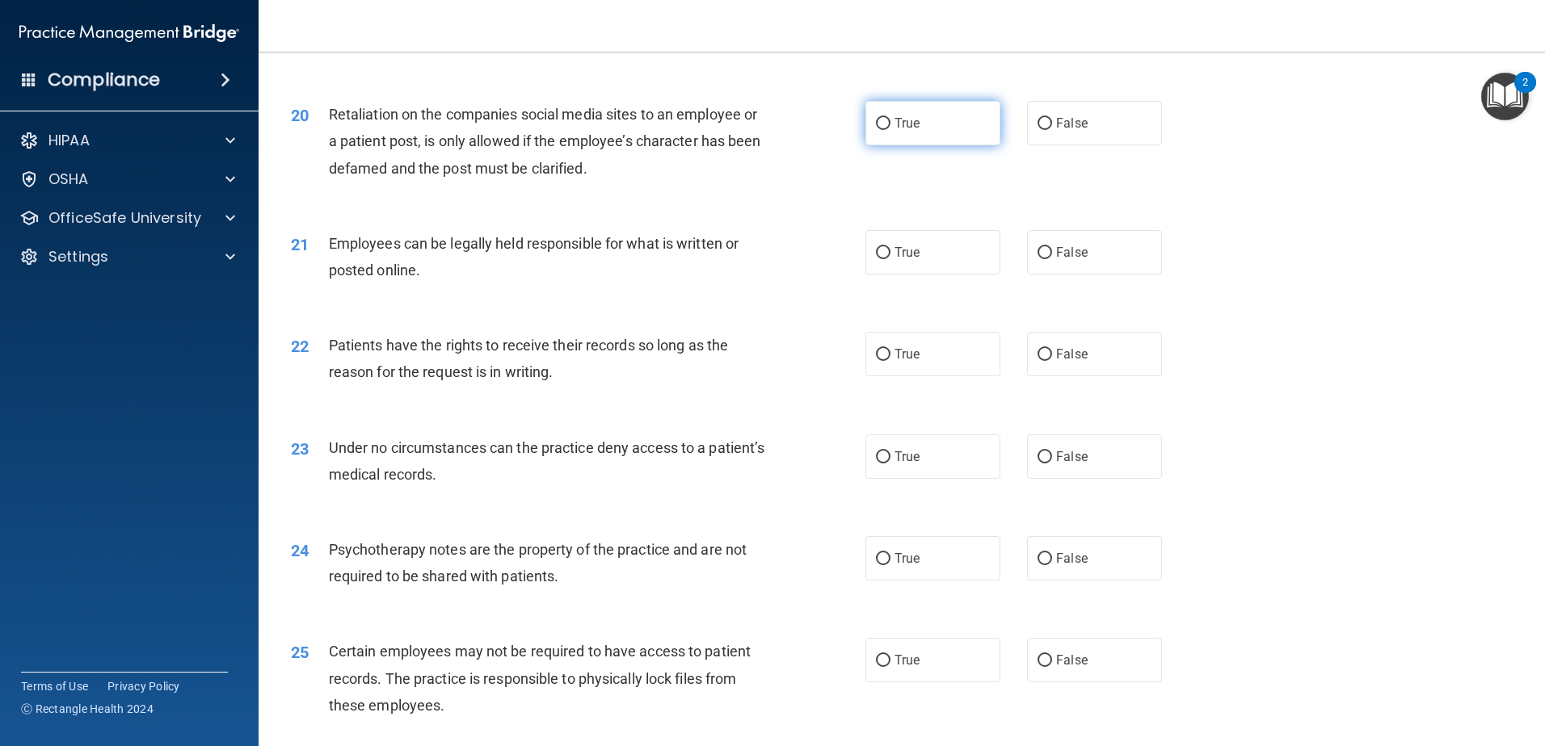
click at [936, 145] on label "True" at bounding box center [932, 123] width 135 height 44
click at [890, 130] on input "True" at bounding box center [883, 124] width 15 height 12
radio input "true"
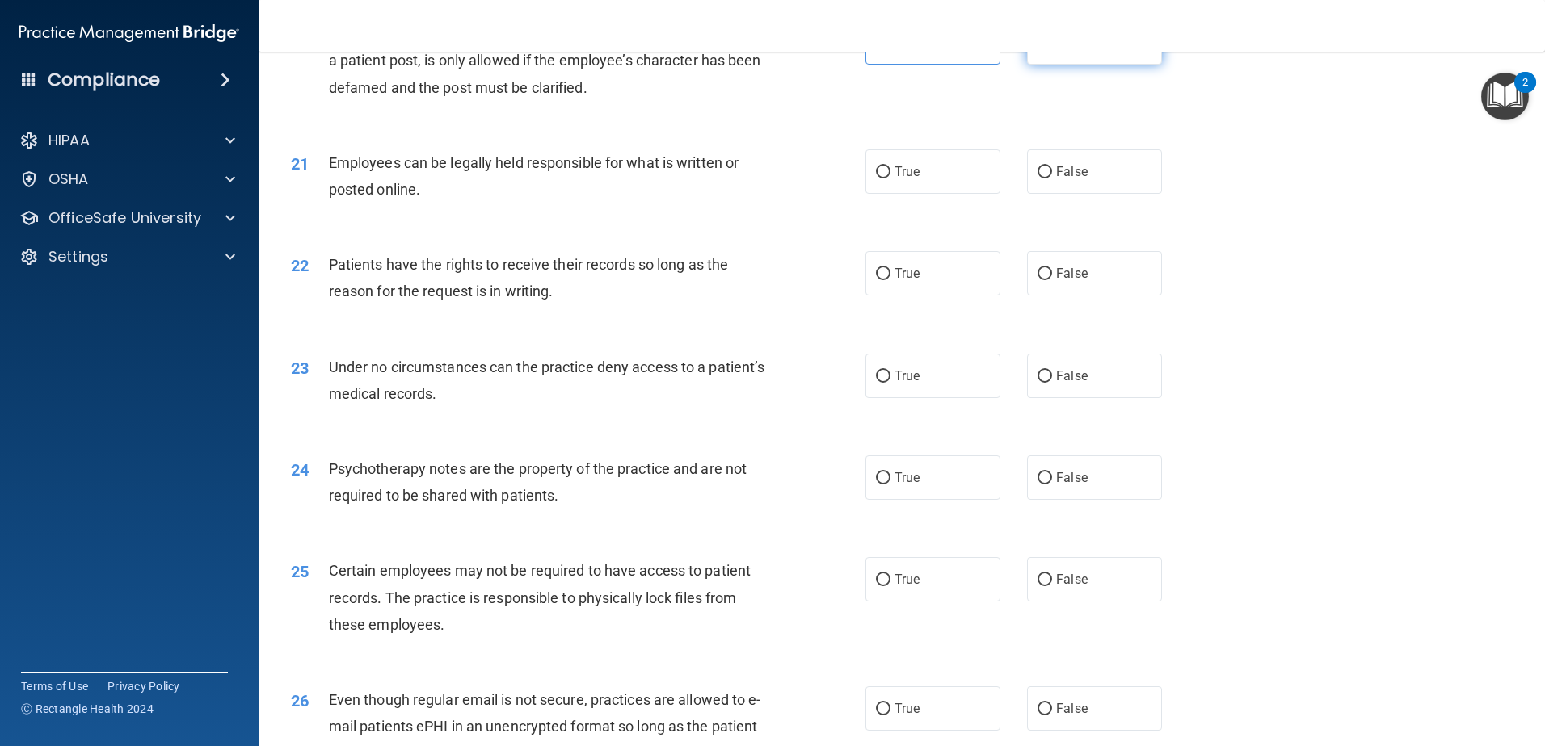
click at [1092, 65] on label "False" at bounding box center [1094, 42] width 135 height 44
click at [1052, 49] on input "False" at bounding box center [1044, 43] width 15 height 12
radio input "true"
radio input "false"
click at [915, 194] on label "True" at bounding box center [932, 171] width 135 height 44
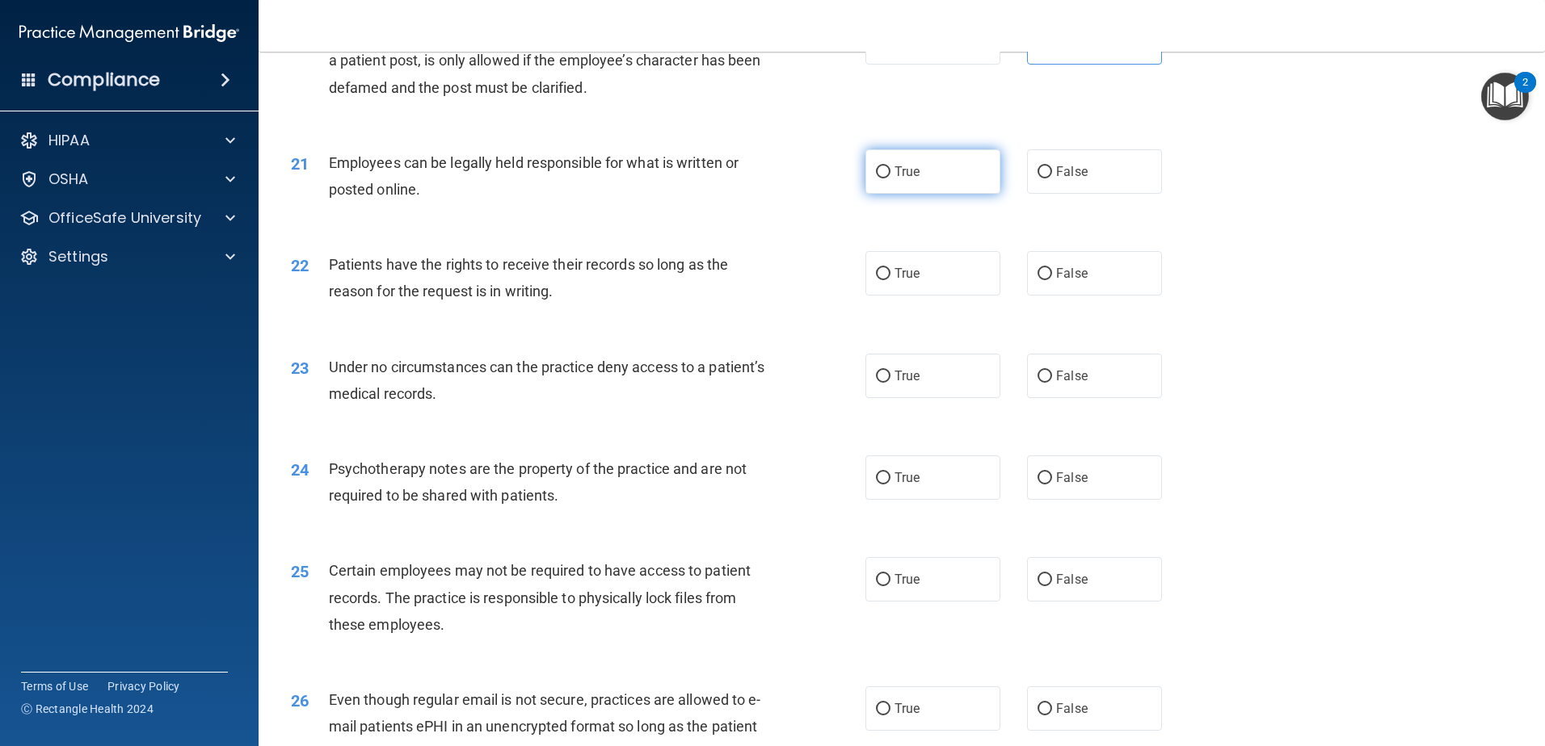
click at [890, 179] on input "True" at bounding box center [883, 172] width 15 height 12
radio input "true"
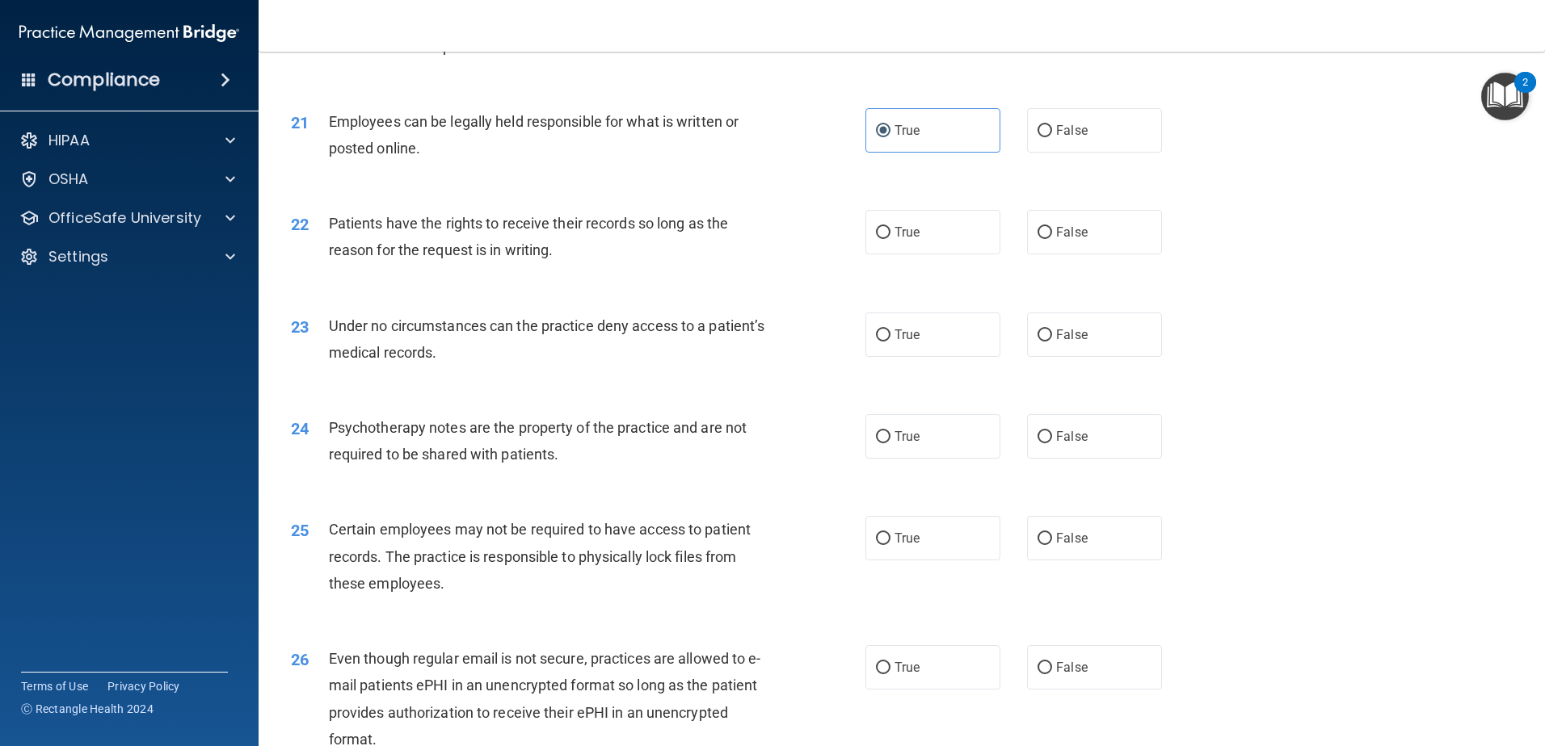
scroll to position [2666, 0]
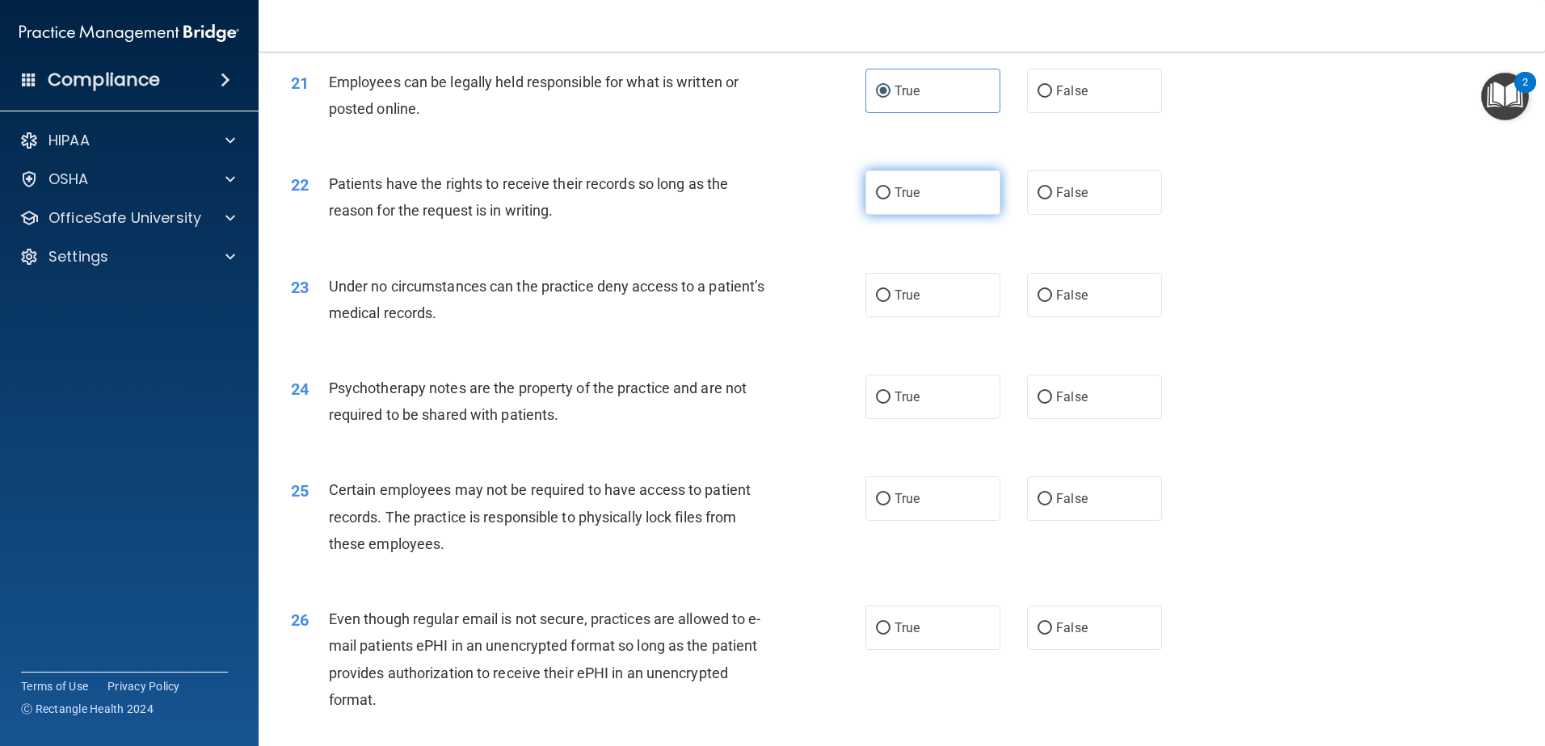
click at [947, 206] on label "True" at bounding box center [932, 192] width 135 height 44
click at [890, 200] on input "True" at bounding box center [883, 193] width 15 height 12
radio input "true"
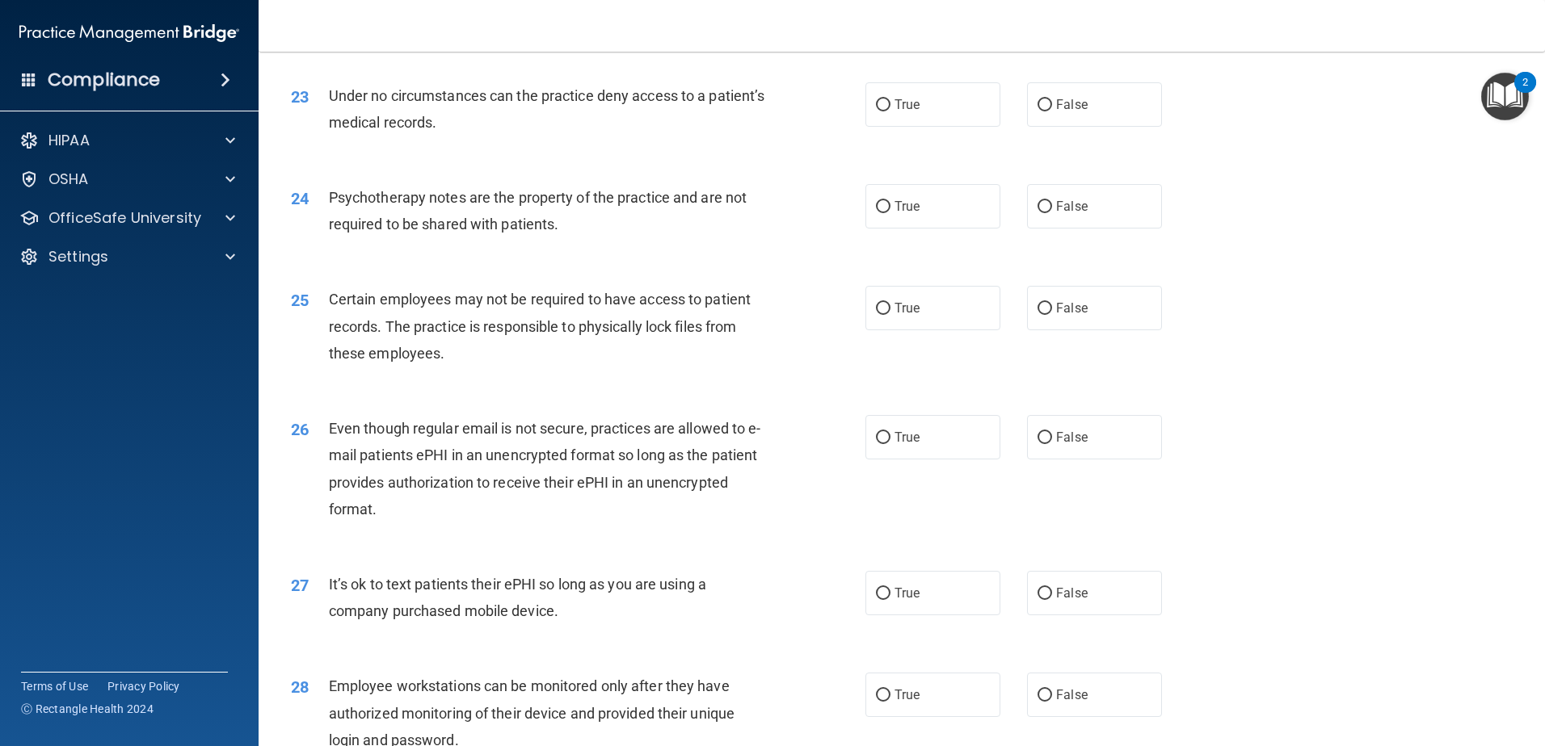
scroll to position [2828, 0]
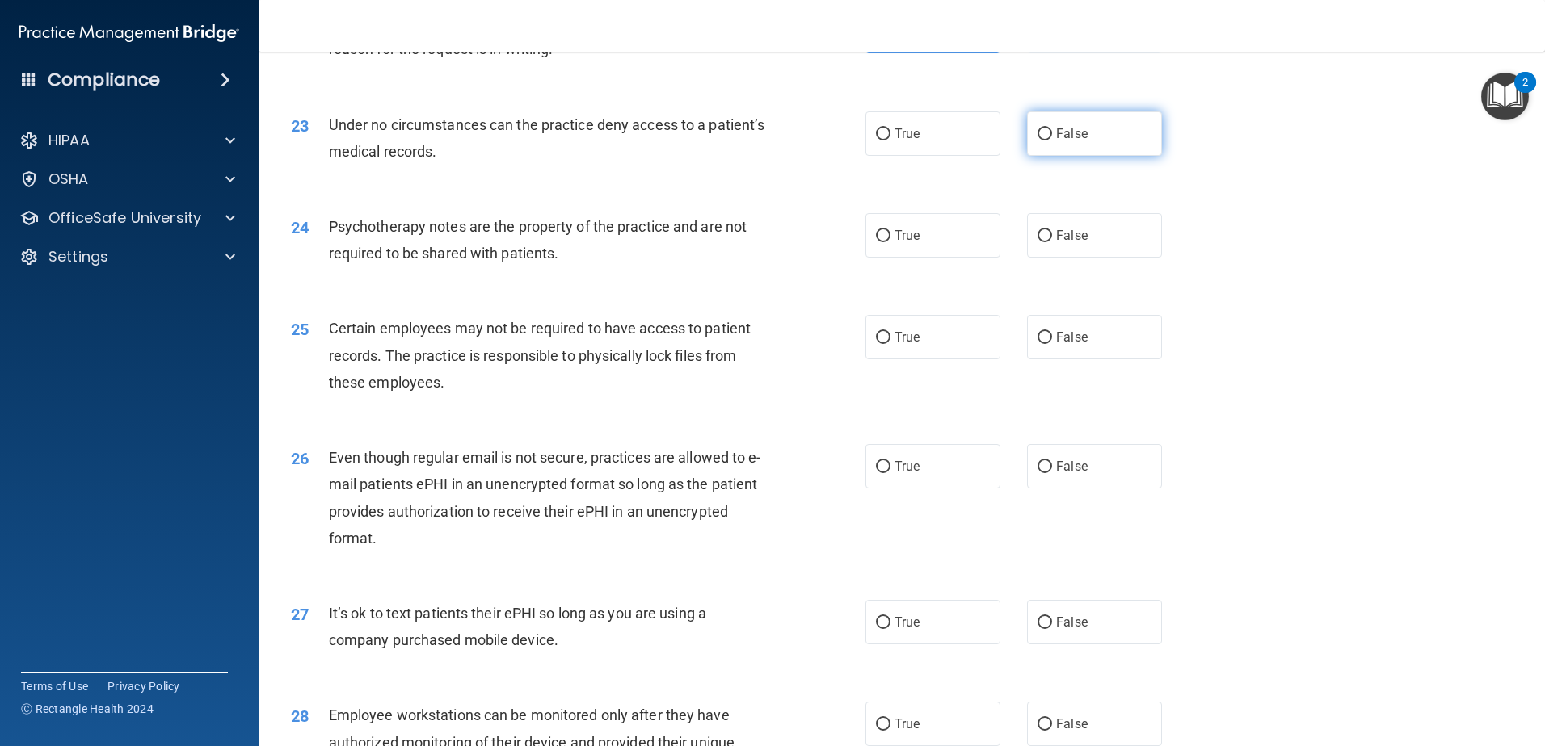
click at [1043, 141] on input "False" at bounding box center [1044, 134] width 15 height 12
radio input "true"
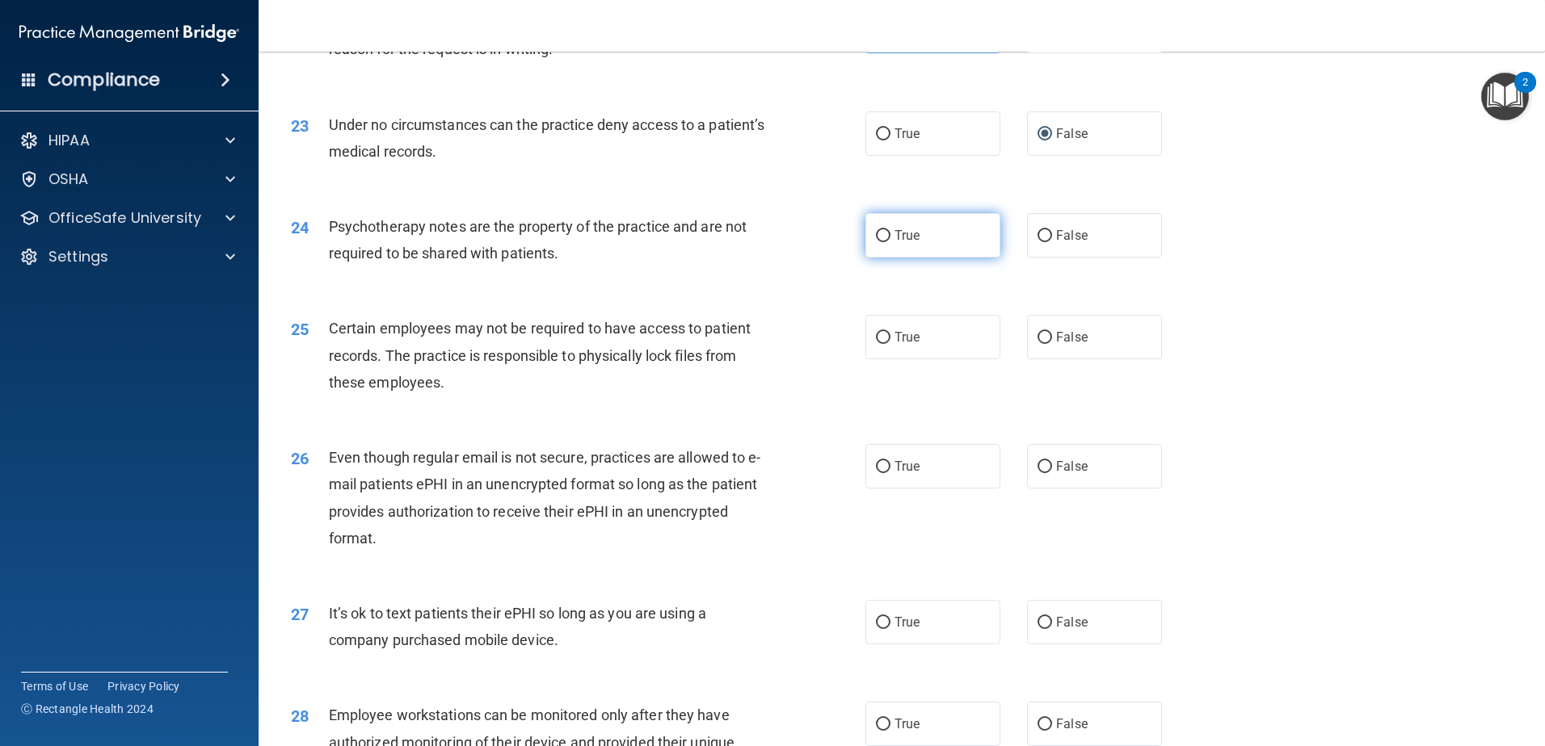
click at [978, 257] on label "True" at bounding box center [932, 235] width 135 height 44
click at [890, 242] on input "True" at bounding box center [883, 236] width 15 height 12
radio input "true"
click at [967, 360] on label "True" at bounding box center [932, 337] width 135 height 44
click at [890, 344] on input "True" at bounding box center [883, 338] width 15 height 12
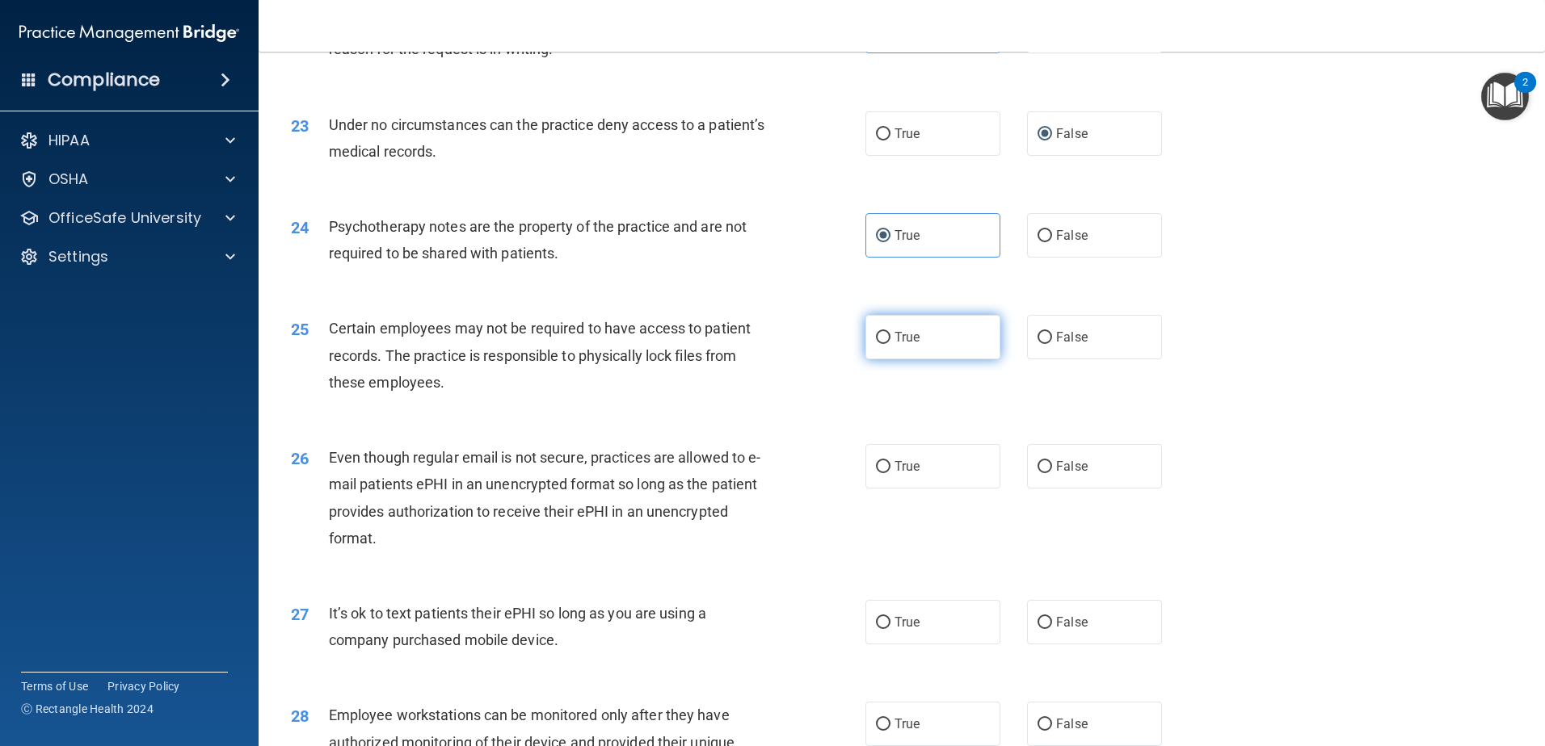
radio input "true"
click at [1064, 345] on span "False" at bounding box center [1072, 337] width 32 height 15
click at [1052, 344] on input "False" at bounding box center [1044, 338] width 15 height 12
radio input "true"
radio input "false"
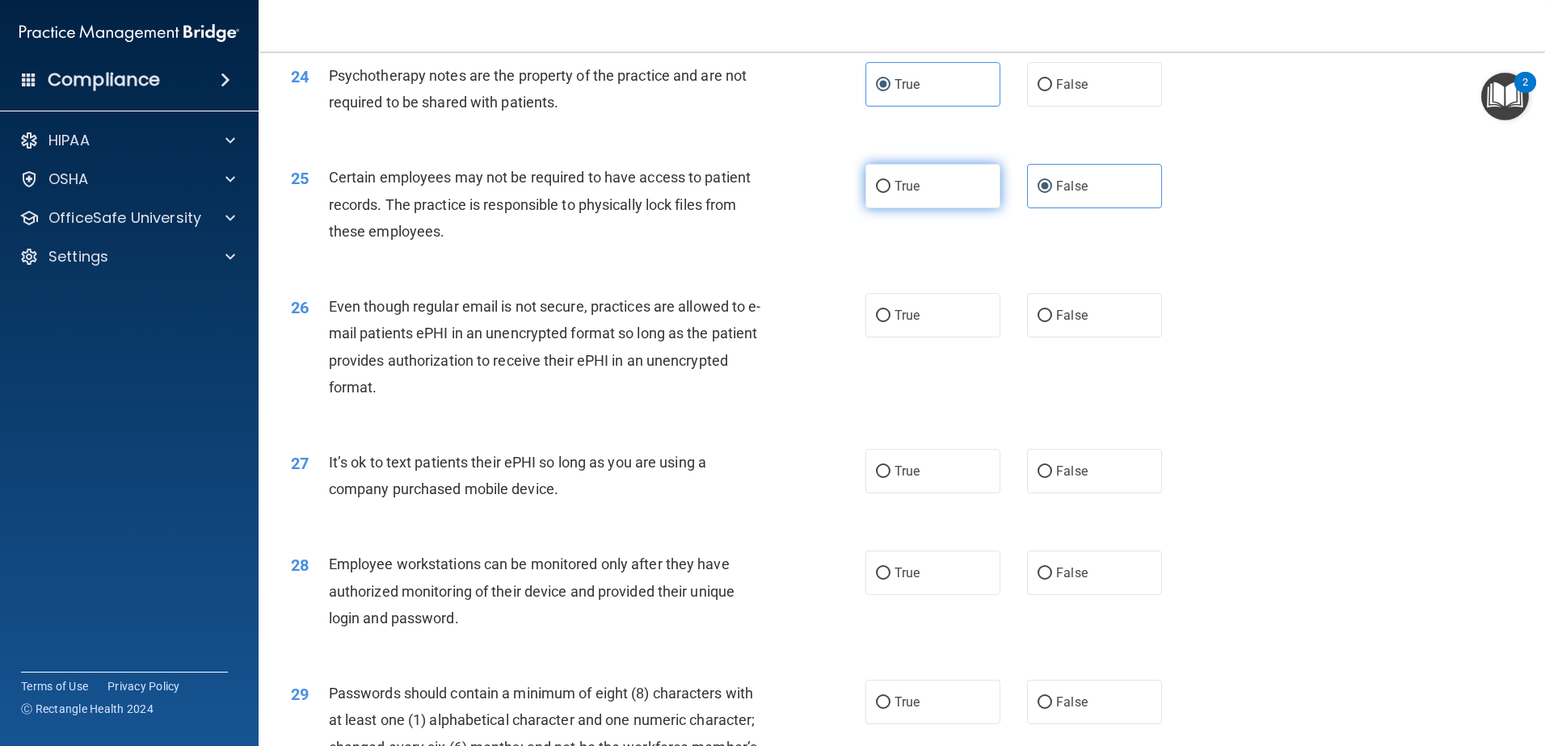
scroll to position [2989, 0]
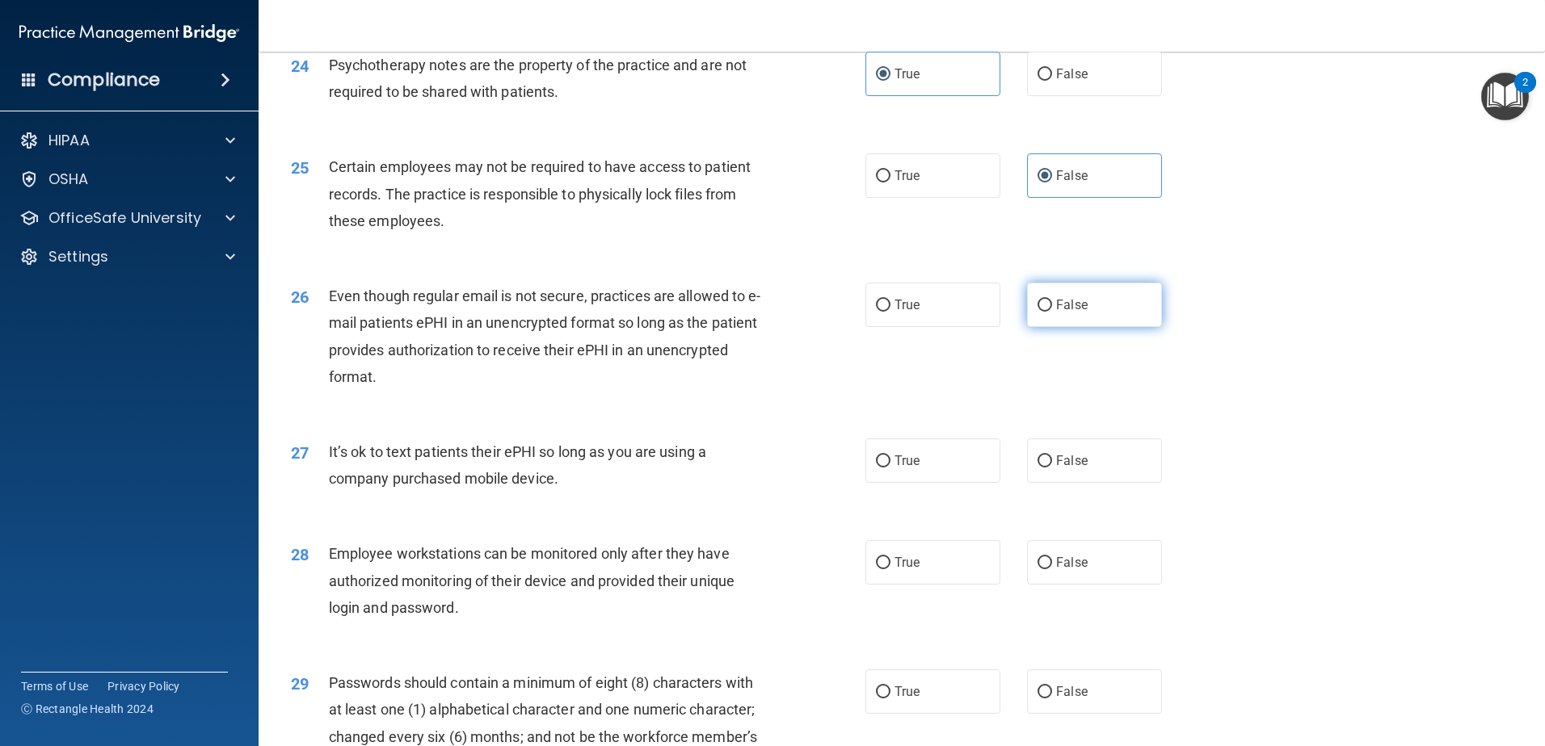
click at [1056, 313] on span "False" at bounding box center [1072, 304] width 32 height 15
click at [1052, 312] on input "False" at bounding box center [1044, 306] width 15 height 12
radio input "true"
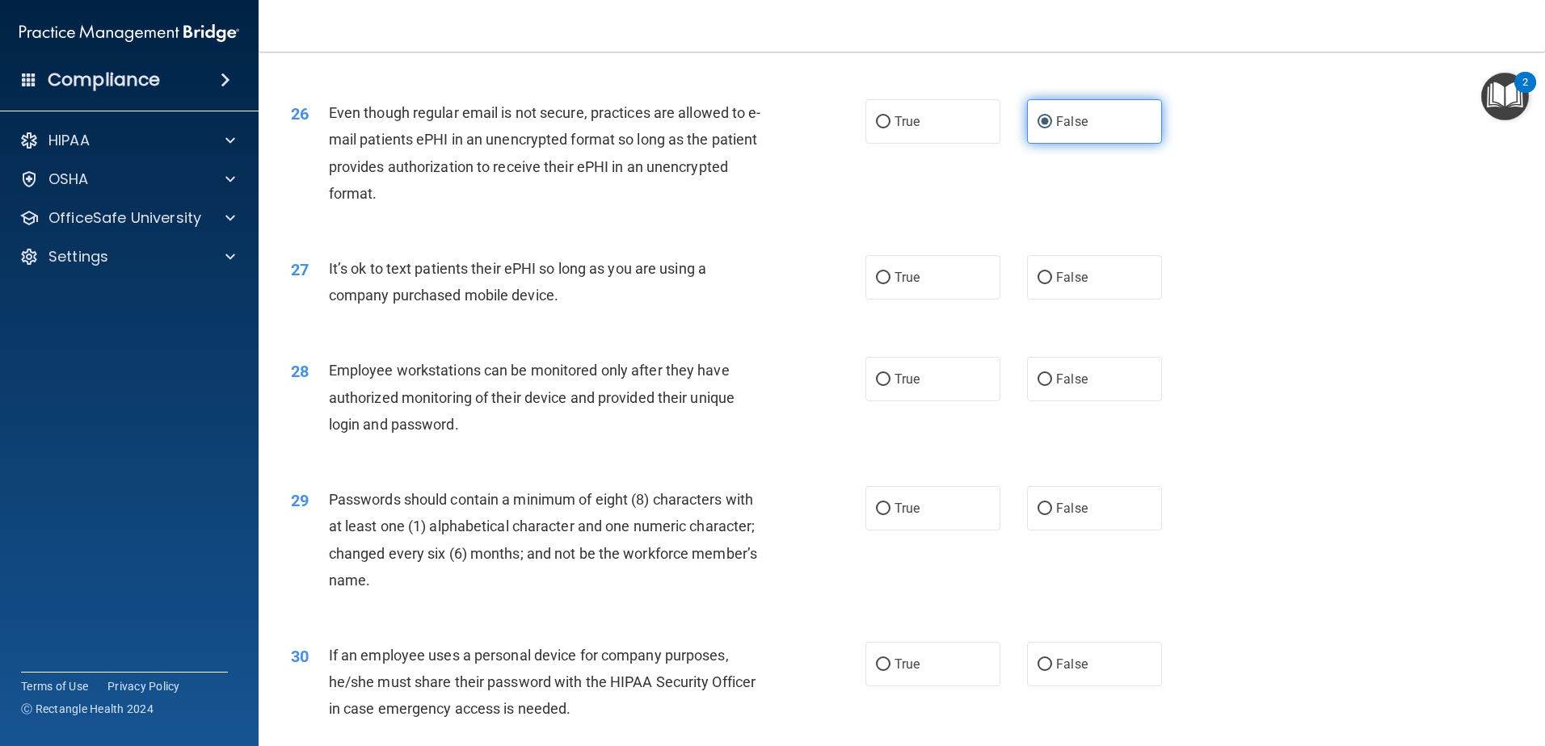
scroll to position [3231, 0]
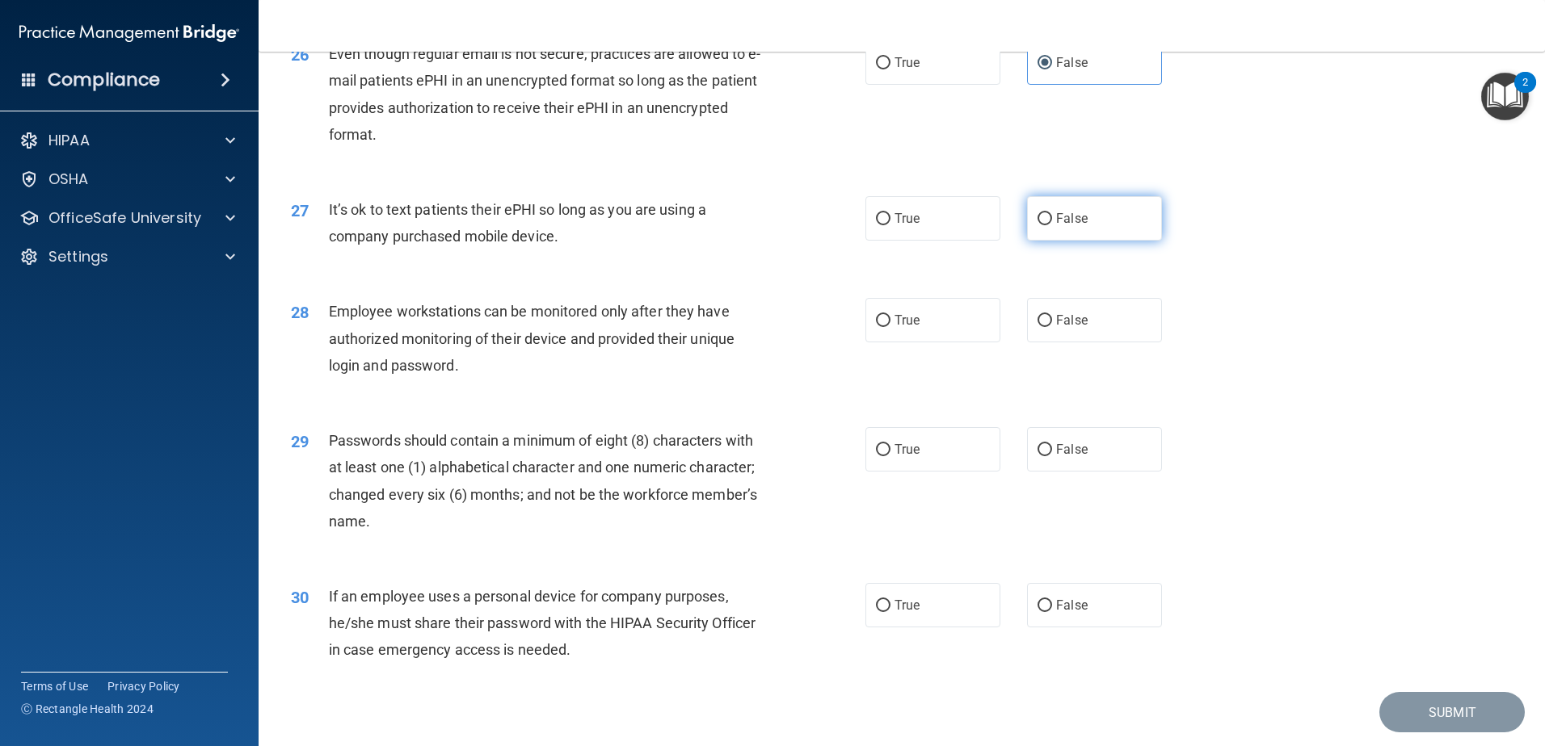
click at [1033, 241] on label "False" at bounding box center [1094, 218] width 135 height 44
click at [1037, 225] on input "False" at bounding box center [1044, 219] width 15 height 12
radio input "true"
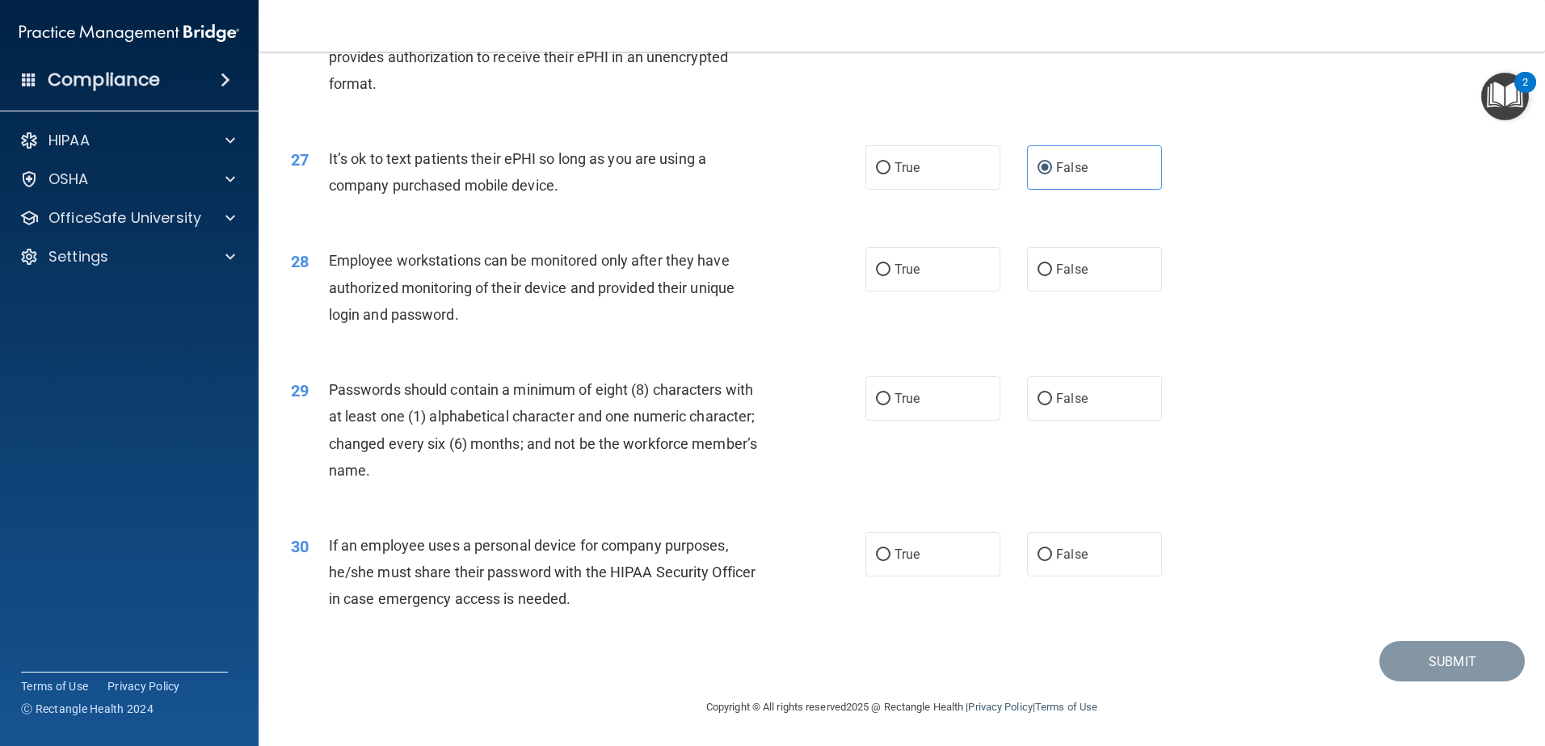
click at [1498, 97] on img "Open Resource Center, 2 new notifications" at bounding box center [1505, 97] width 48 height 48
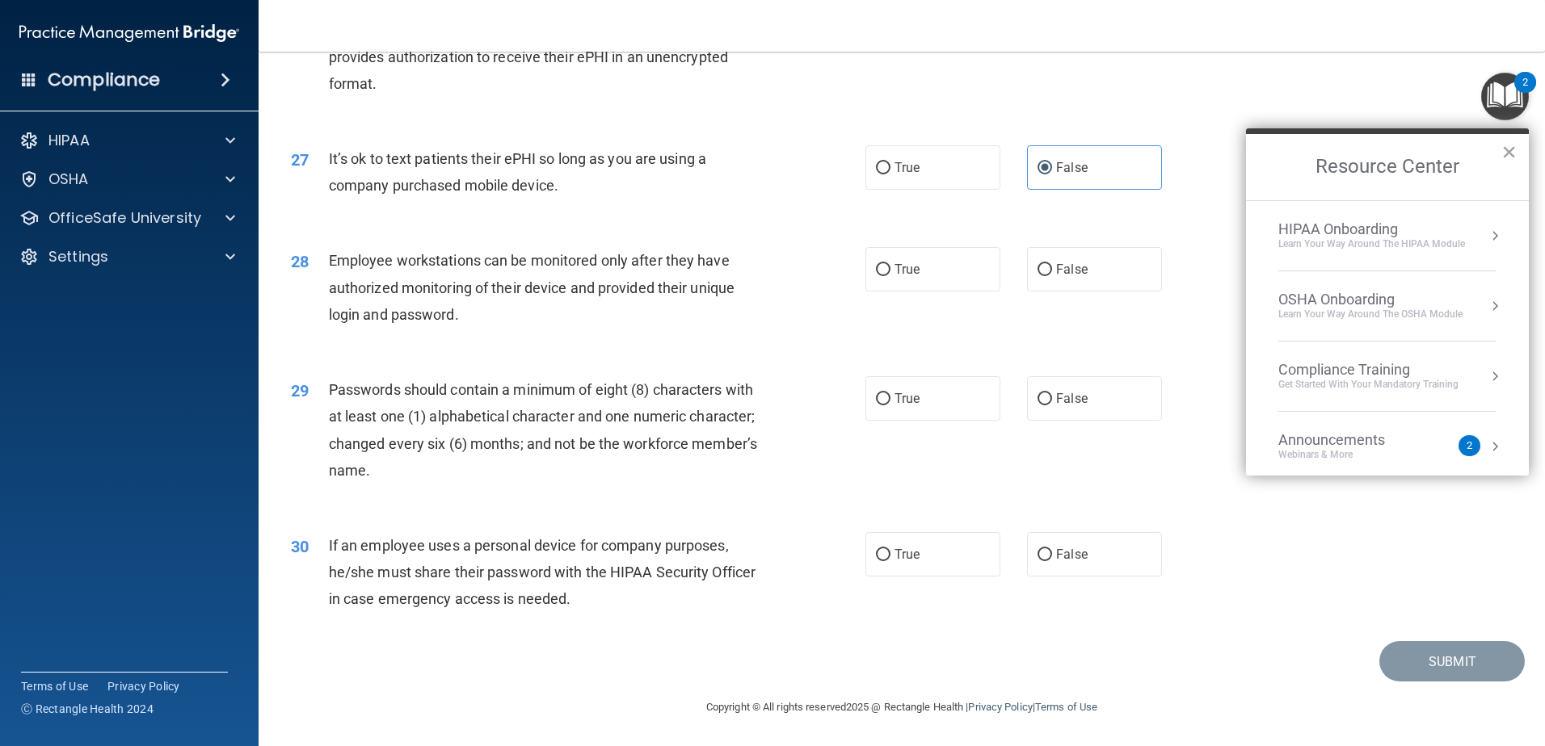
click at [1178, 66] on div "26 Even though regular email is not secure, practices are allowed to e-mail pat…" at bounding box center [902, 47] width 1246 height 156
click at [1508, 156] on button "×" at bounding box center [1508, 152] width 15 height 26
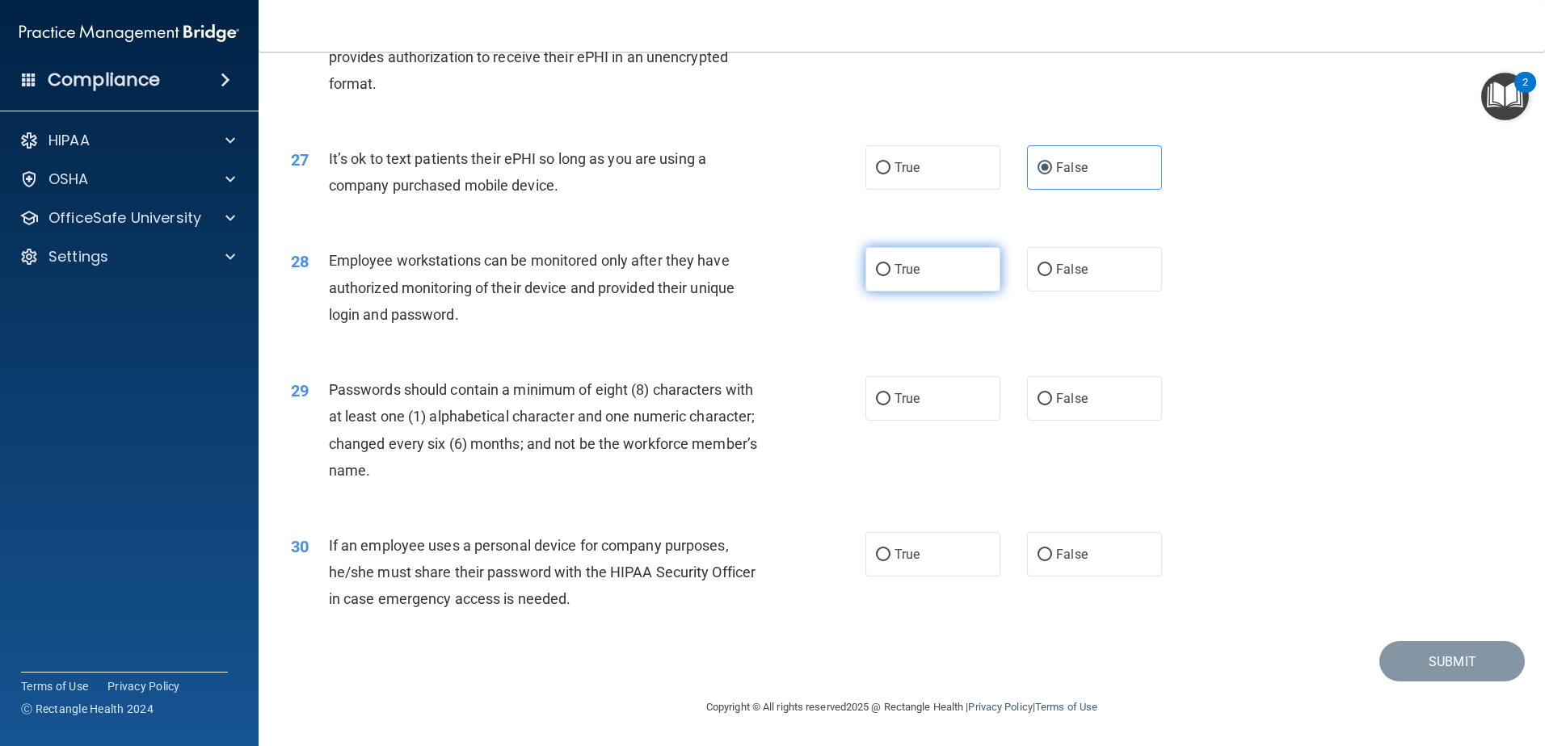
click at [915, 276] on label "True" at bounding box center [932, 269] width 135 height 44
click at [890, 276] on input "True" at bounding box center [883, 270] width 15 height 12
radio input "true"
click at [894, 393] on span "True" at bounding box center [906, 398] width 25 height 15
click at [890, 393] on input "True" at bounding box center [883, 399] width 15 height 12
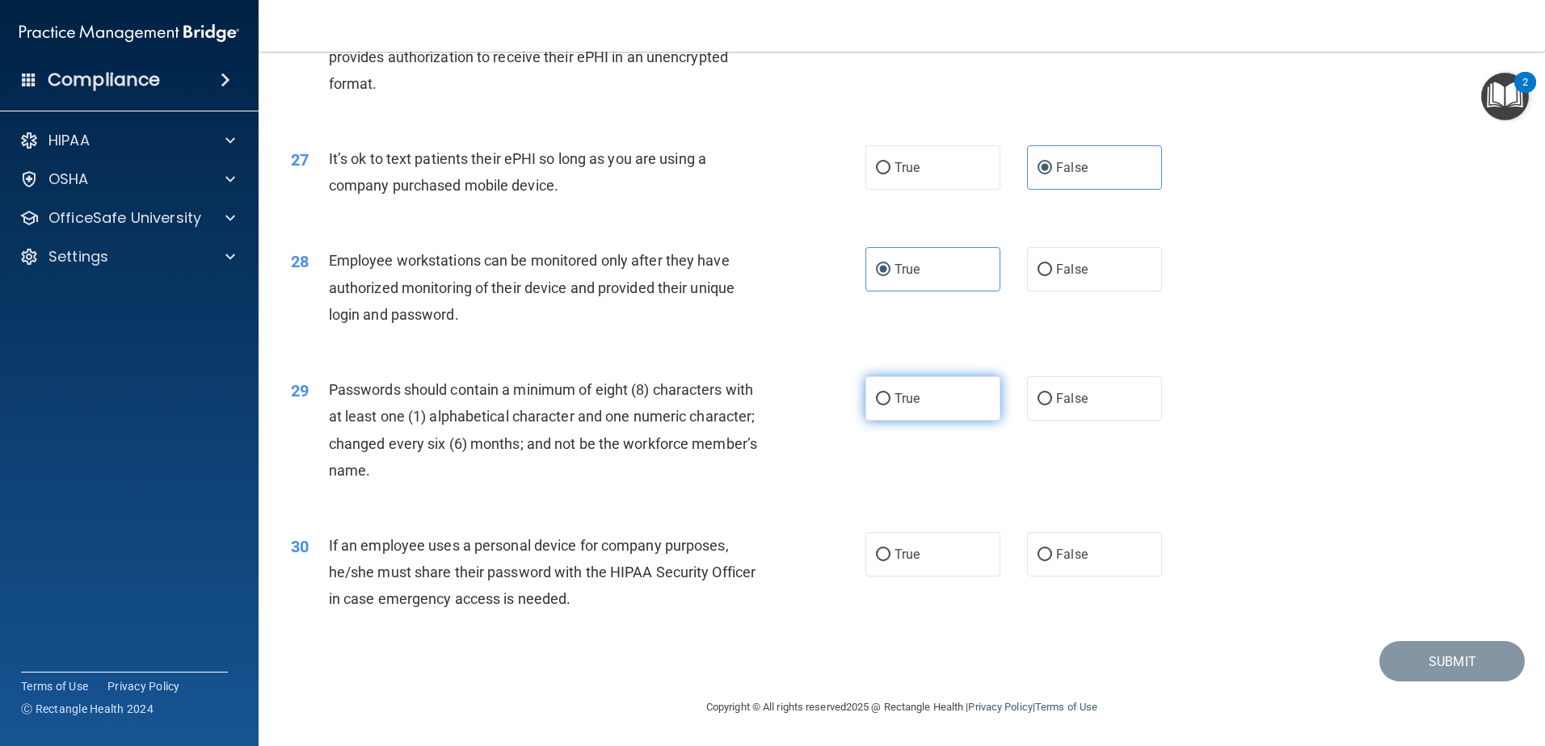
radio input "true"
click at [931, 564] on label "True" at bounding box center [932, 554] width 135 height 44
click at [890, 561] on input "True" at bounding box center [883, 555] width 15 height 12
radio input "true"
click at [1379, 662] on button "Submit" at bounding box center [1451, 661] width 145 height 41
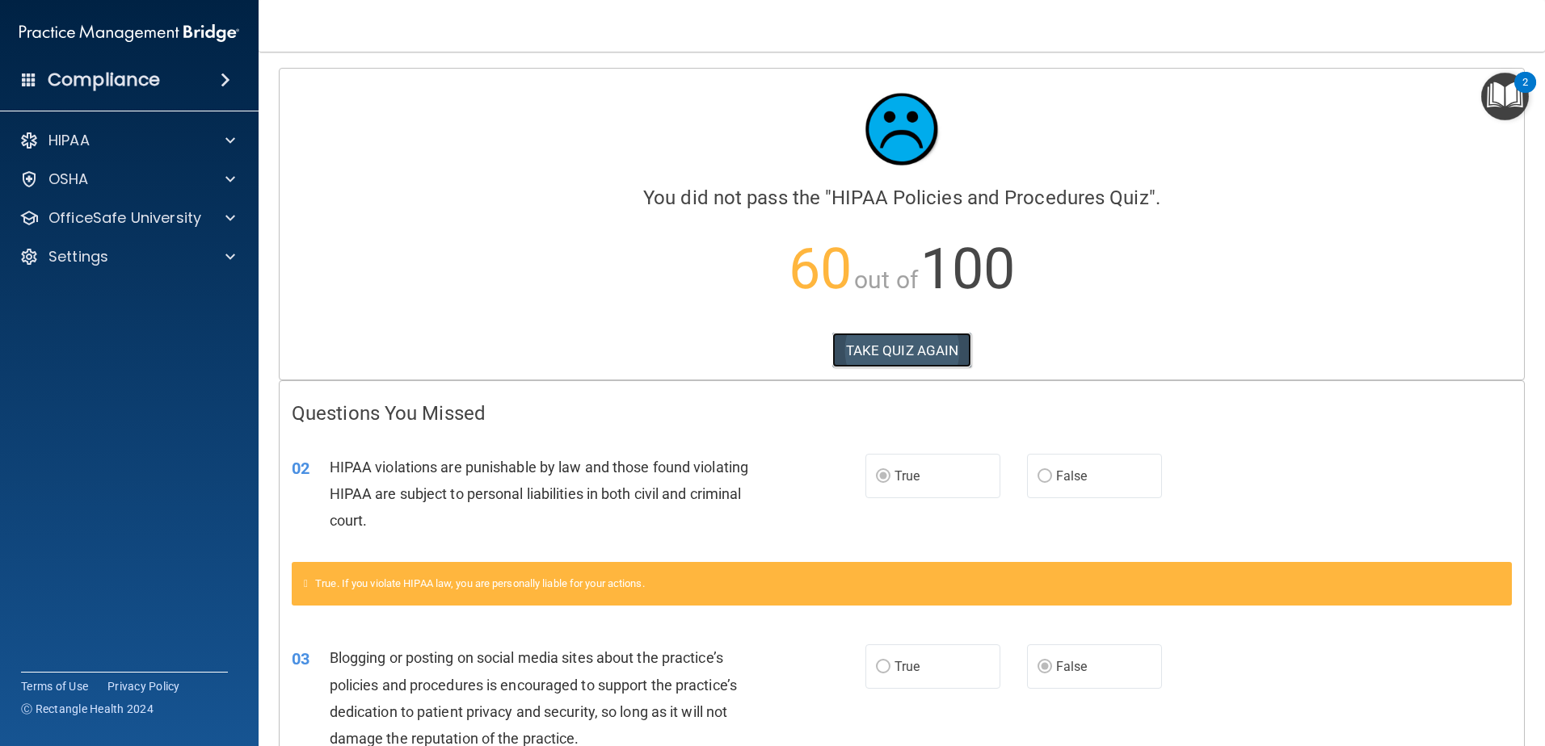
click at [881, 343] on button "TAKE QUIZ AGAIN" at bounding box center [902, 351] width 140 height 36
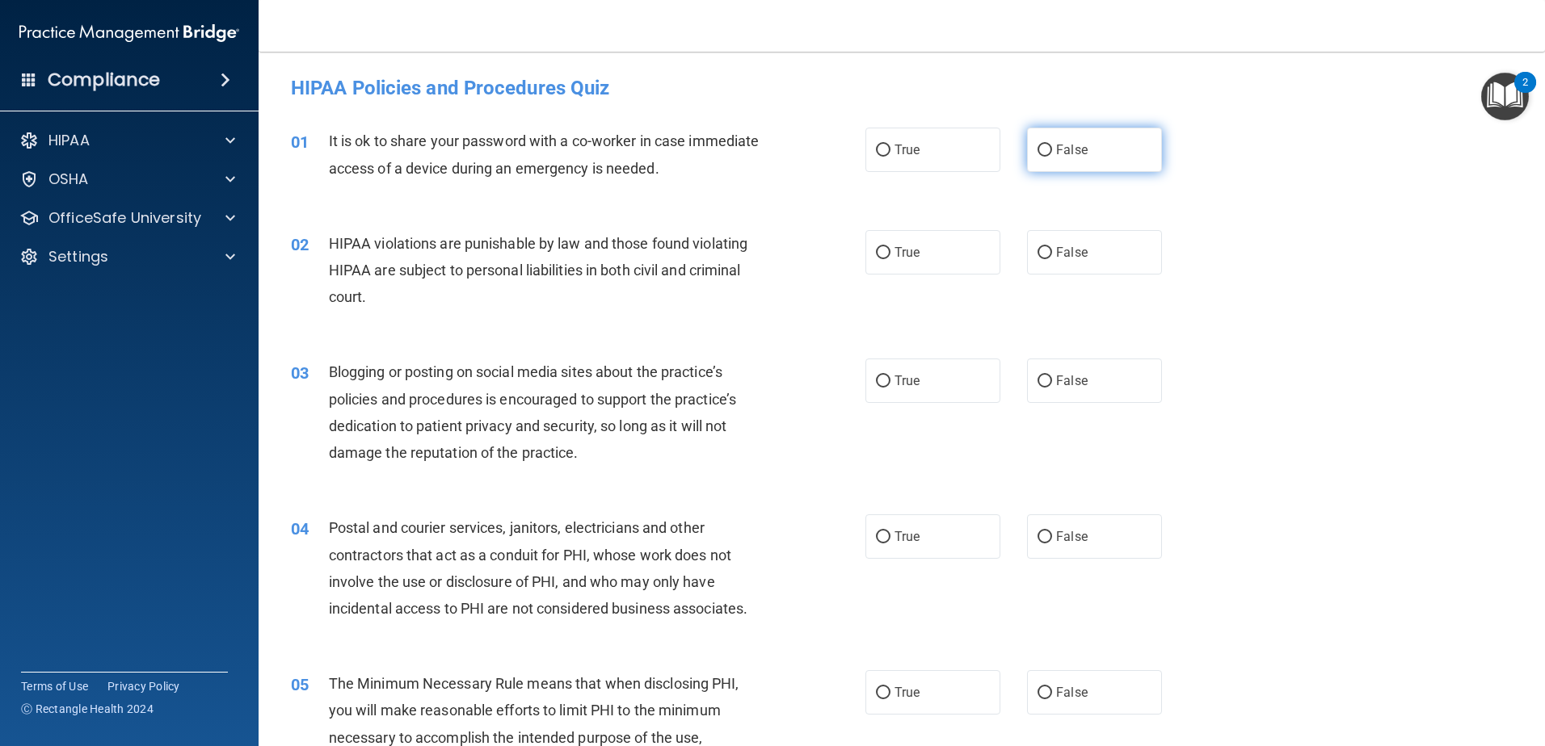
click at [1097, 138] on label "False" at bounding box center [1094, 150] width 135 height 44
click at [1052, 145] on input "False" at bounding box center [1044, 151] width 15 height 12
radio input "true"
click at [959, 264] on label "True" at bounding box center [932, 252] width 135 height 44
click at [890, 259] on input "True" at bounding box center [883, 253] width 15 height 12
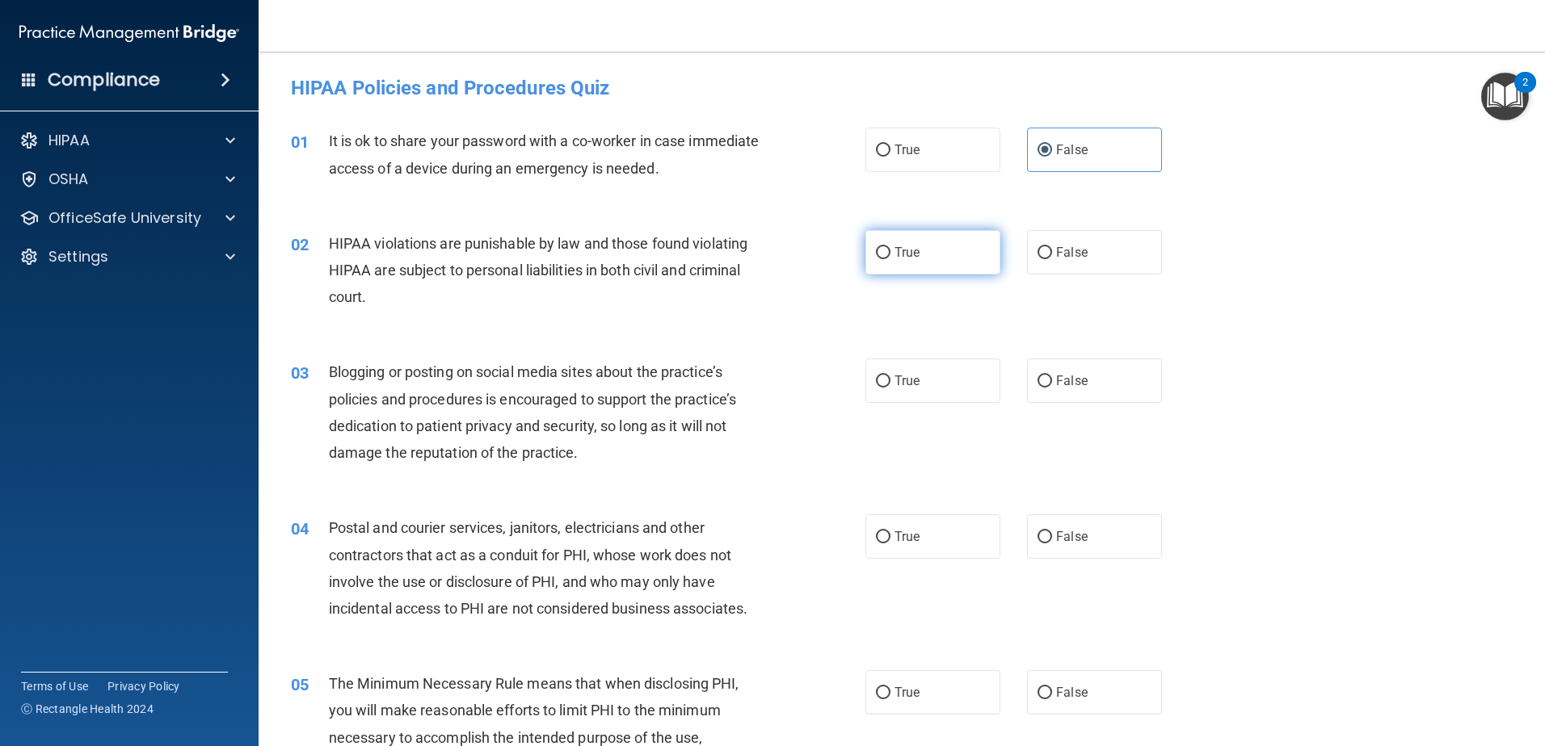
radio input "true"
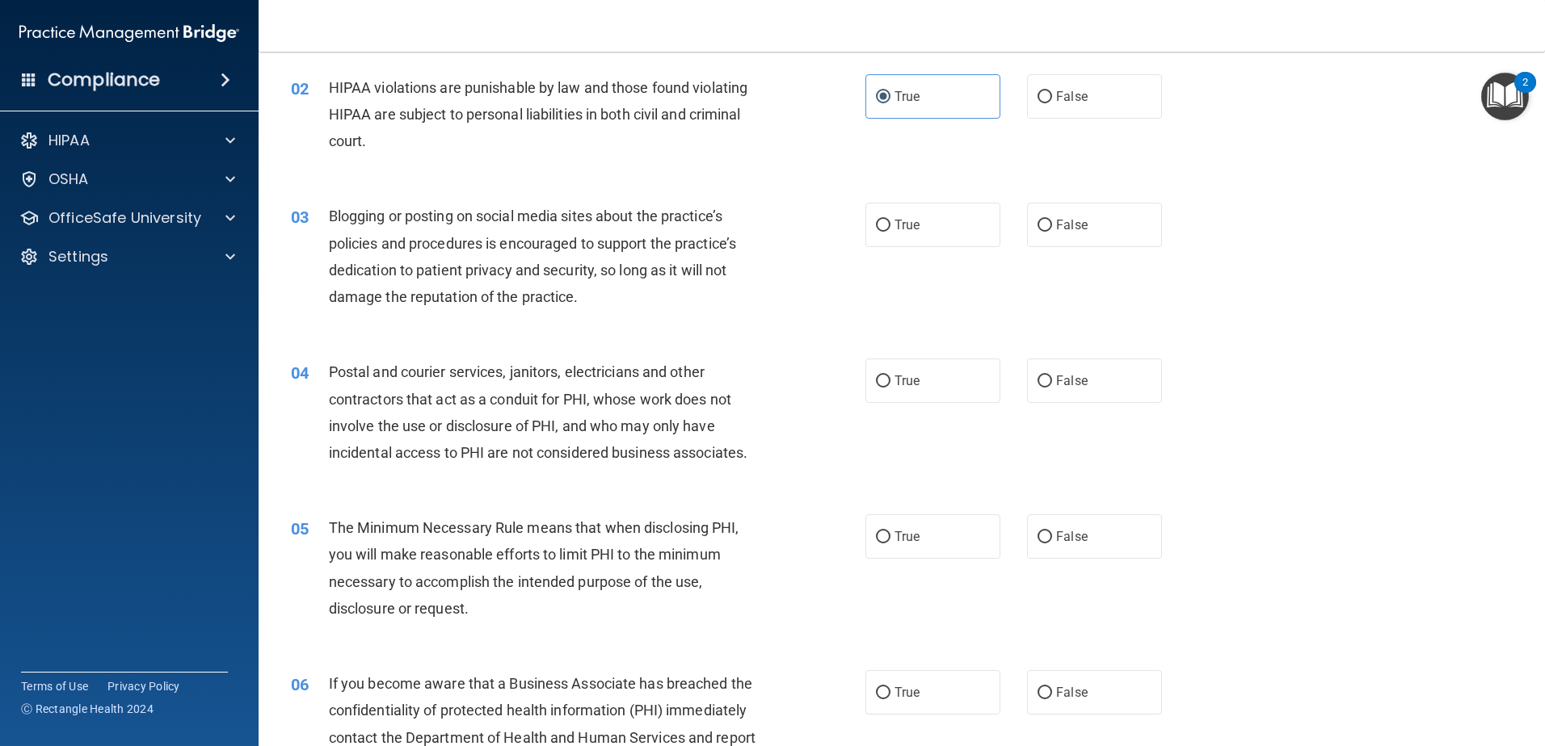
scroll to position [162, 0]
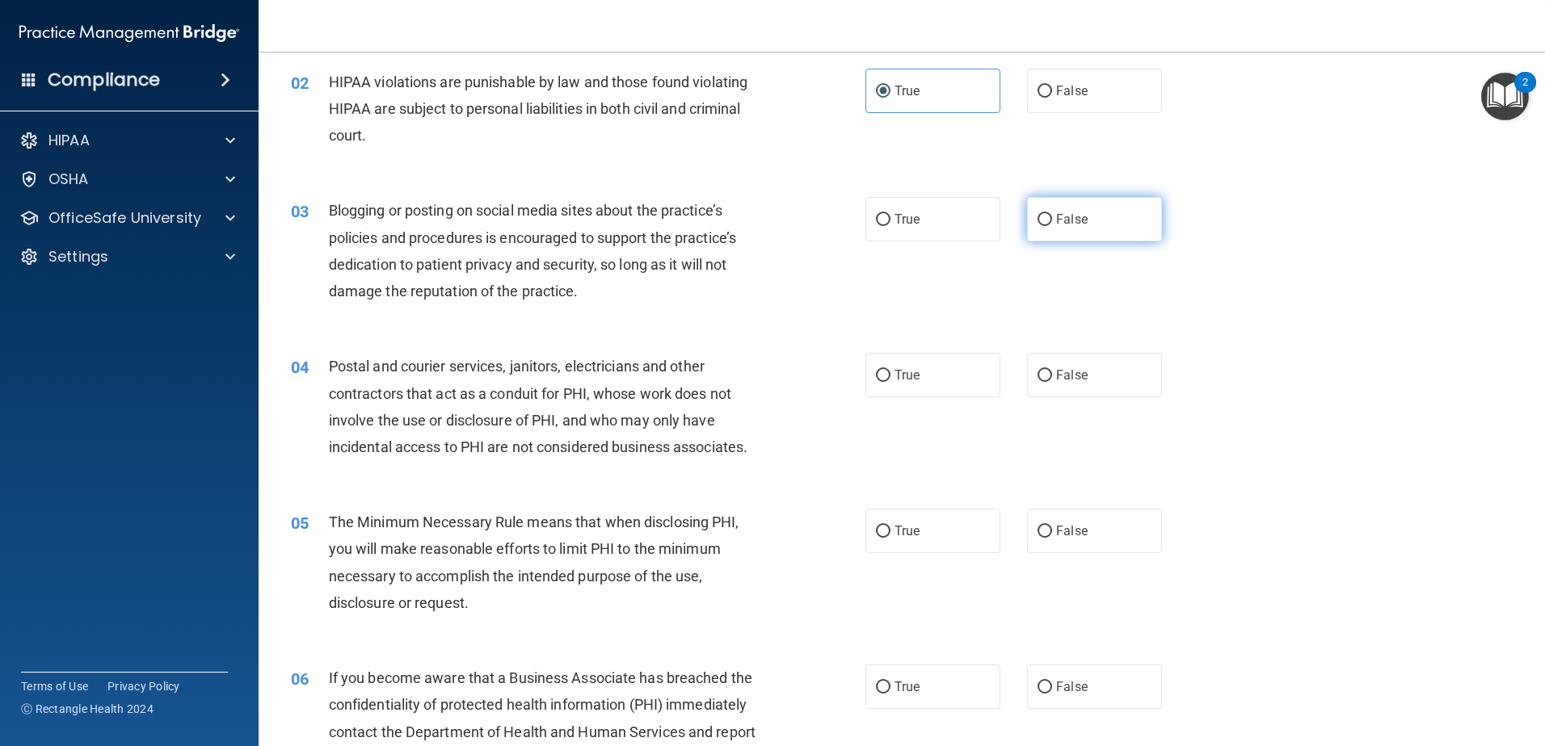
click at [1056, 219] on span "False" at bounding box center [1072, 219] width 32 height 15
click at [1052, 219] on input "False" at bounding box center [1044, 220] width 15 height 12
radio input "true"
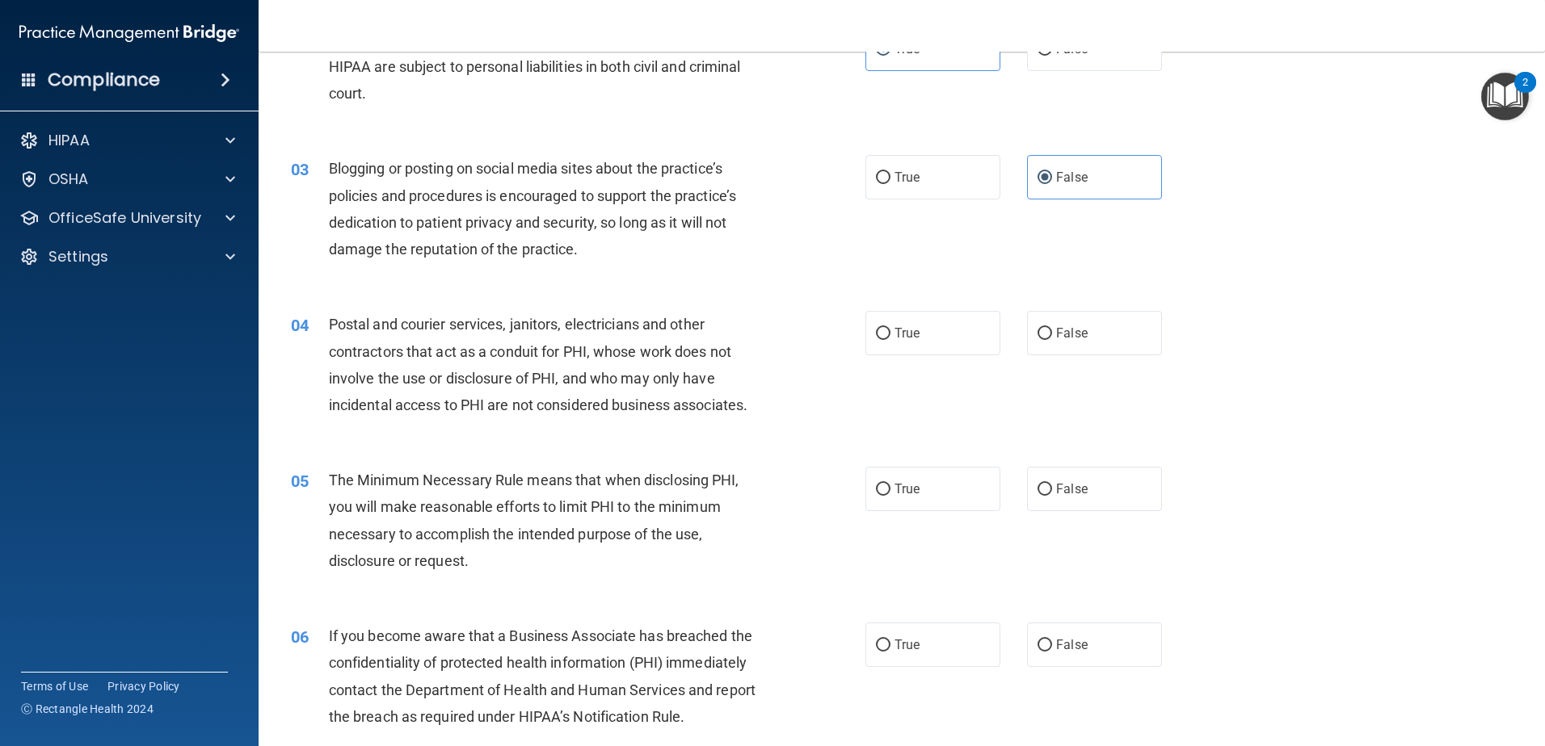
scroll to position [242, 0]
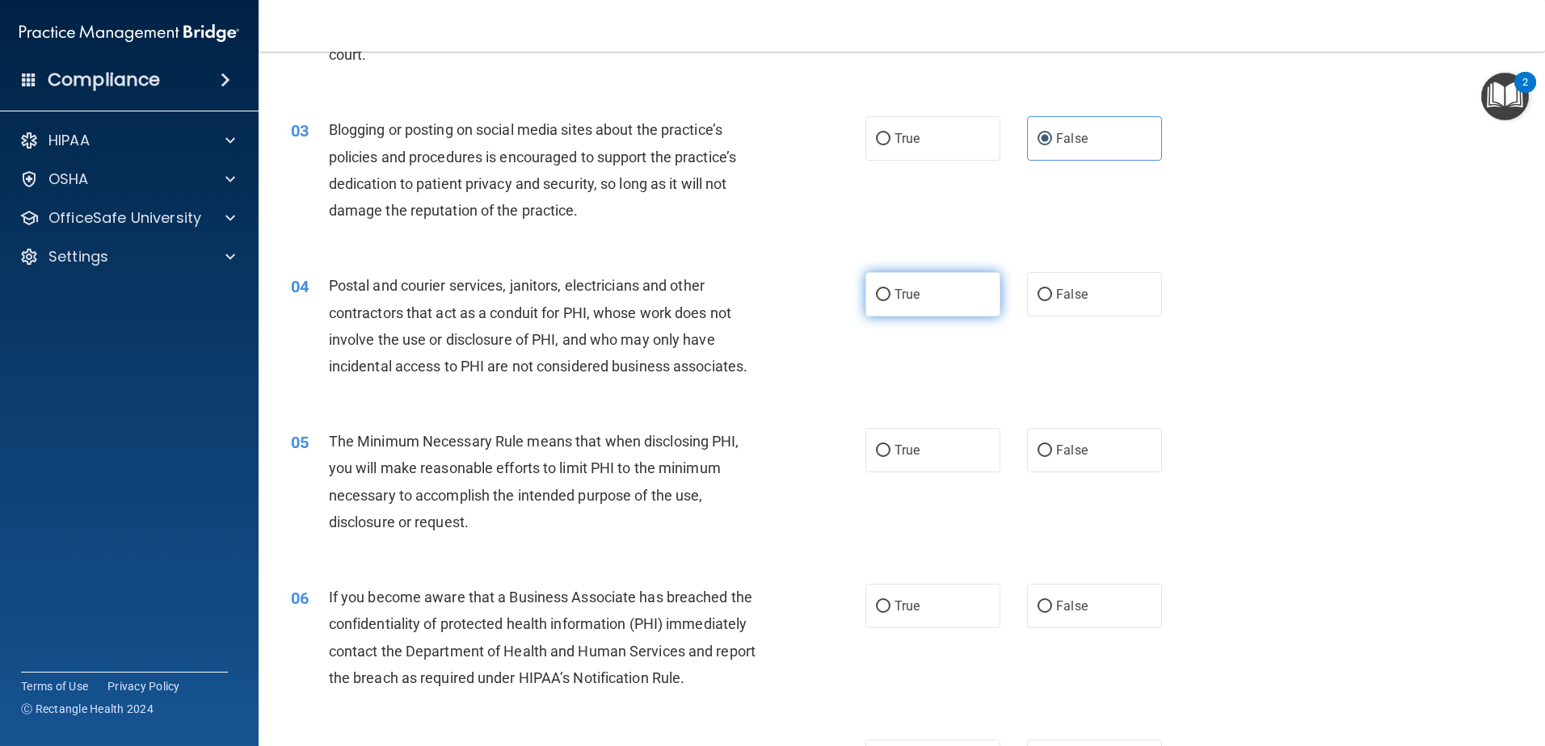
click at [922, 297] on label "True" at bounding box center [932, 294] width 135 height 44
click at [890, 297] on input "True" at bounding box center [883, 295] width 15 height 12
radio input "true"
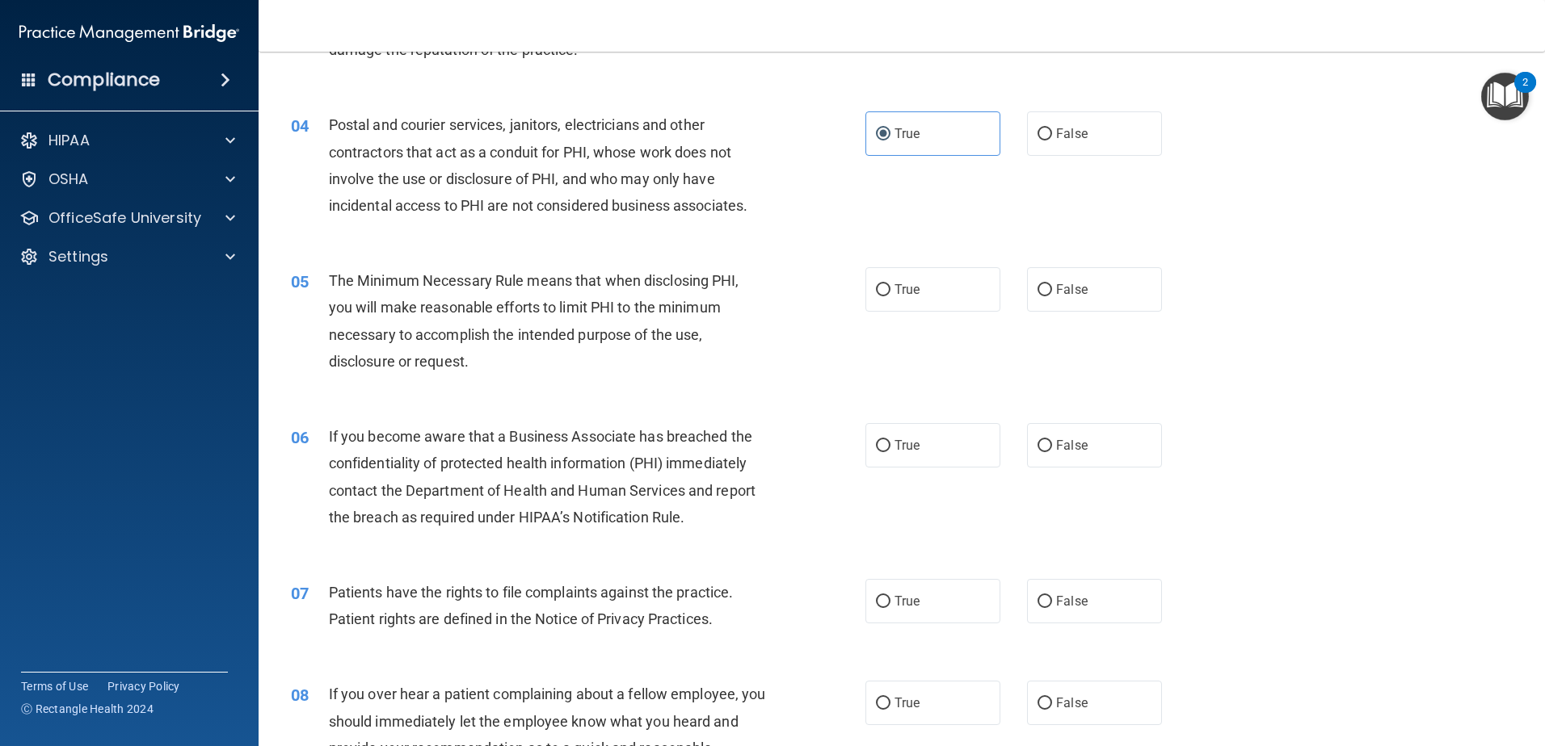
scroll to position [404, 0]
click at [900, 282] on span "True" at bounding box center [906, 288] width 25 height 15
click at [890, 284] on input "True" at bounding box center [883, 290] width 15 height 12
radio input "true"
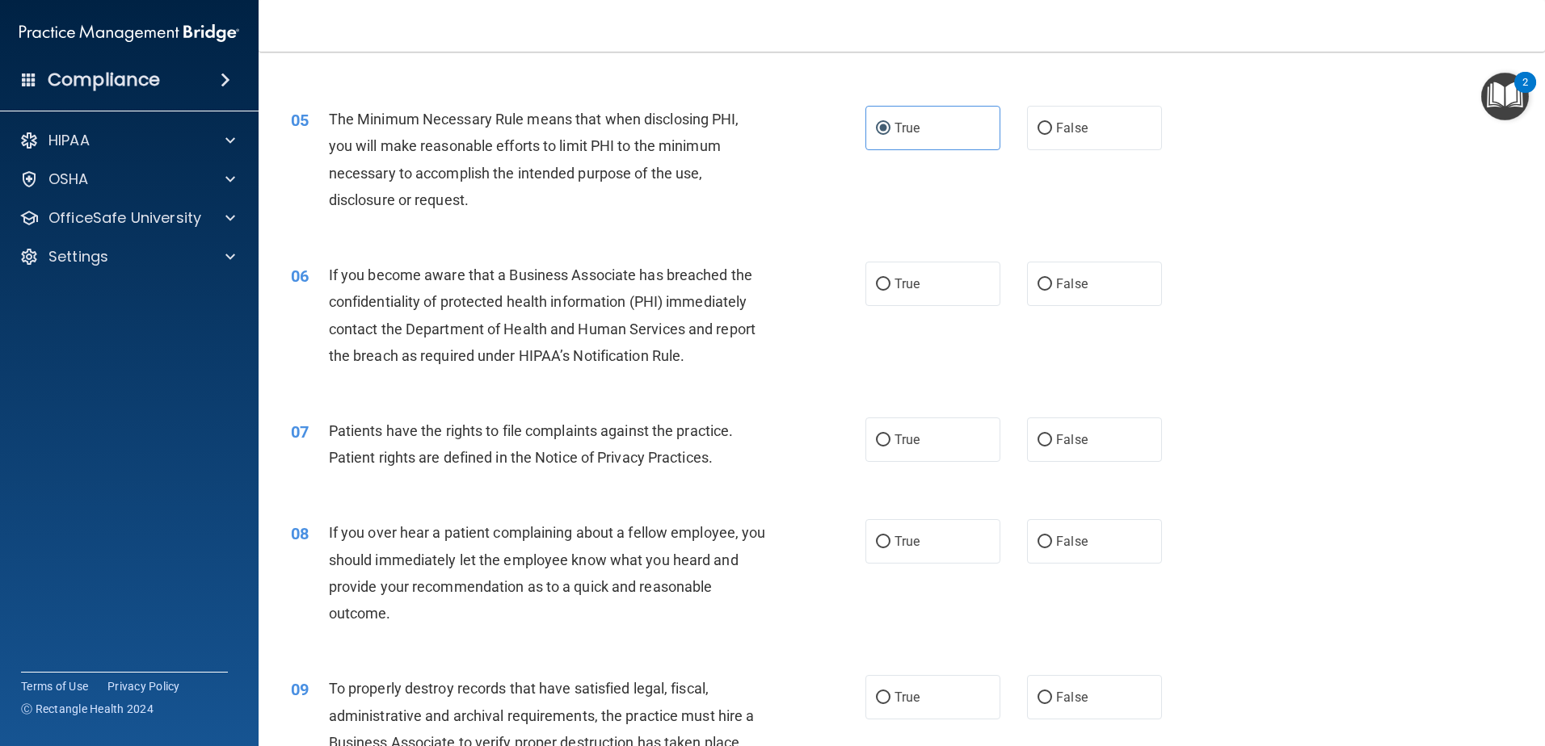
scroll to position [566, 0]
click at [1068, 290] on span "False" at bounding box center [1072, 282] width 32 height 15
click at [1052, 290] on input "False" at bounding box center [1044, 284] width 15 height 12
radio input "true"
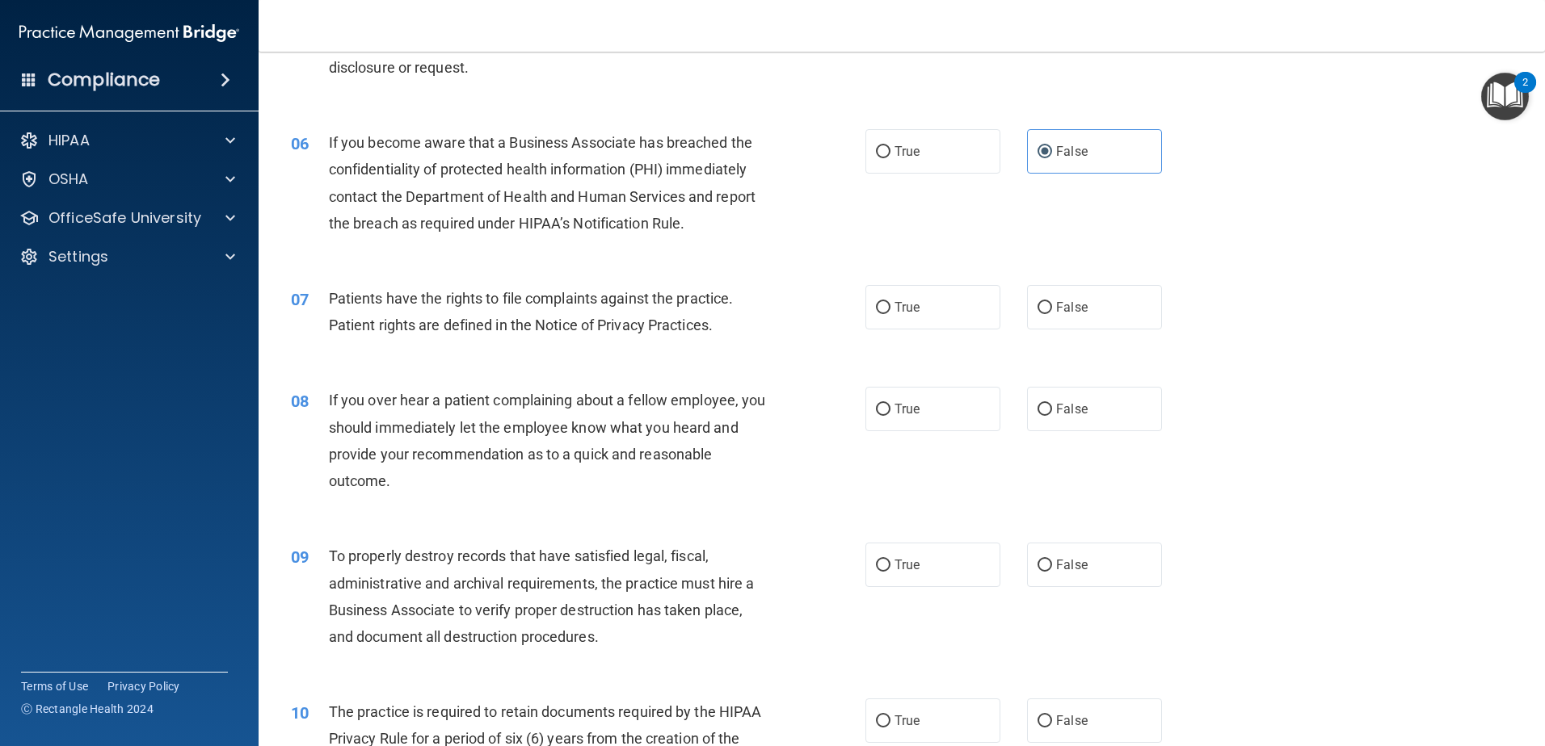
scroll to position [727, 0]
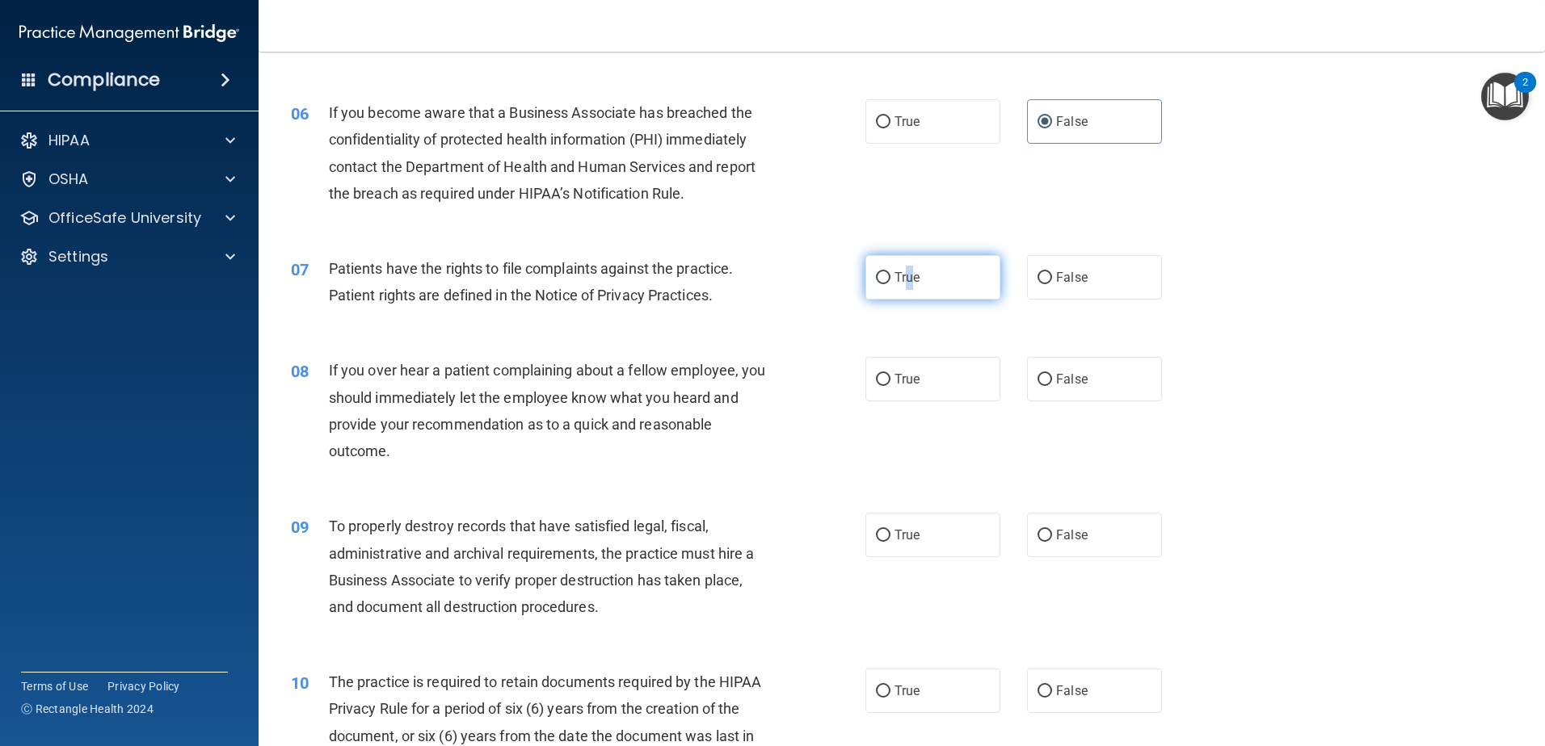
click at [904, 290] on label "True" at bounding box center [932, 277] width 135 height 44
drag, startPoint x: 904, startPoint y: 290, endPoint x: 862, endPoint y: 287, distance: 42.1
click at [865, 287] on label "True" at bounding box center [932, 277] width 135 height 44
click at [876, 284] on input "True" at bounding box center [883, 278] width 15 height 12
radio input "true"
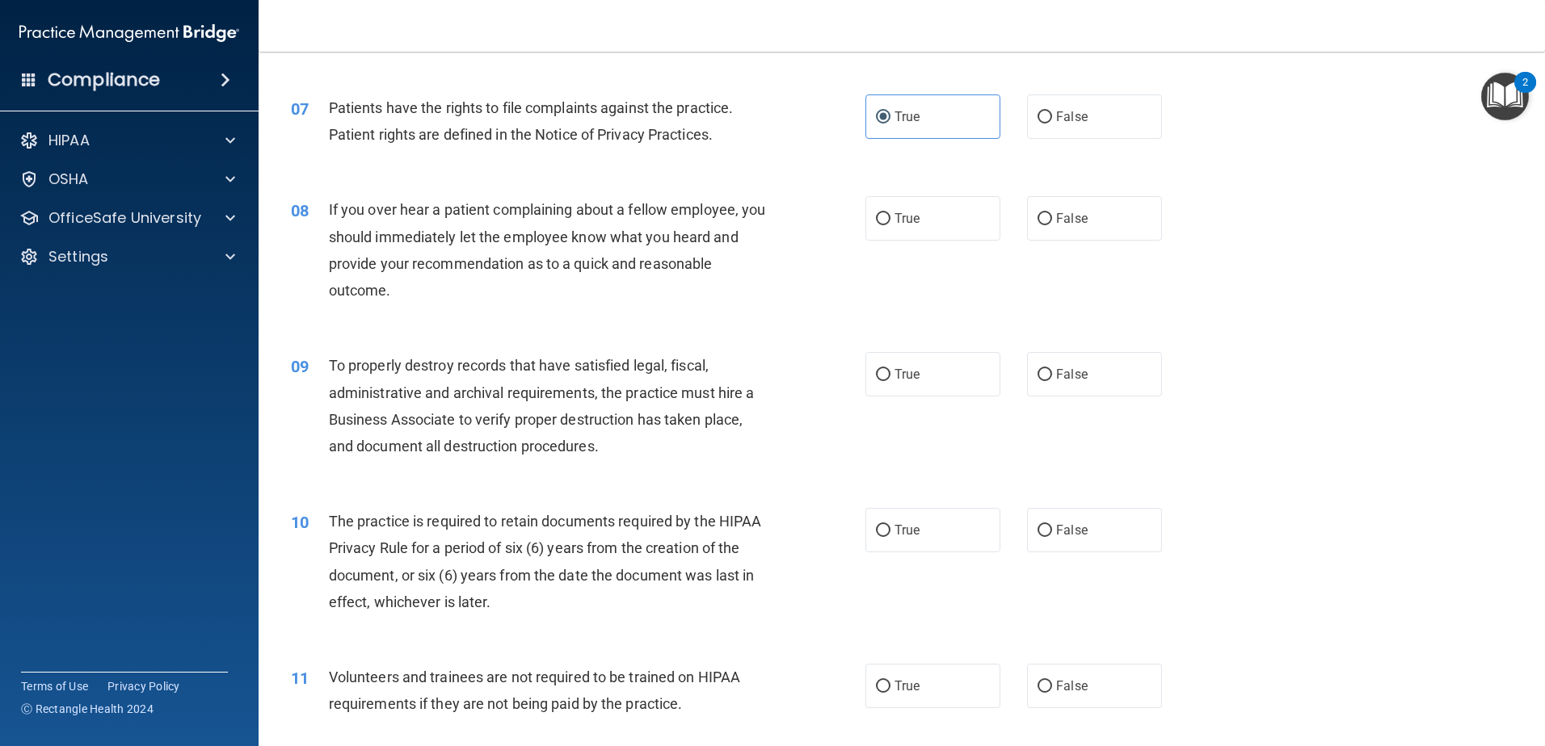
scroll to position [889, 0]
click at [1066, 200] on label "False" at bounding box center [1094, 218] width 135 height 44
click at [1052, 212] on input "False" at bounding box center [1044, 218] width 15 height 12
radio input "true"
click at [1085, 385] on label "False" at bounding box center [1094, 373] width 135 height 44
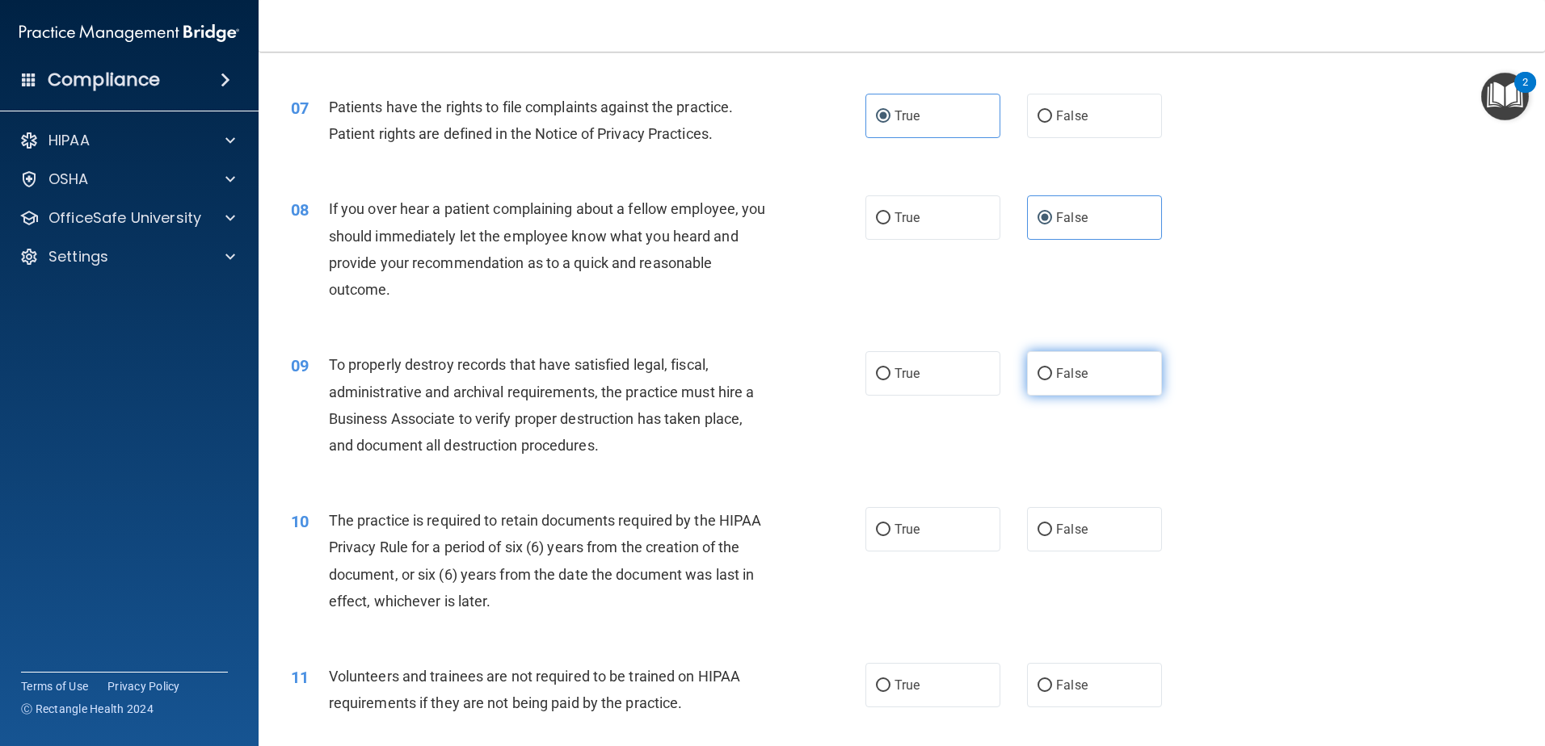
click at [1052, 381] on input "False" at bounding box center [1044, 374] width 15 height 12
radio input "true"
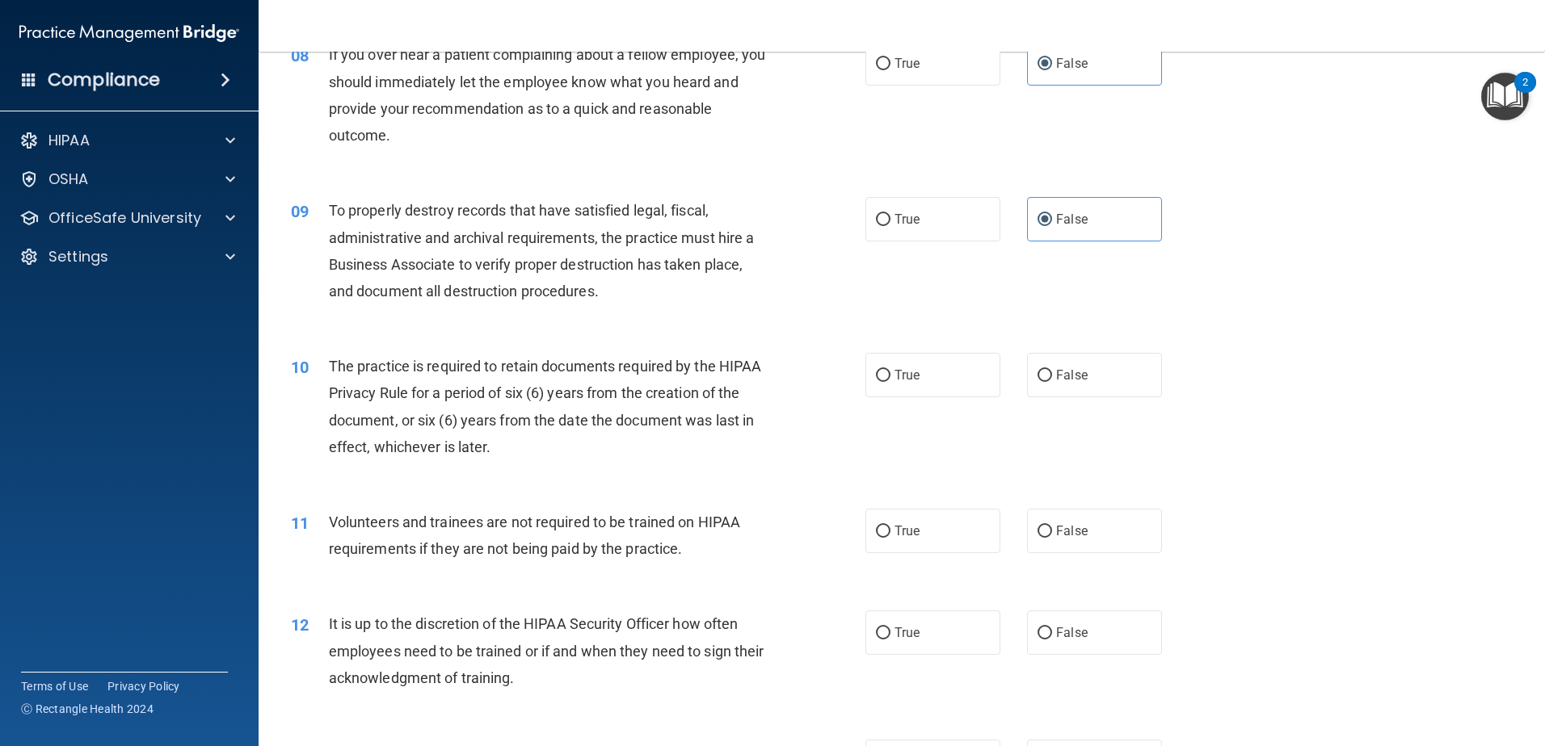
scroll to position [1050, 0]
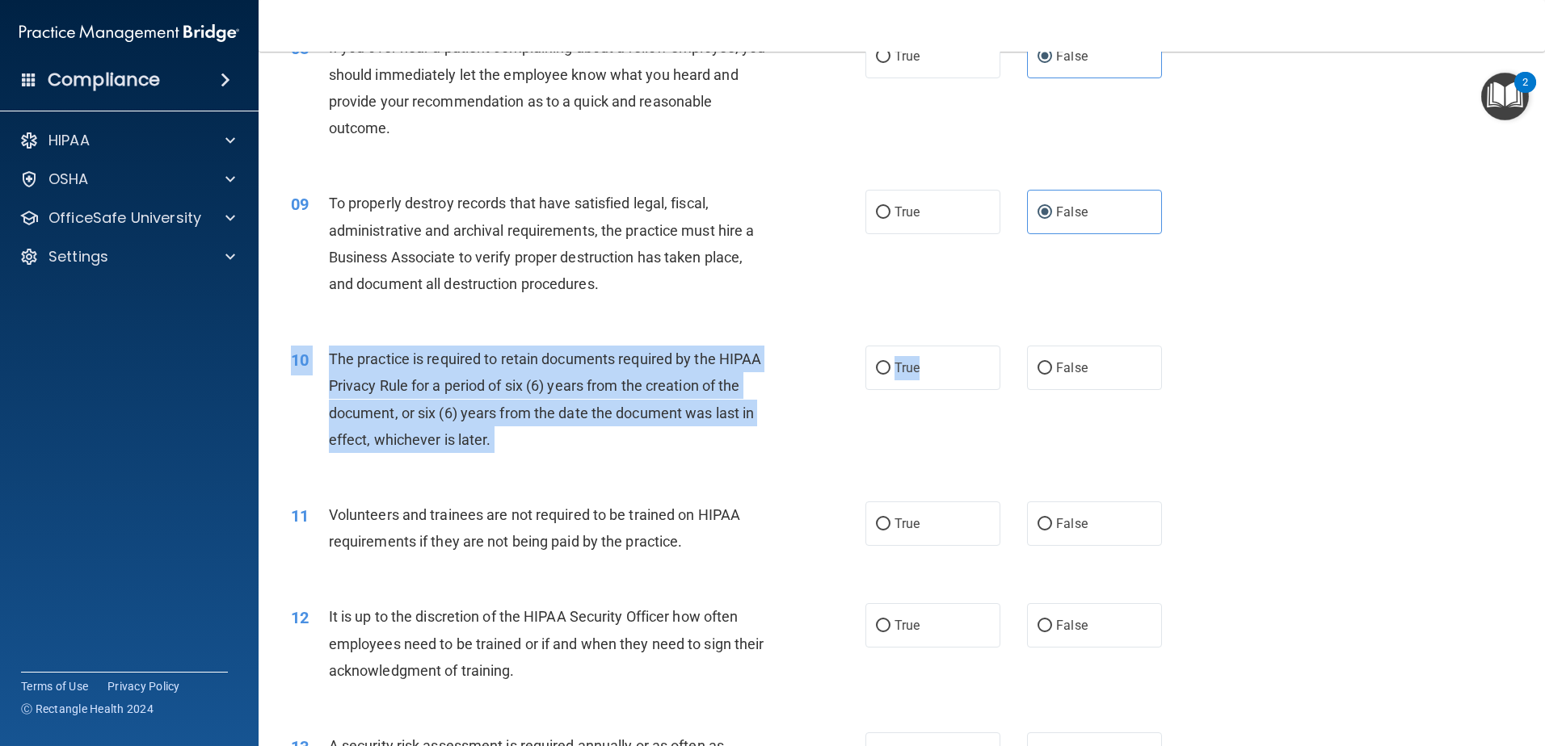
drag, startPoint x: 919, startPoint y: 381, endPoint x: 919, endPoint y: 396, distance: 14.6
click at [919, 396] on div "10 The practice is required to retain documents required by the HIPAA Privacy R…" at bounding box center [902, 404] width 1246 height 156
drag, startPoint x: 919, startPoint y: 396, endPoint x: 872, endPoint y: 372, distance: 52.4
click at [876, 372] on input "True" at bounding box center [883, 369] width 15 height 12
radio input "true"
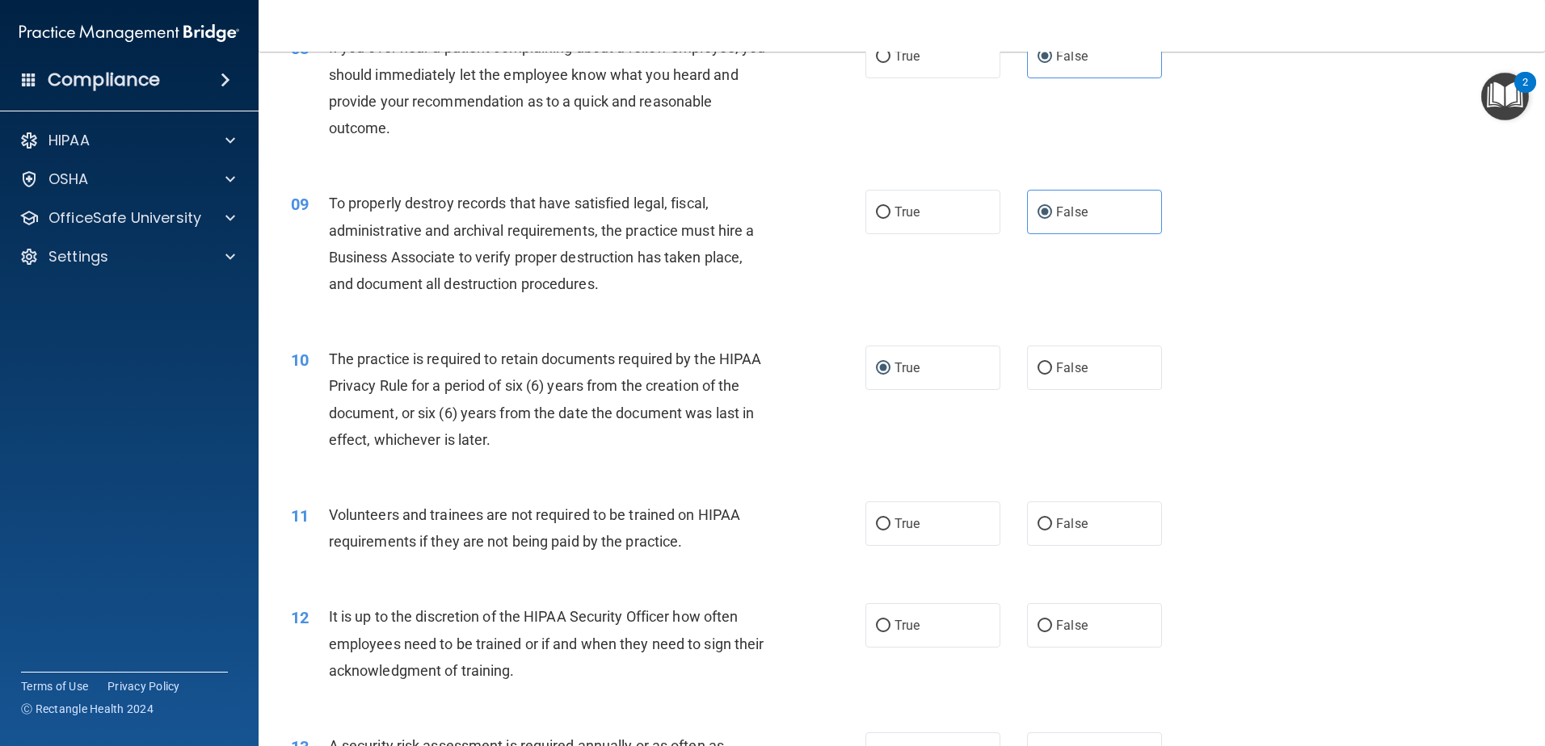
click at [925, 444] on div "10 The practice is required to retain documents required by the HIPAA Privacy R…" at bounding box center [902, 404] width 1246 height 156
click at [923, 519] on label "True" at bounding box center [932, 524] width 135 height 44
click at [890, 519] on input "True" at bounding box center [883, 525] width 15 height 12
radio input "true"
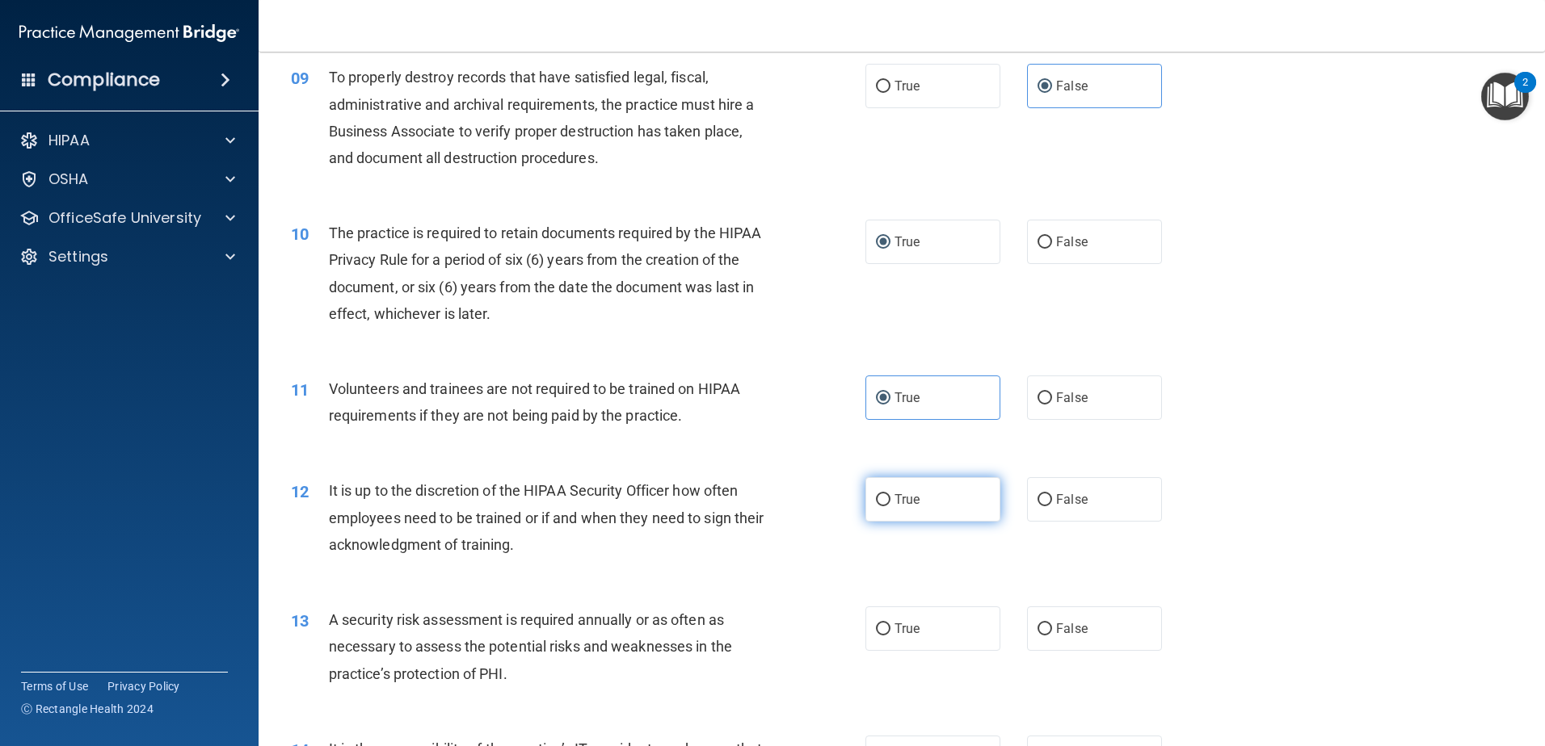
scroll to position [1373, 0]
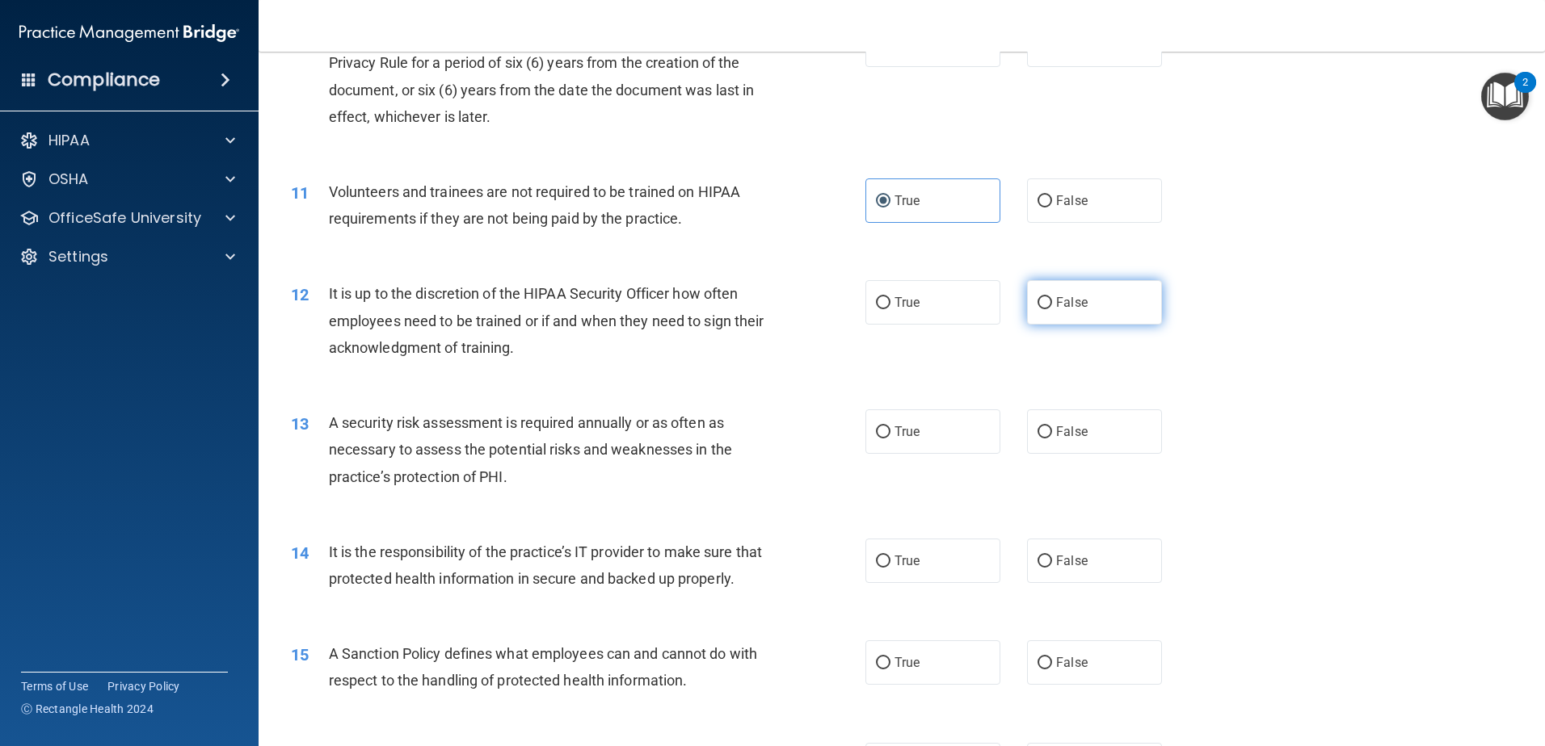
click at [1062, 298] on span "False" at bounding box center [1072, 302] width 32 height 15
click at [1052, 298] on input "False" at bounding box center [1044, 303] width 15 height 12
radio input "true"
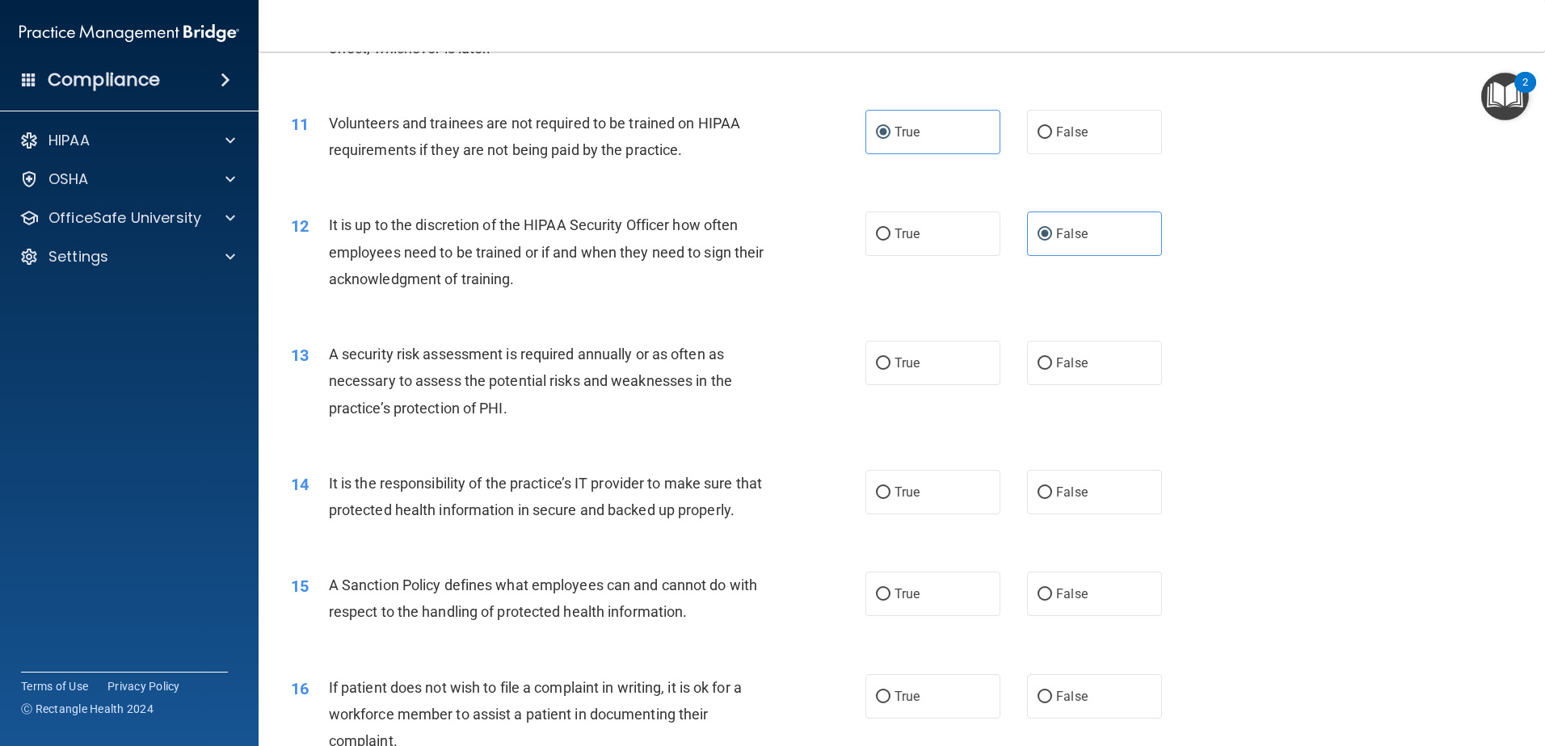
scroll to position [1535, 0]
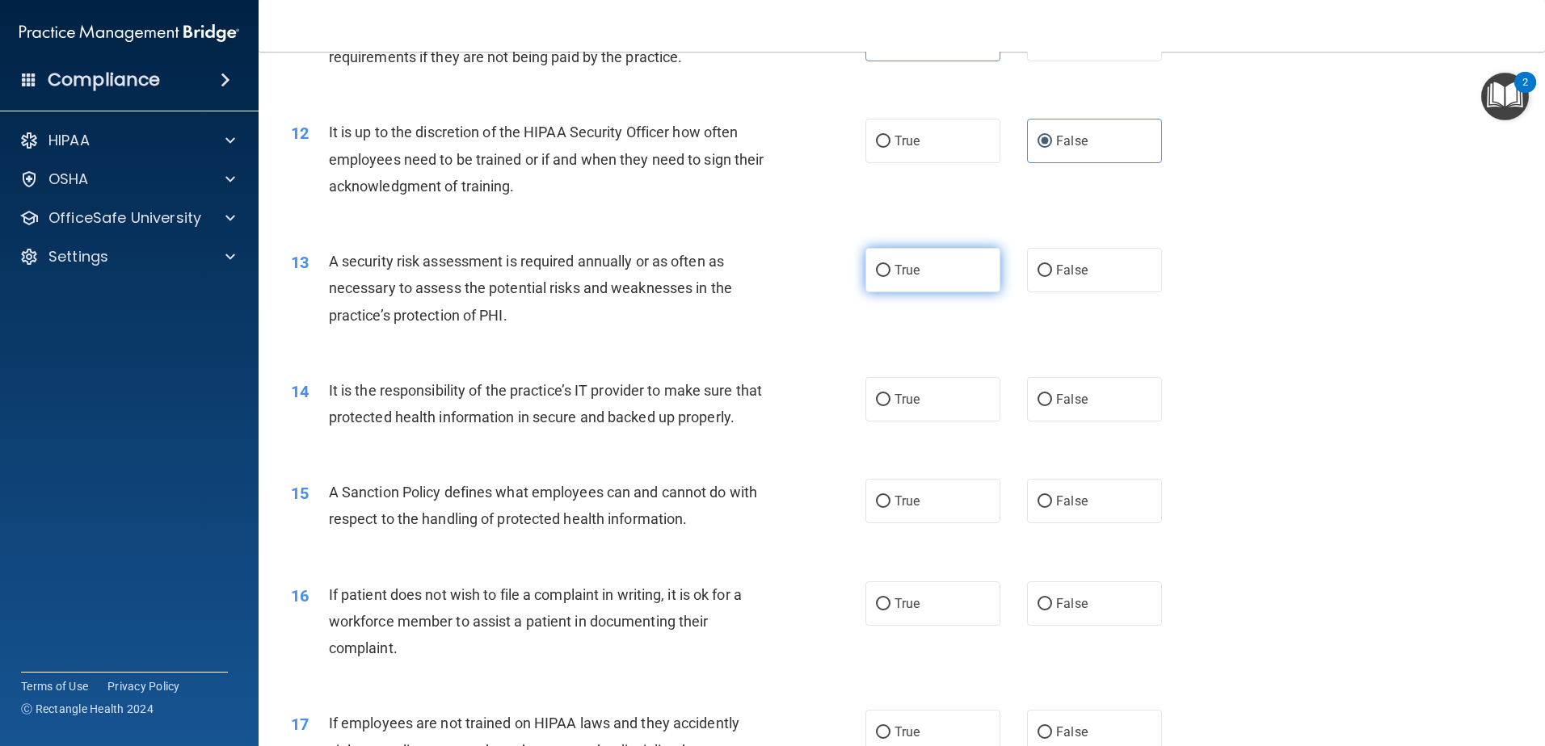
click at [934, 275] on label "True" at bounding box center [932, 270] width 135 height 44
click at [890, 275] on input "True" at bounding box center [883, 271] width 15 height 12
radio input "true"
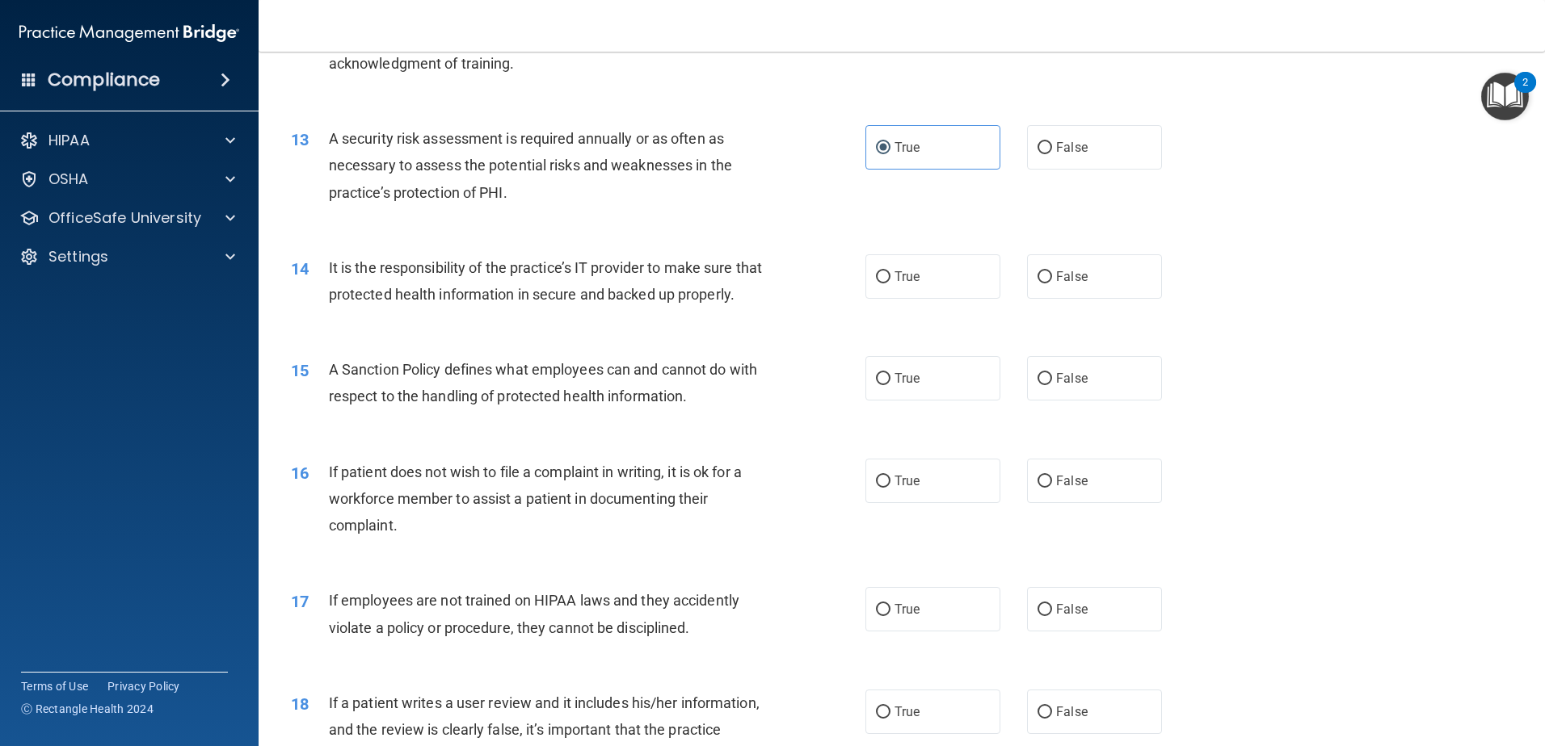
scroll to position [1697, 0]
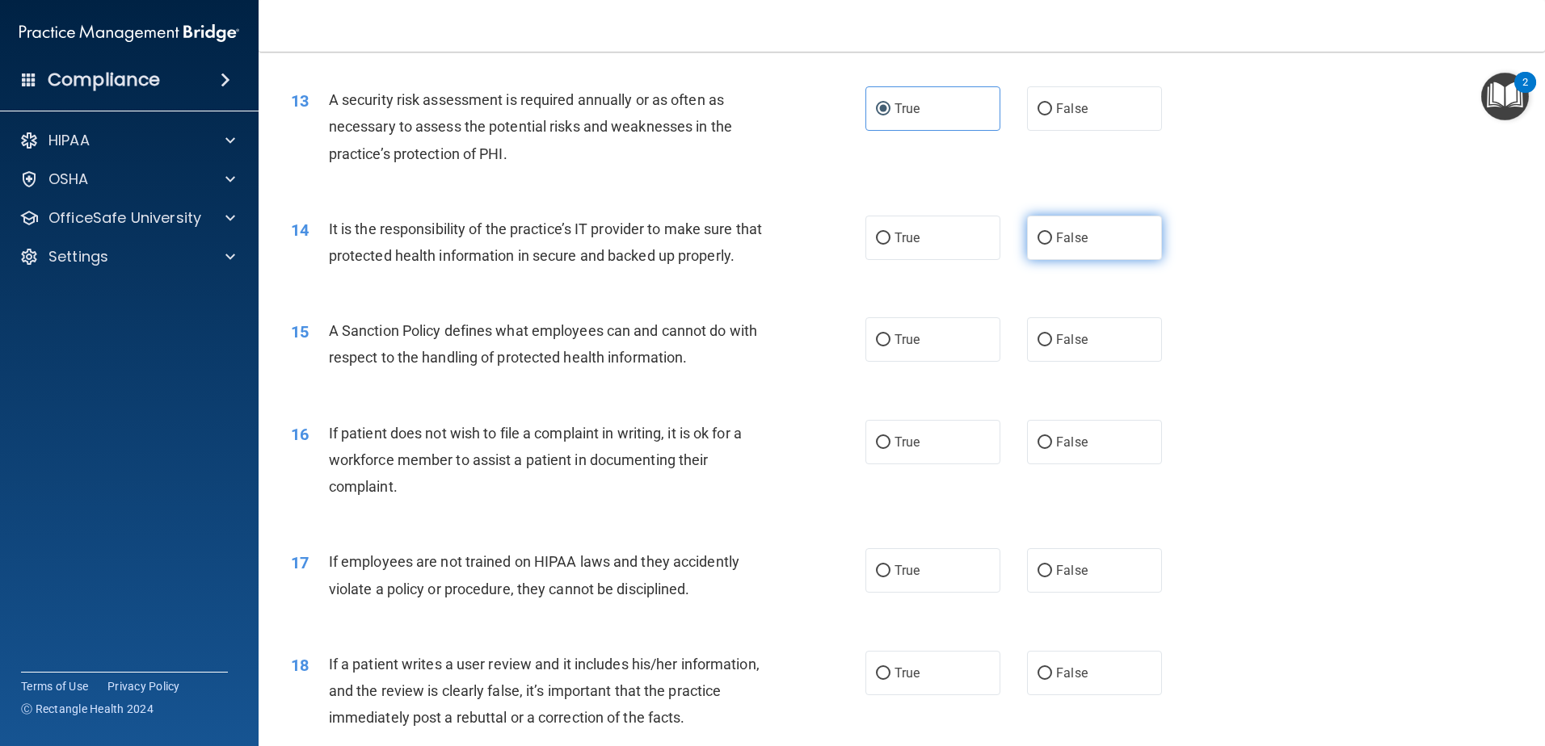
click at [1062, 250] on label "False" at bounding box center [1094, 238] width 135 height 44
click at [1052, 245] on input "False" at bounding box center [1044, 239] width 15 height 12
radio input "true"
drag, startPoint x: 1050, startPoint y: 372, endPoint x: 1043, endPoint y: 379, distance: 10.3
click at [1043, 362] on label "False" at bounding box center [1094, 339] width 135 height 44
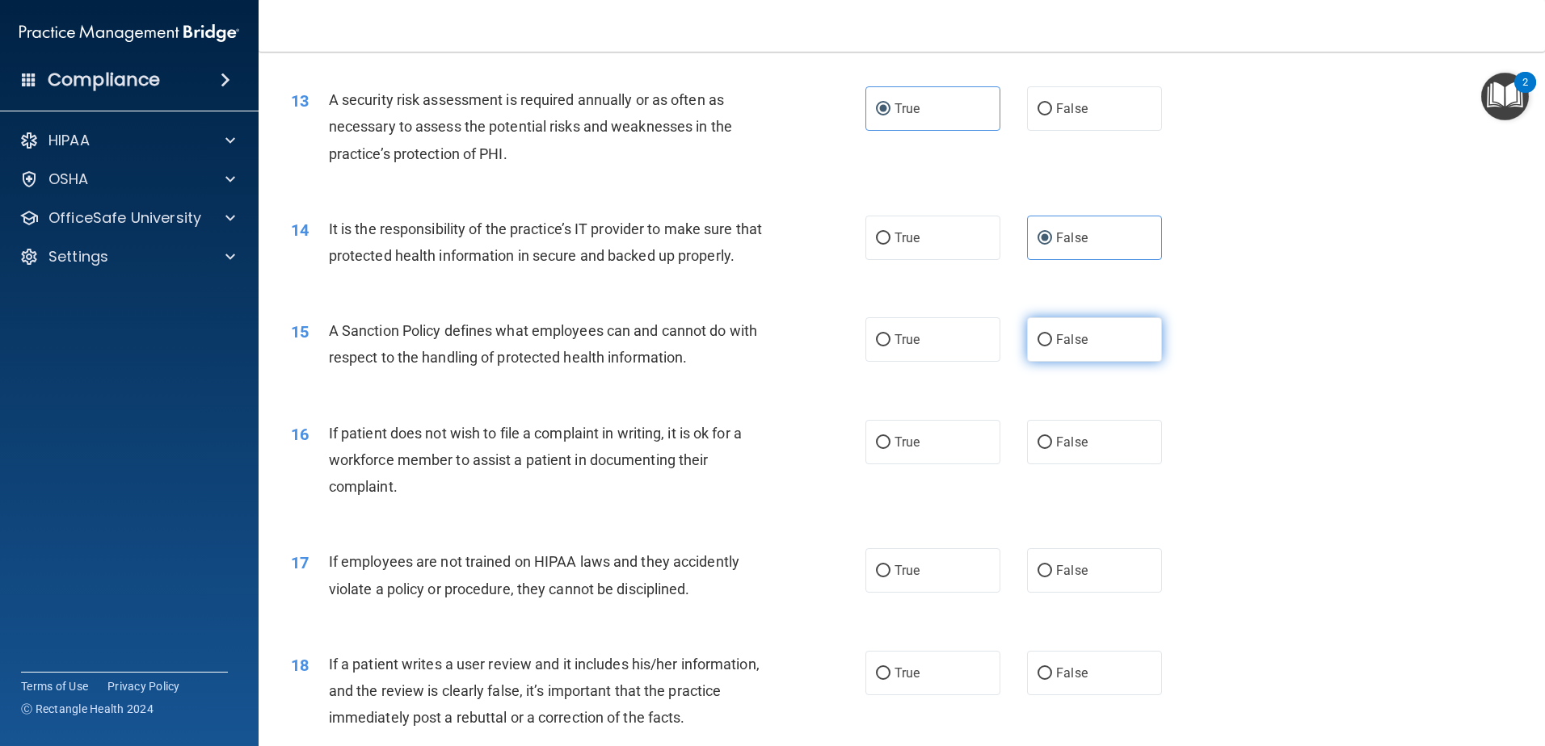
click at [1043, 347] on input "False" at bounding box center [1044, 340] width 15 height 12
radio input "true"
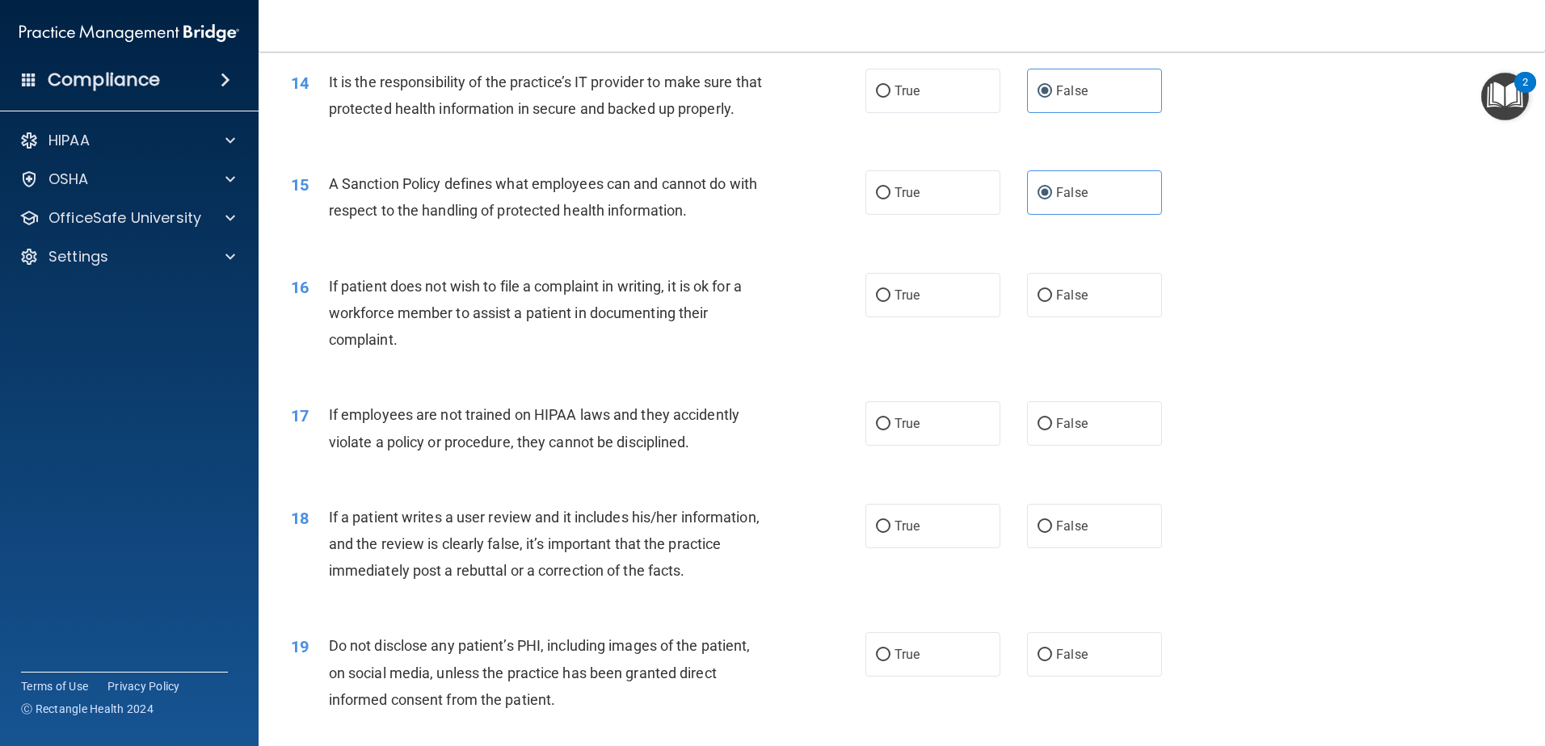
scroll to position [1858, 0]
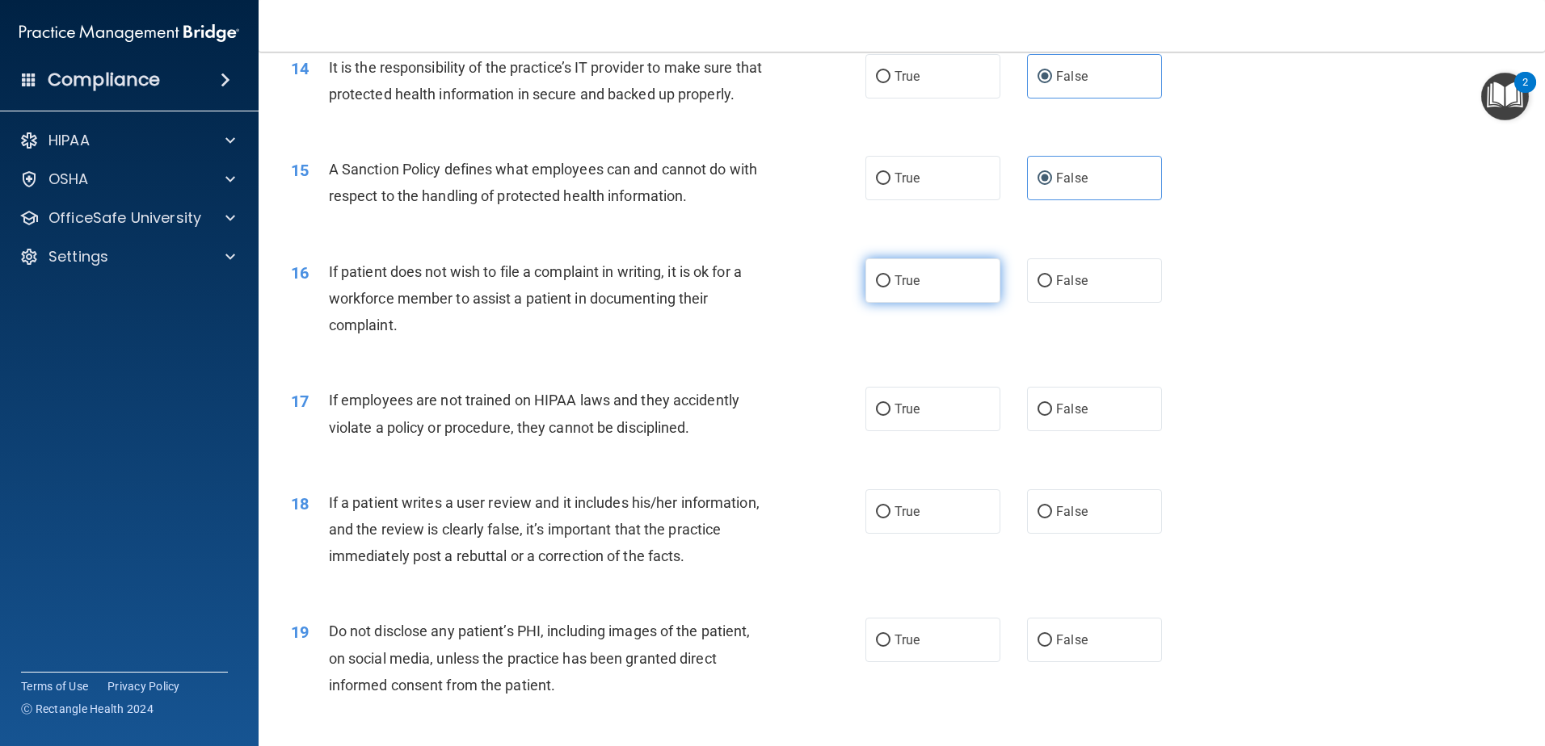
click at [931, 303] on label "True" at bounding box center [932, 281] width 135 height 44
click at [890, 288] on input "True" at bounding box center [883, 281] width 15 height 12
radio input "true"
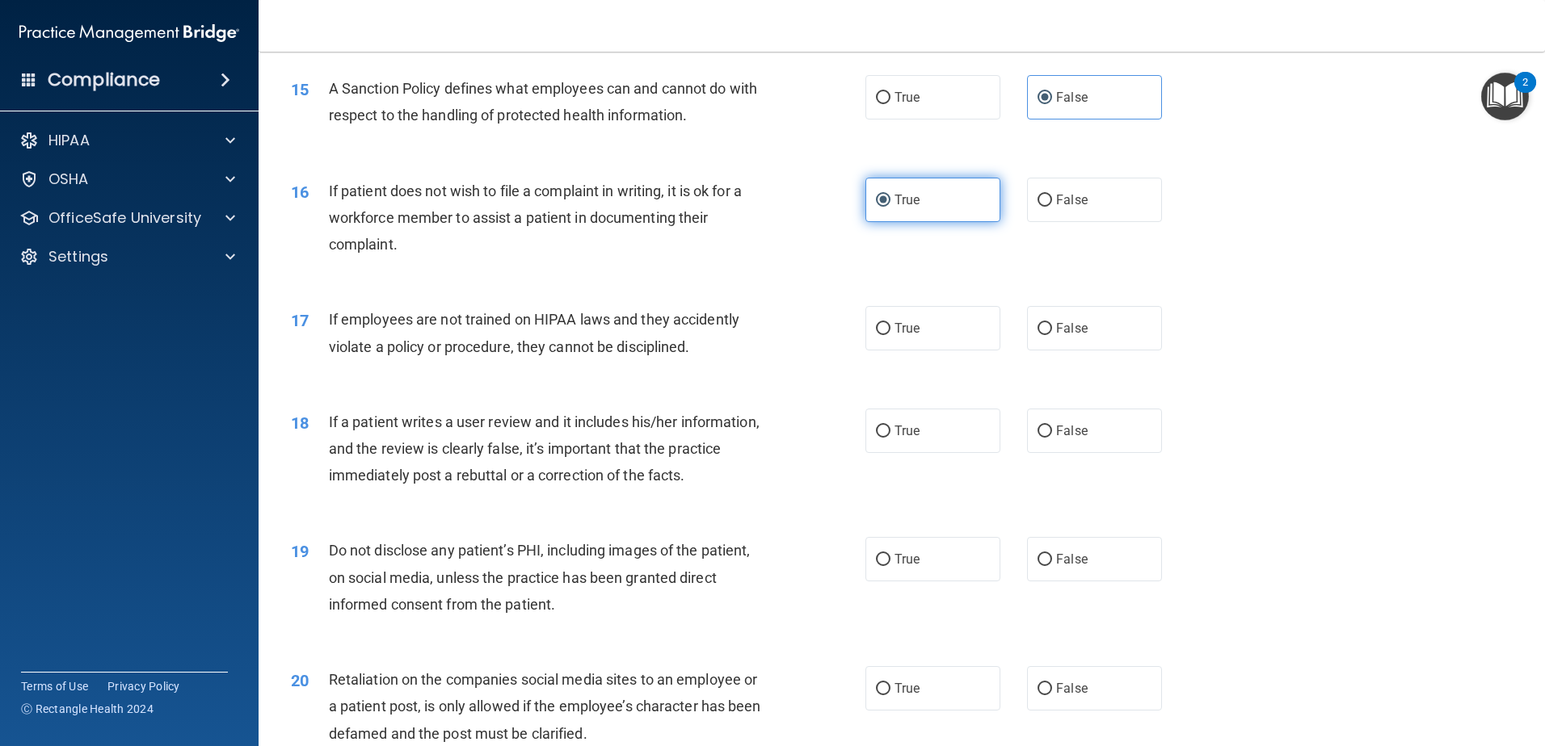
scroll to position [2020, 0]
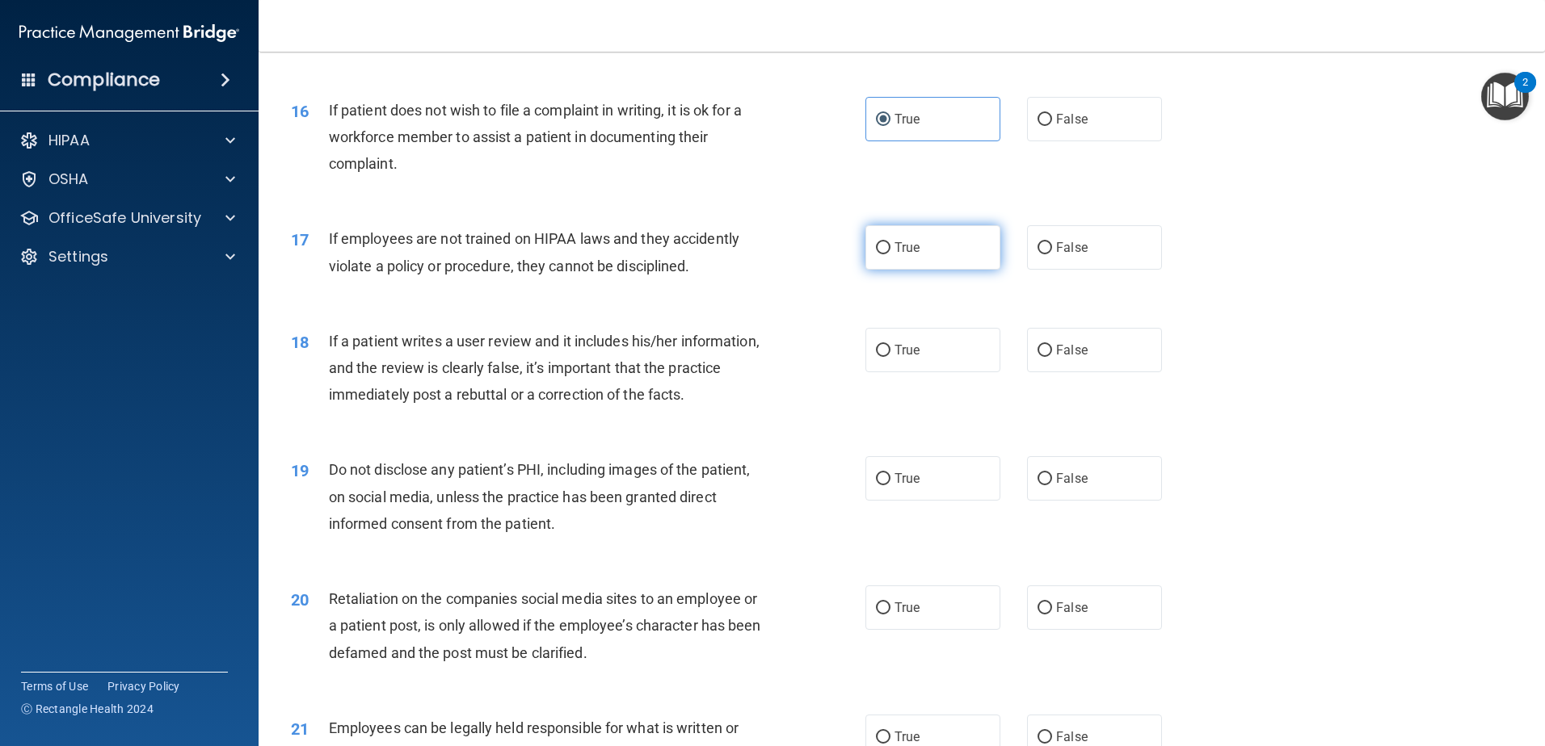
click at [916, 270] on label "True" at bounding box center [932, 247] width 135 height 44
click at [890, 254] on input "True" at bounding box center [883, 248] width 15 height 12
radio input "true"
click at [1087, 270] on label "False" at bounding box center [1094, 247] width 135 height 44
click at [1052, 254] on input "False" at bounding box center [1044, 248] width 15 height 12
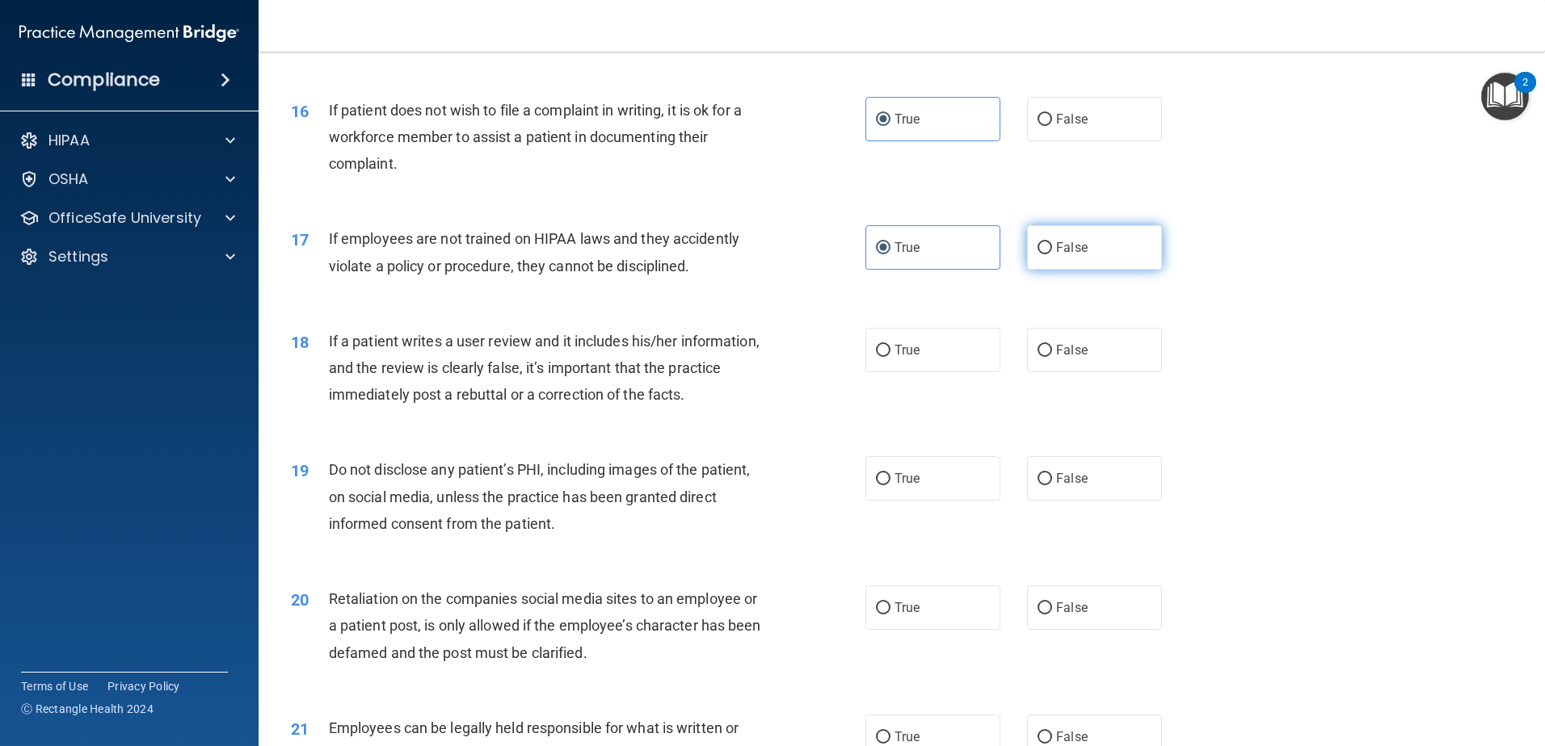
radio input "true"
radio input "false"
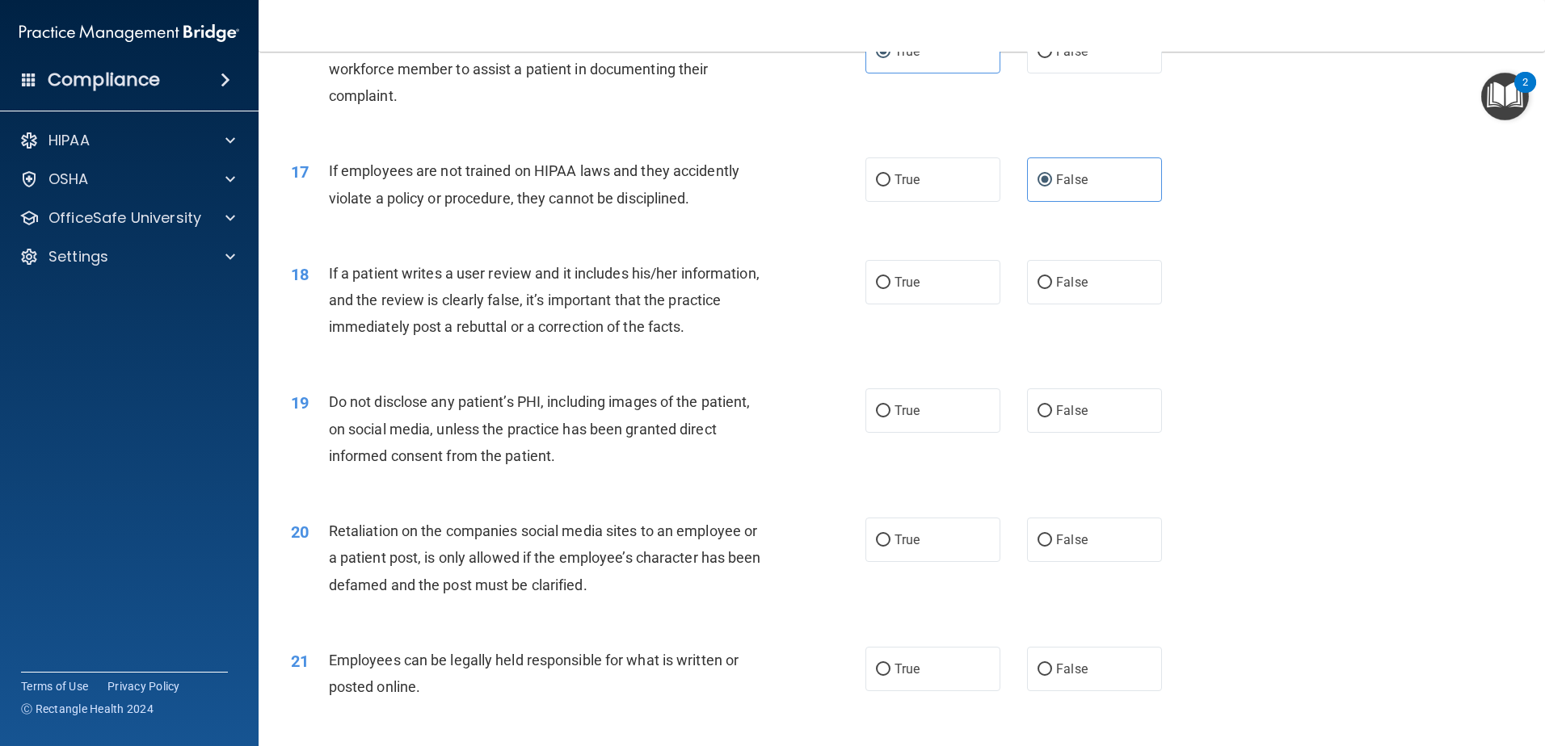
scroll to position [2181, 0]
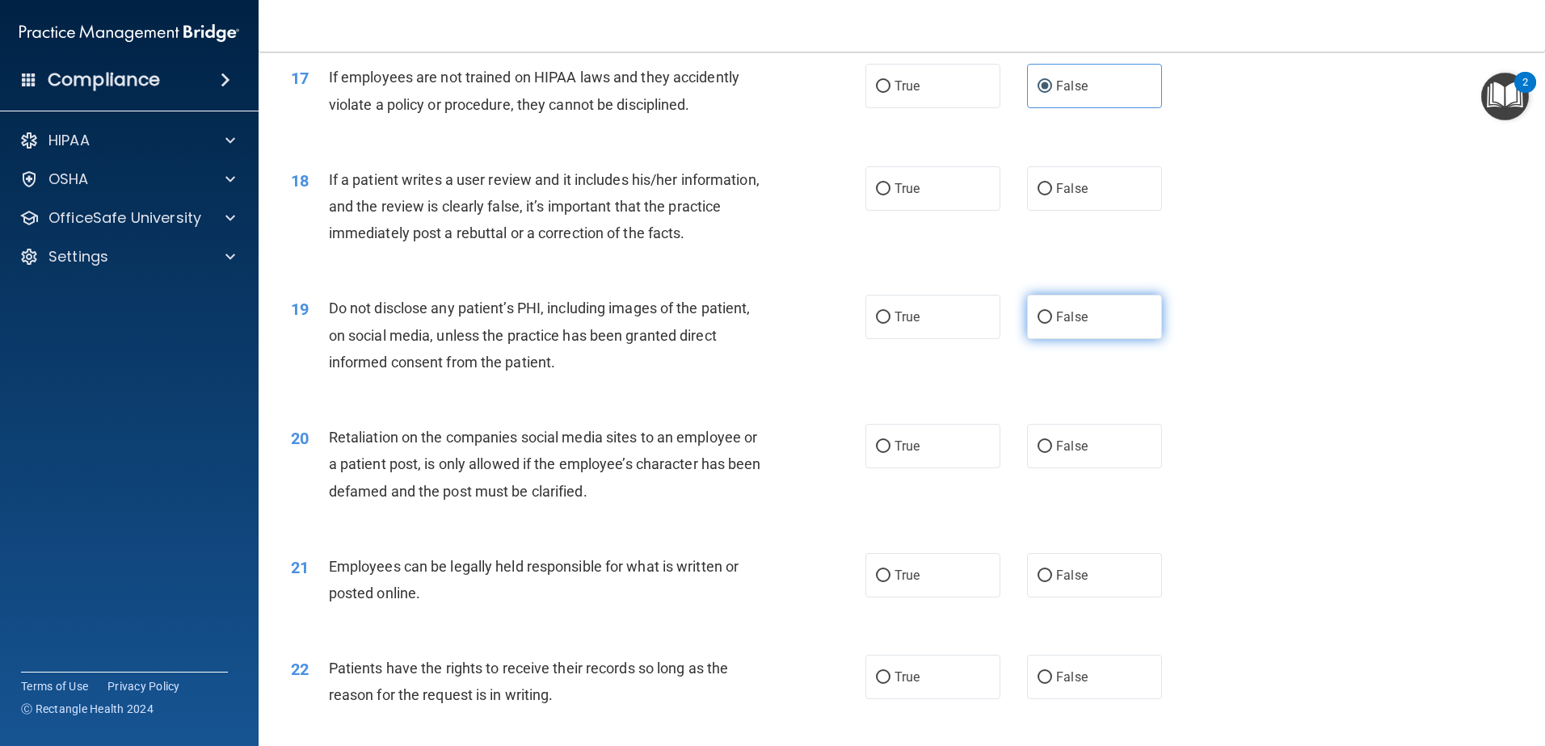
click at [1049, 339] on label "False" at bounding box center [1094, 317] width 135 height 44
click at [1049, 324] on input "False" at bounding box center [1044, 318] width 15 height 12
radio input "true"
click at [1073, 196] on span "False" at bounding box center [1072, 188] width 32 height 15
click at [1052, 196] on input "False" at bounding box center [1044, 189] width 15 height 12
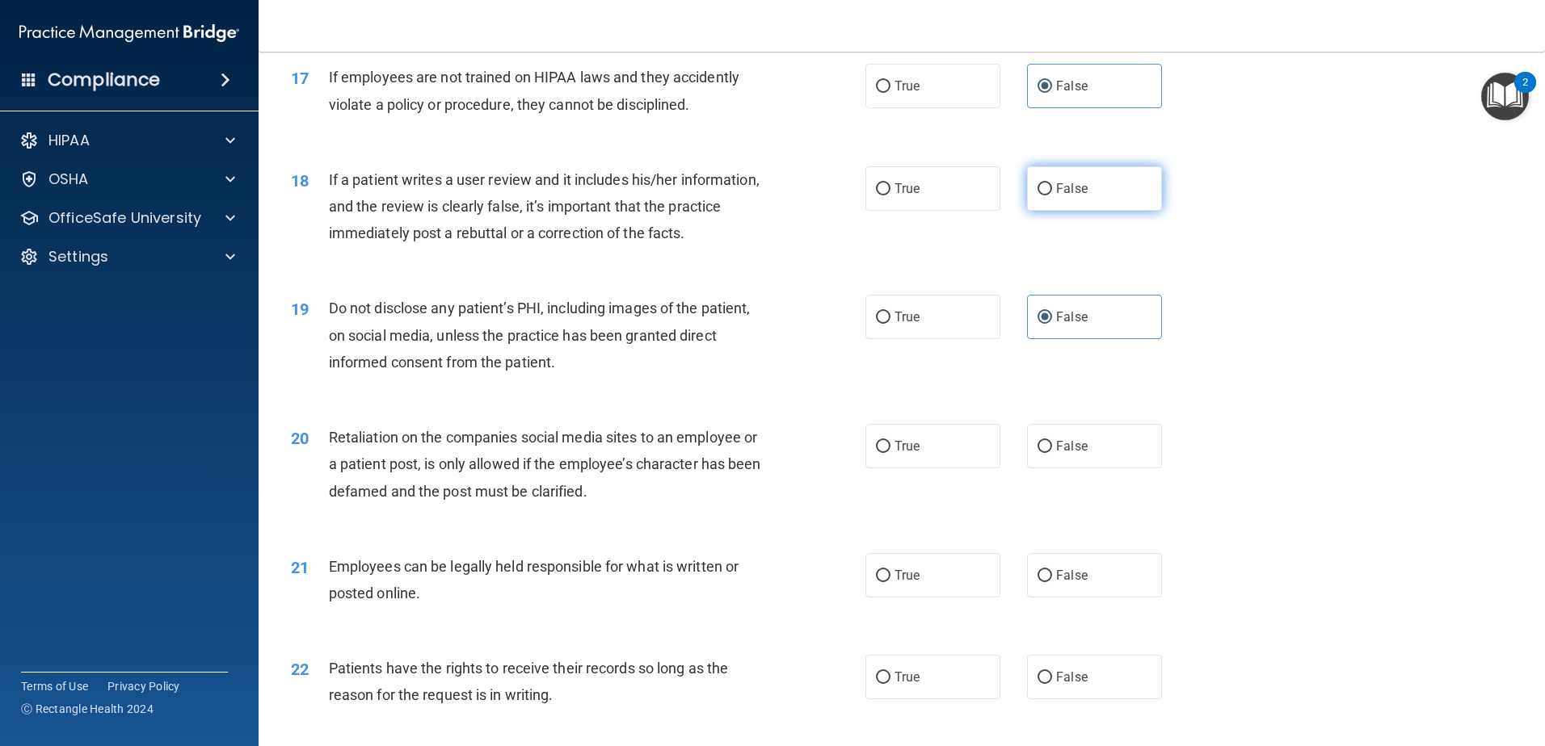
radio input "true"
click at [881, 339] on label "True" at bounding box center [932, 317] width 135 height 44
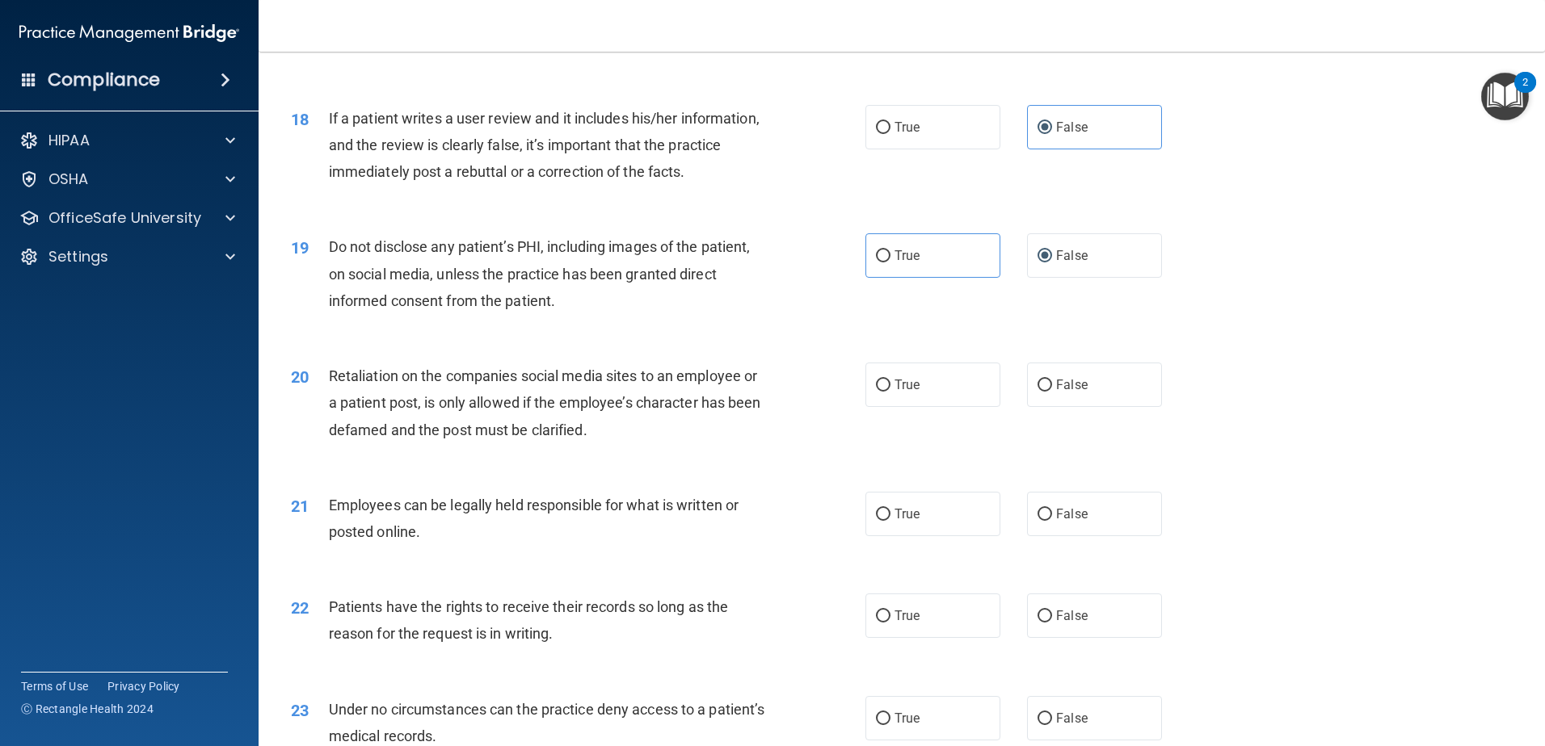
scroll to position [2343, 0]
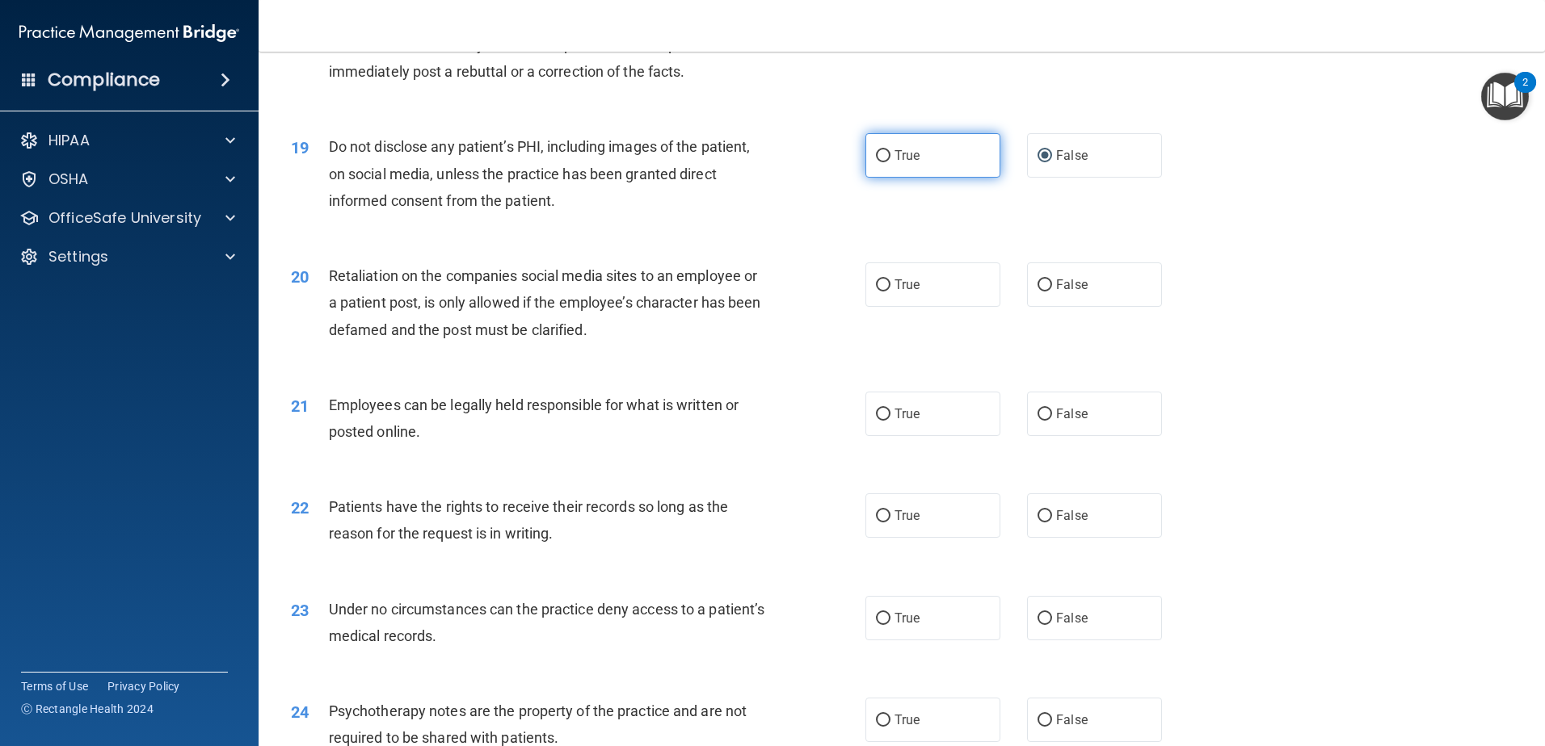
click at [940, 178] on label "True" at bounding box center [932, 155] width 135 height 44
click at [890, 162] on input "True" at bounding box center [883, 156] width 15 height 12
radio input "true"
radio input "false"
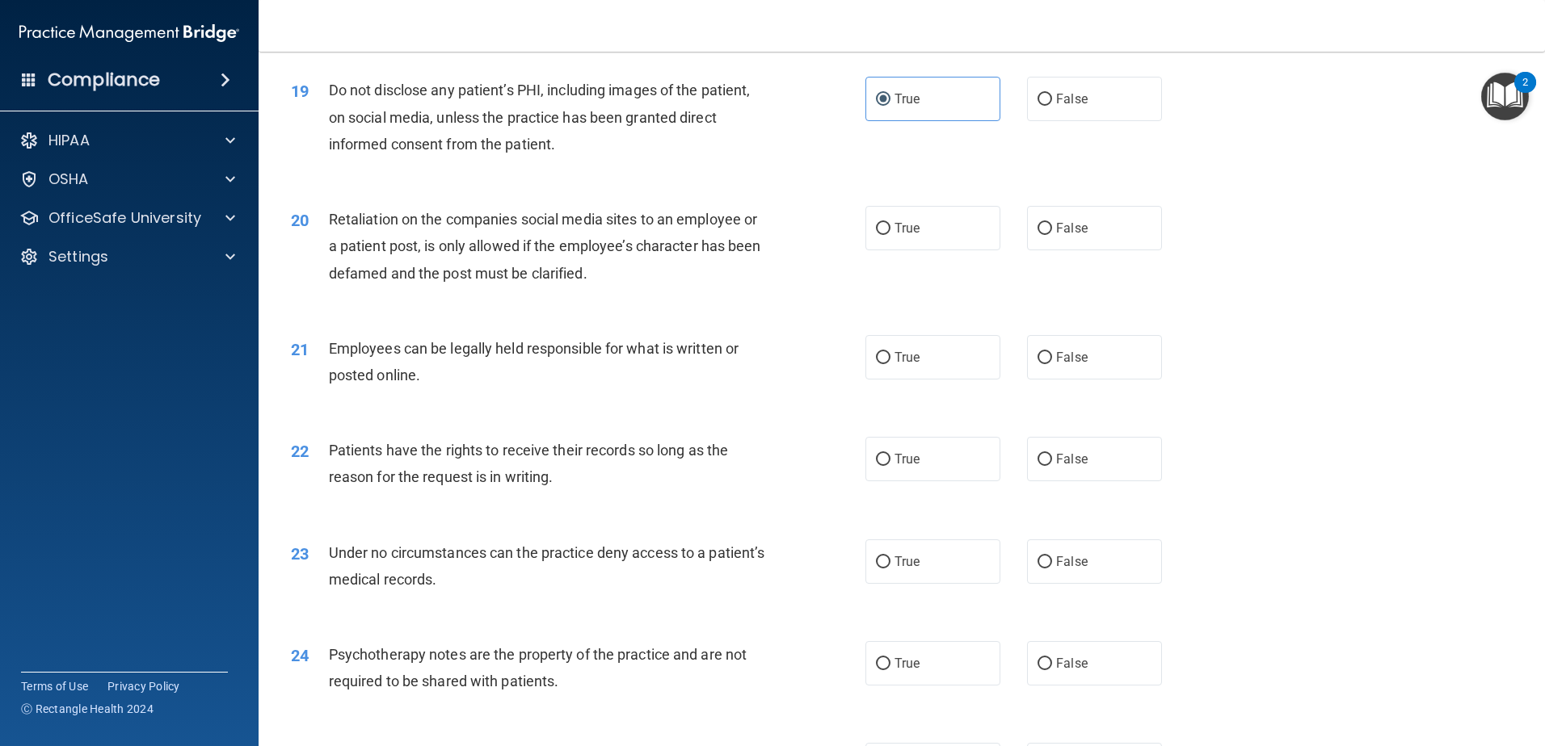
scroll to position [2424, 0]
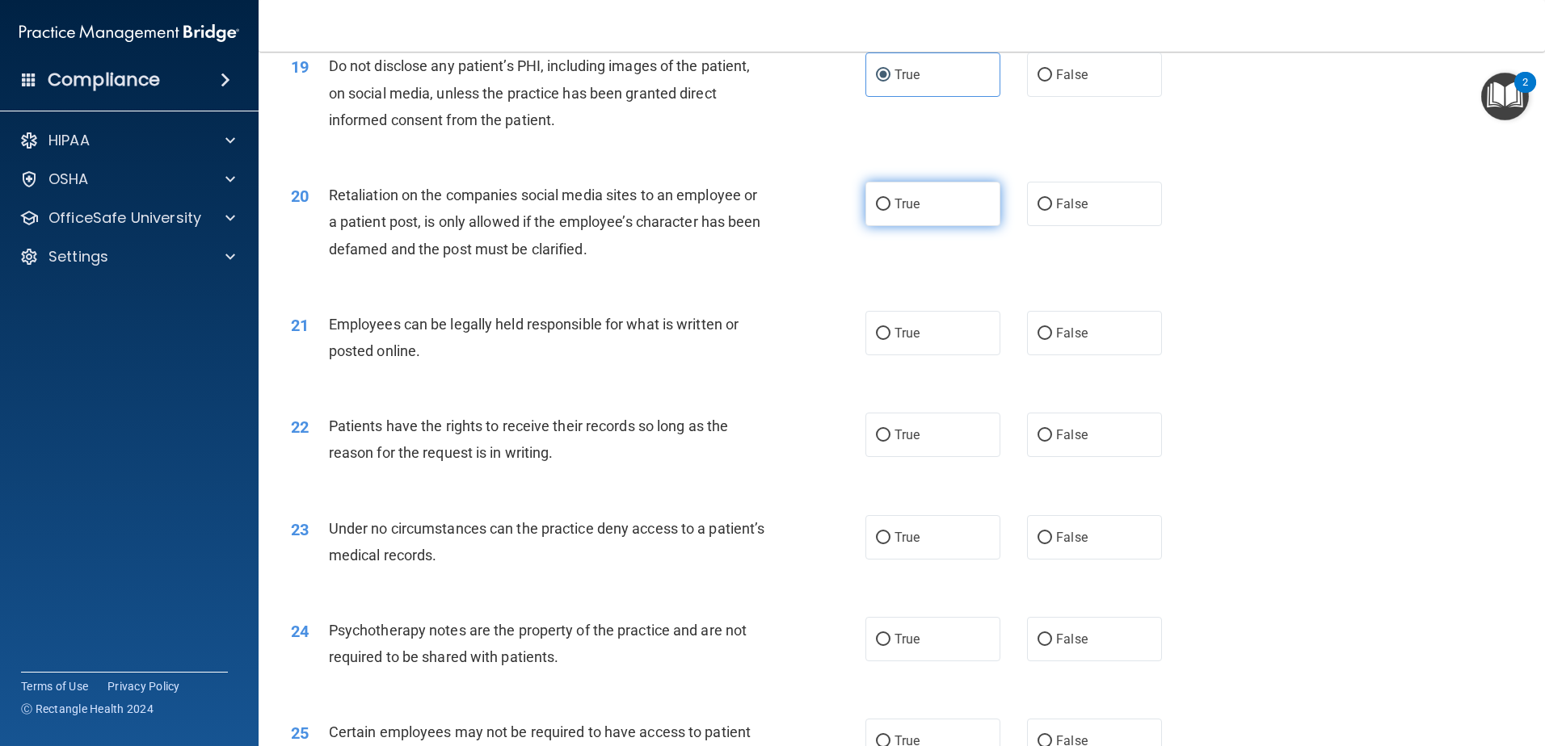
click at [927, 226] on label "True" at bounding box center [932, 204] width 135 height 44
click at [890, 211] on input "True" at bounding box center [883, 205] width 15 height 12
radio input "true"
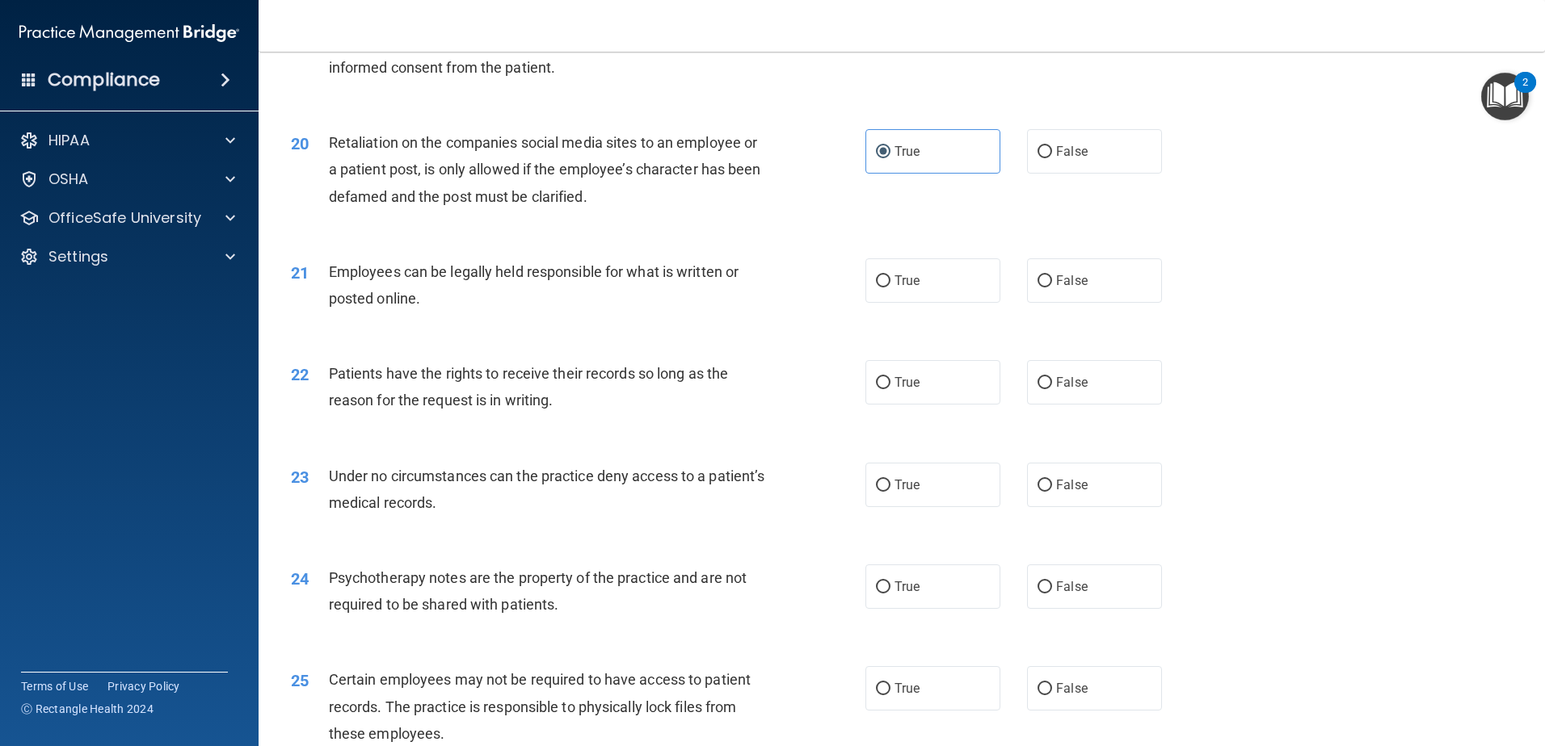
scroll to position [2504, 0]
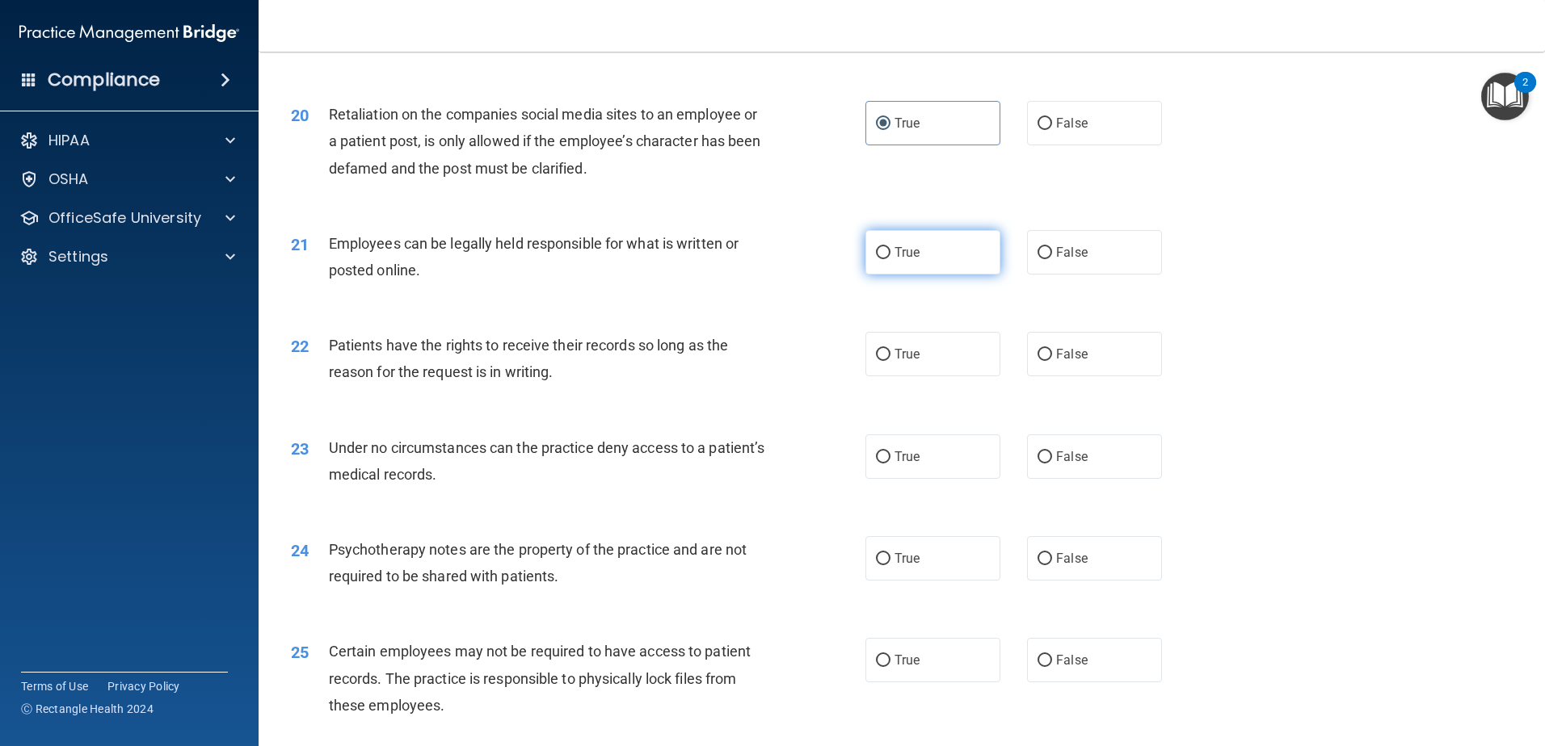
click at [886, 275] on label "True" at bounding box center [932, 252] width 135 height 44
click at [886, 259] on input "True" at bounding box center [883, 253] width 15 height 12
radio input "true"
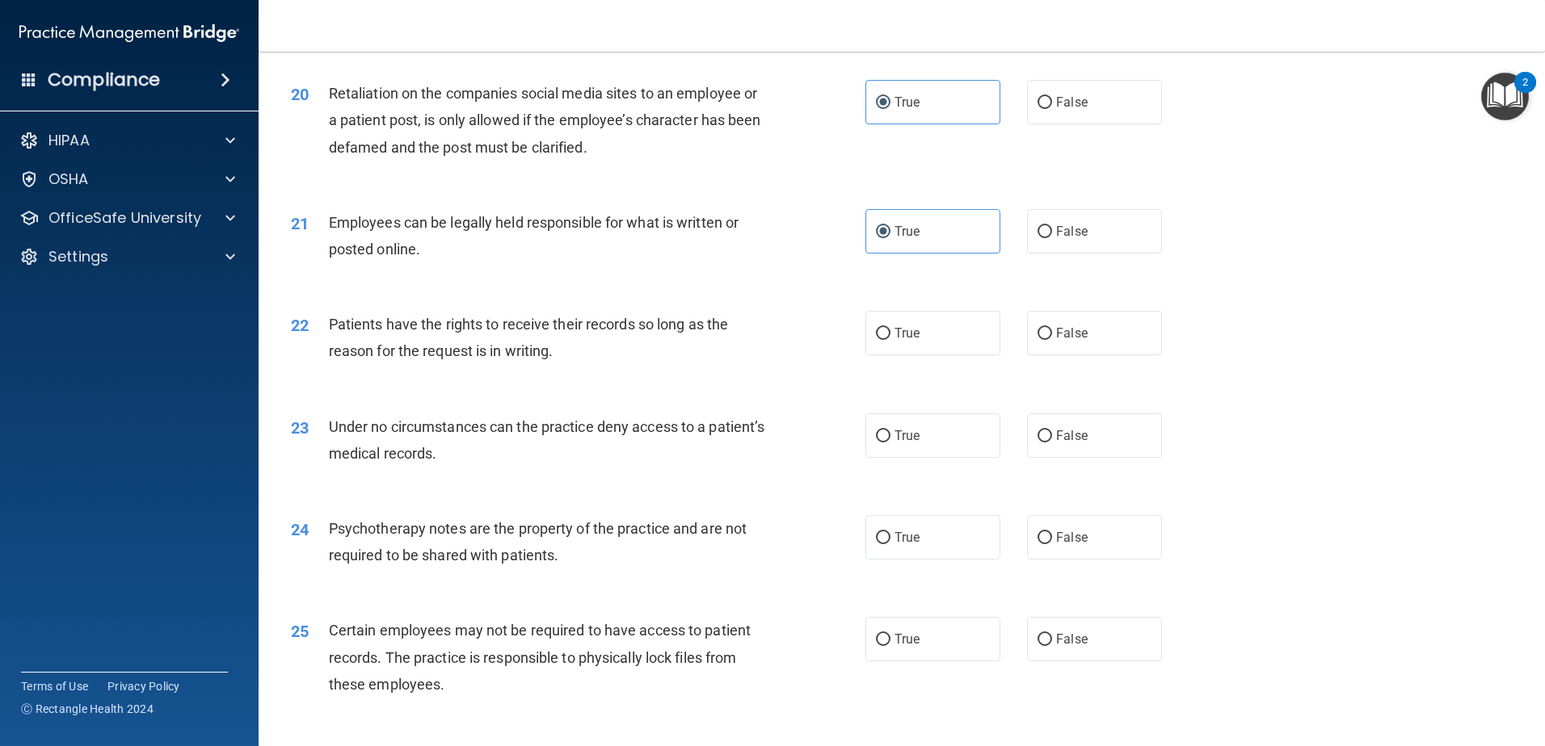
scroll to position [2585, 0]
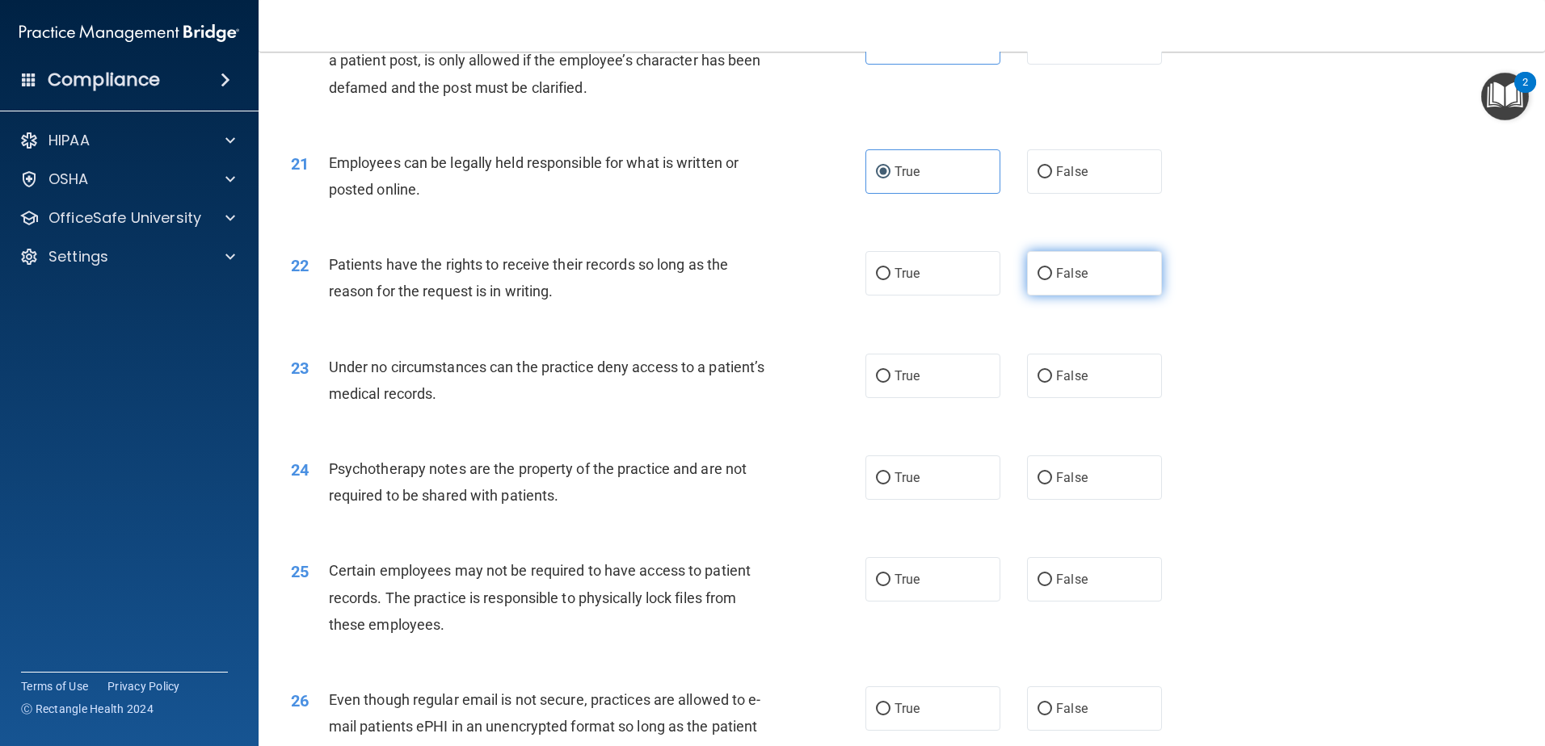
click at [1037, 280] on input "False" at bounding box center [1044, 274] width 15 height 12
radio input "true"
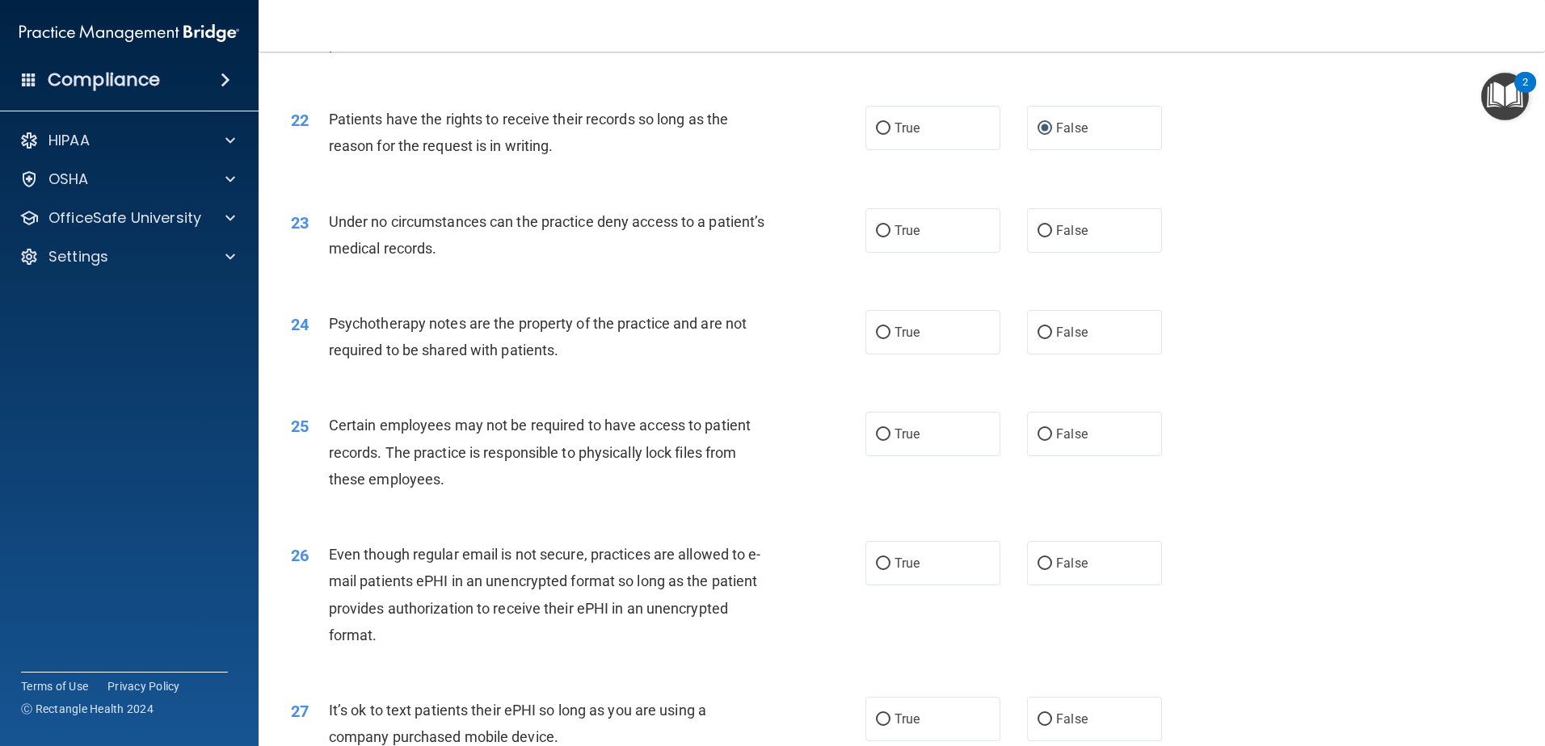
scroll to position [2747, 0]
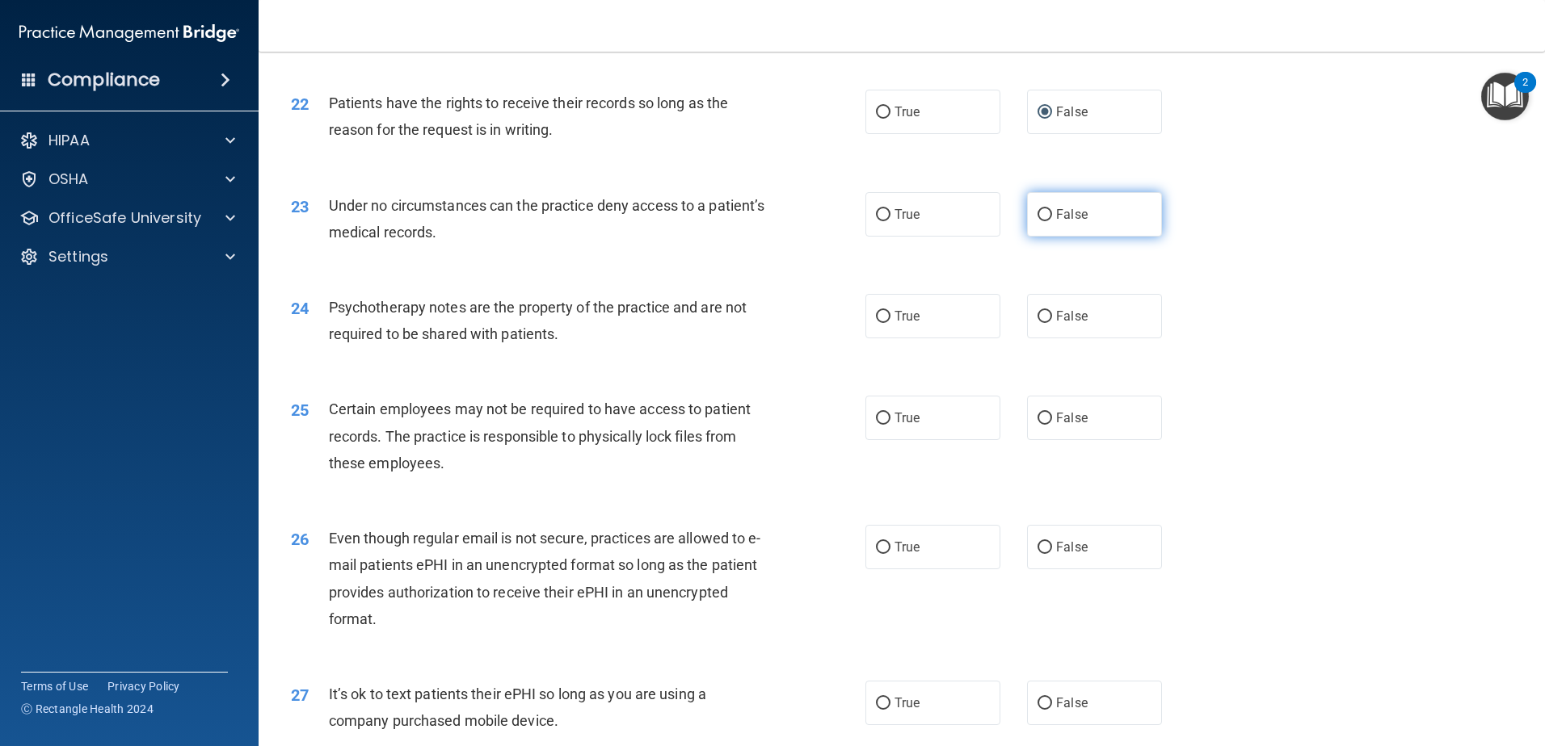
click at [1045, 237] on label "False" at bounding box center [1094, 214] width 135 height 44
click at [1045, 221] on input "False" at bounding box center [1044, 215] width 15 height 12
radio input "true"
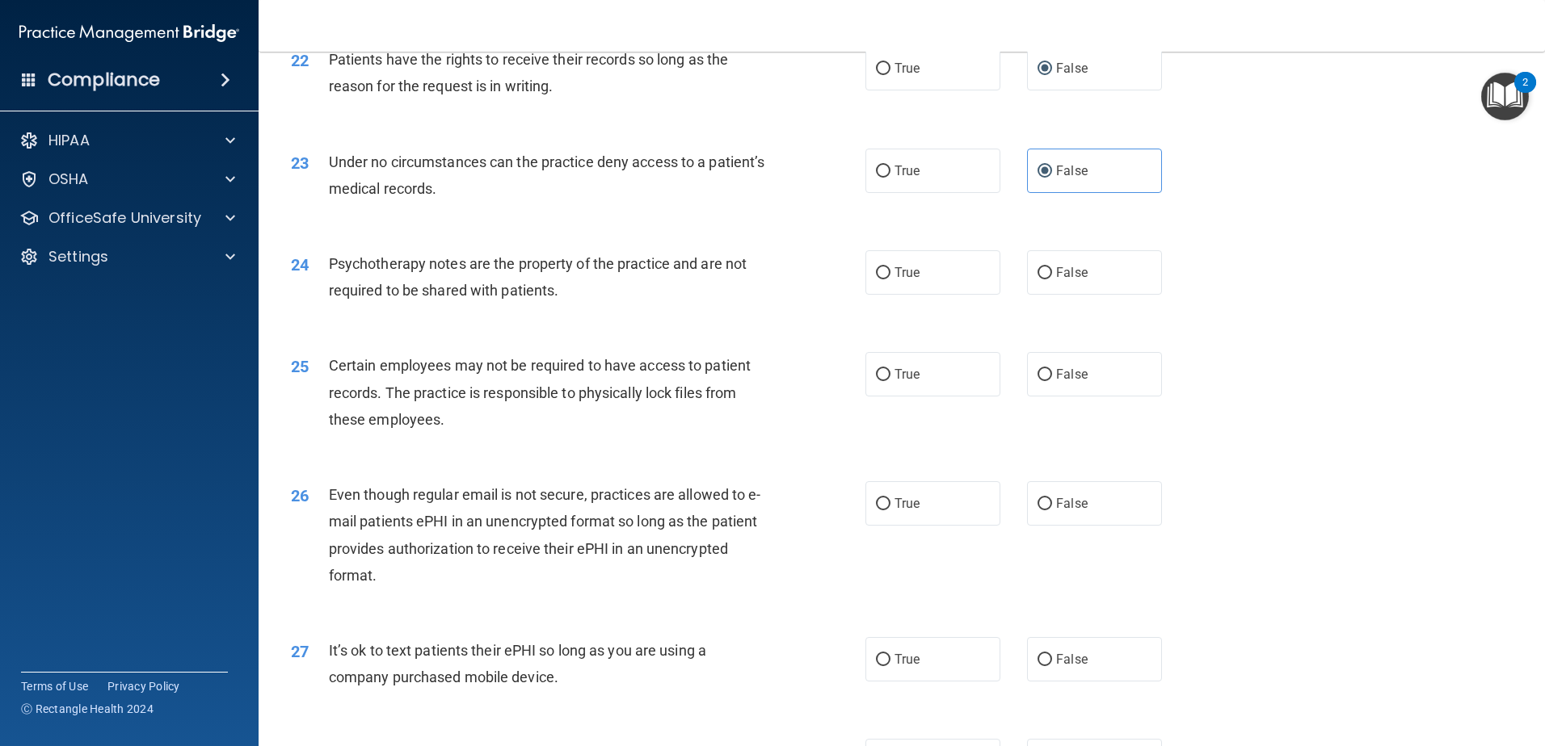
scroll to position [2828, 0]
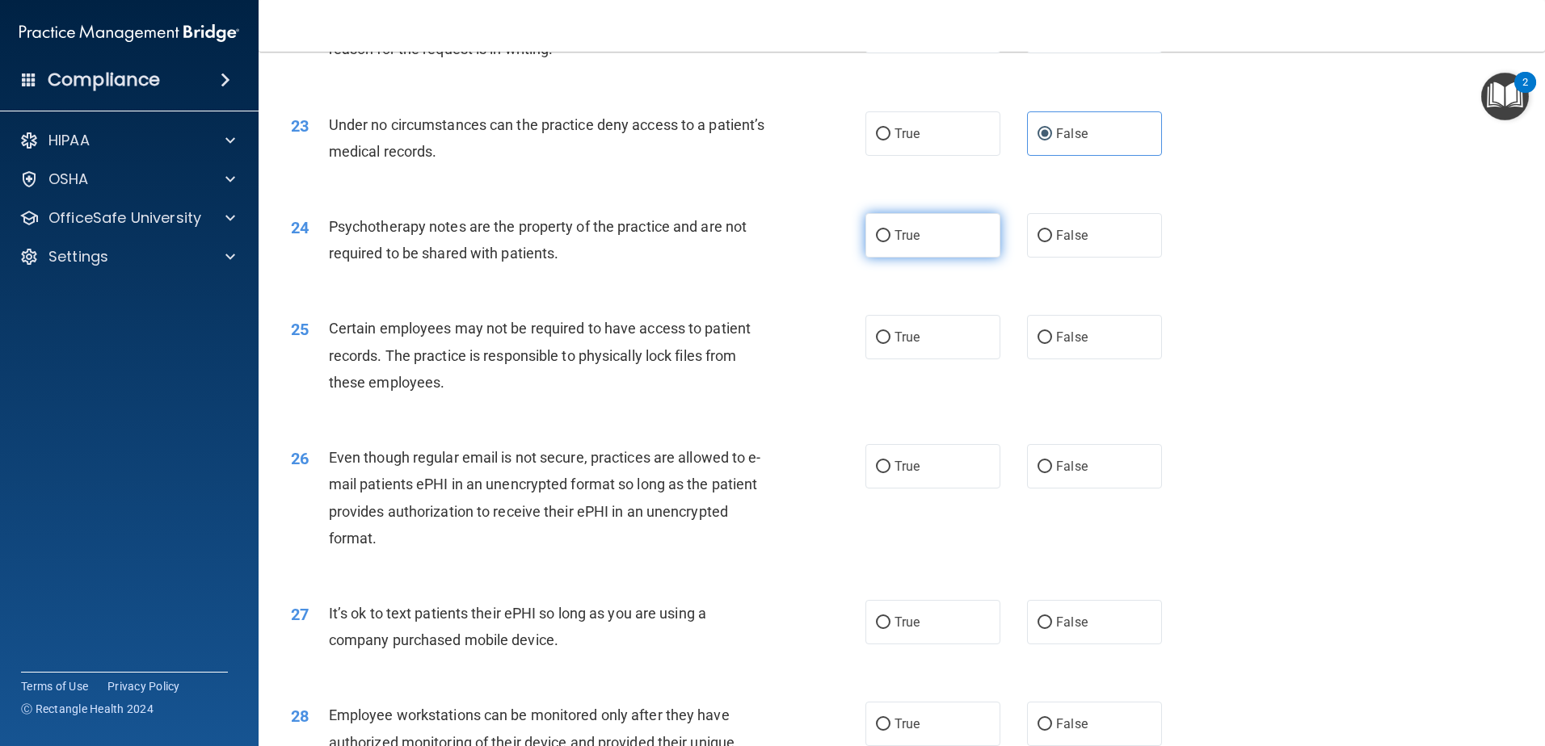
click at [876, 242] on input "True" at bounding box center [883, 236] width 15 height 12
radio input "true"
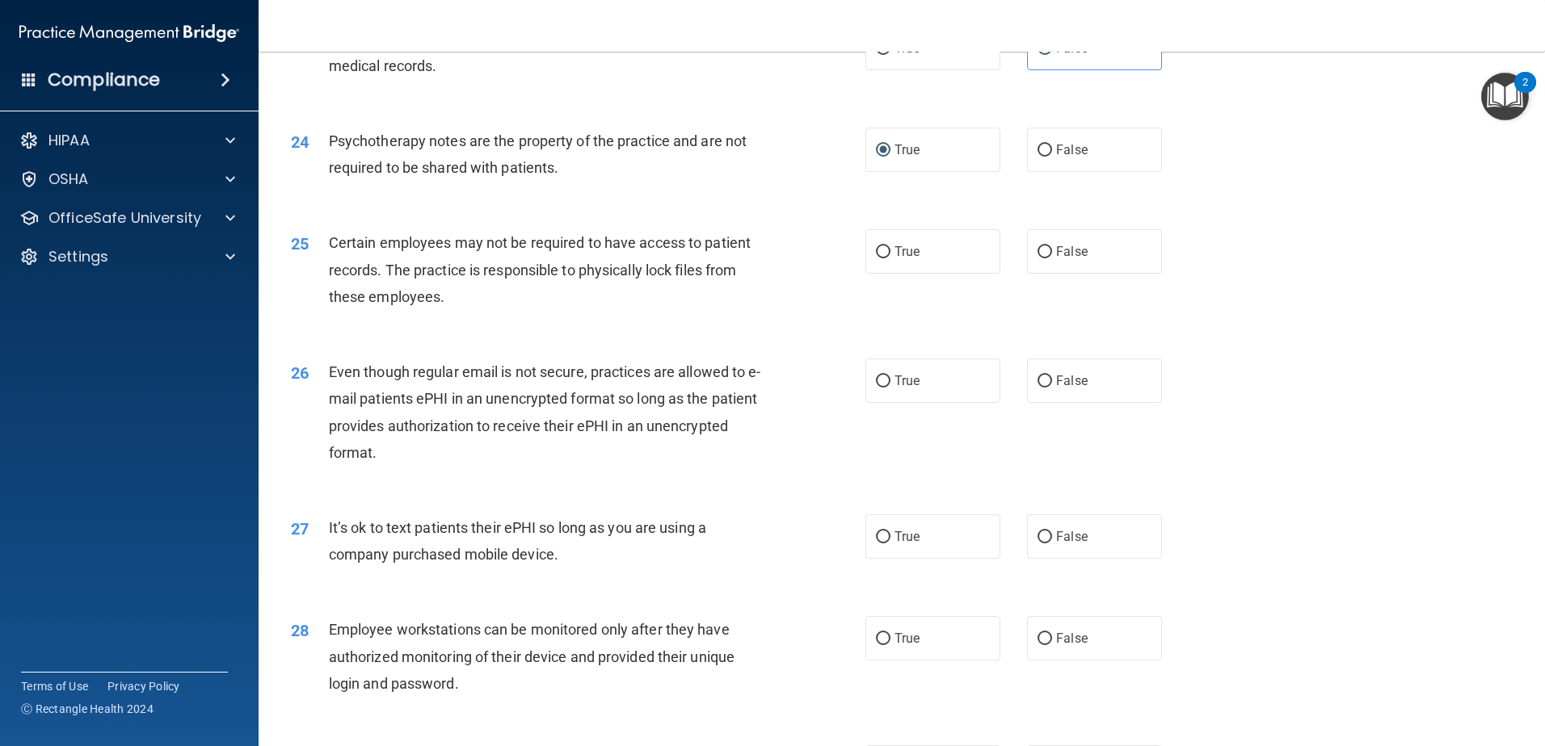
scroll to position [2989, 0]
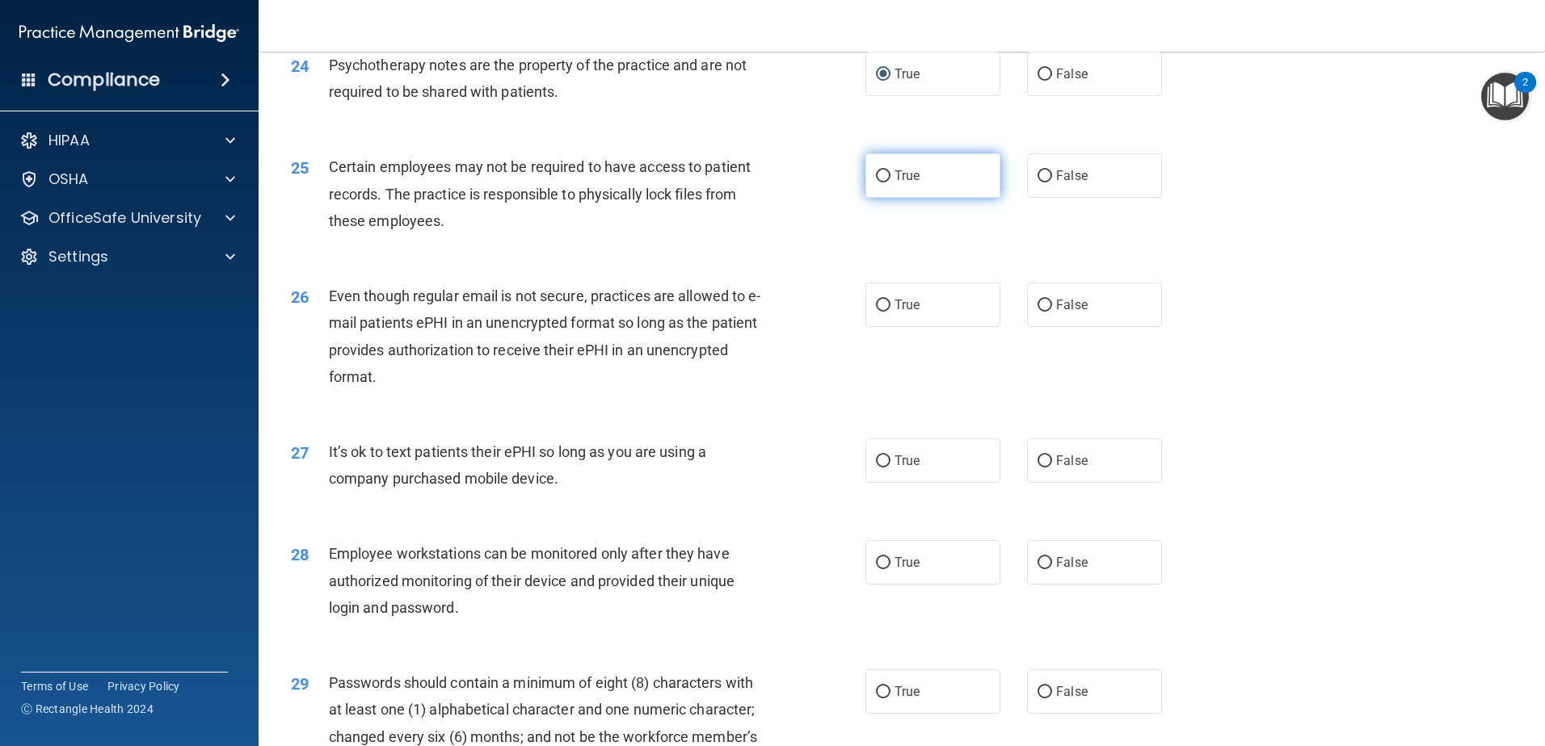
click at [904, 183] on span "True" at bounding box center [906, 175] width 25 height 15
click at [890, 183] on input "True" at bounding box center [883, 176] width 15 height 12
radio input "true"
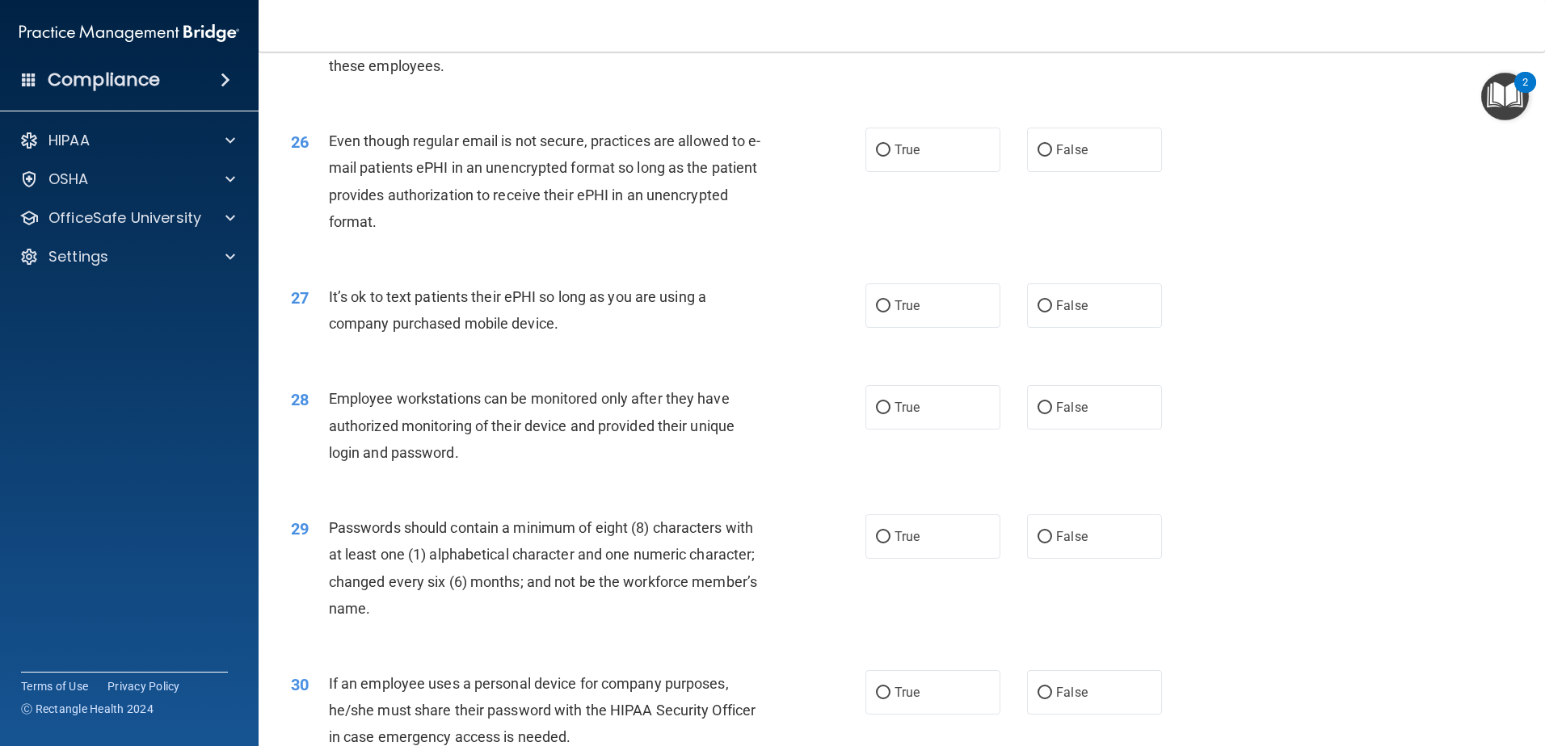
scroll to position [3151, 0]
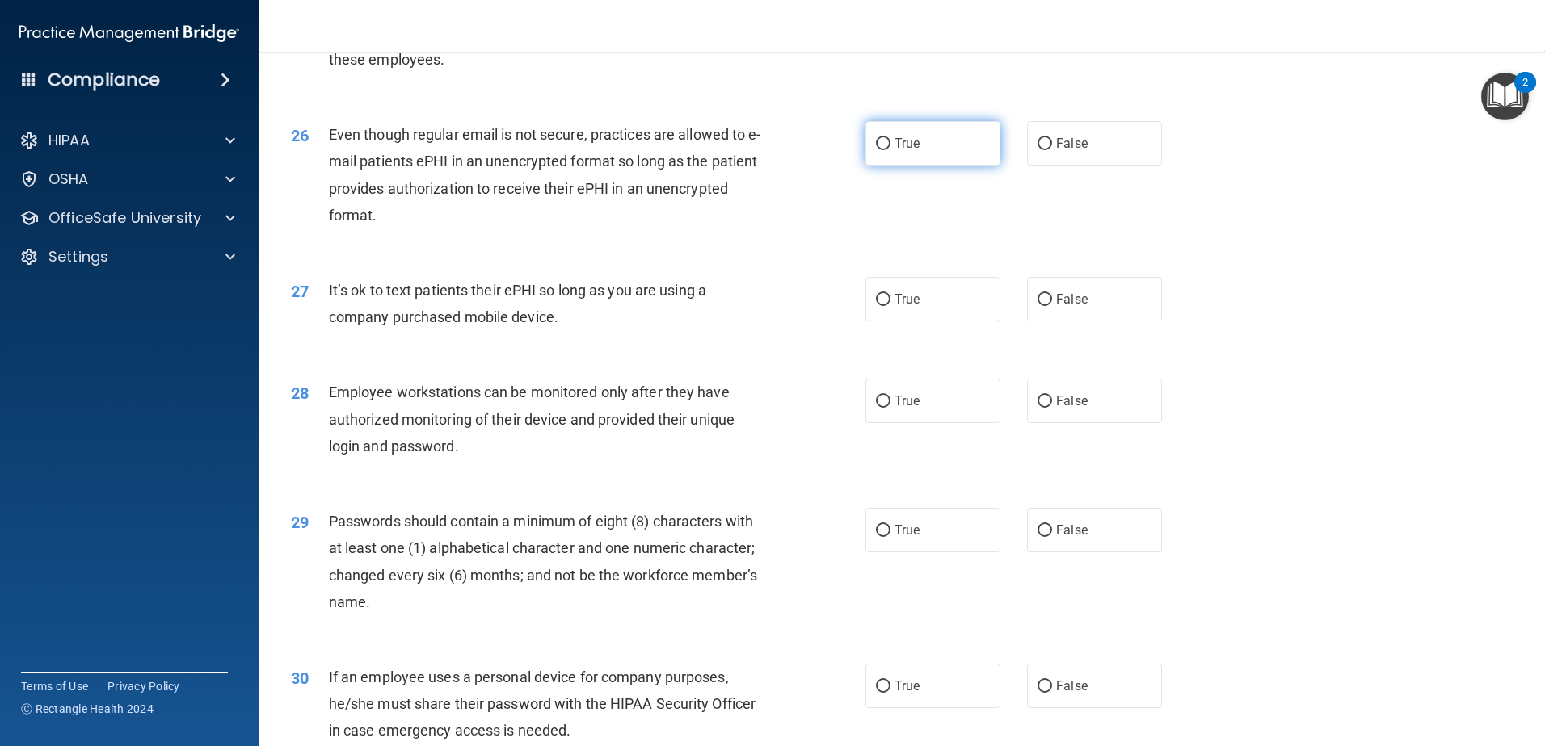
click at [894, 166] on label "True" at bounding box center [932, 143] width 135 height 44
click at [890, 150] on input "True" at bounding box center [883, 144] width 15 height 12
radio input "true"
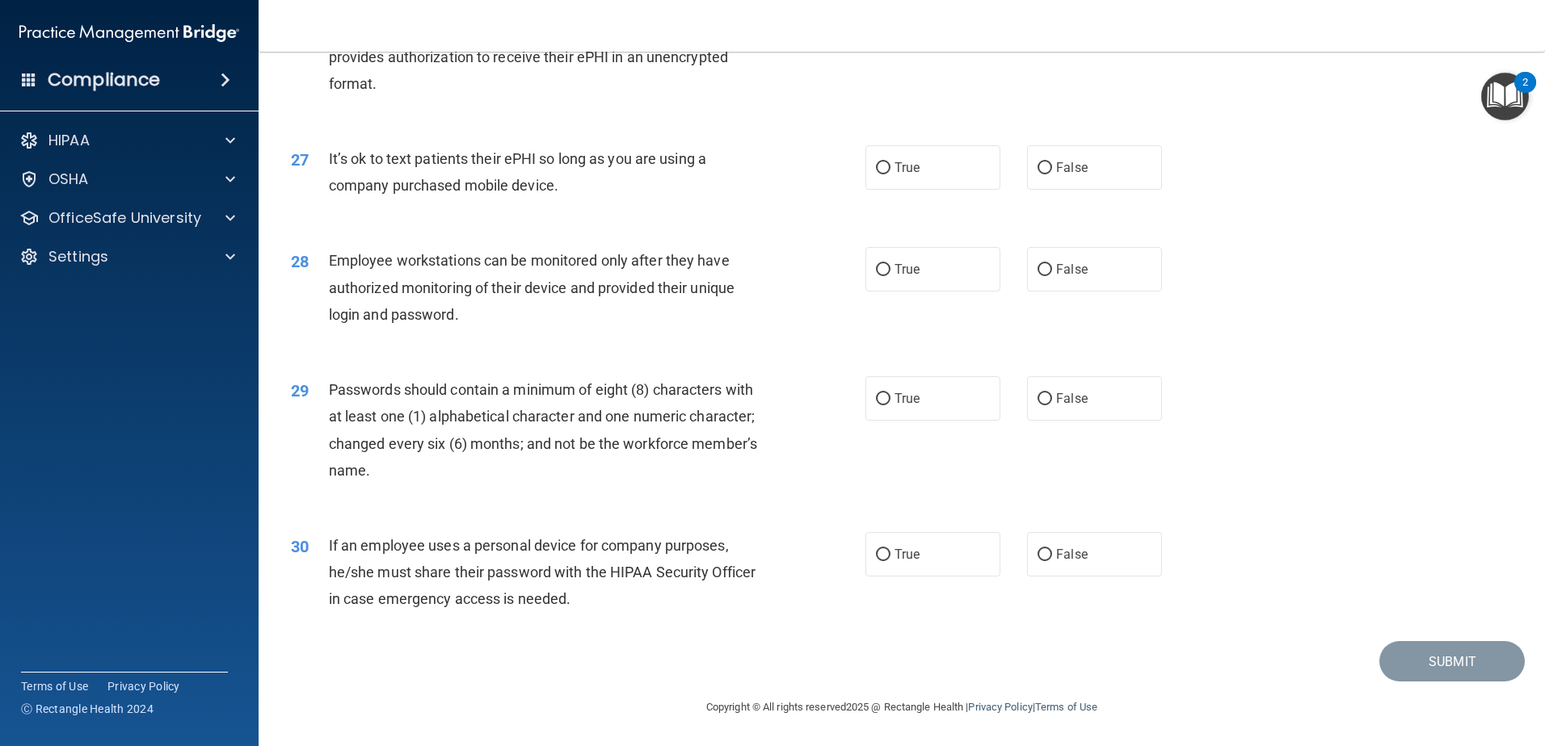
scroll to position [3309, 0]
click at [1030, 178] on label "False" at bounding box center [1094, 167] width 135 height 44
click at [1037, 175] on input "False" at bounding box center [1044, 168] width 15 height 12
radio input "true"
click at [1062, 259] on label "False" at bounding box center [1094, 269] width 135 height 44
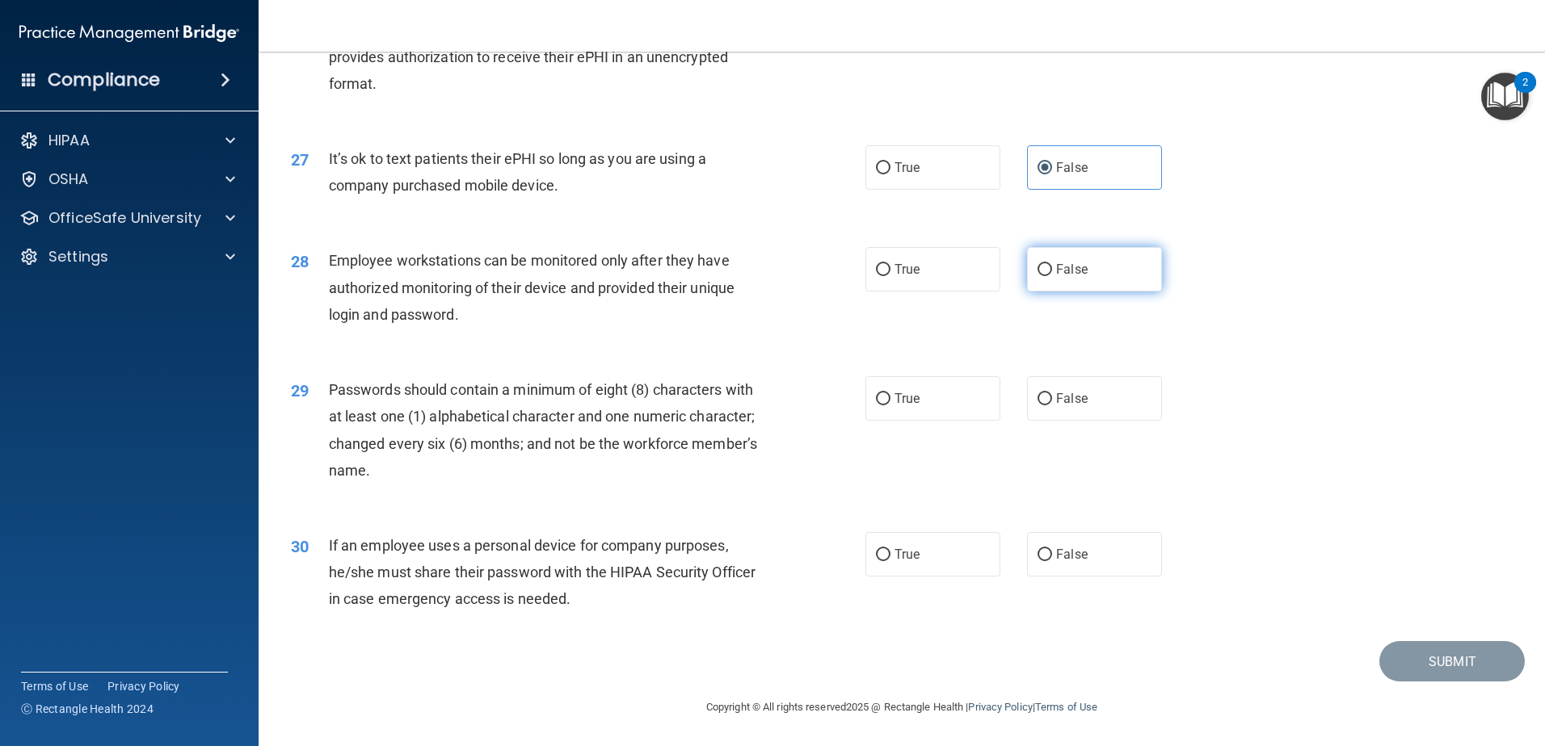
click at [1052, 264] on input "False" at bounding box center [1044, 270] width 15 height 12
radio input "true"
click at [898, 376] on label "True" at bounding box center [932, 398] width 135 height 44
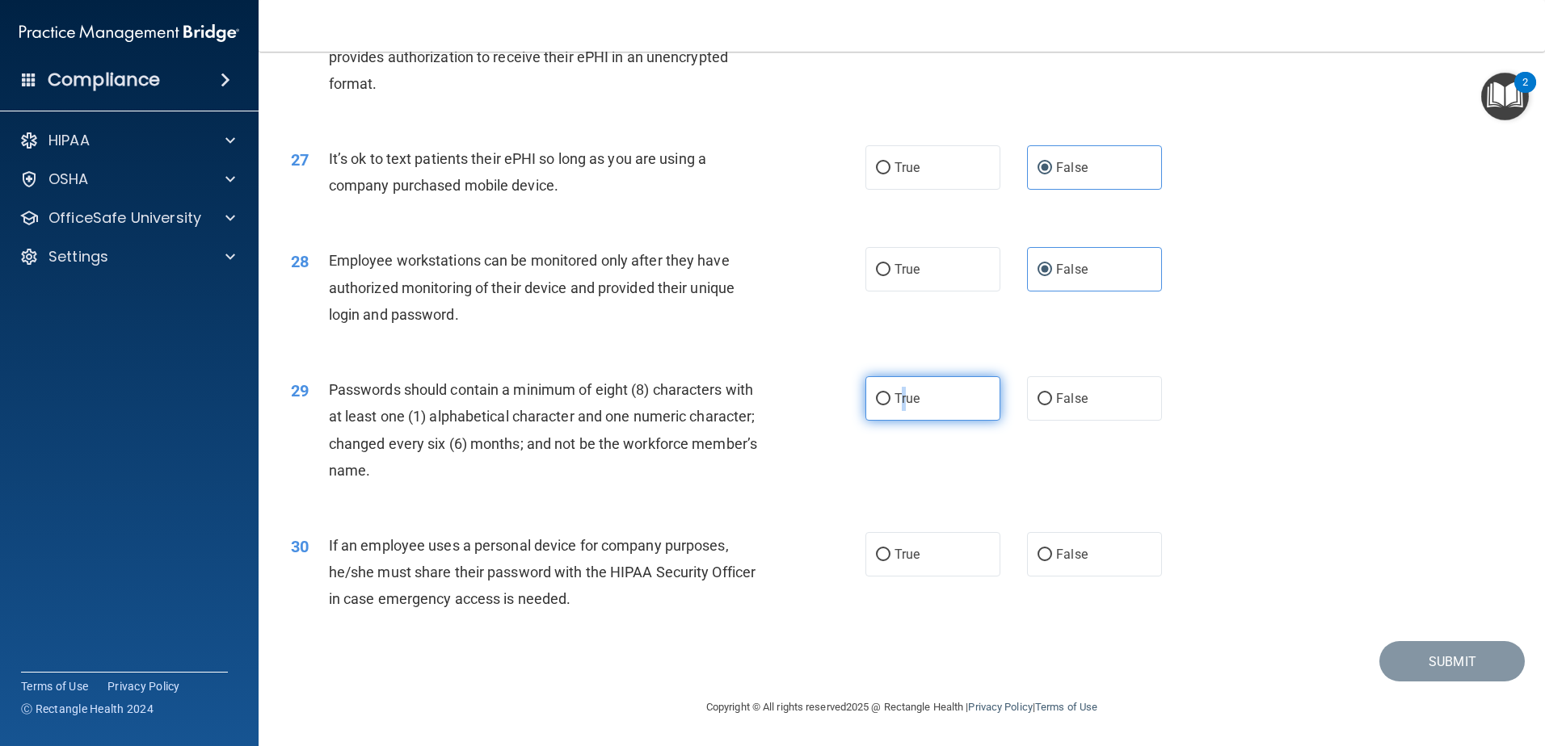
drag, startPoint x: 898, startPoint y: 376, endPoint x: 901, endPoint y: 404, distance: 27.6
click at [901, 404] on span "True" at bounding box center [906, 398] width 25 height 15
click at [890, 404] on input "True" at bounding box center [883, 399] width 15 height 12
radio input "true"
click at [1082, 545] on label "False" at bounding box center [1094, 554] width 135 height 44
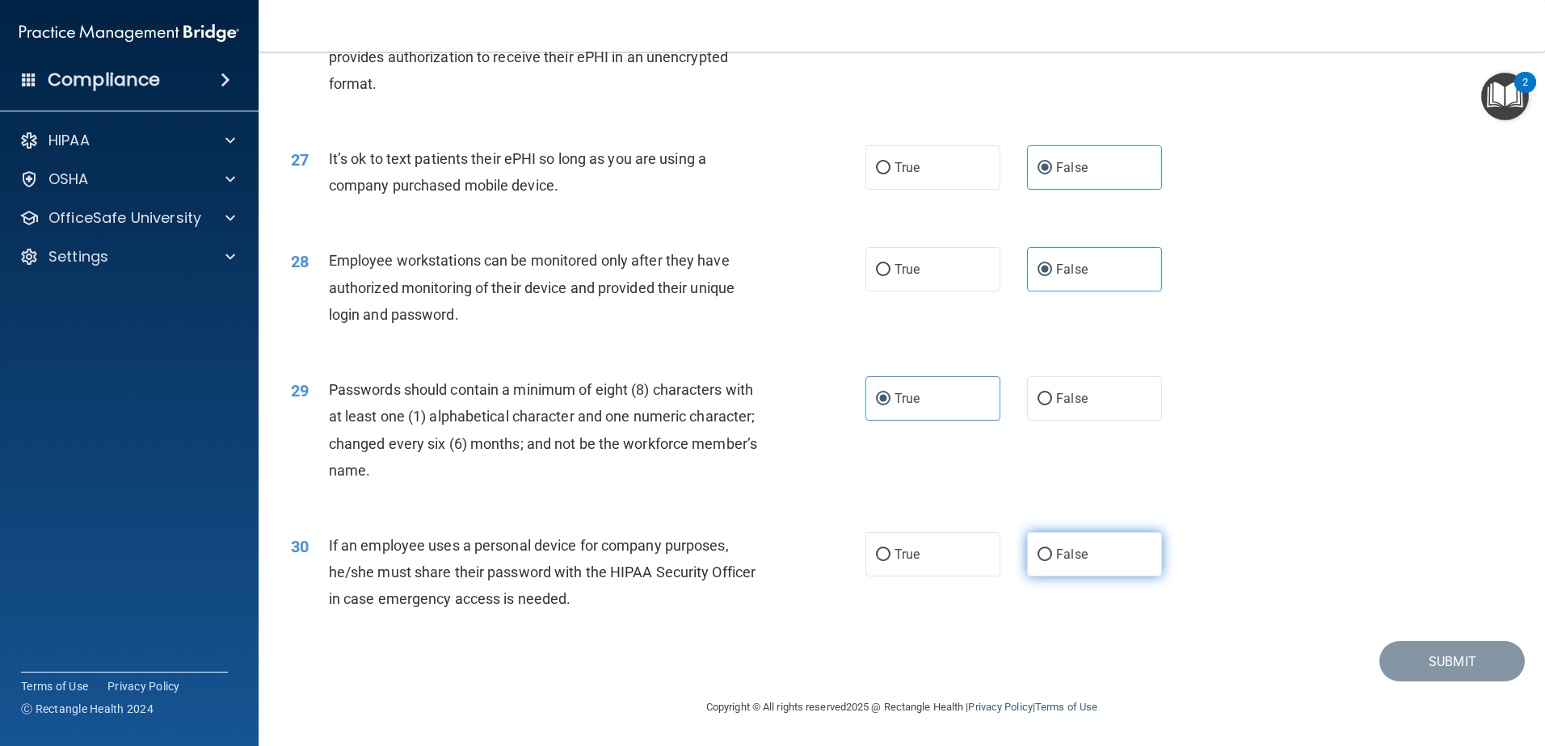
click at [1052, 549] on input "False" at bounding box center [1044, 555] width 15 height 12
radio input "true"
click at [1399, 663] on button "Submit" at bounding box center [1451, 661] width 145 height 41
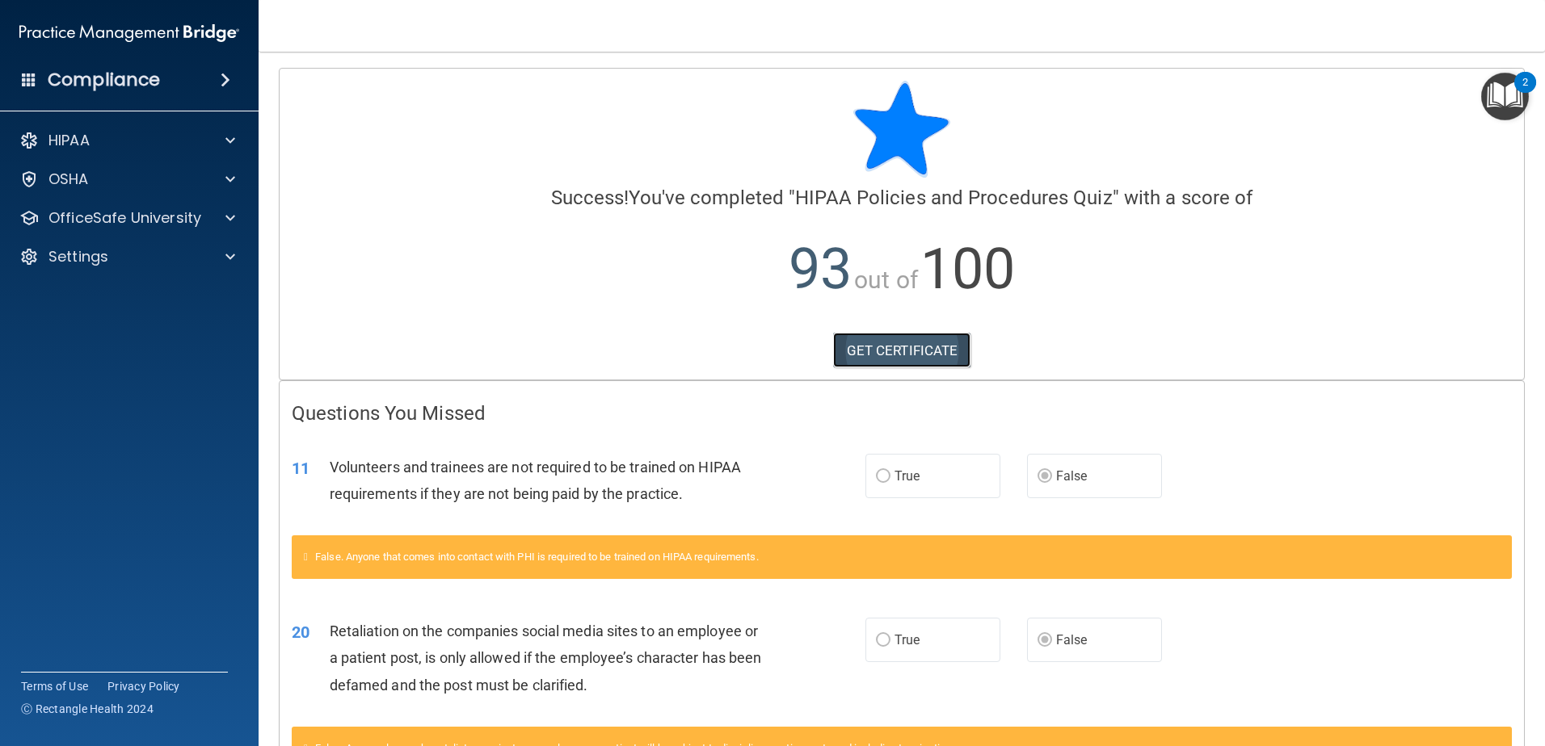
click at [899, 335] on link "GET CERTIFICATE" at bounding box center [902, 351] width 138 height 36
click at [118, 148] on div "HIPAA" at bounding box center [107, 140] width 200 height 19
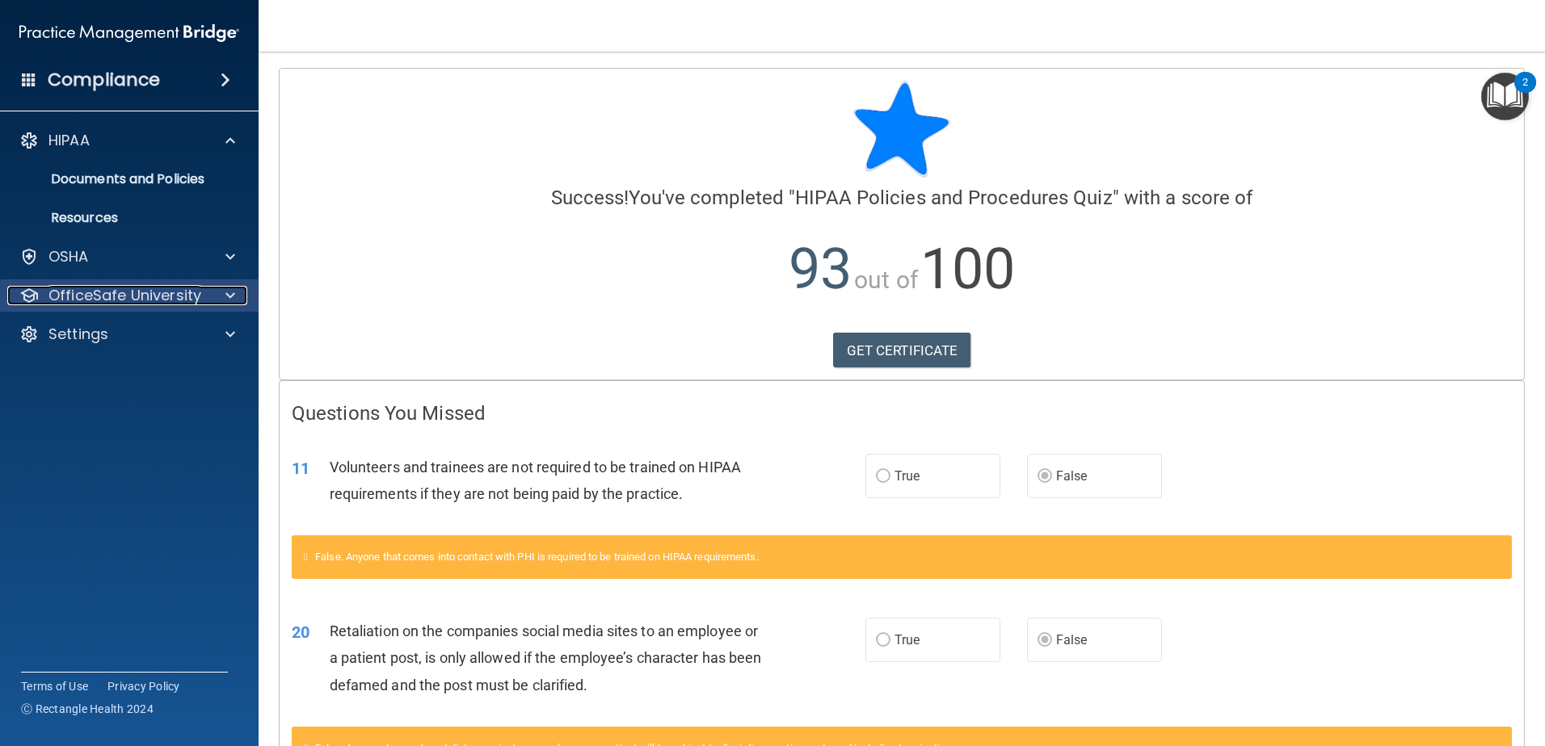
click at [115, 298] on p "OfficeSafe University" at bounding box center [124, 295] width 153 height 19
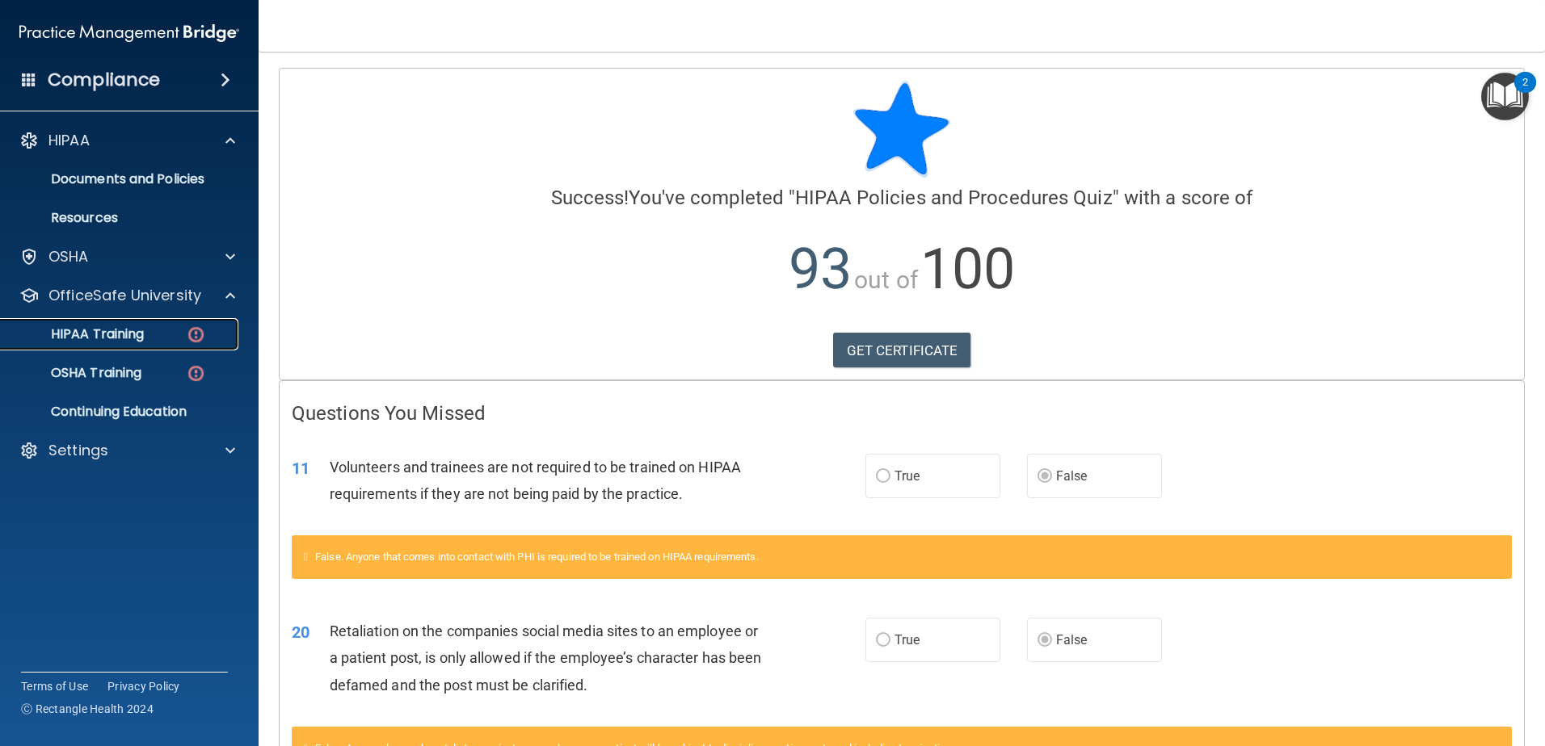
click at [113, 347] on link "HIPAA Training" at bounding box center [111, 334] width 254 height 32
